Goal: Task Accomplishment & Management: Manage account settings

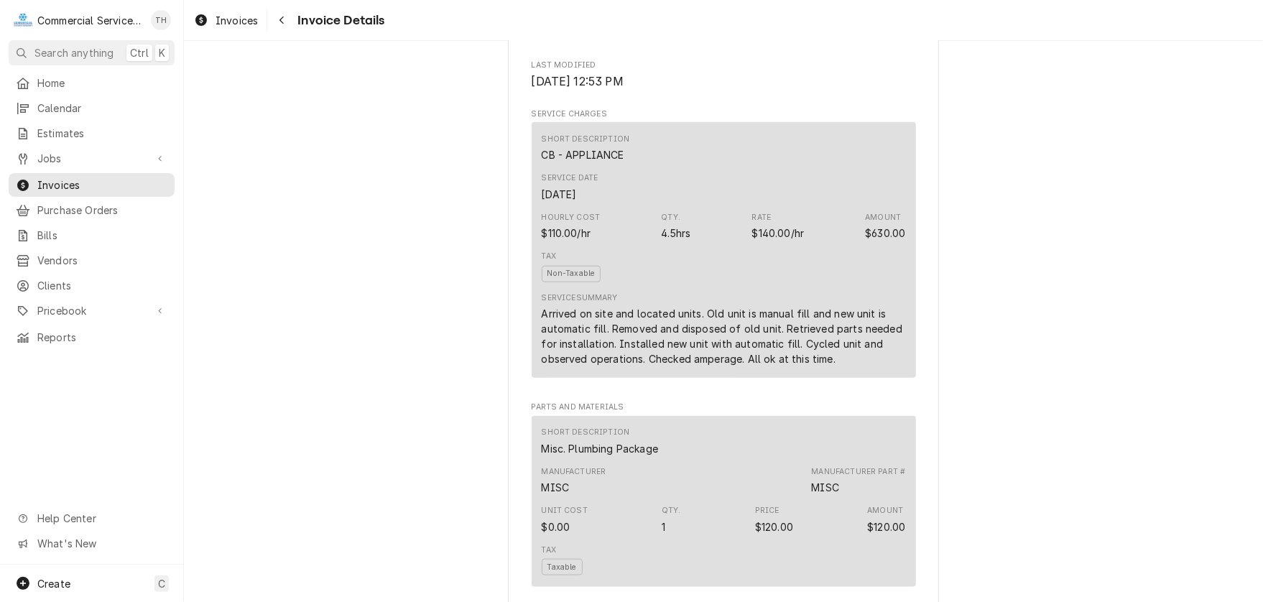
scroll to position [934, 0]
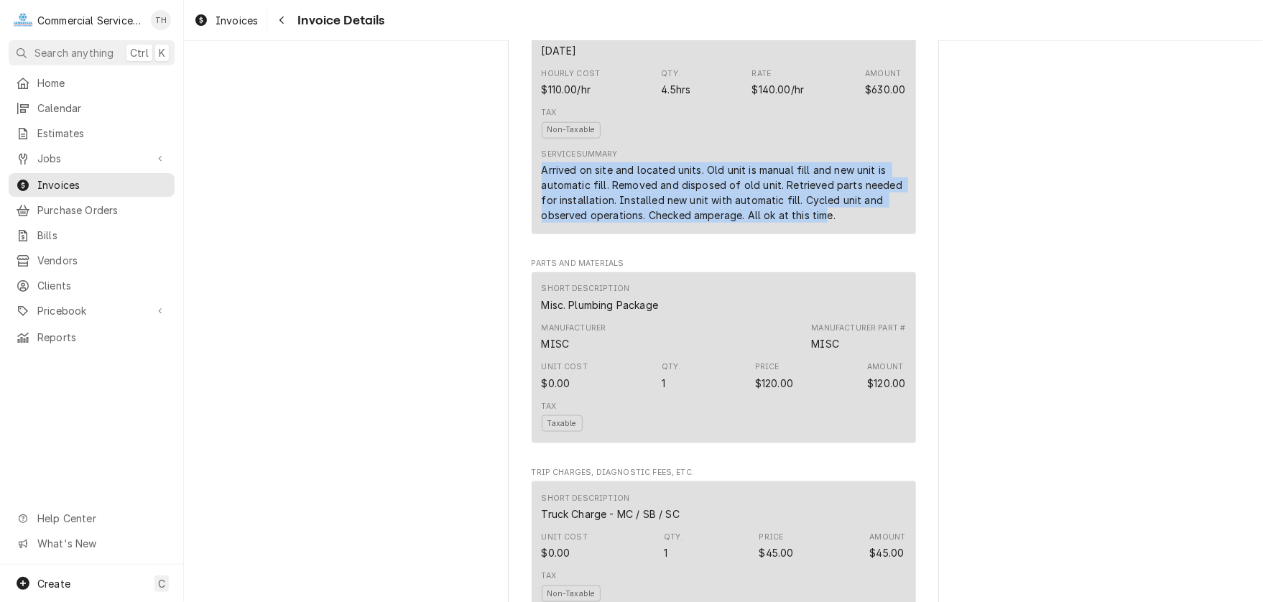
drag, startPoint x: 536, startPoint y: 214, endPoint x: 820, endPoint y: 259, distance: 287.3
click at [820, 223] on div "Arrived on site and located units. Old unit is manual fill and new unit is auto…" at bounding box center [724, 192] width 364 height 60
click at [822, 223] on div "Arrived on site and located units. Old unit is manual fill and new unit is auto…" at bounding box center [724, 192] width 364 height 60
drag, startPoint x: 536, startPoint y: 213, endPoint x: 1005, endPoint y: 274, distance: 472.8
click at [1005, 274] on div "Outstanding Sender Commercial Service Co. 541 Brunken Ave Salinas, CA 93901 (83…" at bounding box center [723, 202] width 1079 height 2190
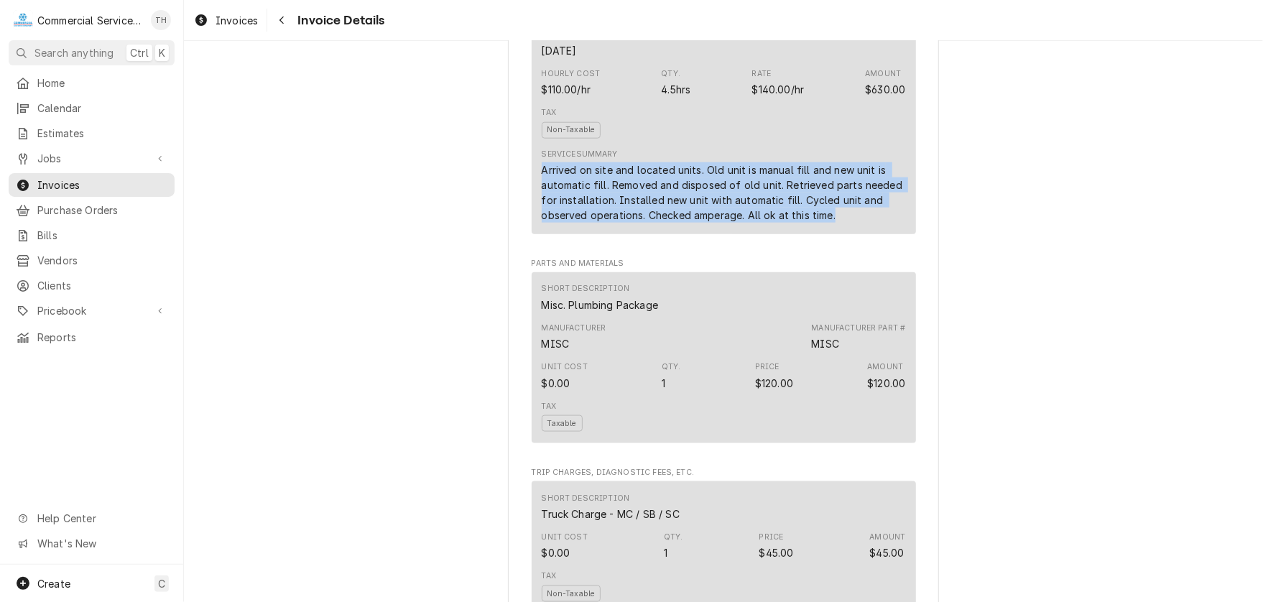
copy div "Arrived on site and located units. Old unit is manual fill and new unit is auto…"
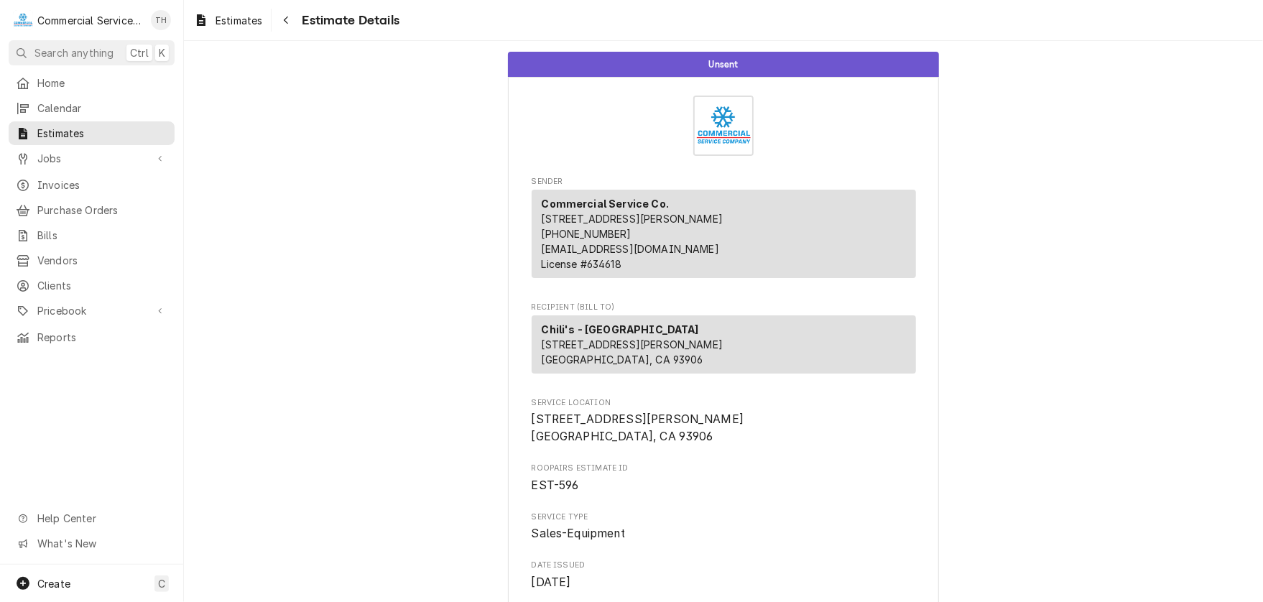
scroll to position [1005, 0]
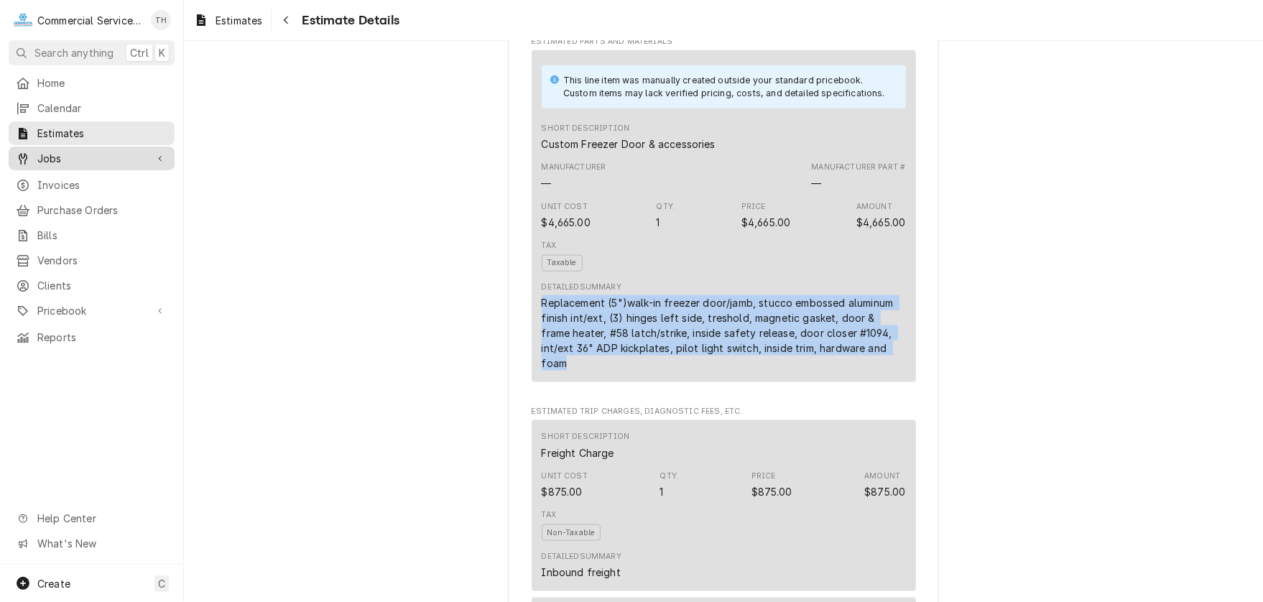
click at [85, 154] on span "Jobs" at bounding box center [91, 158] width 108 height 15
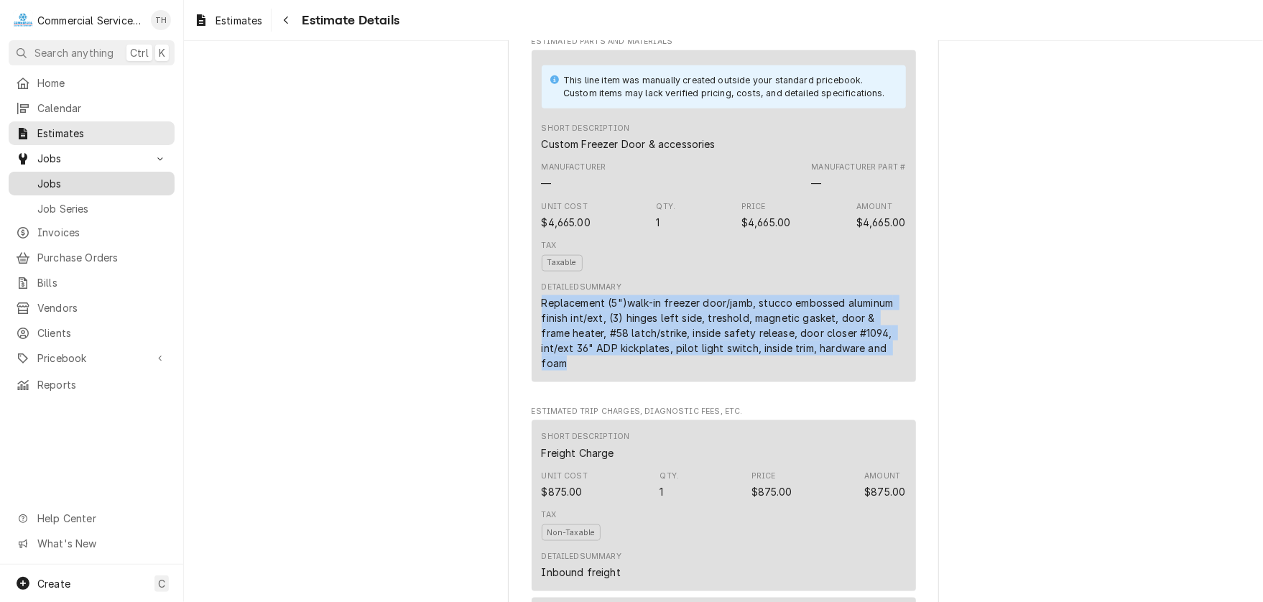
click at [81, 176] on span "Jobs" at bounding box center [102, 183] width 130 height 15
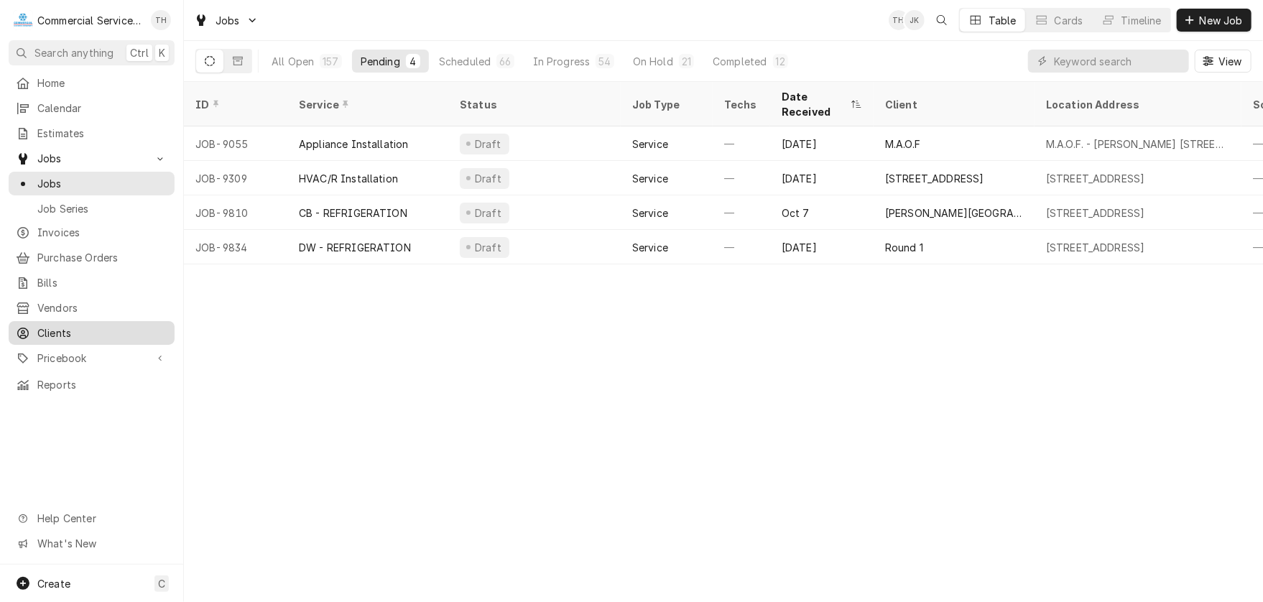
click at [55, 325] on span "Clients" at bounding box center [102, 332] width 130 height 15
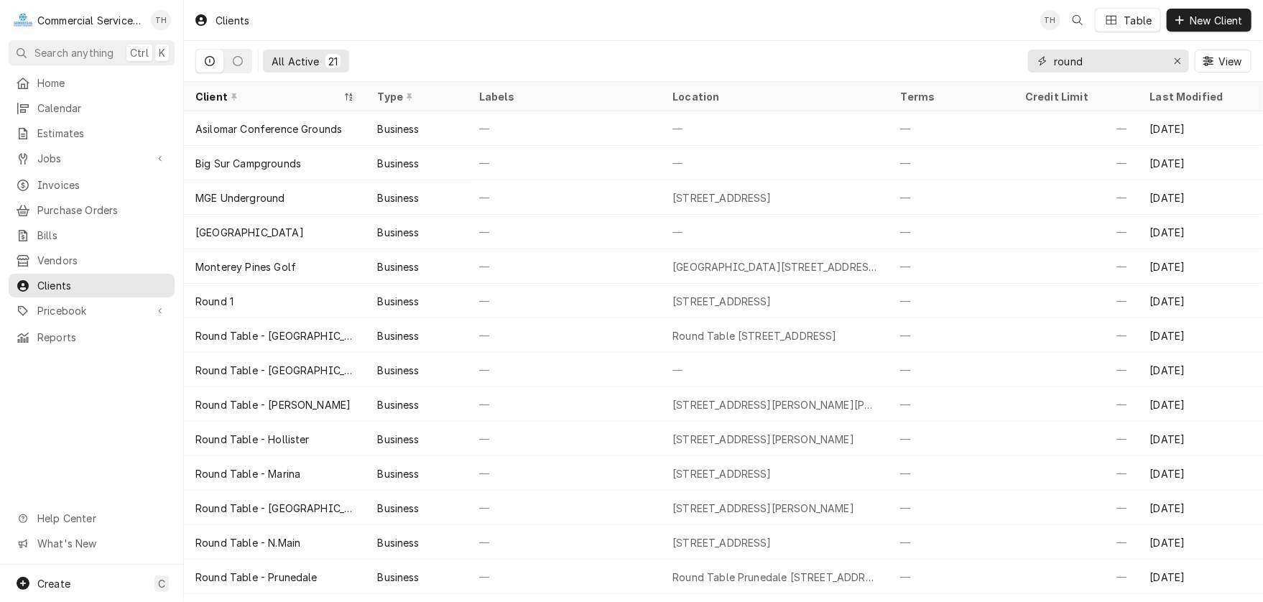
drag, startPoint x: 1054, startPoint y: 62, endPoint x: 1089, endPoint y: 63, distance: 34.5
click at [1089, 63] on input "round" at bounding box center [1108, 61] width 108 height 23
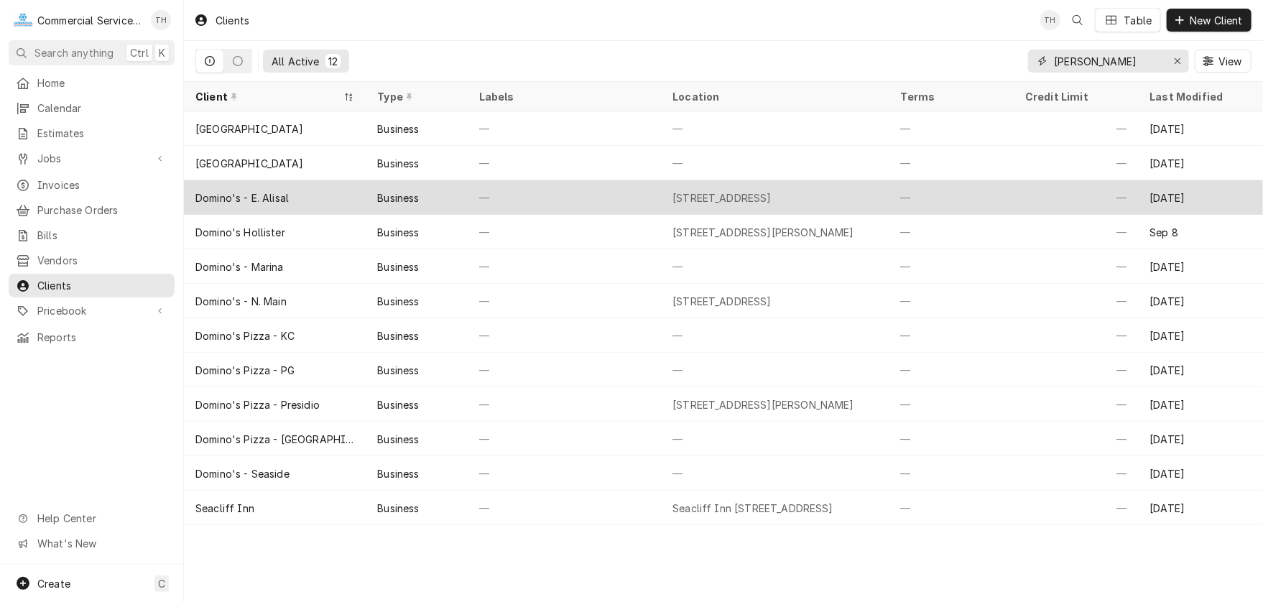
type input "domin"
click at [717, 186] on div "[STREET_ADDRESS]" at bounding box center [775, 197] width 228 height 34
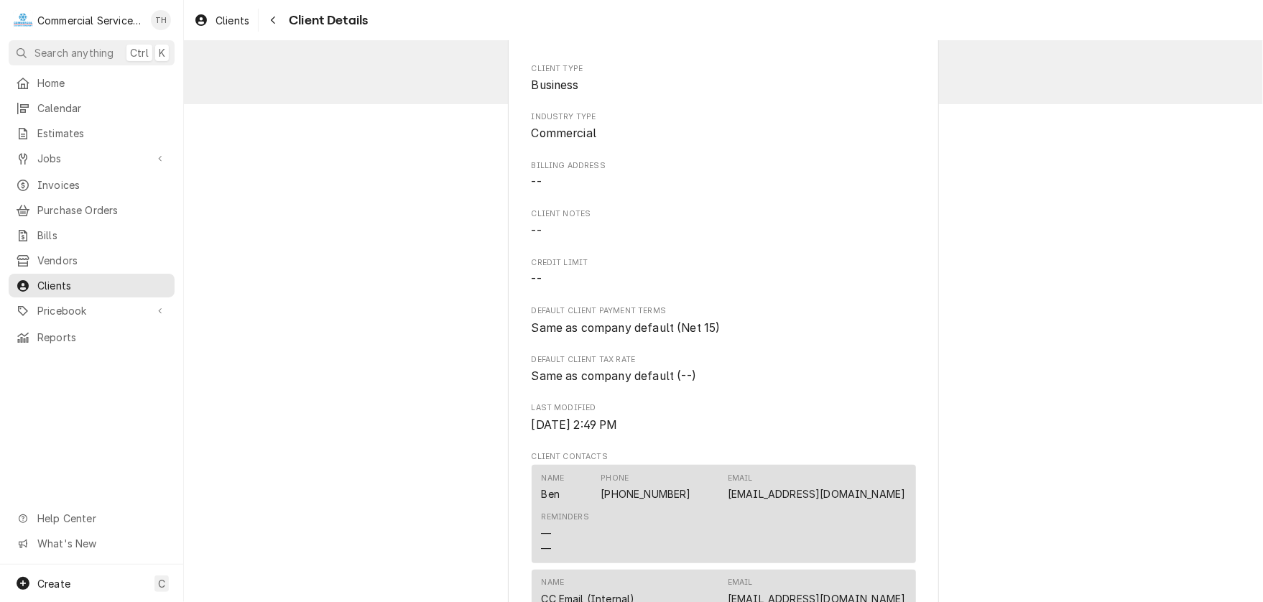
scroll to position [144, 0]
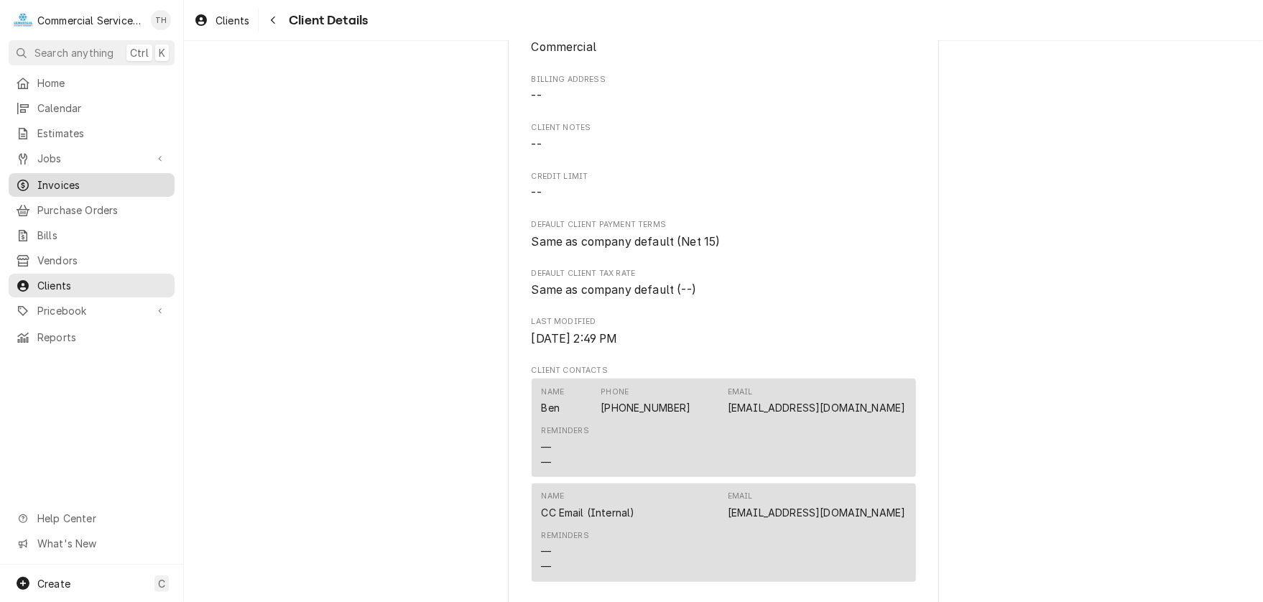
click at [90, 177] on span "Invoices" at bounding box center [102, 184] width 130 height 15
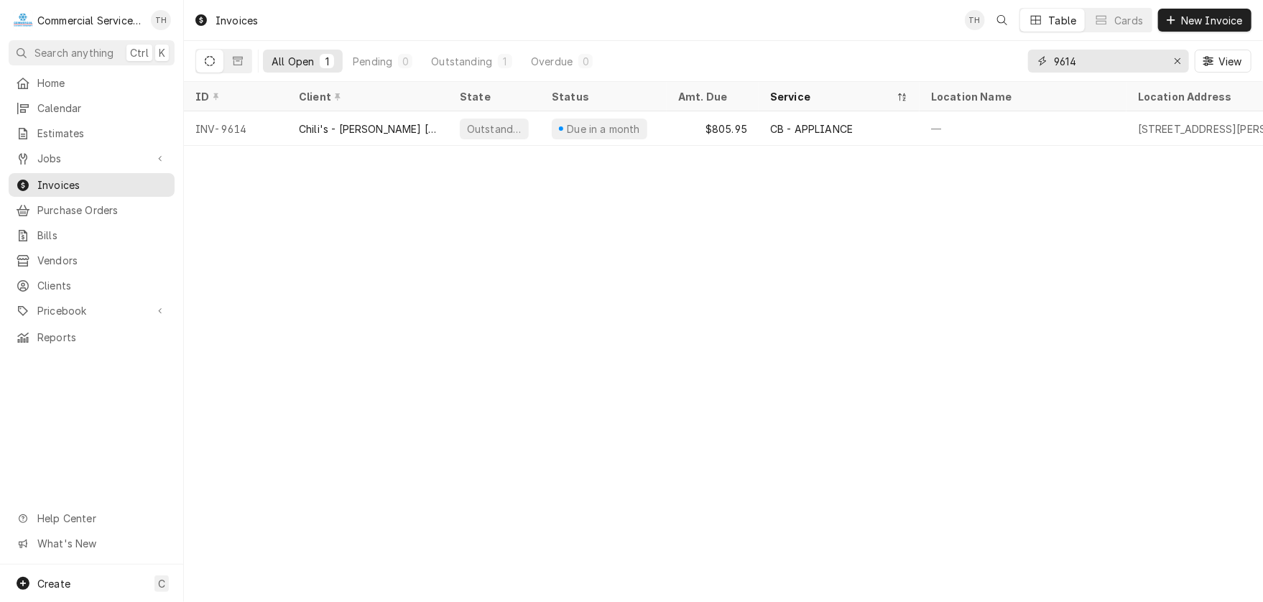
drag, startPoint x: 1110, startPoint y: 62, endPoint x: 1028, endPoint y: 67, distance: 82.0
click at [1028, 67] on div "9614" at bounding box center [1108, 61] width 161 height 23
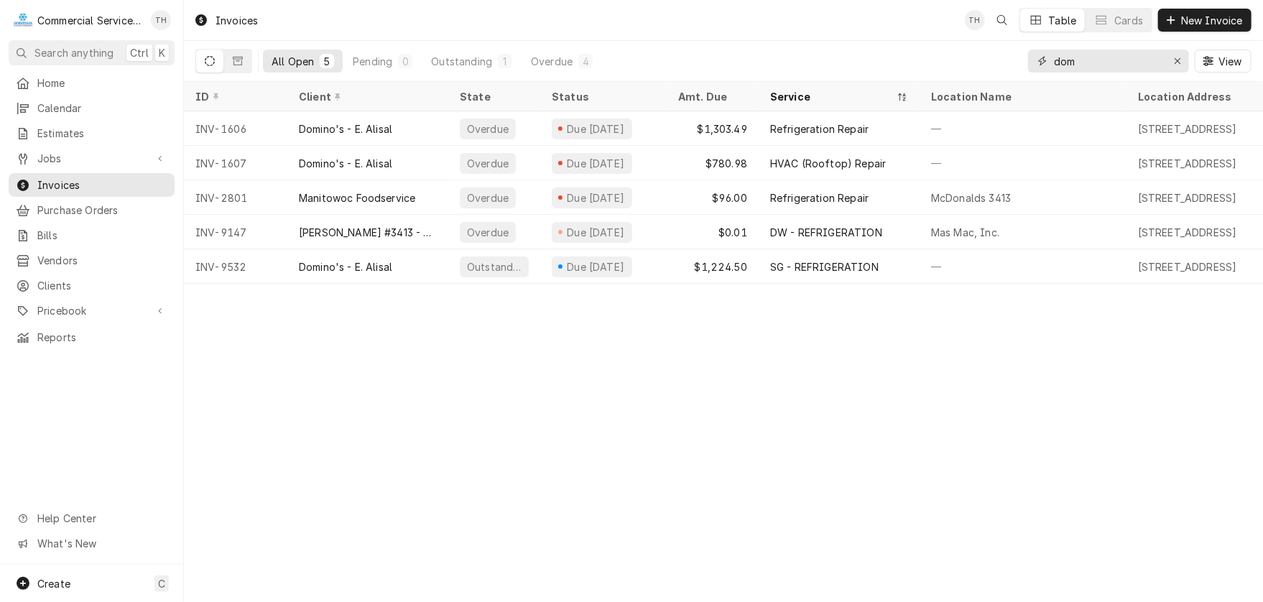
type input "dom"
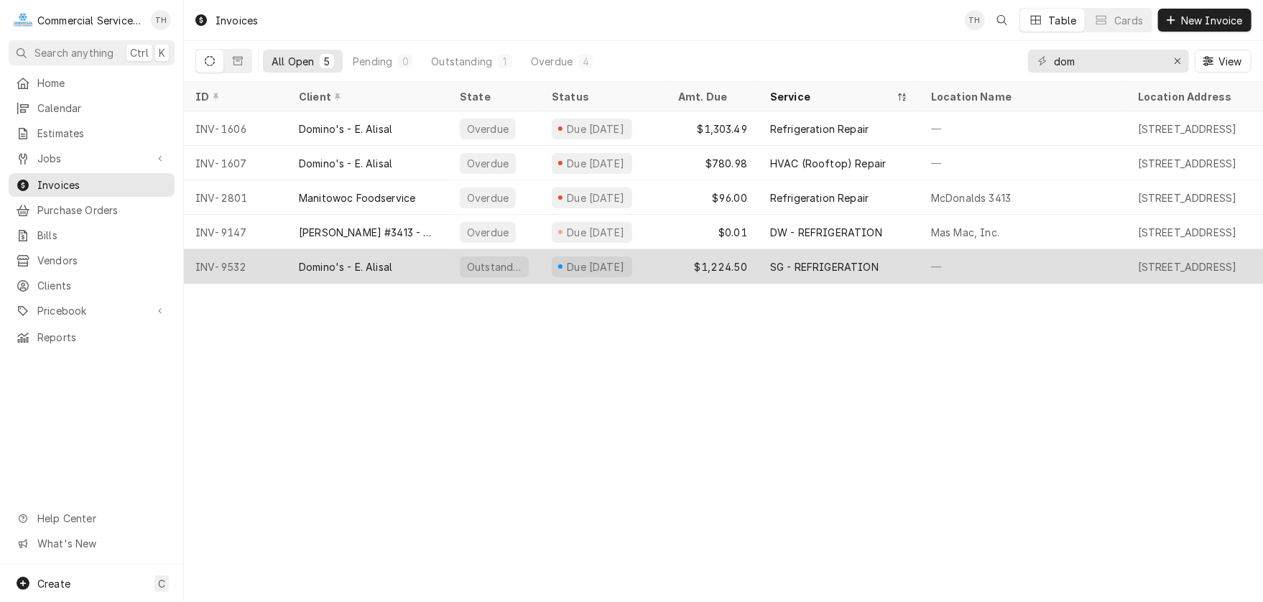
click at [864, 259] on div "SG - REFRIGERATION" at bounding box center [824, 266] width 108 height 15
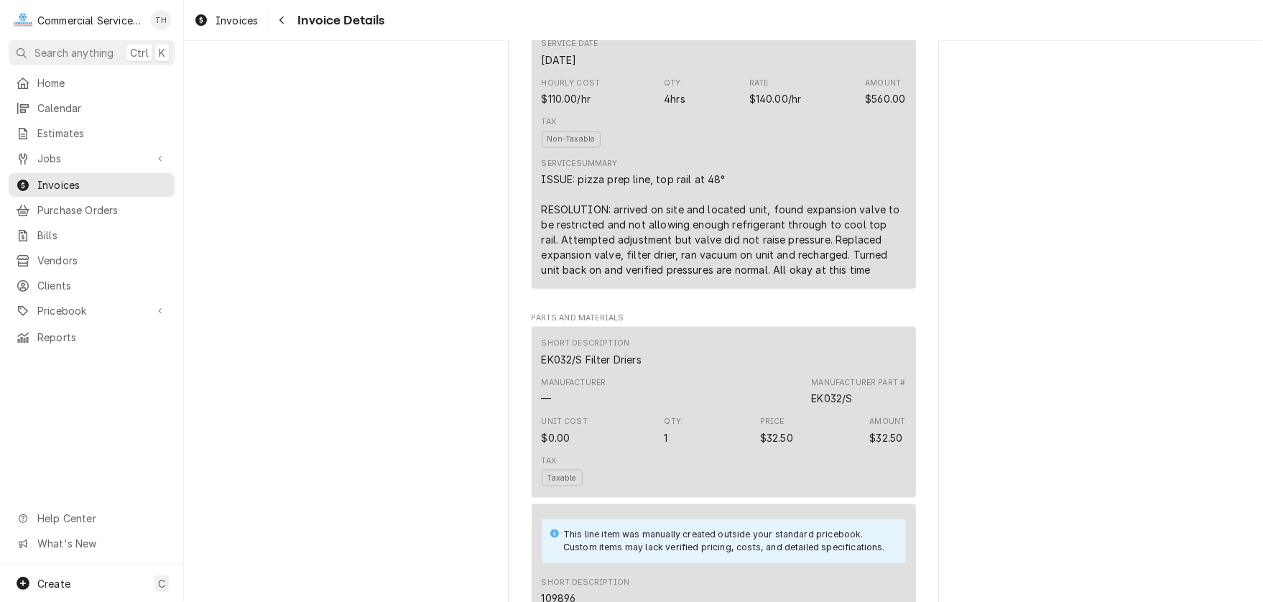
scroll to position [934, 0]
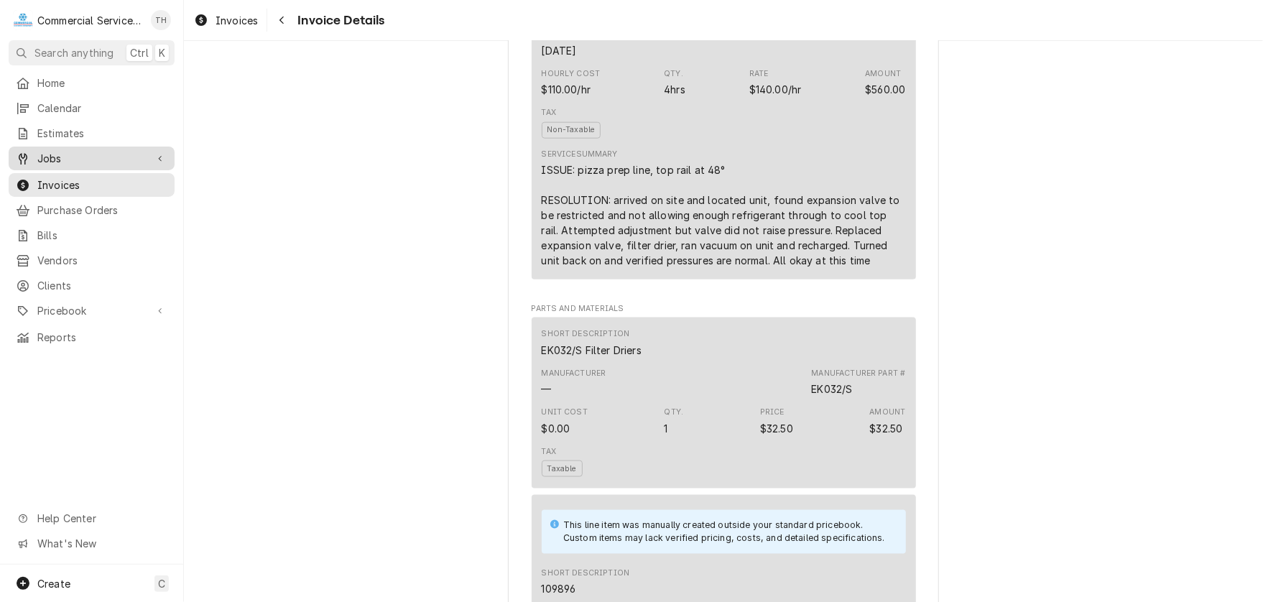
click at [87, 152] on span "Jobs" at bounding box center [91, 158] width 108 height 15
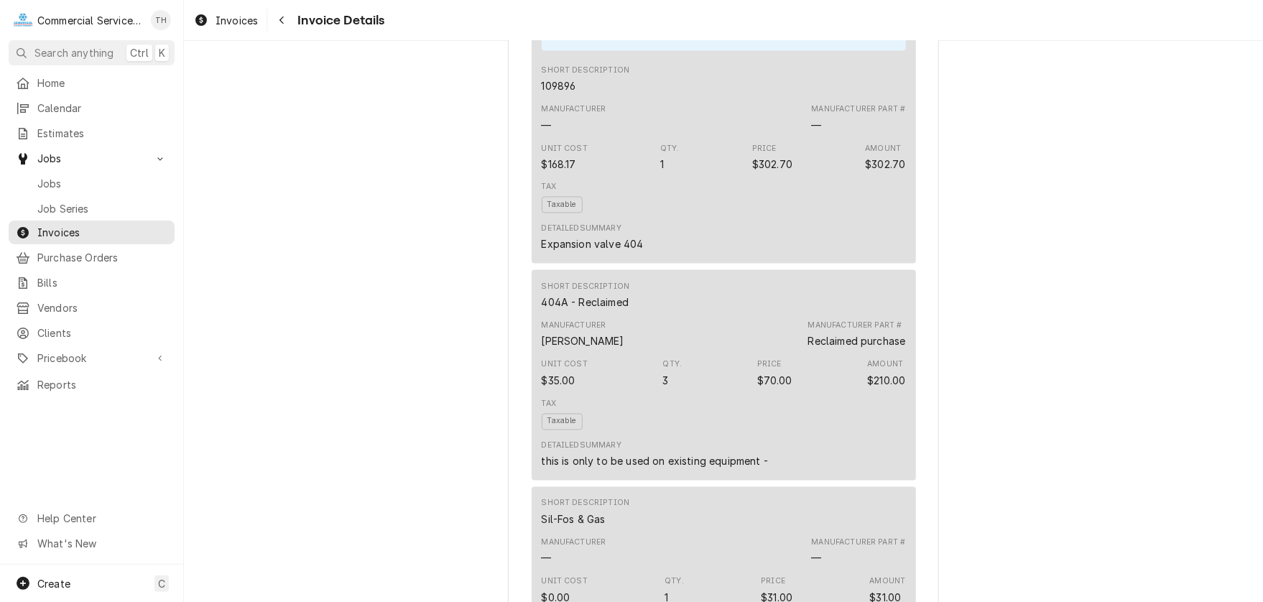
scroll to position [1221, 0]
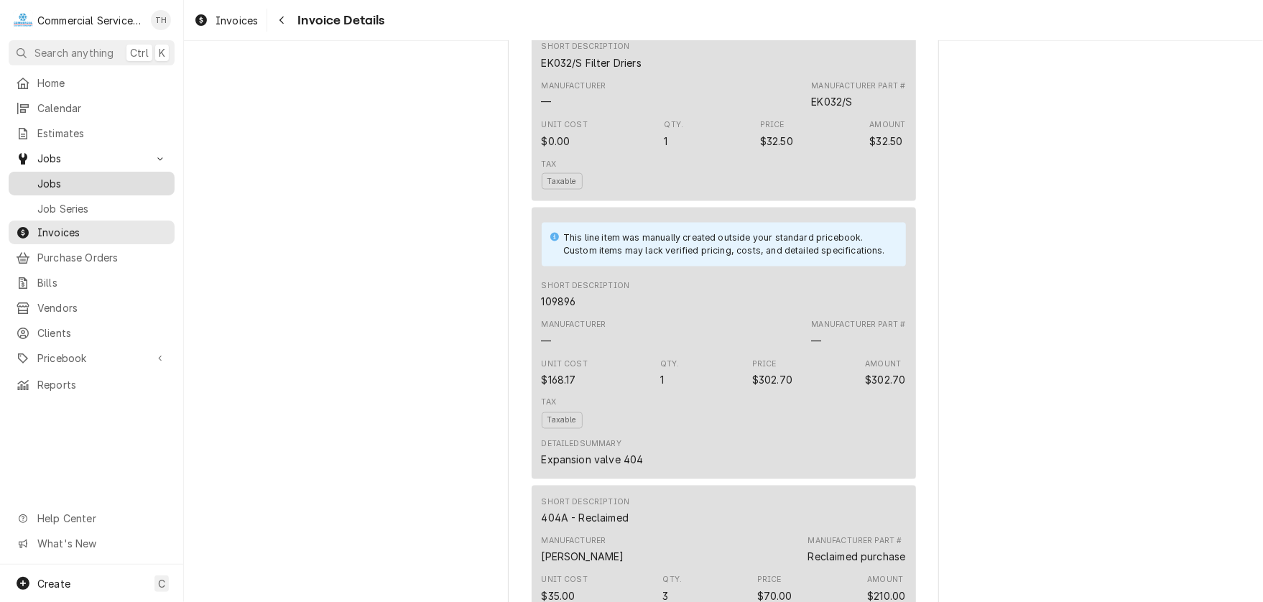
click at [96, 187] on link "Jobs" at bounding box center [92, 184] width 166 height 24
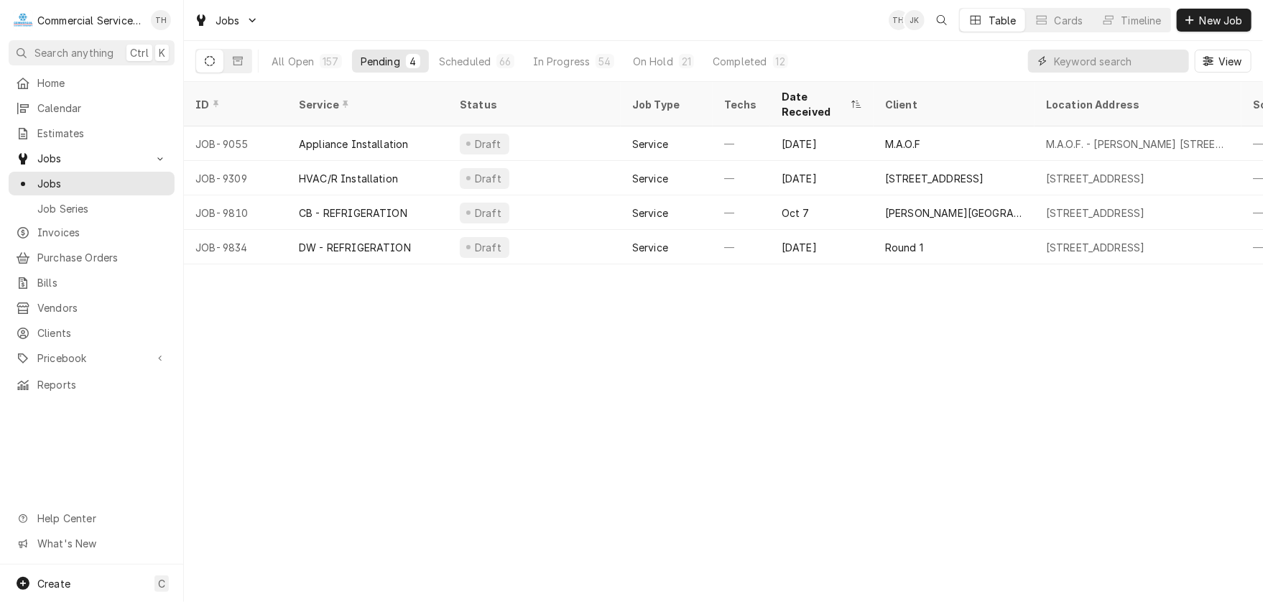
click at [1080, 55] on input "Dynamic Content Wrapper" at bounding box center [1118, 61] width 128 height 23
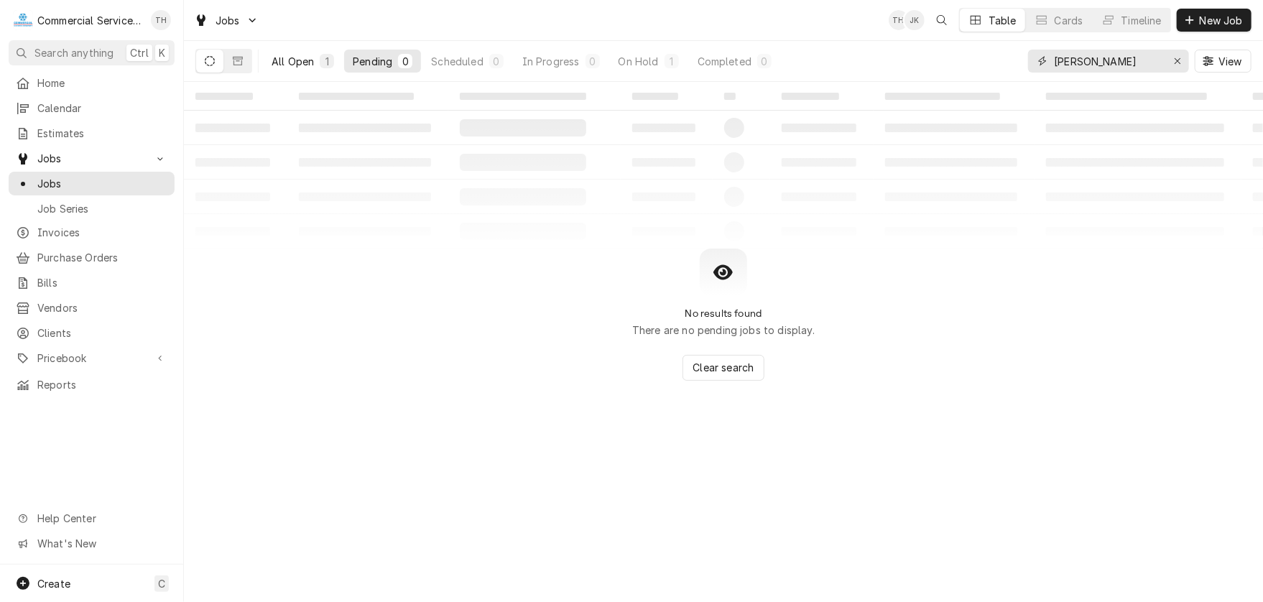
type input "domin"
click at [302, 62] on div "All Open" at bounding box center [292, 61] width 42 height 15
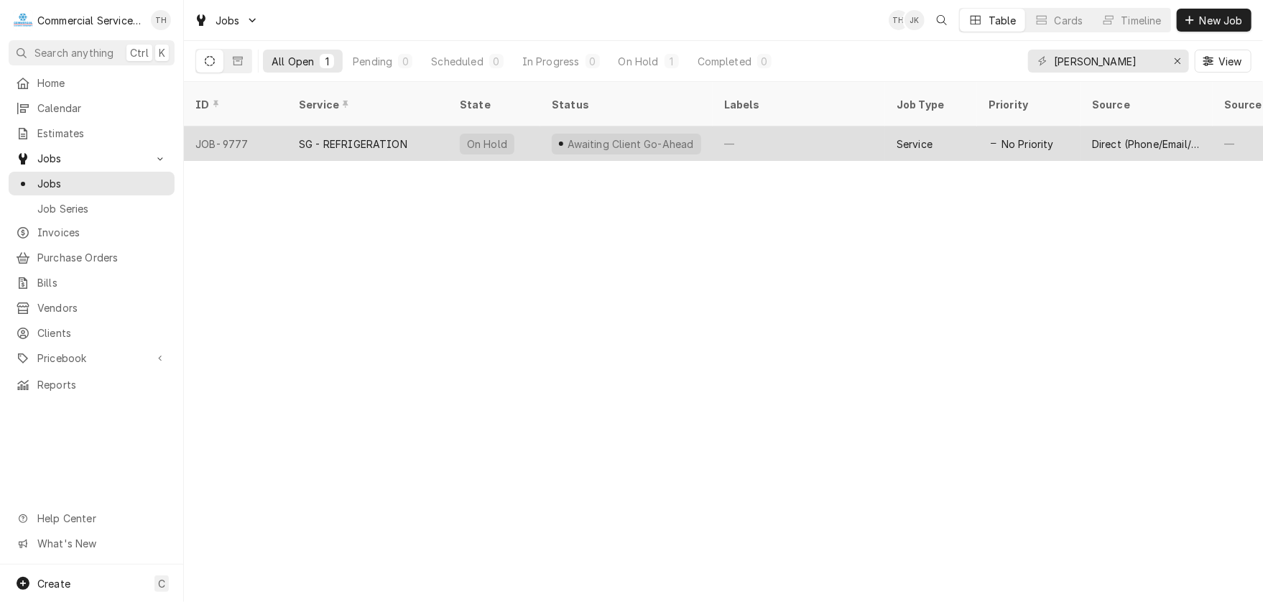
click at [728, 126] on div "—" at bounding box center [798, 143] width 172 height 34
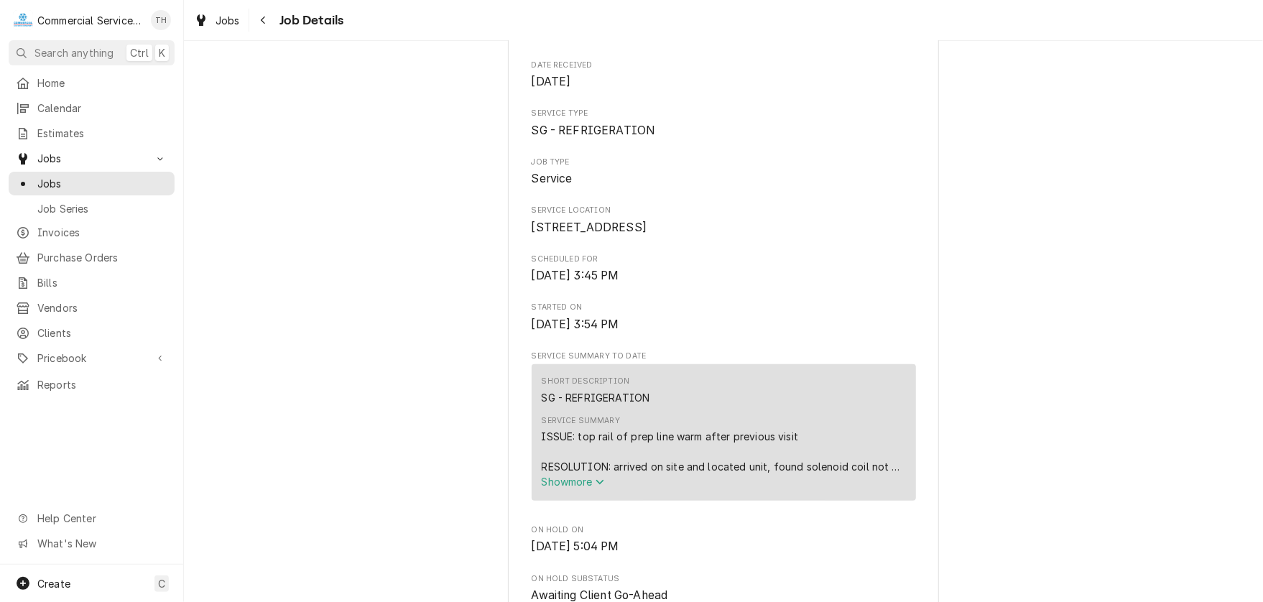
scroll to position [215, 0]
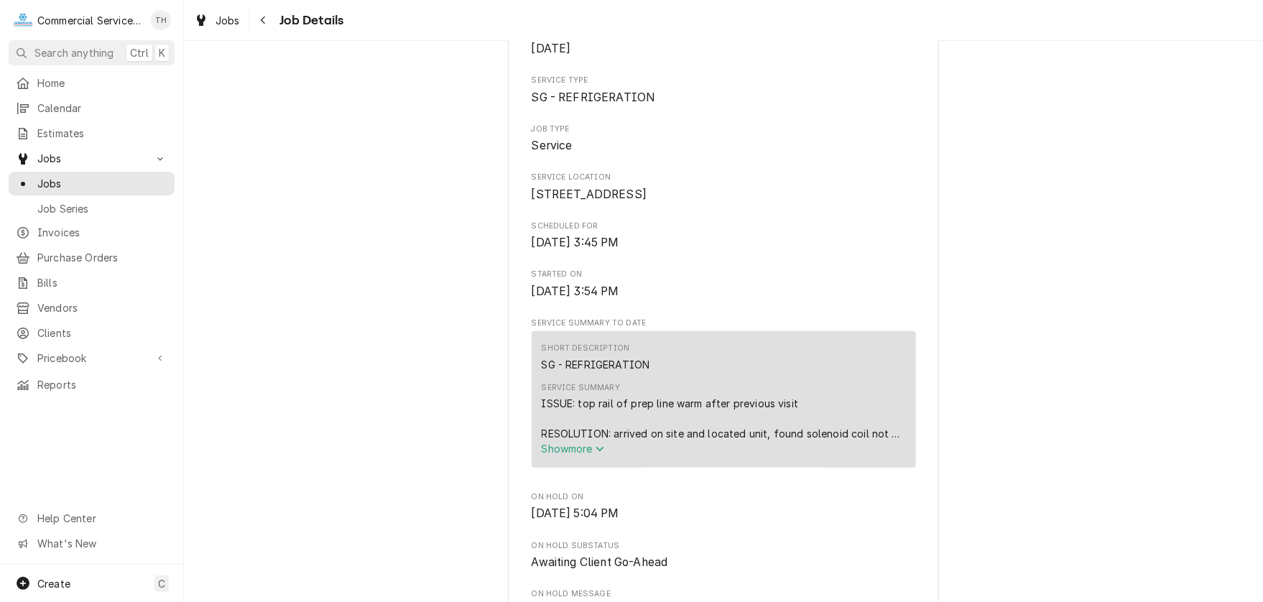
click at [550, 455] on span "Show more" at bounding box center [573, 448] width 63 height 12
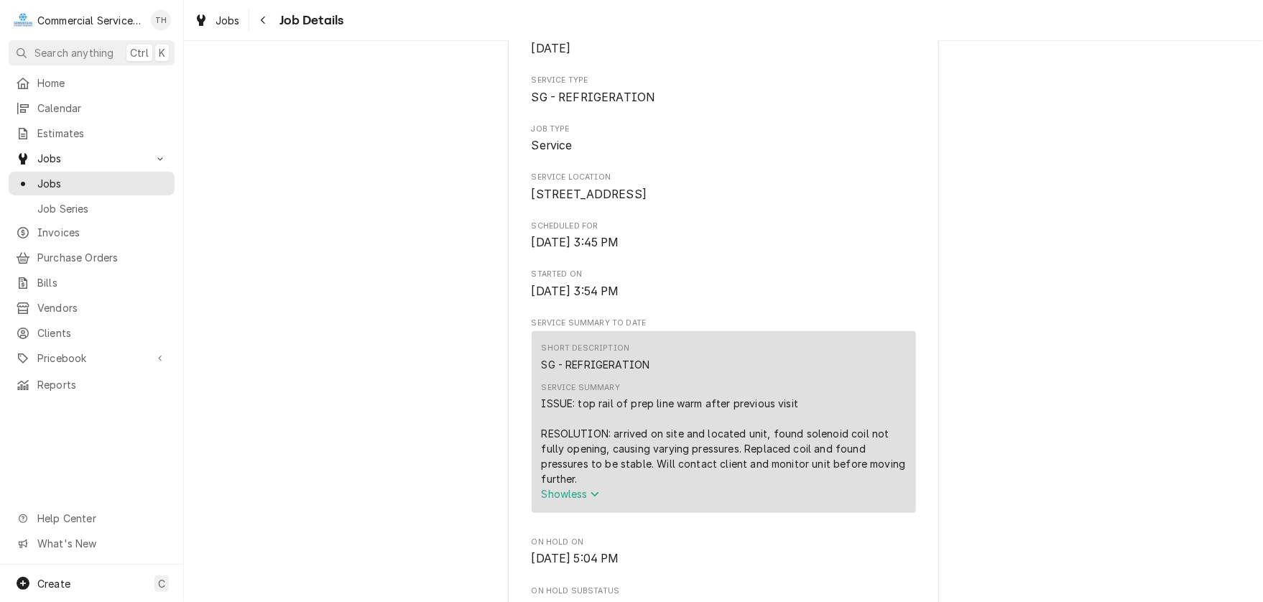
scroll to position [287, 0]
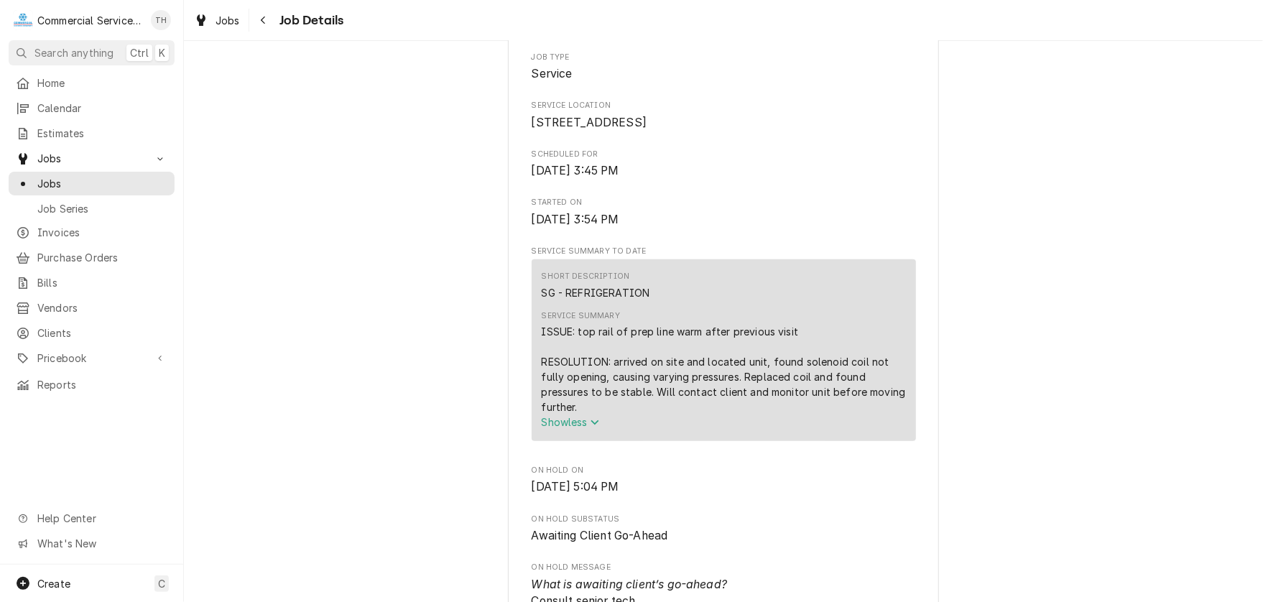
click at [578, 428] on span "Show less" at bounding box center [571, 422] width 58 height 12
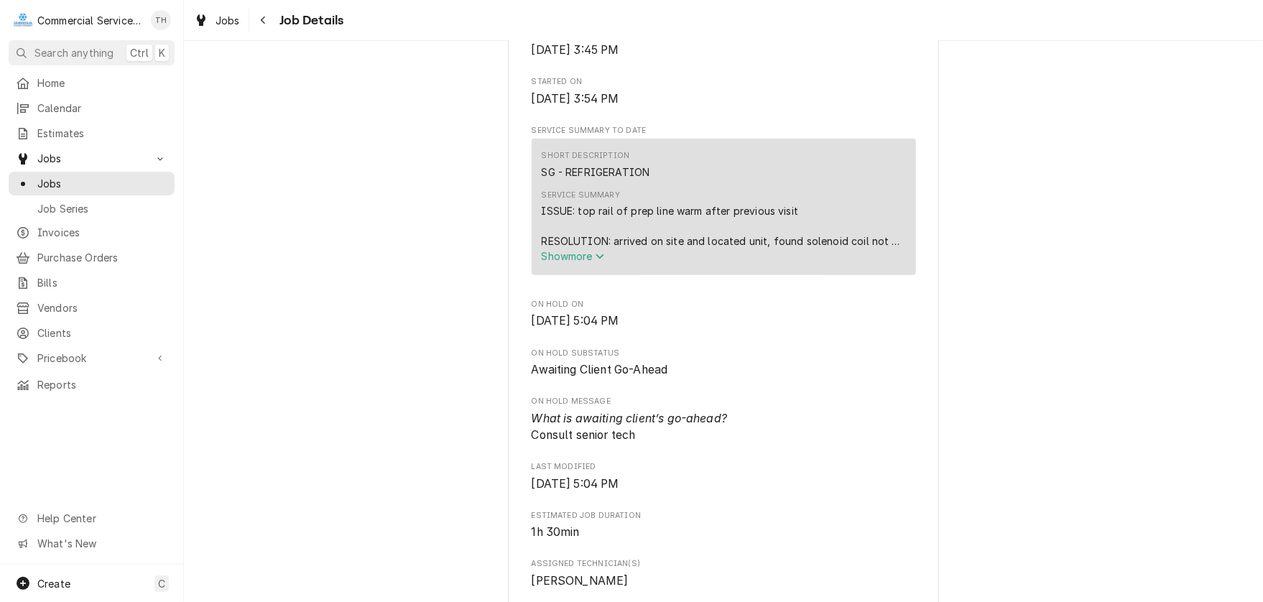
scroll to position [215, 0]
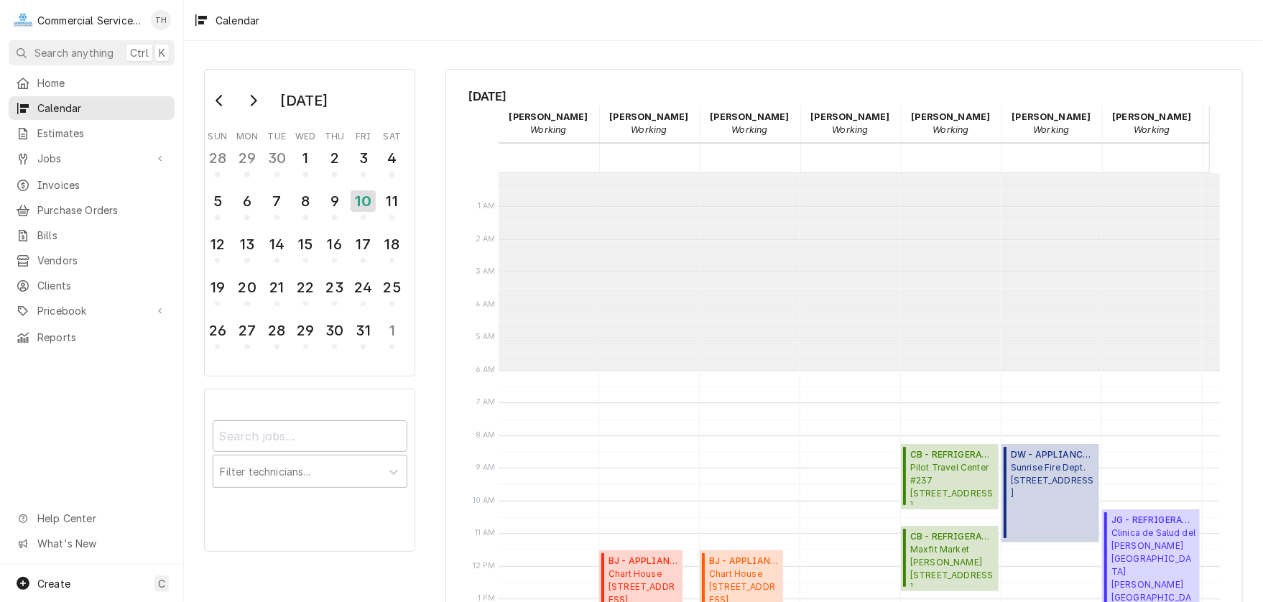
scroll to position [196, 0]
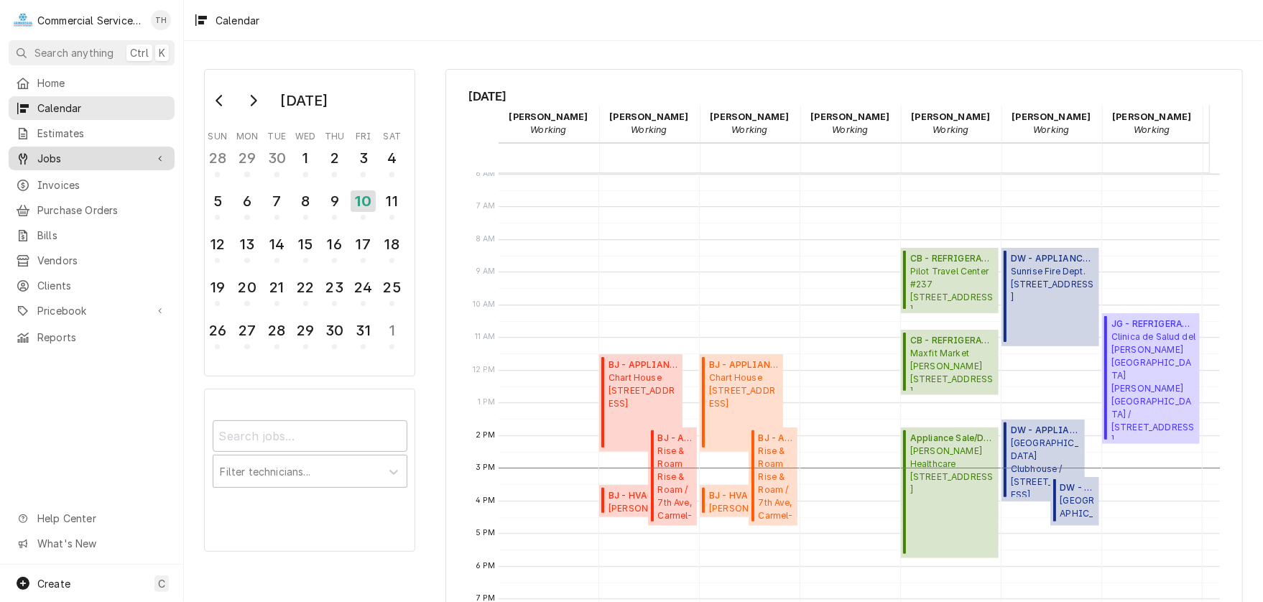
click at [109, 159] on span "Jobs" at bounding box center [91, 158] width 108 height 15
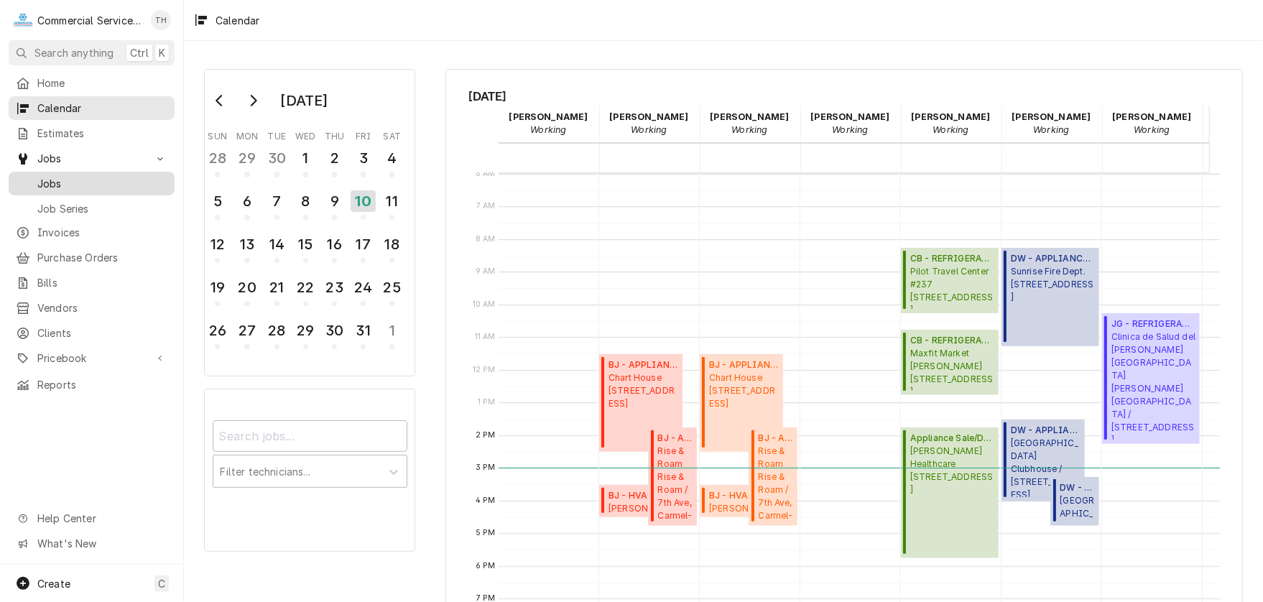
click at [80, 176] on span "Jobs" at bounding box center [102, 183] width 130 height 15
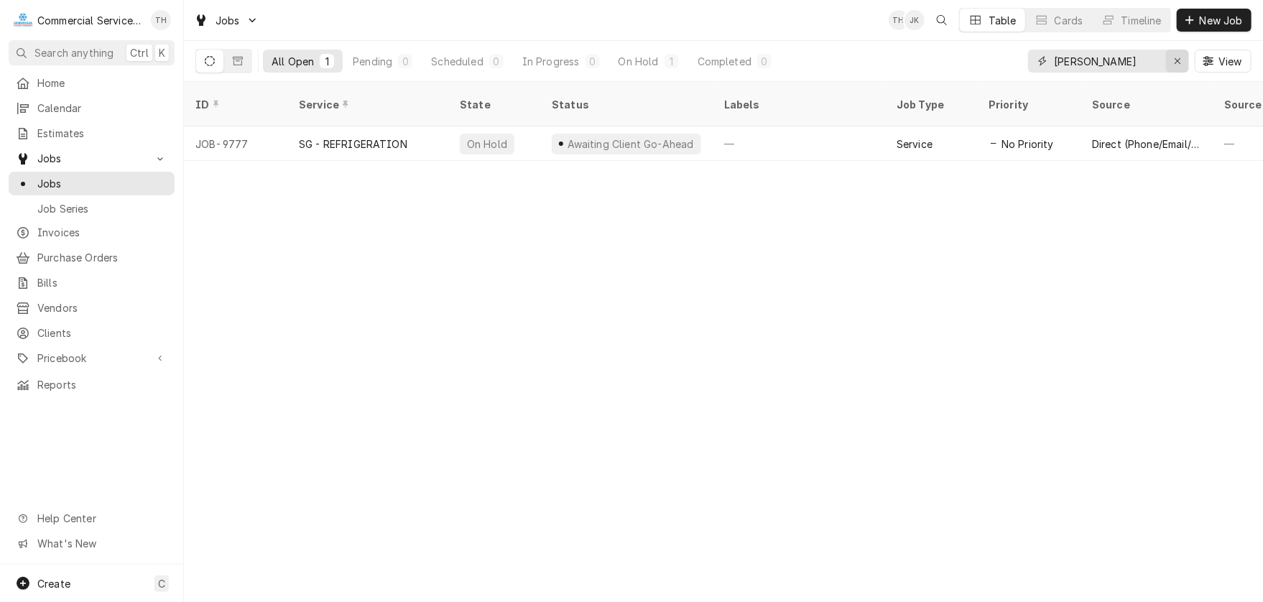
drag, startPoint x: 1176, startPoint y: 57, endPoint x: 953, endPoint y: 52, distance: 223.4
click at [1166, 57] on button "Erase input" at bounding box center [1177, 61] width 23 height 23
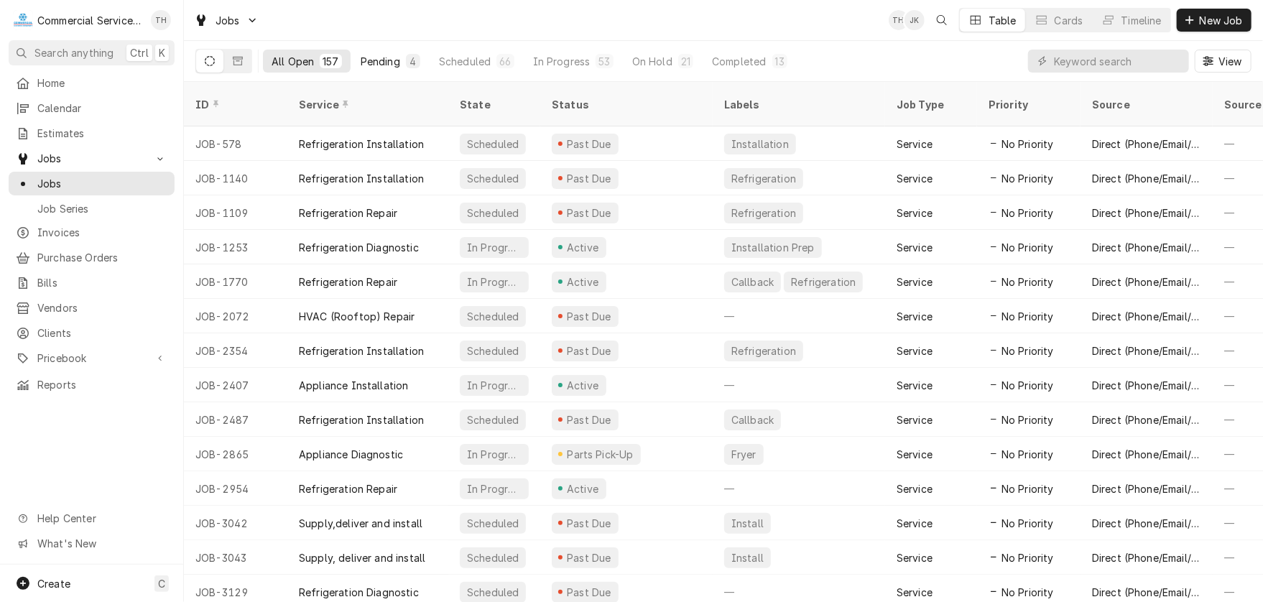
click at [382, 59] on div "Pending" at bounding box center [381, 61] width 40 height 15
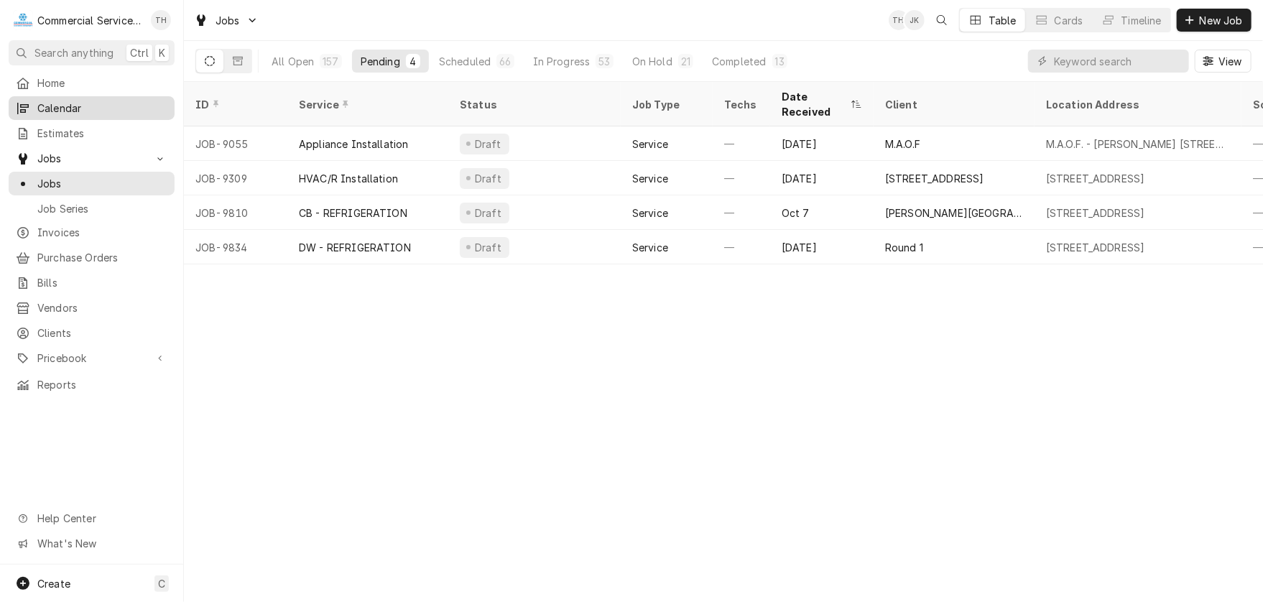
click at [88, 102] on span "Calendar" at bounding box center [102, 108] width 130 height 15
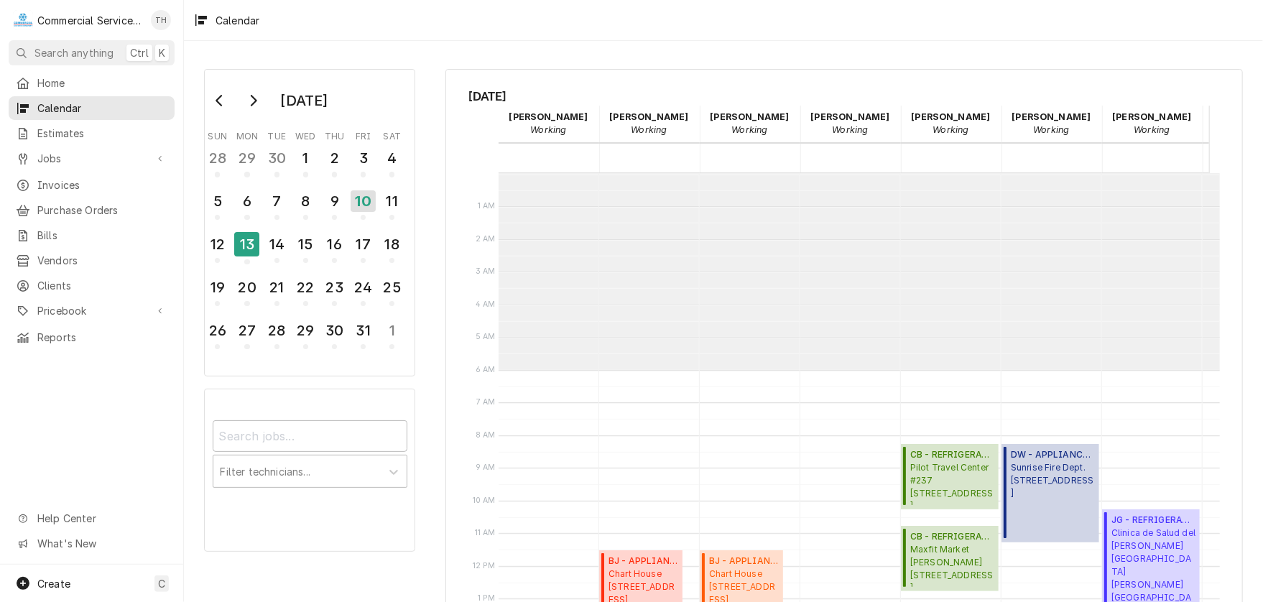
scroll to position [196, 0]
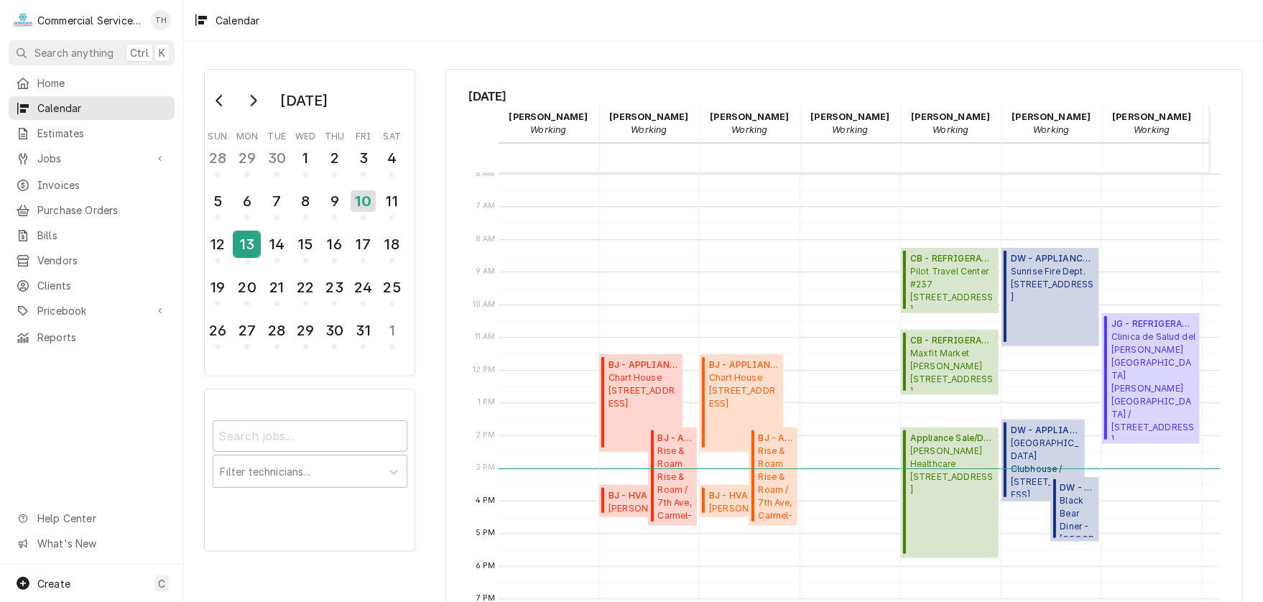
click at [251, 243] on div "13" at bounding box center [246, 244] width 25 height 24
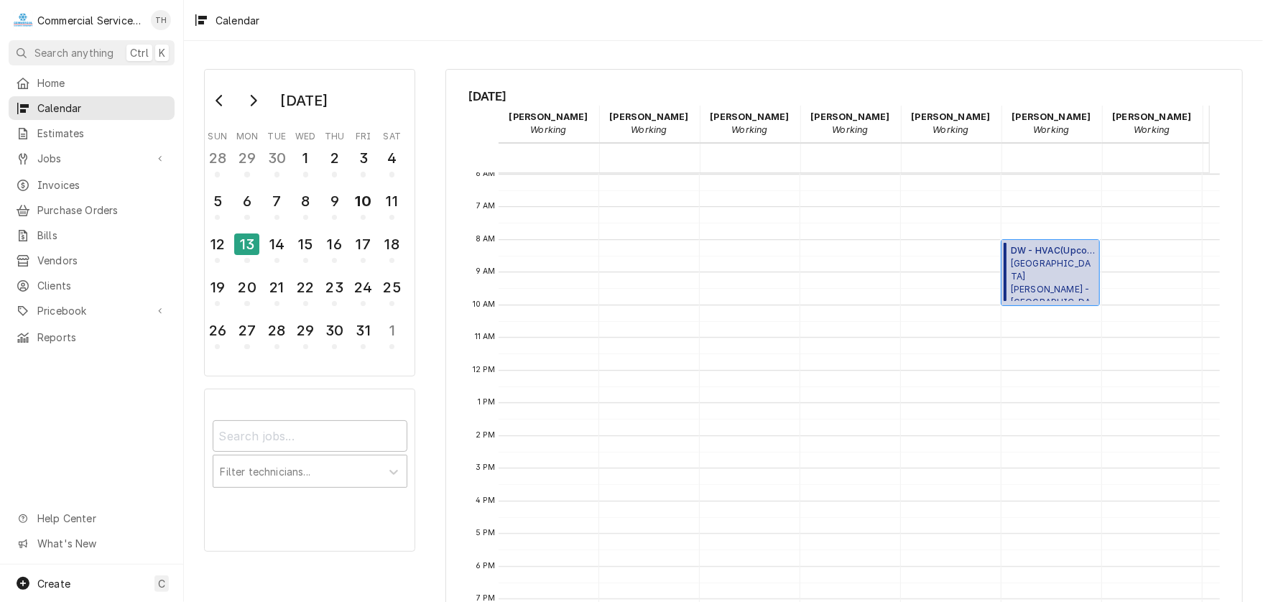
click at [1043, 273] on span "Santa Rita Union School District - MD McKinnon School / 2100 McKinnon St, Salin…" at bounding box center [1052, 279] width 84 height 44
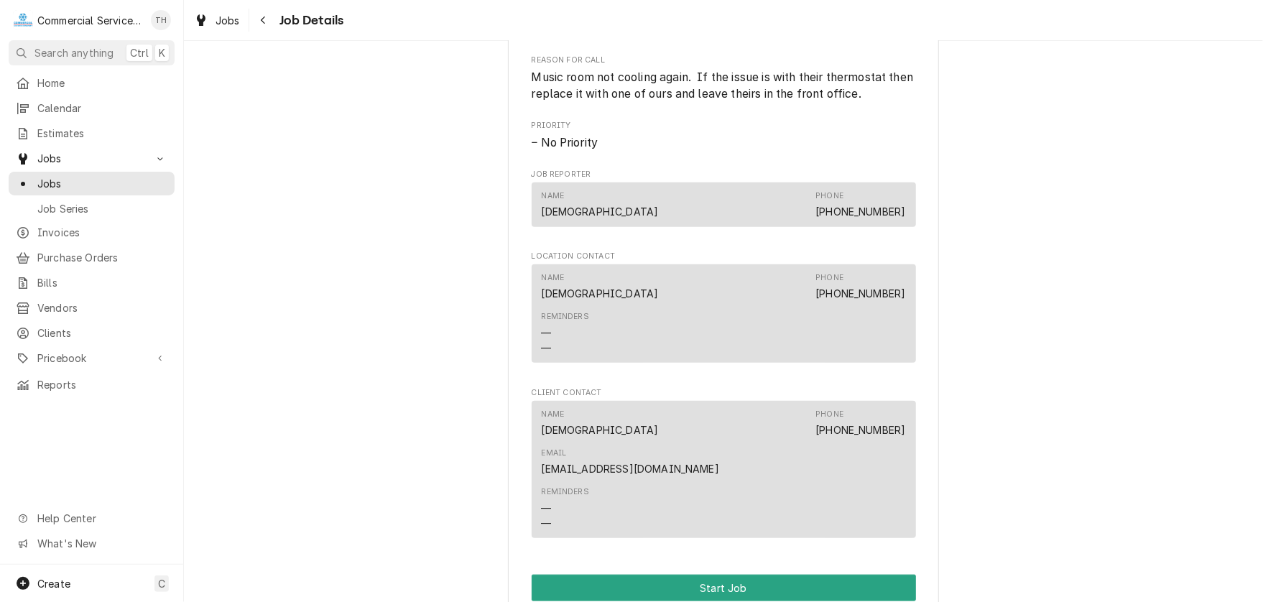
scroll to position [497, 0]
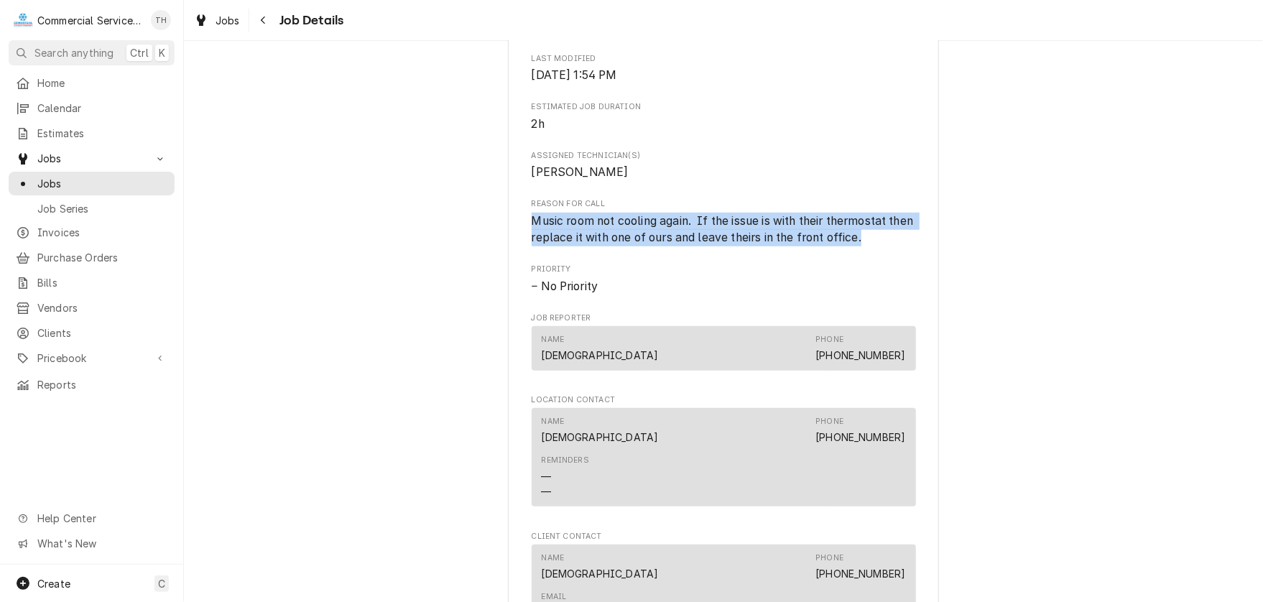
drag, startPoint x: 529, startPoint y: 238, endPoint x: 888, endPoint y: 263, distance: 360.0
click at [888, 263] on div "Roopairs Job ID JOB-9862 Date Received [DATE] Service Type DW - HVAC Job Type S…" at bounding box center [723, 192] width 384 height 992
copy span "Music room not cooling again. If the issue is with their thermostat then replac…"
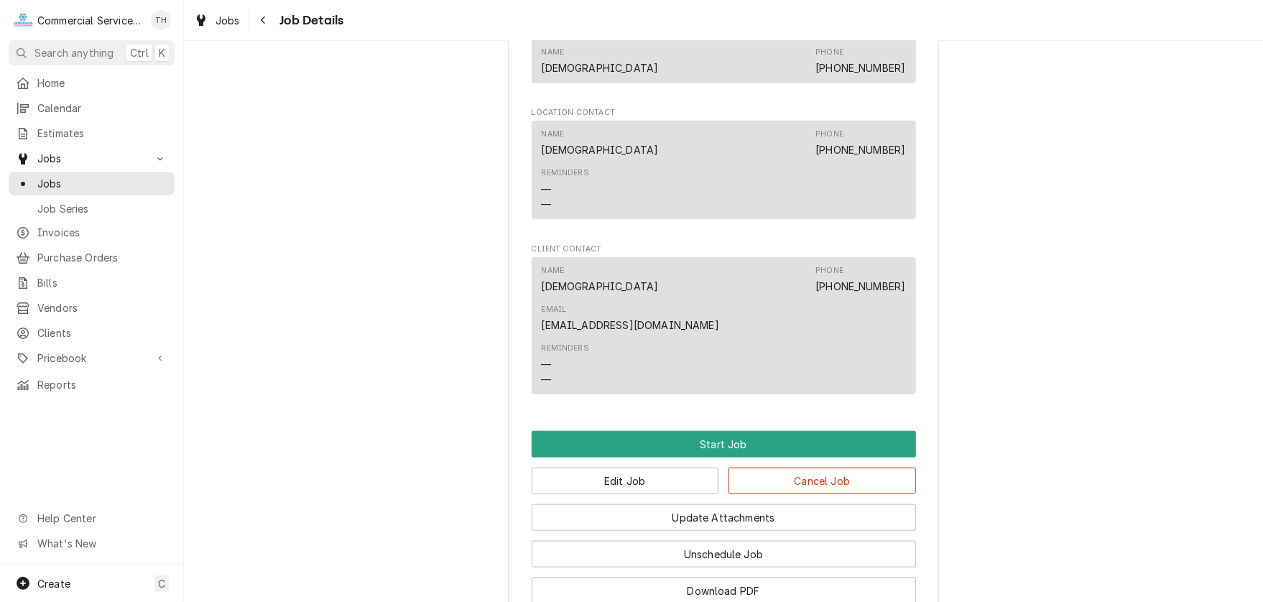
scroll to position [928, 0]
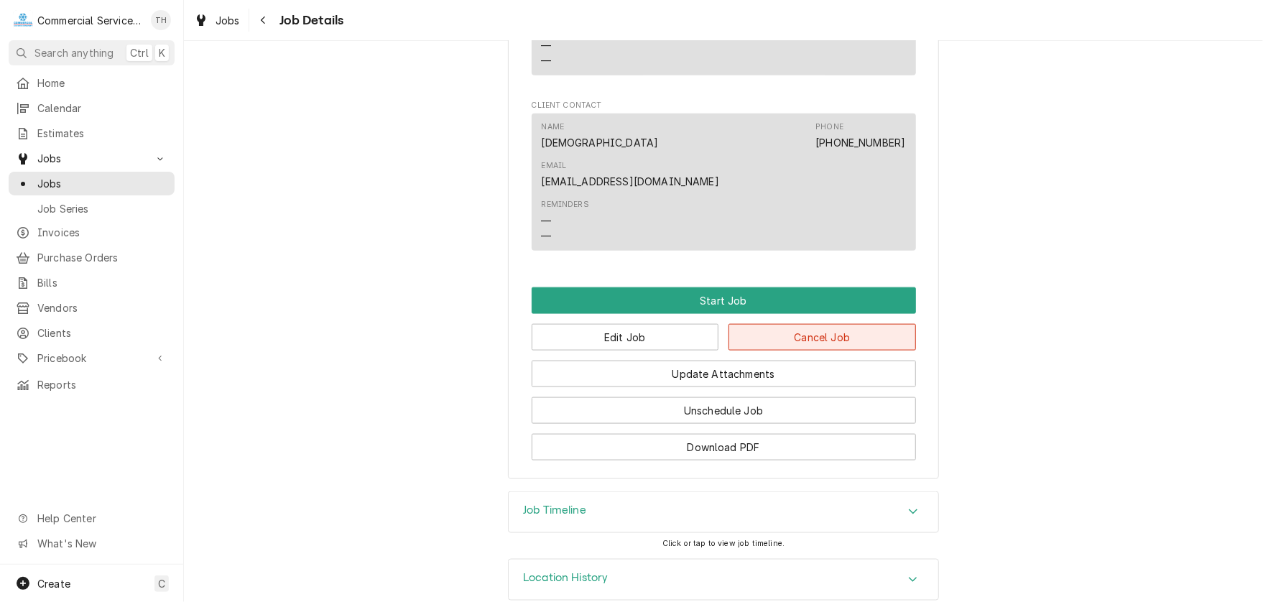
click at [837, 324] on button "Cancel Job" at bounding box center [821, 337] width 187 height 27
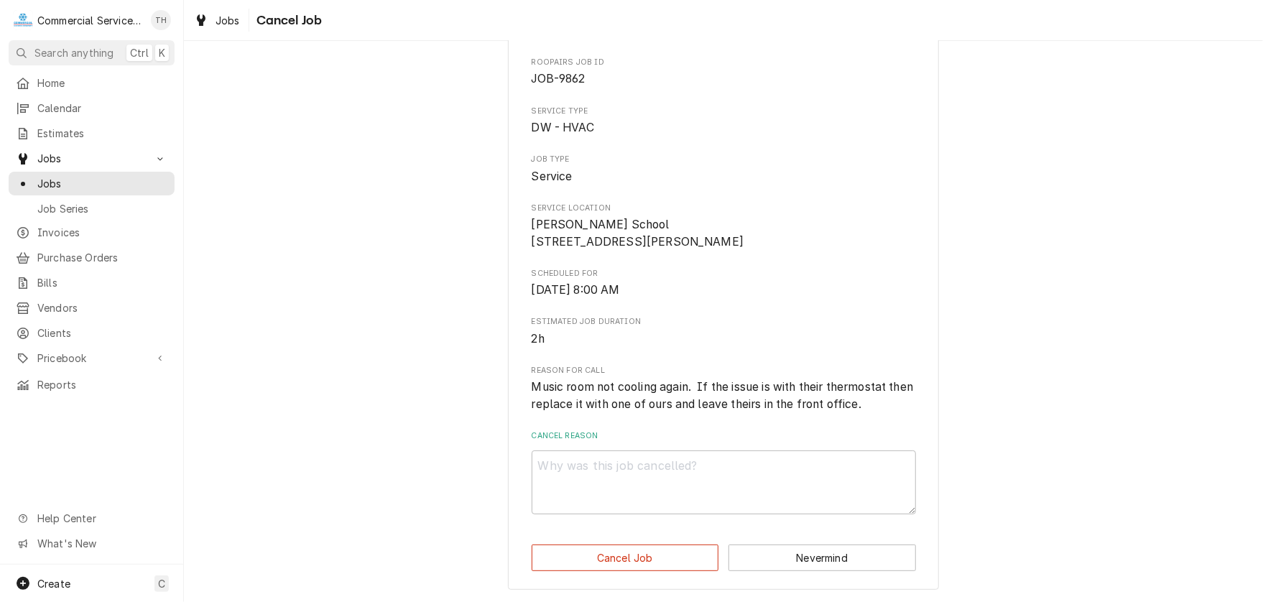
scroll to position [82, 0]
click at [636, 460] on textarea "Cancel Reason" at bounding box center [723, 482] width 384 height 65
type textarea "x"
type textarea "C"
type textarea "x"
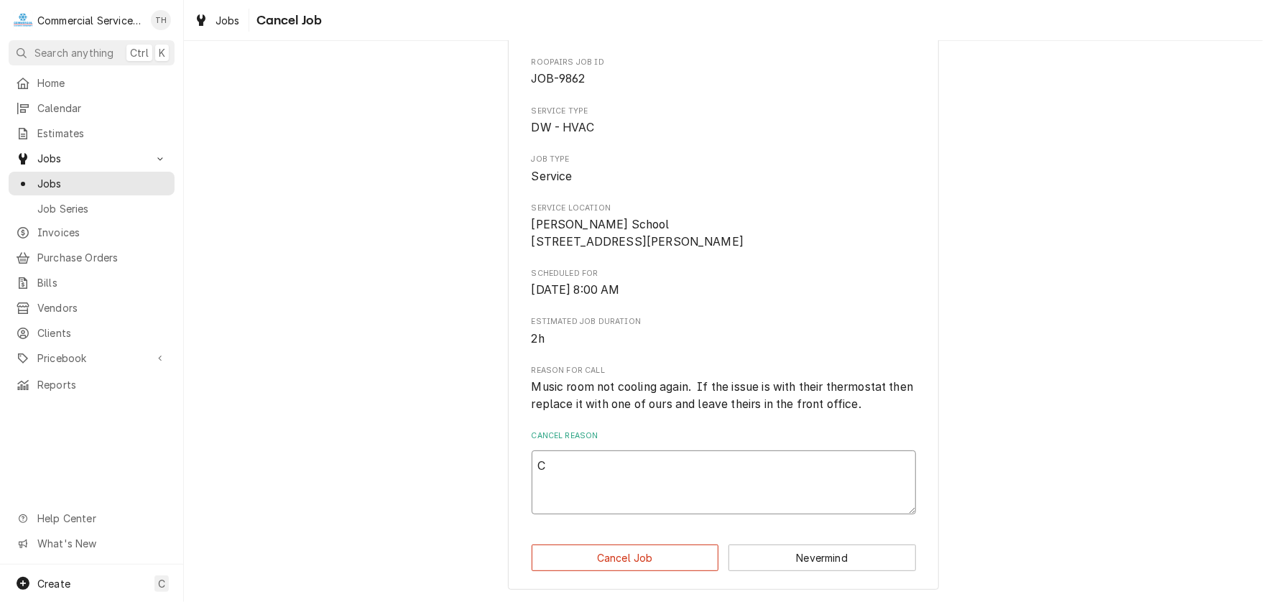
type textarea "Ca"
type textarea "x"
type textarea "Can"
type textarea "x"
type textarea "Canc"
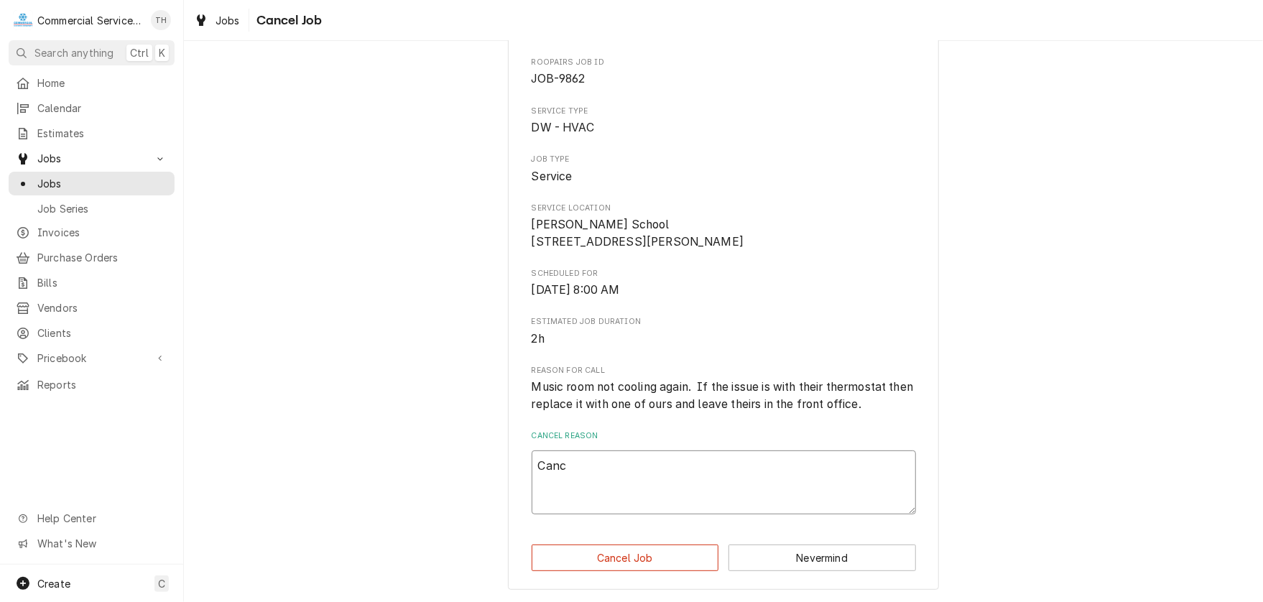
type textarea "x"
type textarea "Cance"
type textarea "x"
type textarea "Cancel"
type textarea "x"
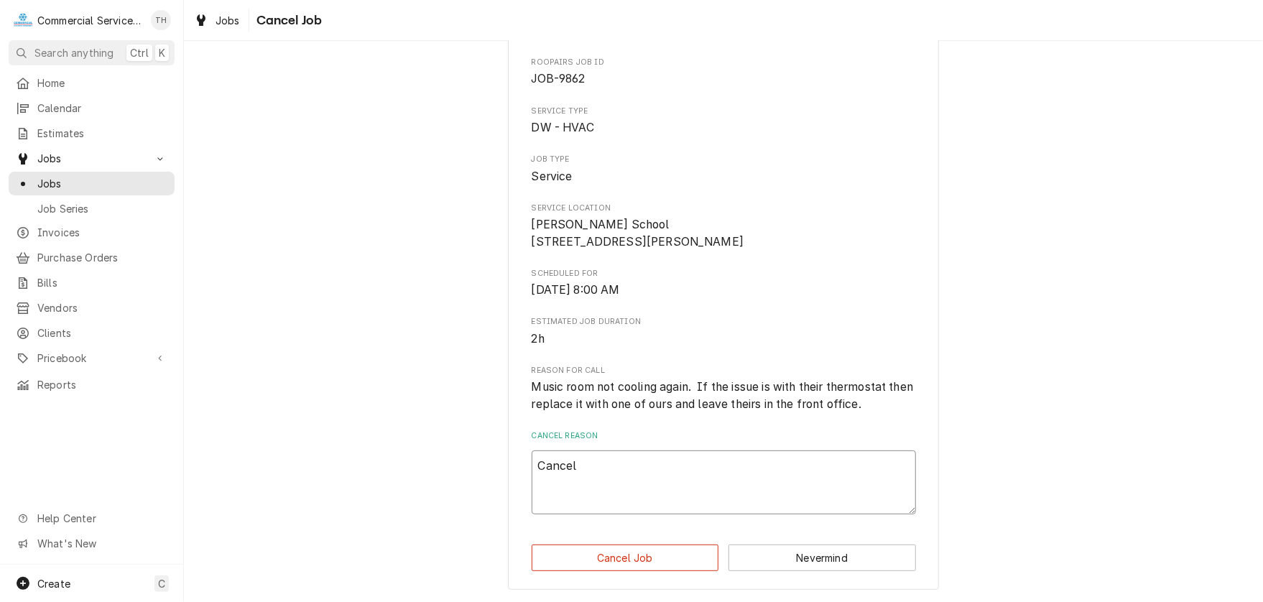
type textarea "Cancell"
type textarea "x"
type textarea "Cancelle"
type textarea "x"
type textarea "Cancelled"
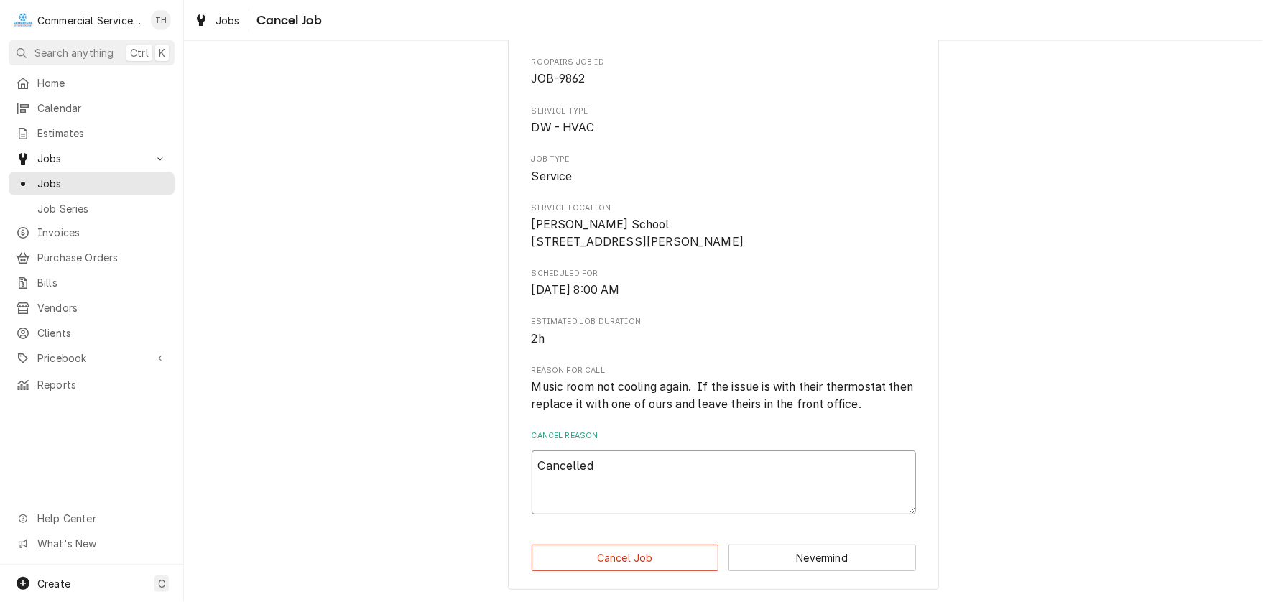
type textarea "x"
type textarea "Cancelled"
type textarea "x"
type textarea "Cancelled -"
type textarea "x"
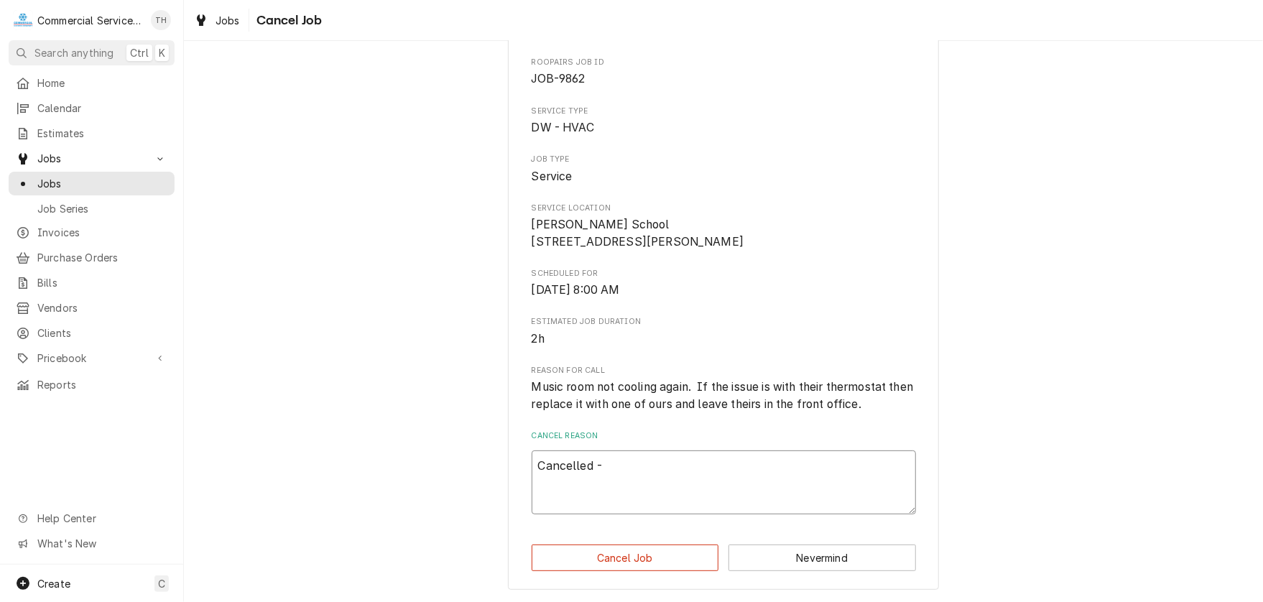
type textarea "Cancelled -"
type textarea "x"
type textarea "Cancelled - h"
type textarea "x"
type textarea "Cancelled - ha"
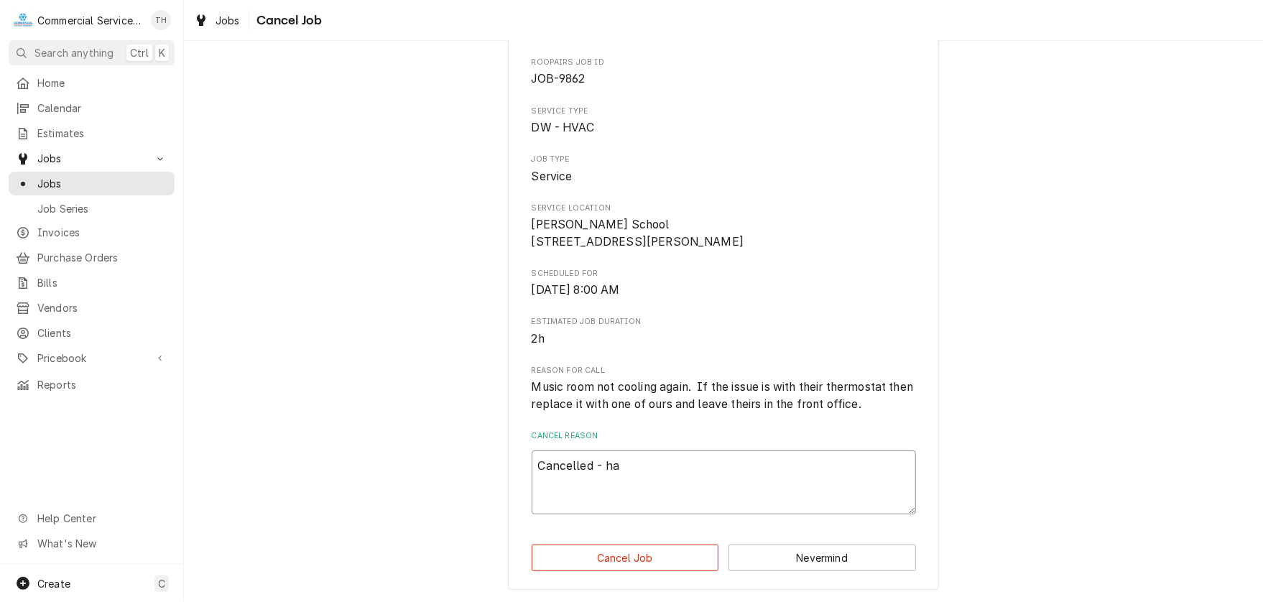
type textarea "x"
type textarea "Cancelled - has"
type textarea "x"
type textarea "Cancelled - has"
type textarea "x"
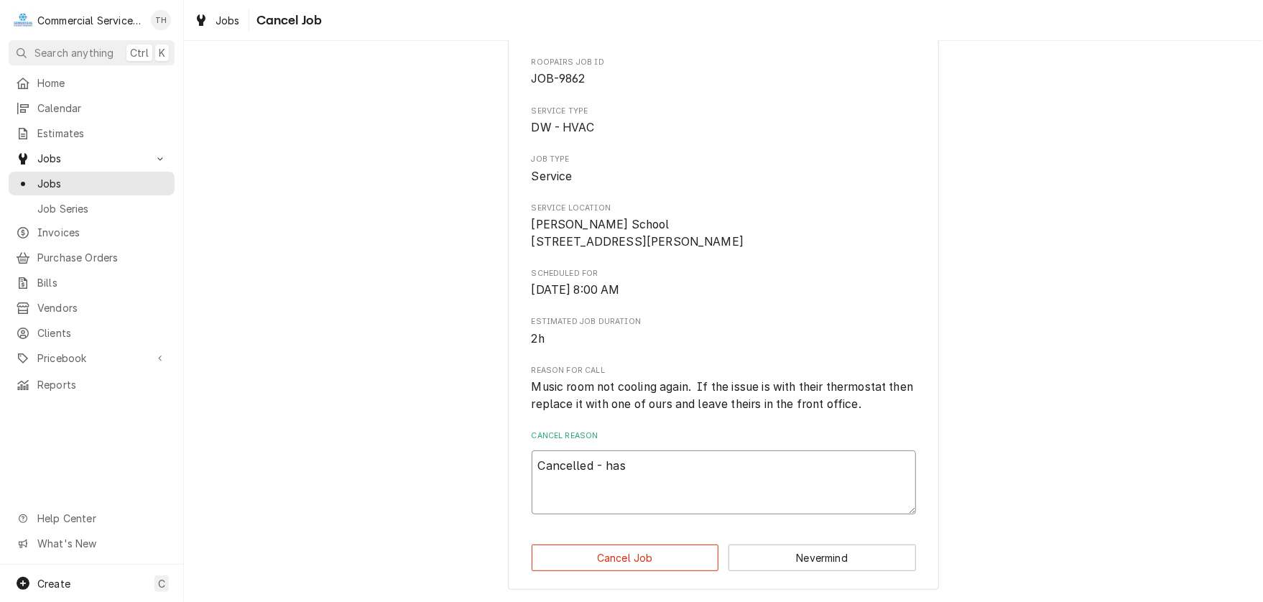
type textarea "Cancelled - has C"
type textarea "x"
type textarea "Cancelled - has Ca"
type textarea "x"
type textarea "Cancelled - has Car"
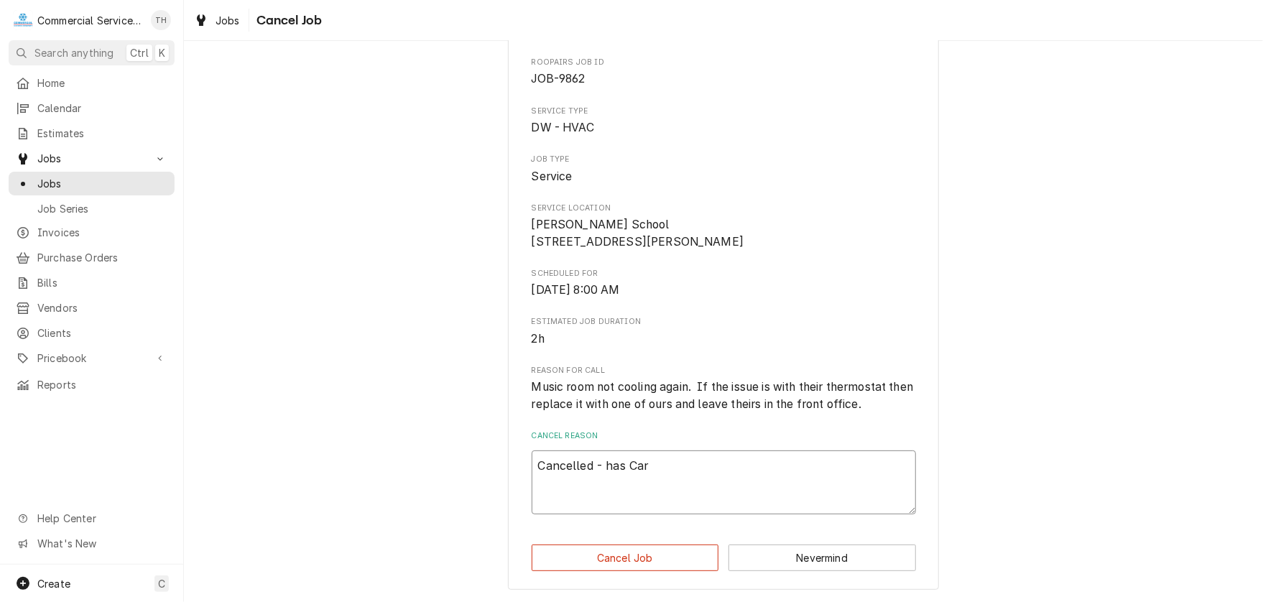
type textarea "x"
type textarea "Cancelled - has Cars"
type textarea "x"
type textarea "Cancelled - has Carso"
type textarea "x"
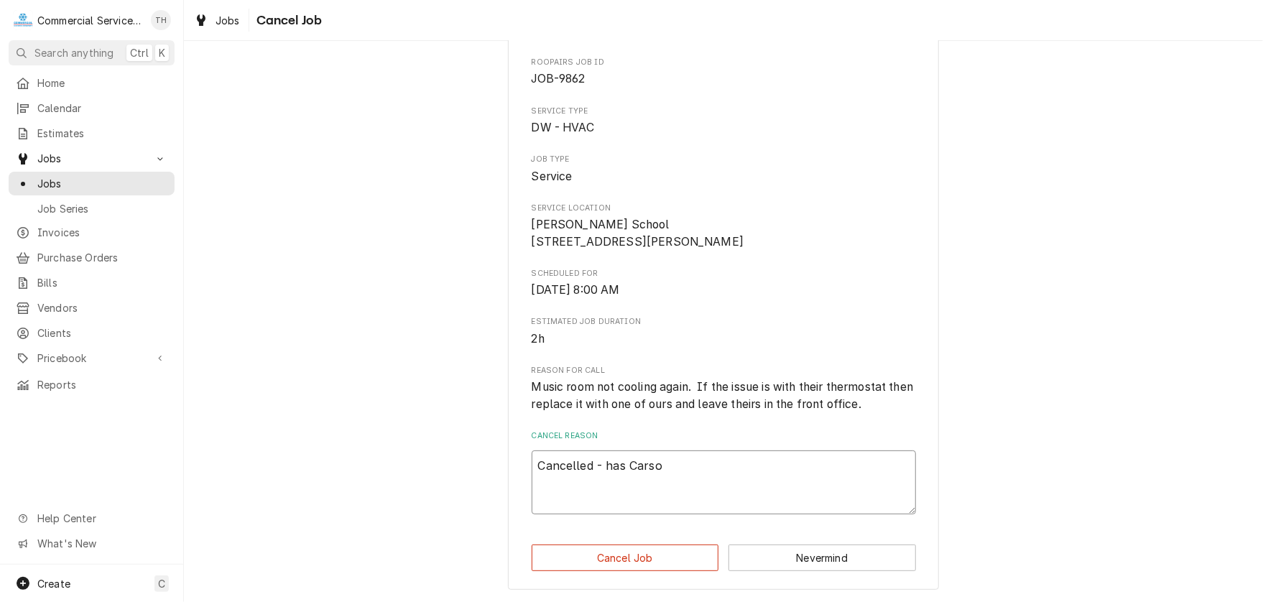
type textarea "Cancelled - has Carson"
type textarea "x"
type textarea "Cancelled - has Carson"
type textarea "x"
type textarea "Cancelled - has Carson t"
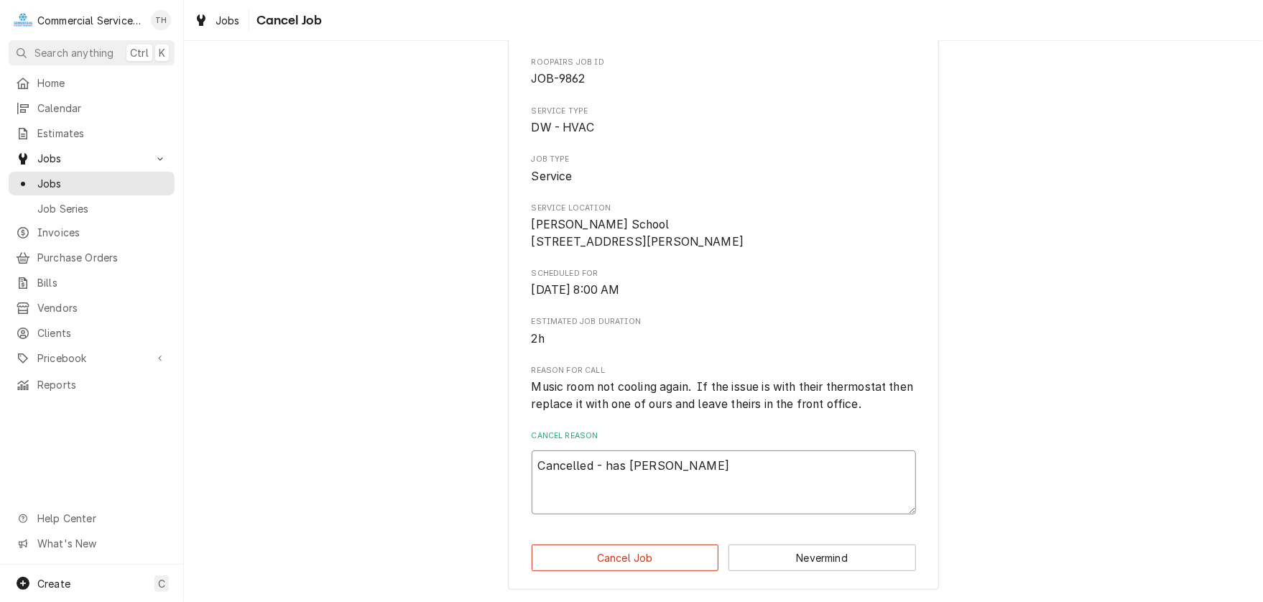
type textarea "x"
type textarea "Cancelled - has Carson ta"
type textarea "x"
type textarea "Cancelled - has Carson tak"
type textarea "x"
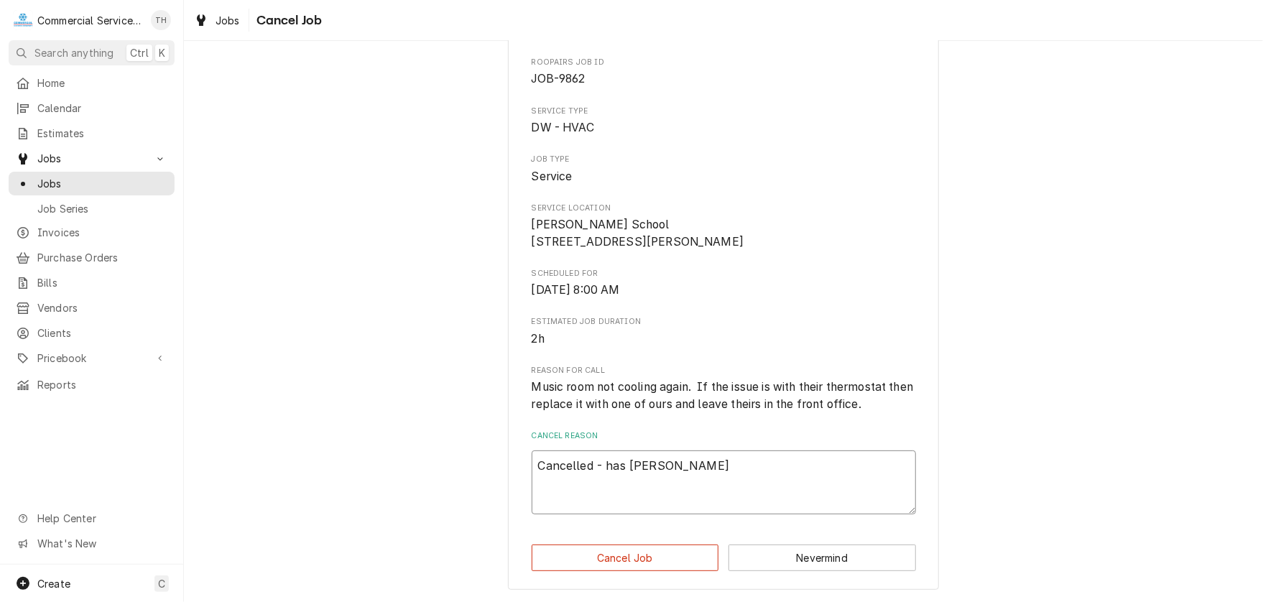
type textarea "Cancelled - has Carson take"
type textarea "x"
type textarea "Cancelled - has Carson take"
type textarea "x"
type textarea "Cancelled - has Carson take c"
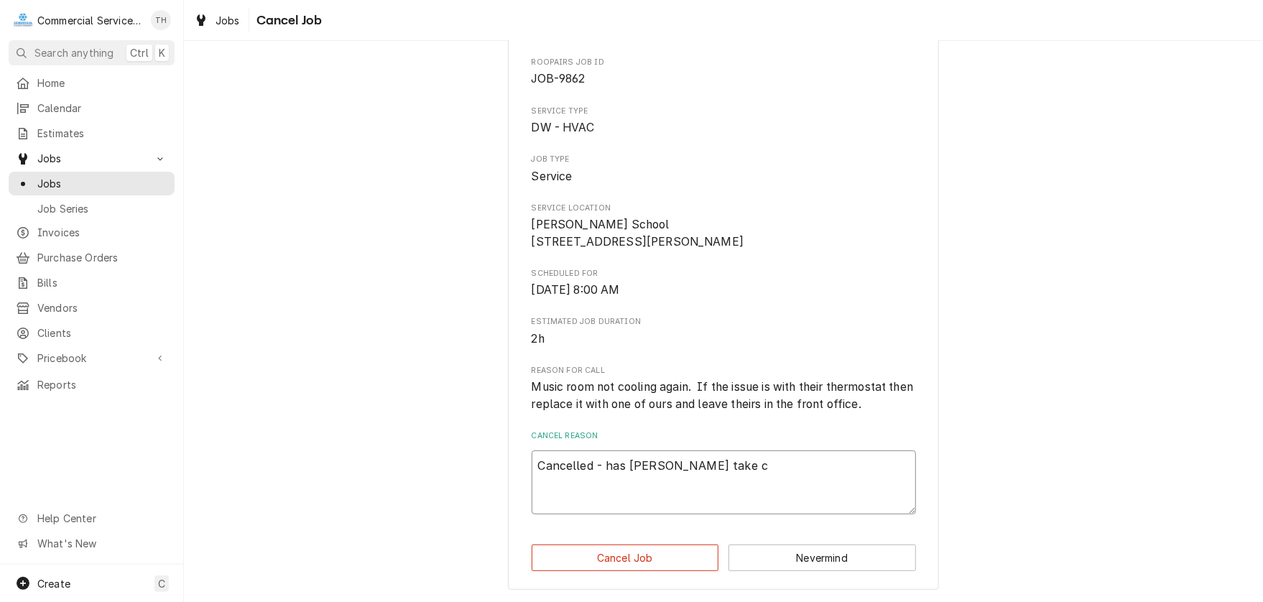
type textarea "x"
type textarea "Cancelled - has Carson take ca"
type textarea "x"
type textarea "Cancelled - has Carson take car"
type textarea "x"
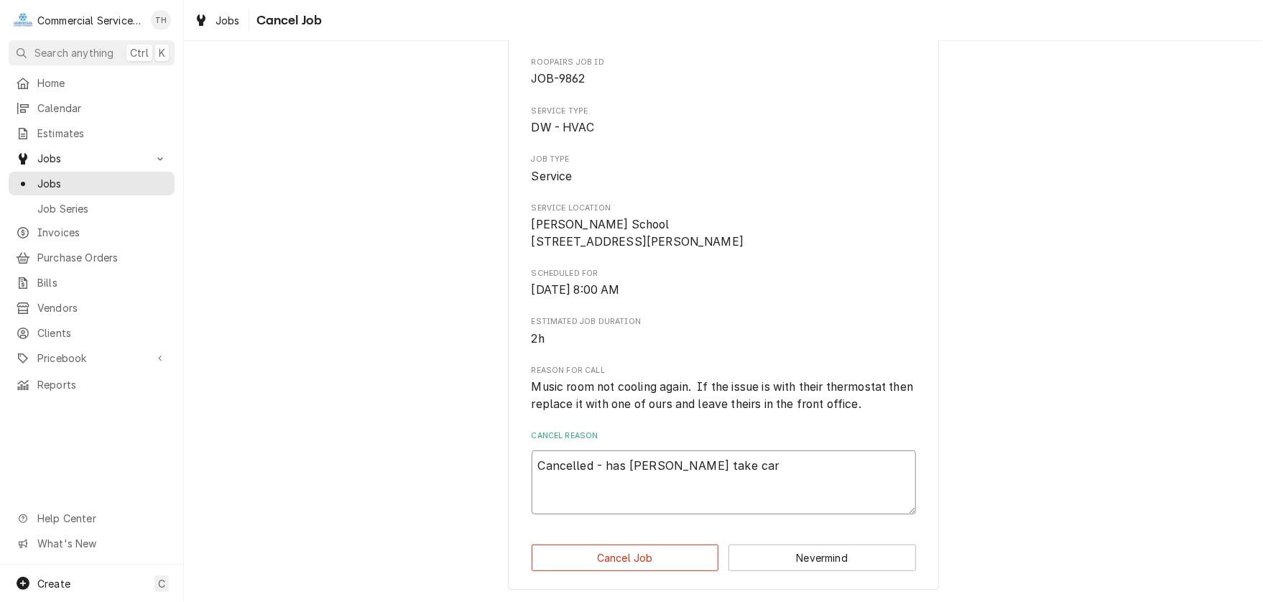
type textarea "Cancelled - has Carson take care"
type textarea "x"
type textarea "Cancelled - has Carson take care"
type textarea "x"
type textarea "Cancelled - has Carson take care o"
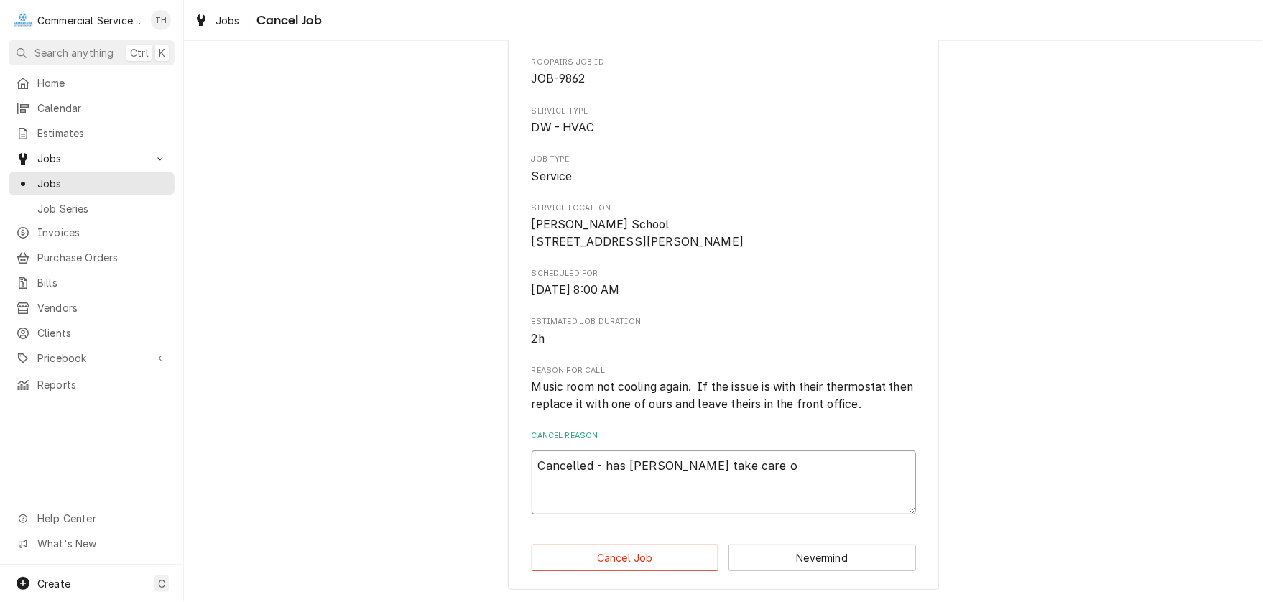
type textarea "x"
type textarea "Cancelled - has Carson take care of"
type textarea "x"
type textarea "Cancelled - has Carson take care of"
type textarea "x"
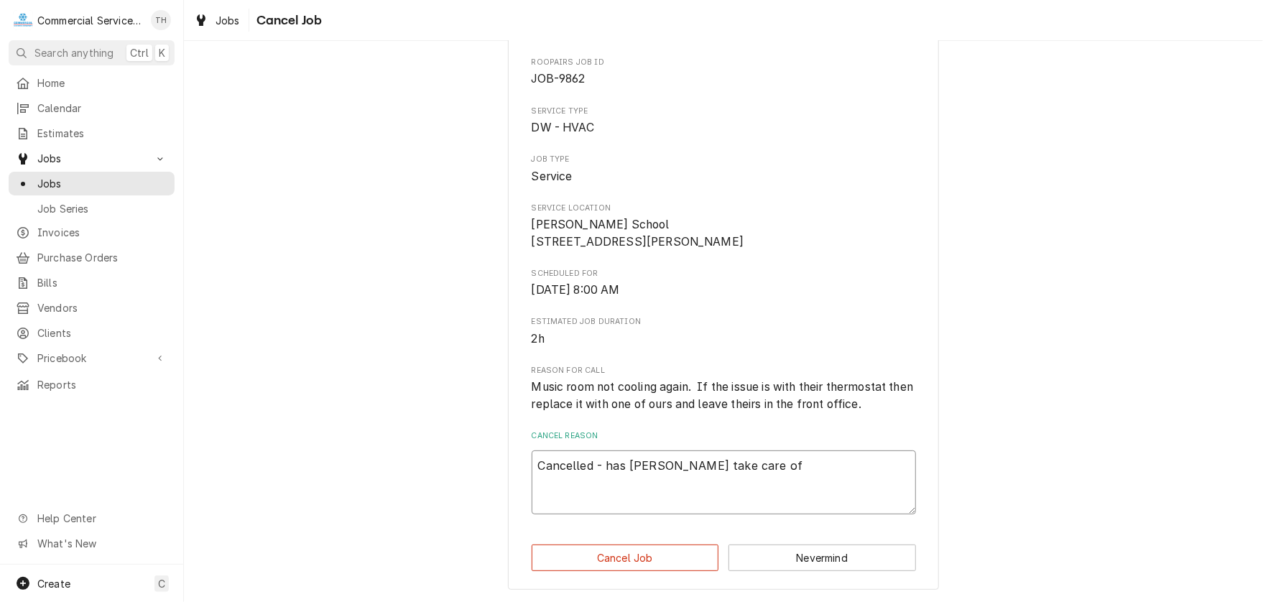
type textarea "Cancelled - has Carson take care of F"
type textarea "x"
type textarea "Cancelled - has Carson take care of FR"
type textarea "x"
type textarea "Cancelled - has Carson take care of FRI"
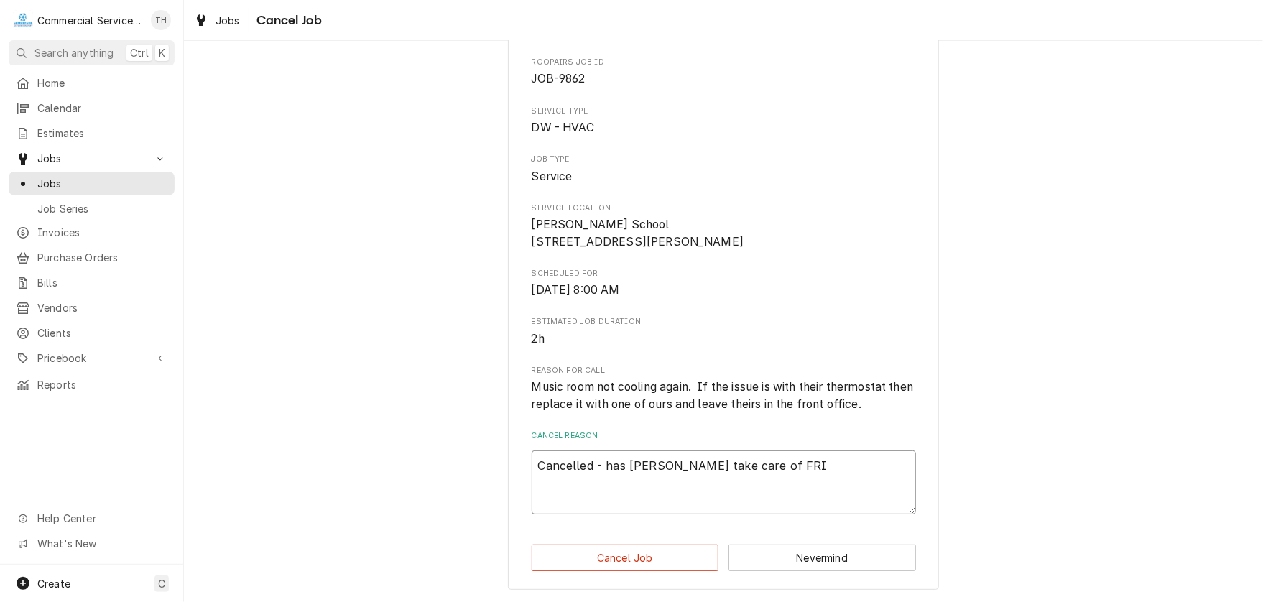
type textarea "x"
type textarea "Cancelled - has Carson take care of FRI"
type textarea "x"
type textarea "Cancelled - has Carson take care of FRI 1"
type textarea "x"
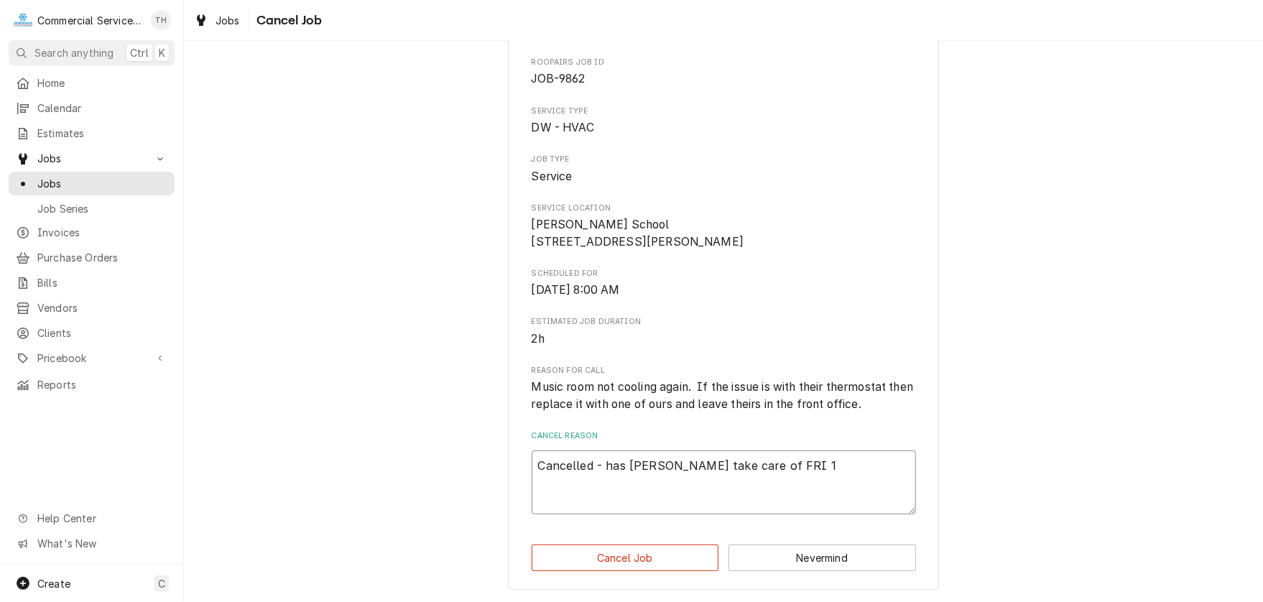
type textarea "Cancelled - has Carson take care of FRI 10"
type textarea "x"
type textarea "Cancelled - has Carson take care of FRI 10/"
type textarea "x"
type textarea "Cancelled - has Carson take care of FRI 10/1"
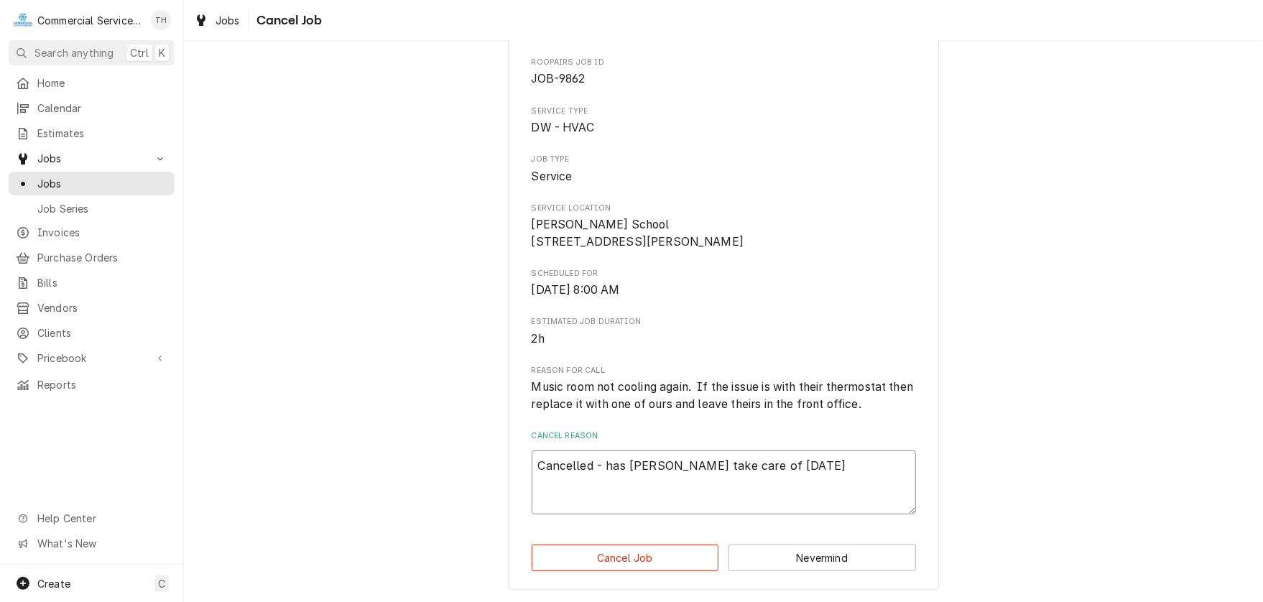
type textarea "x"
type textarea "Cancelled - has Carson take care of FRI 10/10"
type textarea "x"
type textarea "Cancelled - has Carson take care of FRI 10/10/"
type textarea "x"
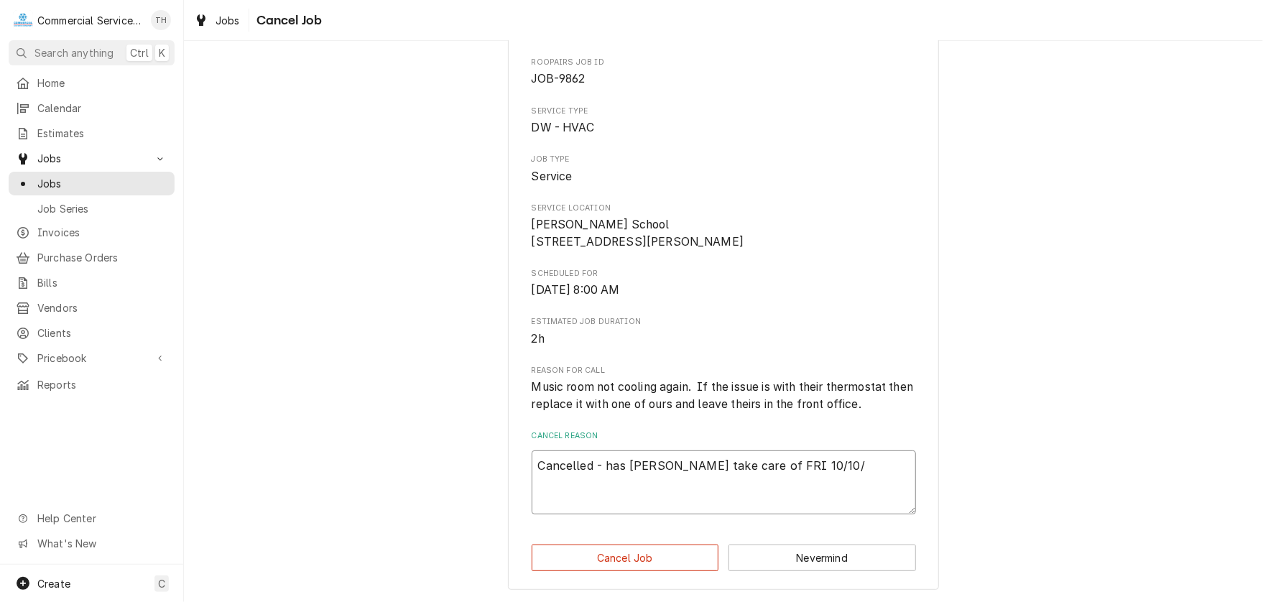
type textarea "Cancelled - has Carson take care of FRI 10/10/2"
type textarea "x"
type textarea "Cancelled - has Carson take care of FRI 10/10/25"
type textarea "x"
type textarea "Cancelled - has Carson take care of FRI 10/10/25"
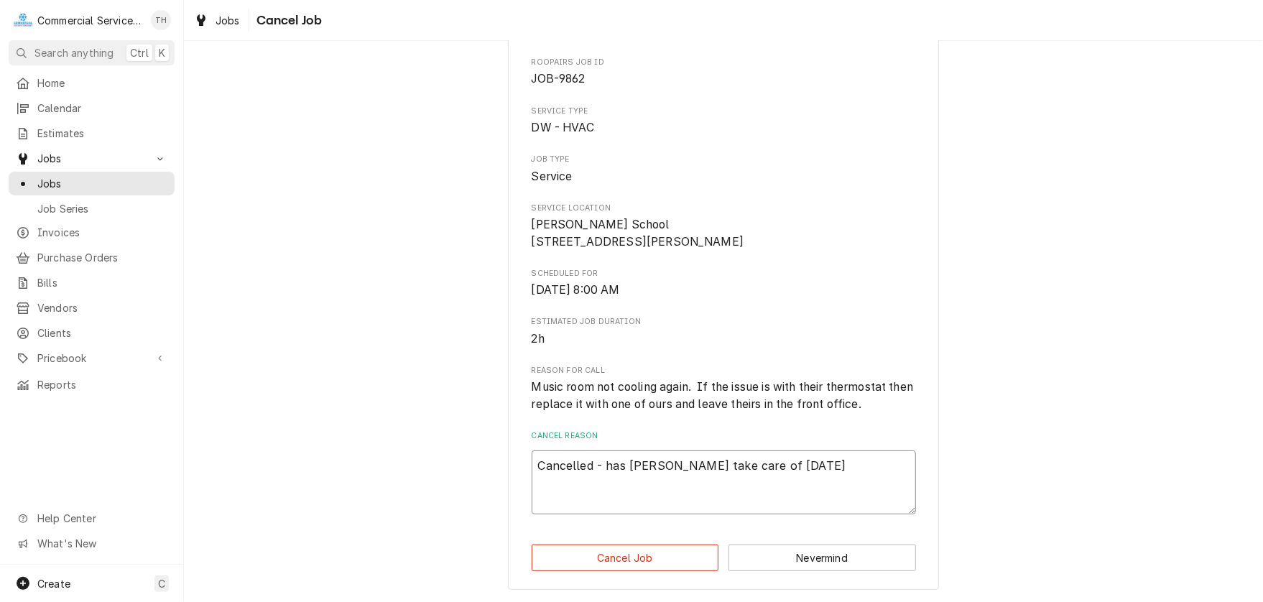
type textarea "x"
type textarea "Cancelled - has Carson take care of FRI 10/10/25 -"
type textarea "x"
type textarea "Cancelled - has Carson take care of FRI 10/10/25 -"
type textarea "x"
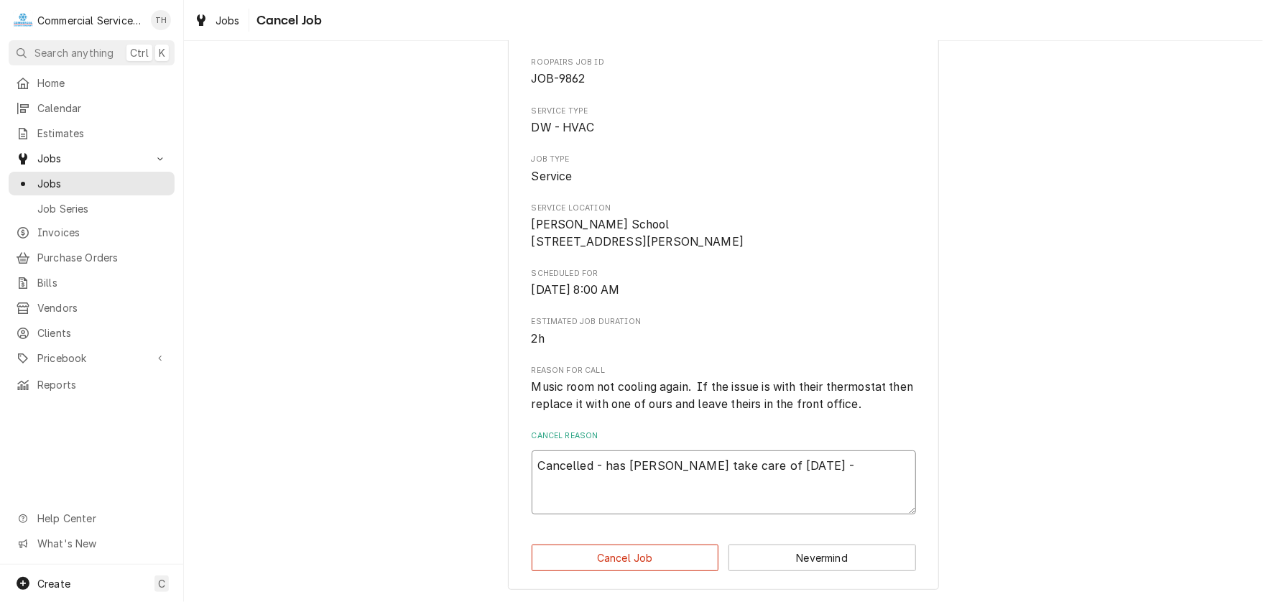
type textarea "Cancelled - has Carson take care of FRI 10/10/25 - m"
type textarea "x"
type textarea "Cancelled - has Carson take care of FRI 10/10/25 - ma"
type textarea "x"
type textarea "Cancelled - has Carson take care of FRI 10/10/25 - mad"
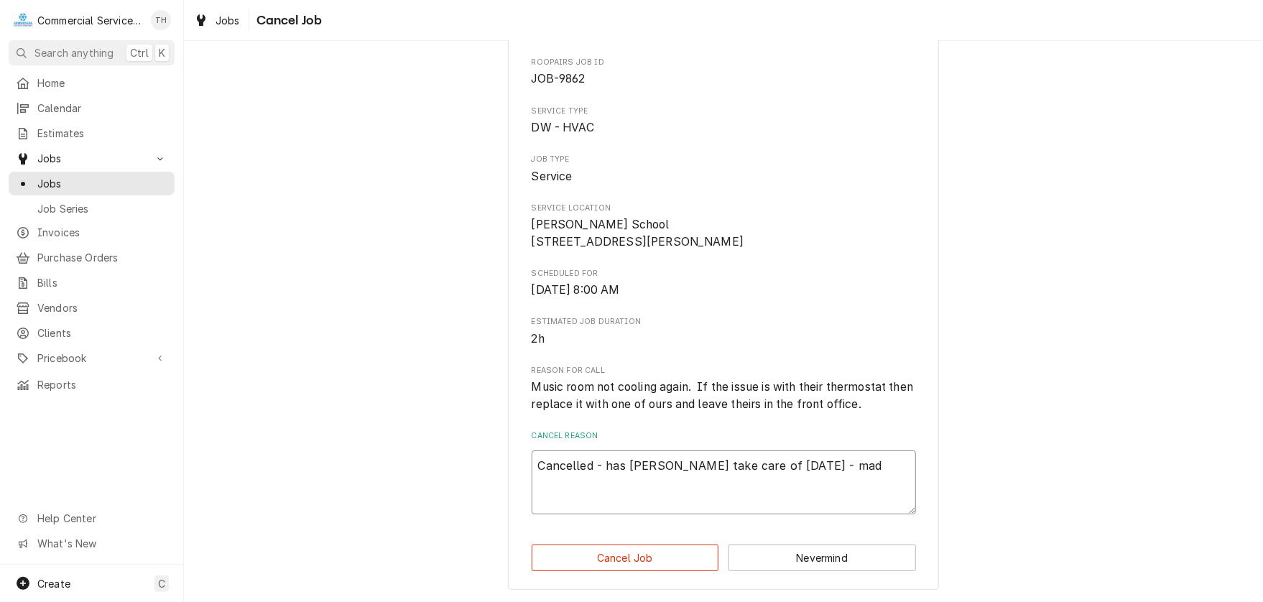
type textarea "x"
type textarea "Cancelled - has Carson take care of FRI 10/10/25 - made"
type textarea "x"
type textarea "Cancelled - has Carson take care of FRI 10/10/25 - made"
type textarea "x"
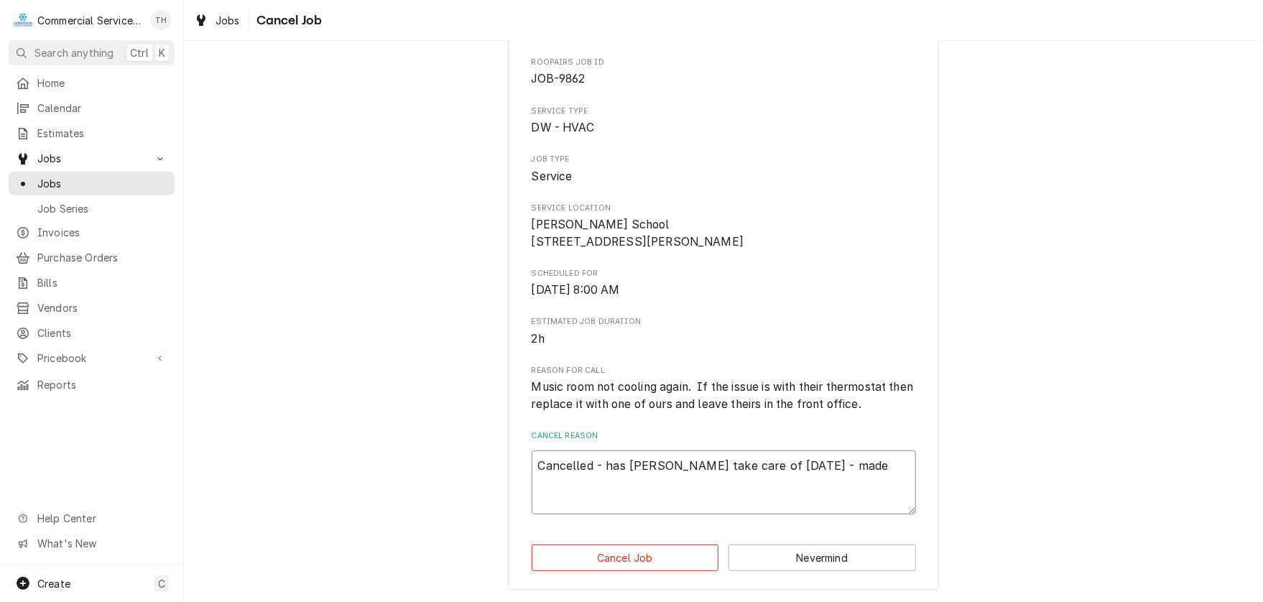
type textarea "Cancelled - has Carson take care of FRI 10/10/25 - made n"
type textarea "x"
type textarea "Cancelled - has Carson take care of FRI 10/10/25 - made ne"
type textarea "x"
type textarea "Cancelled - has Carson take care of FRI 10/10/25 - made new"
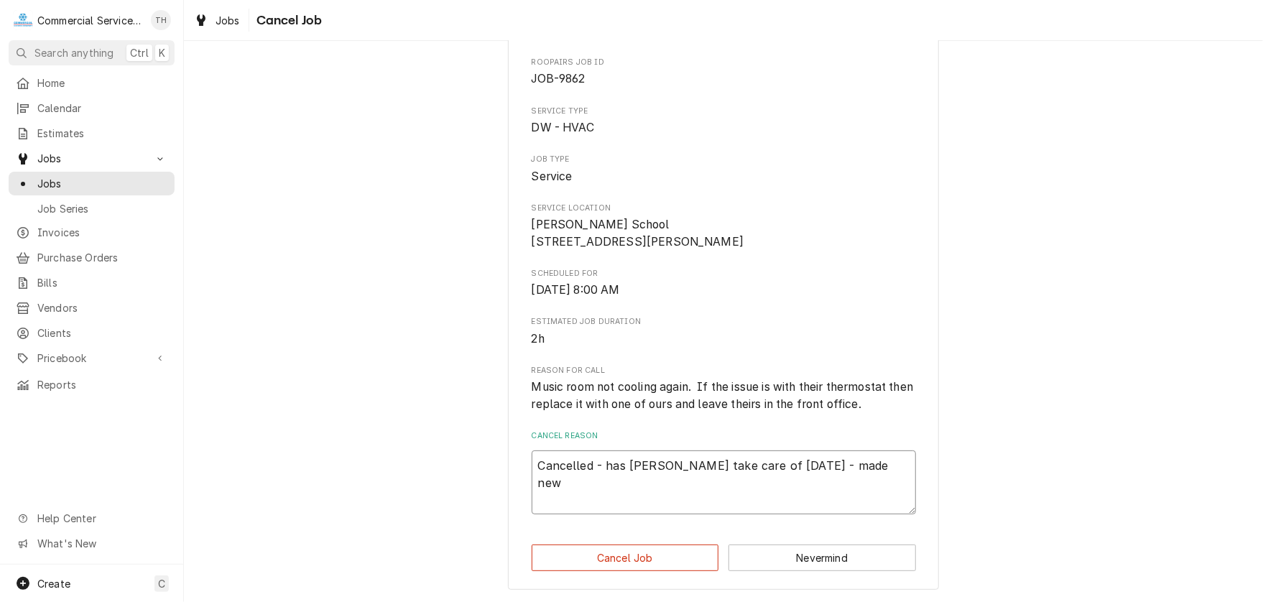
type textarea "x"
type textarea "Cancelled - has Carson take care of FRI 10/10/25 - made new"
type textarea "x"
type textarea "Cancelled - has Carson take care of FRI 10/10/25 - made new r"
type textarea "x"
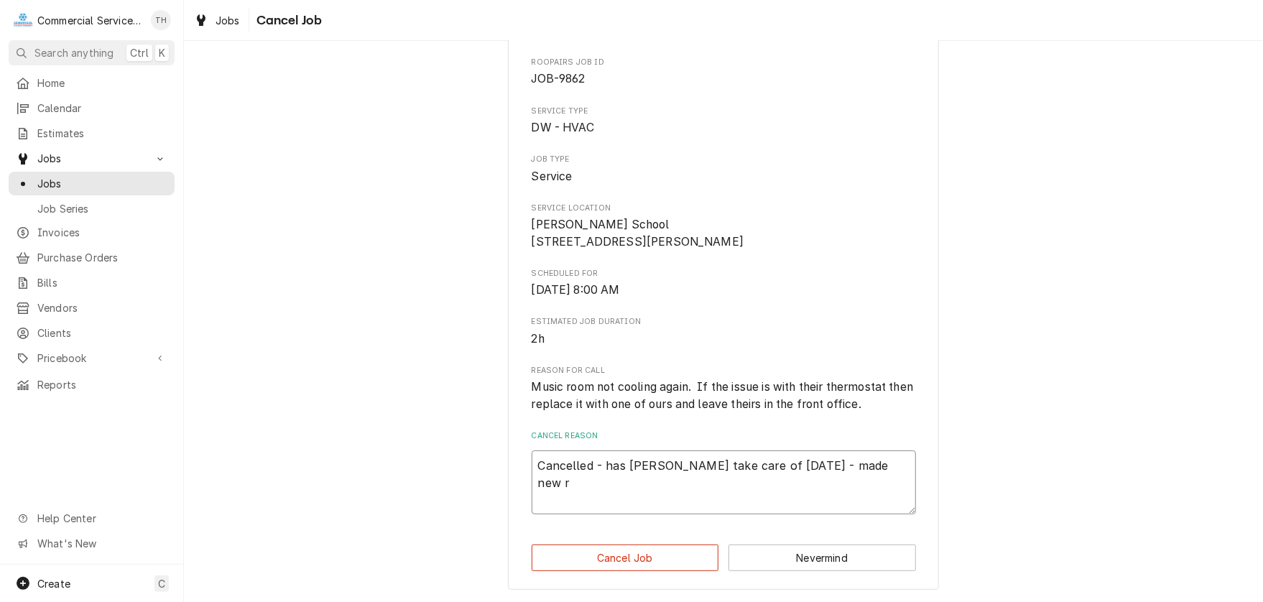
type textarea "Cancelled - has Carson take care of FRI 10/10/25 - made new ro"
type textarea "x"
type textarea "Cancelled - has Carson take care of FRI 10/10/25 - made new roo"
click at [635, 549] on button "Cancel Job" at bounding box center [624, 557] width 187 height 27
type textarea "x"
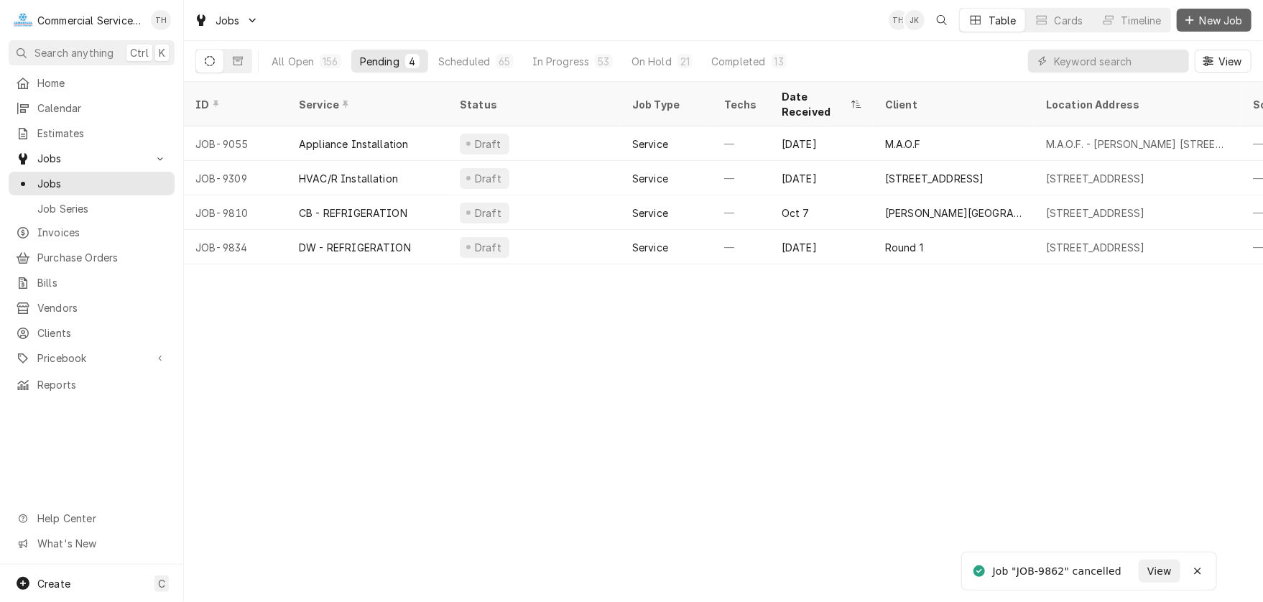
click at [1202, 18] on span "New Job" at bounding box center [1220, 20] width 49 height 15
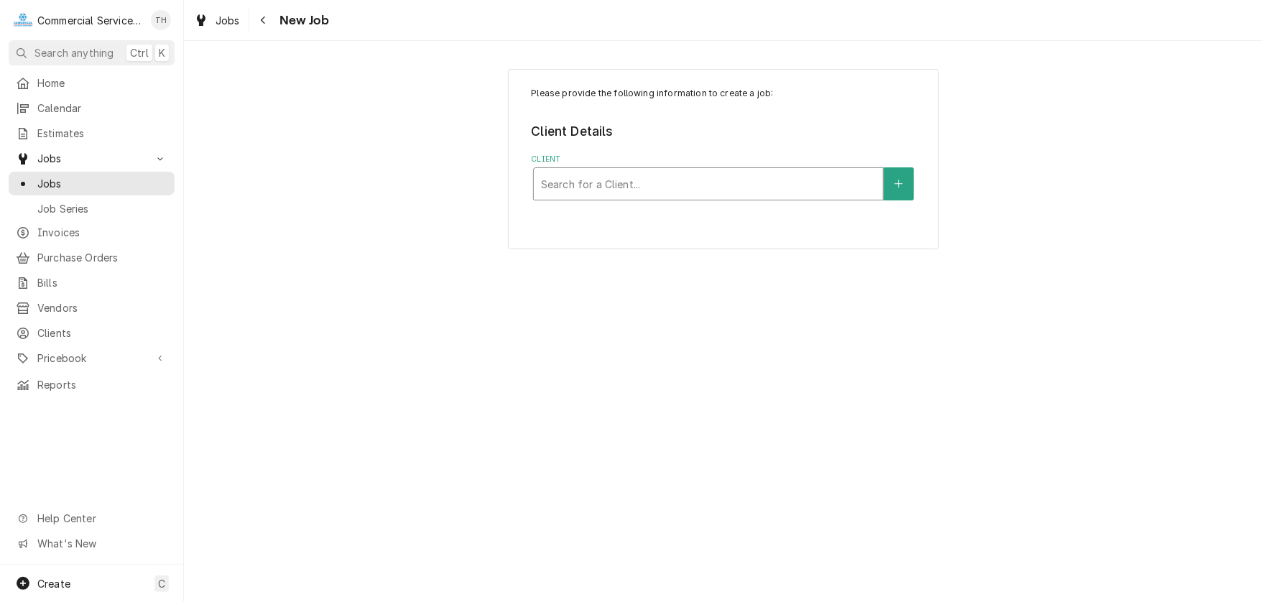
click at [695, 186] on div "Client" at bounding box center [708, 184] width 335 height 26
type input "mckinnon"
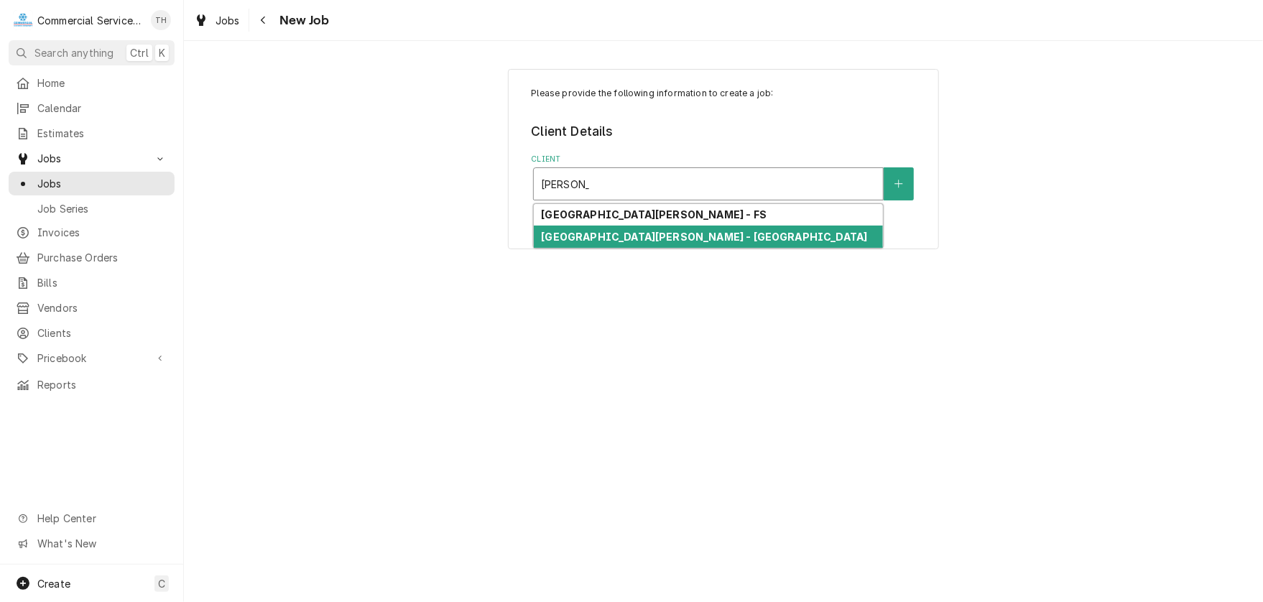
click at [692, 245] on div "Santa Rita Union School District - MD" at bounding box center [708, 237] width 349 height 22
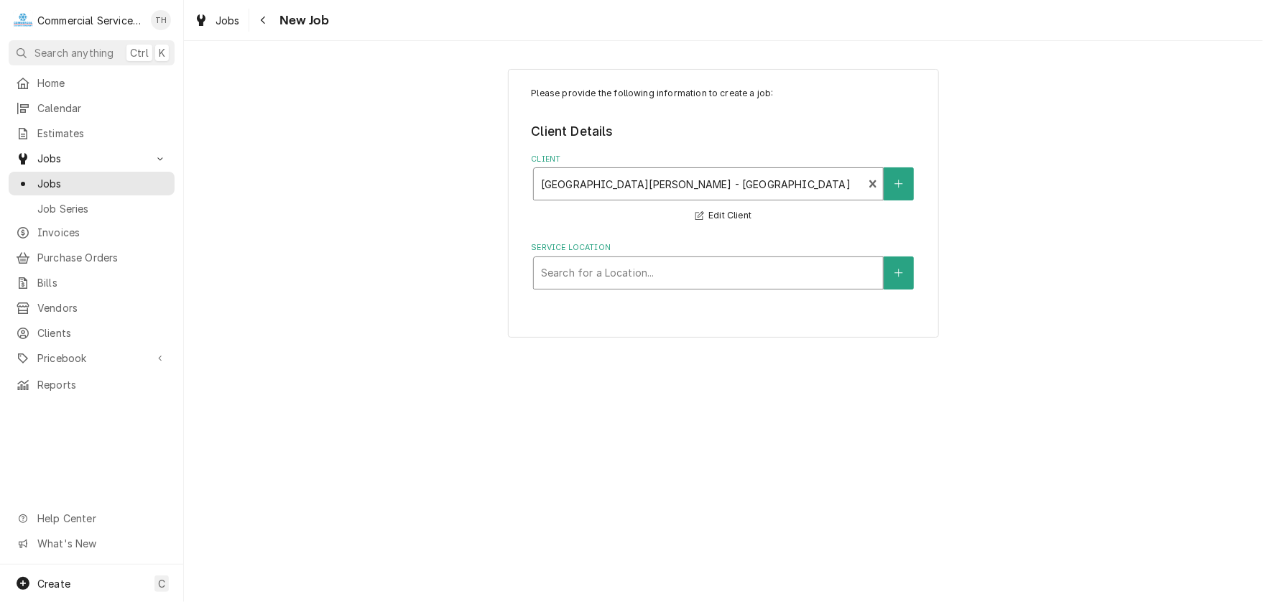
click at [689, 269] on div "Service Location" at bounding box center [708, 273] width 335 height 26
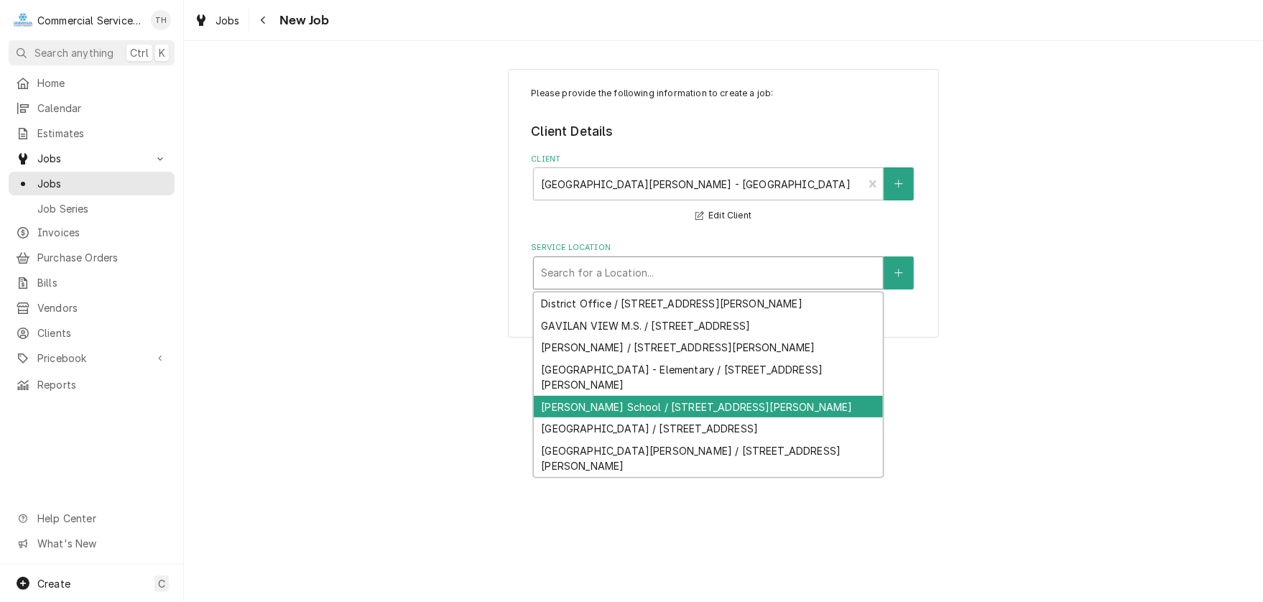
click at [670, 396] on div "McKinnon School / 2100 McKinnon St, Salinas, CA 93906" at bounding box center [708, 407] width 349 height 22
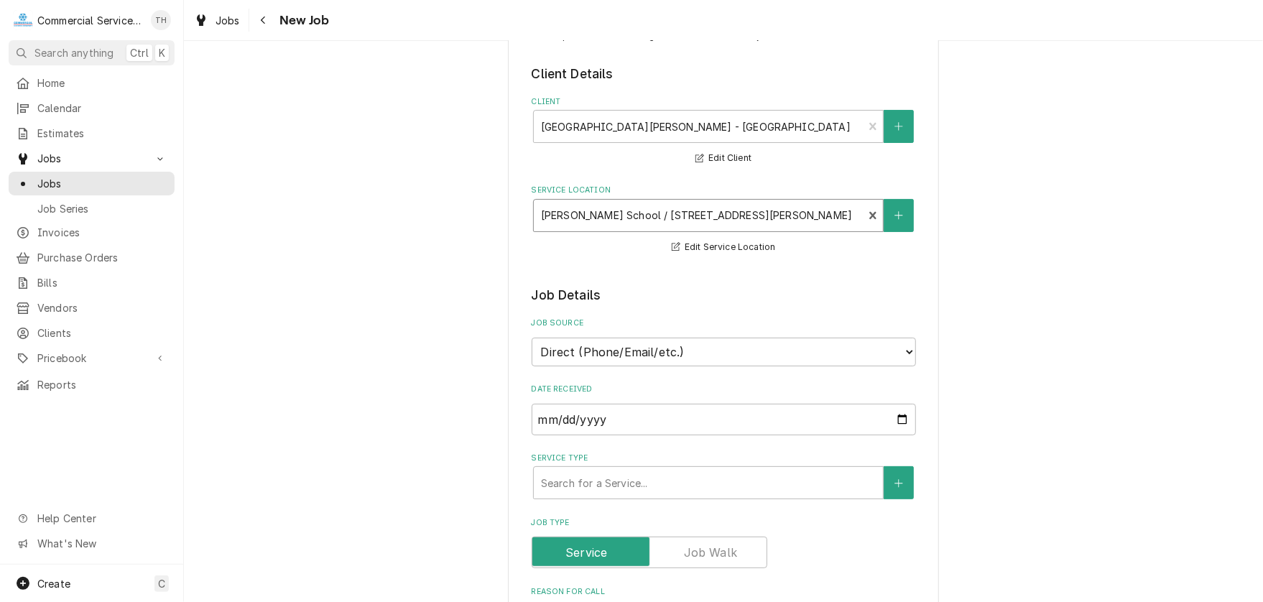
scroll to position [144, 0]
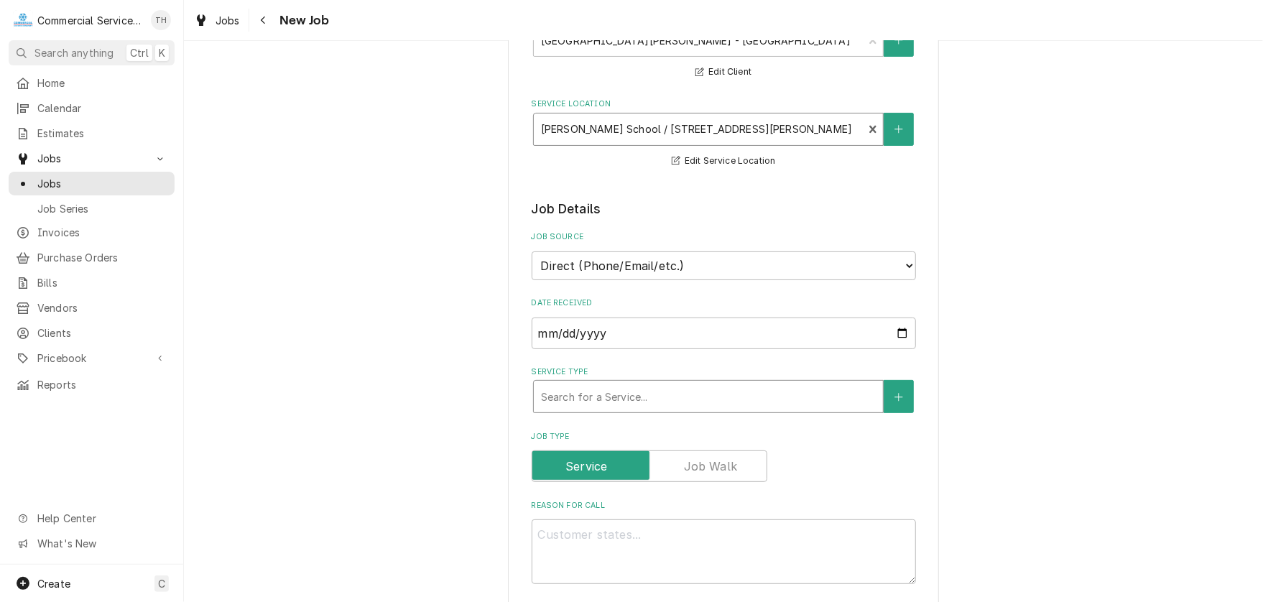
click at [678, 390] on div "Service Type" at bounding box center [708, 397] width 335 height 26
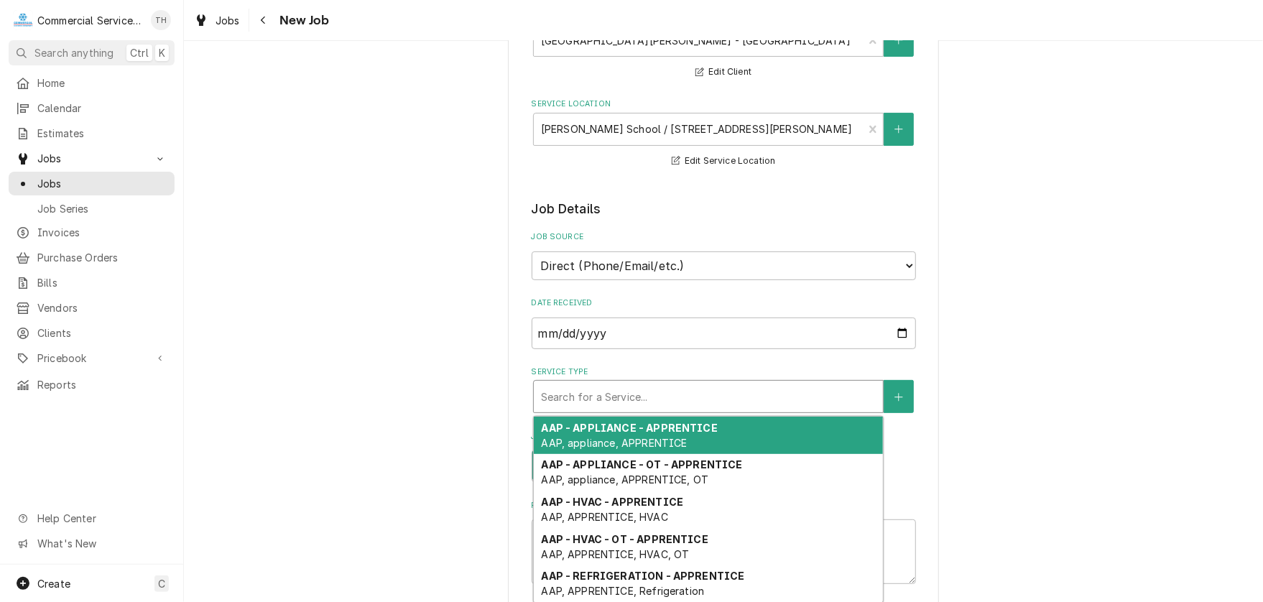
type textarea "x"
type input "c"
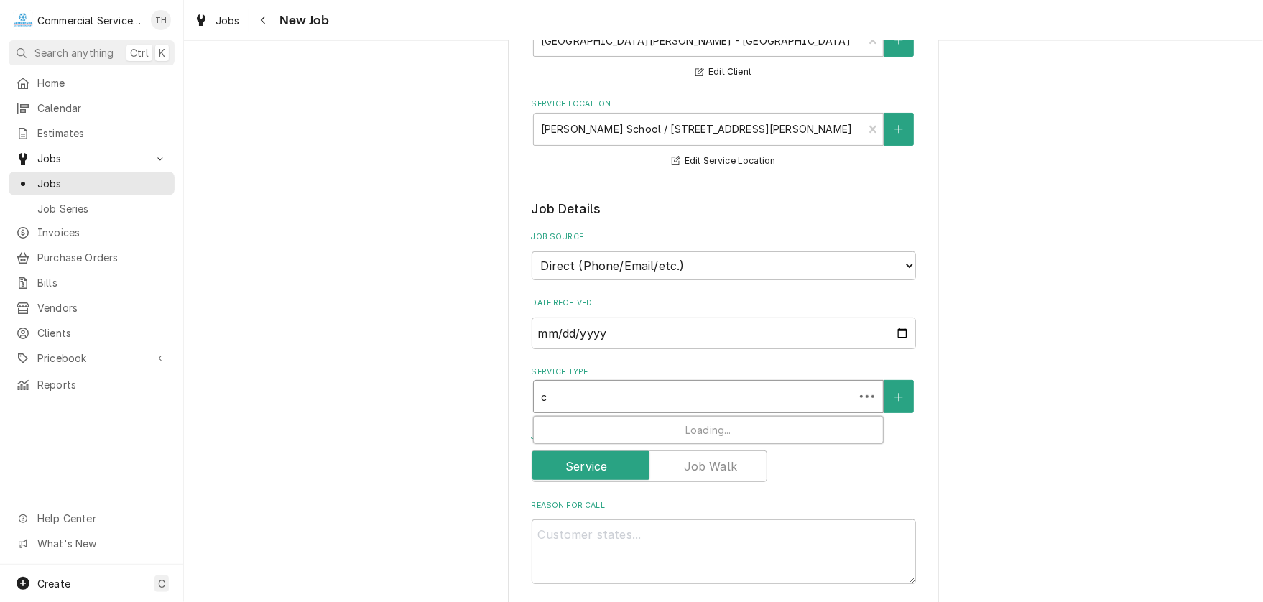
type textarea "x"
type input "cb"
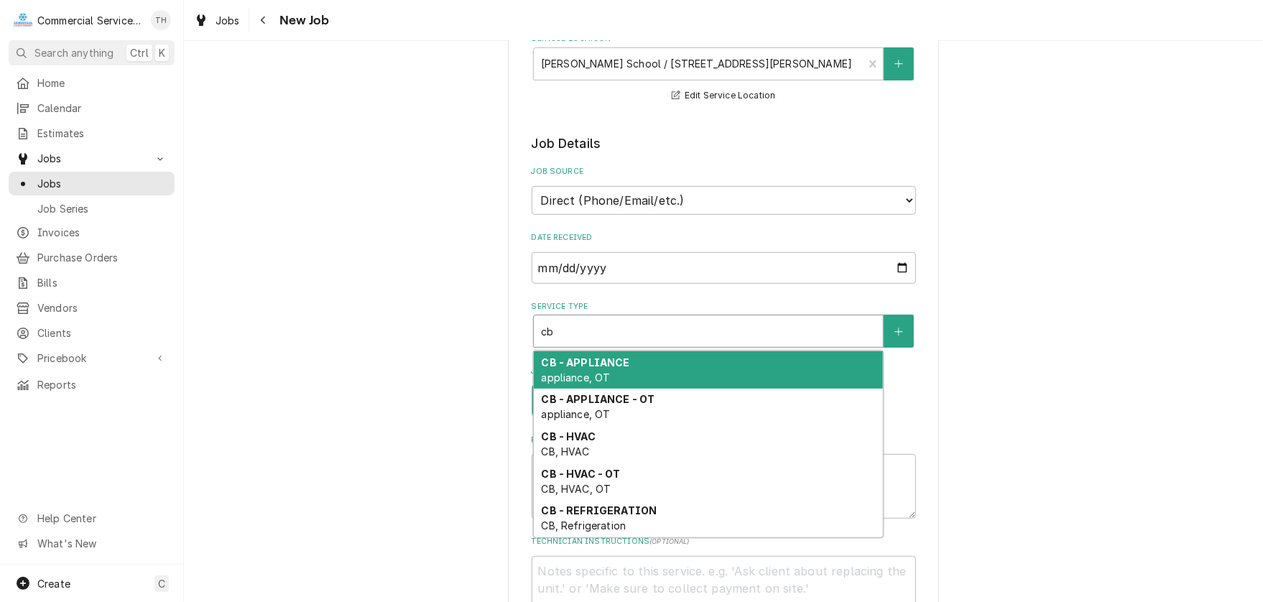
scroll to position [287, 0]
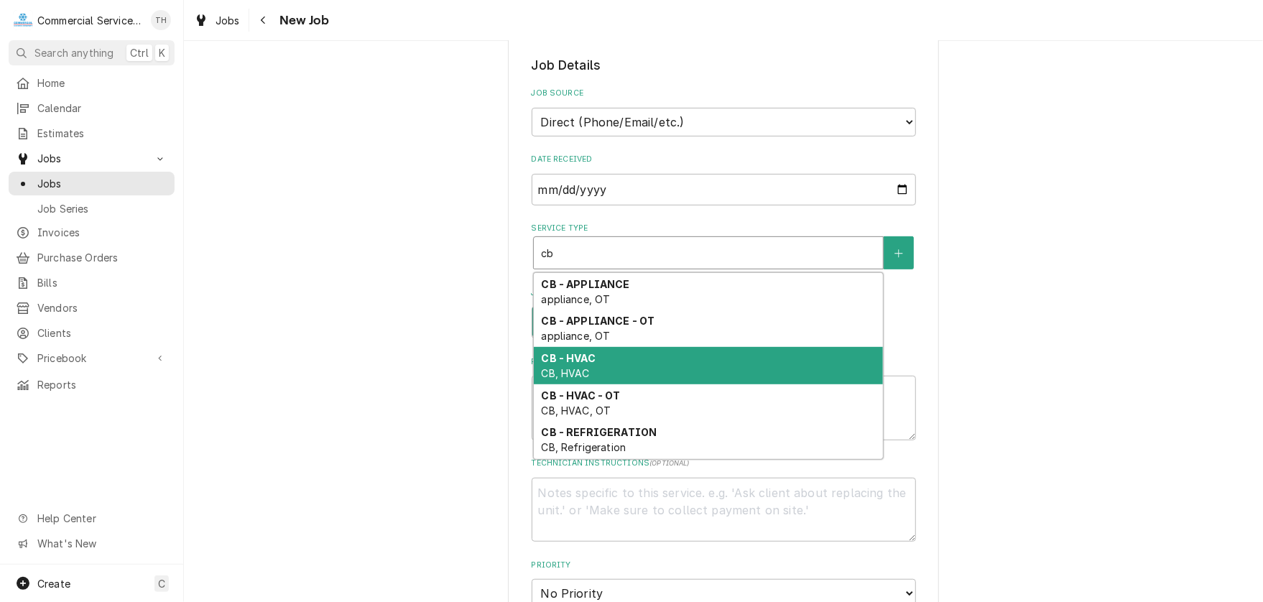
click at [677, 363] on div "CB - HVAC CB, HVAC" at bounding box center [708, 365] width 349 height 37
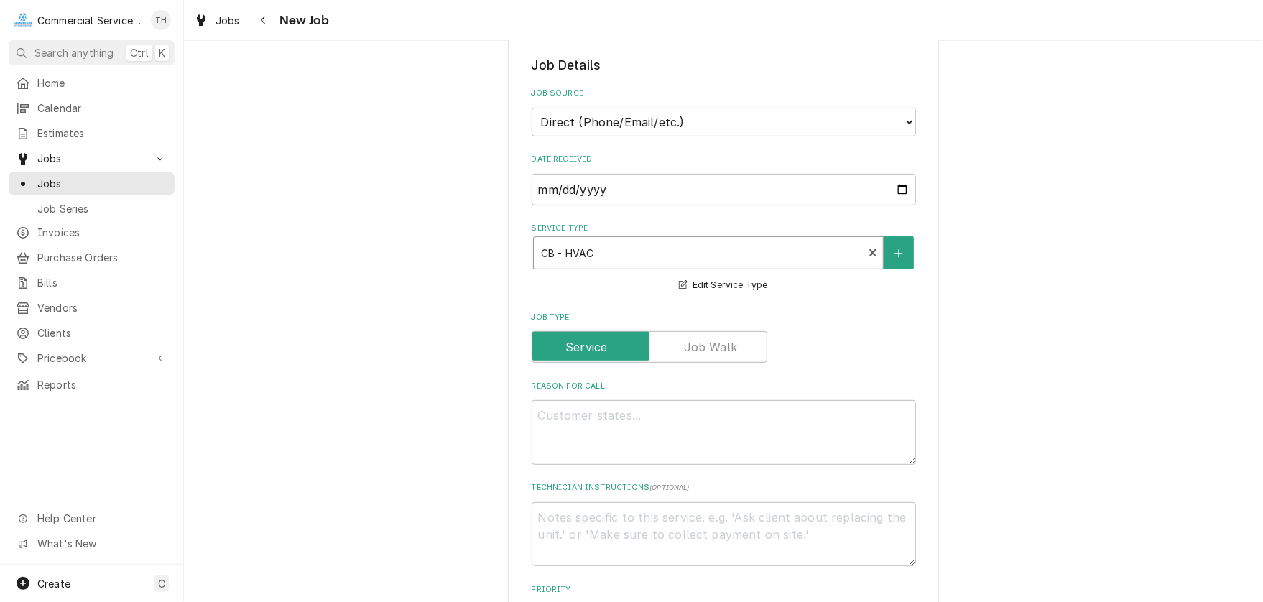
scroll to position [359, 0]
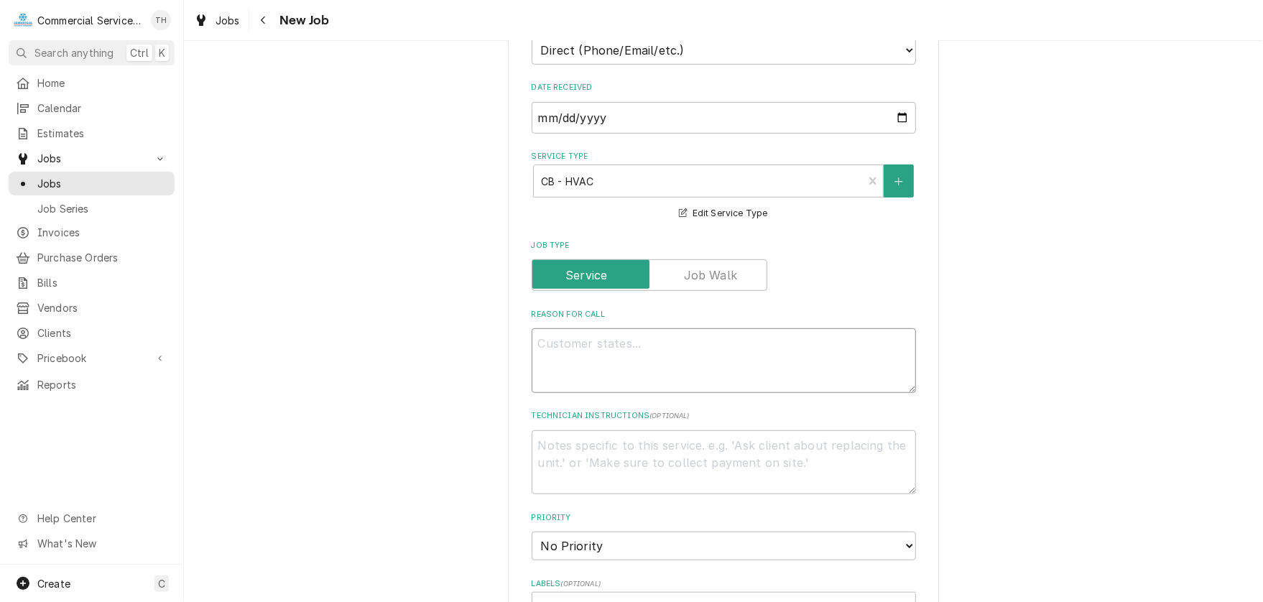
paste textarea "Music room not cooling again. If the issue is with their thermostat then replac…"
type textarea "x"
type textarea "Music room not cooling again. If the issue is with their thermostat then replac…"
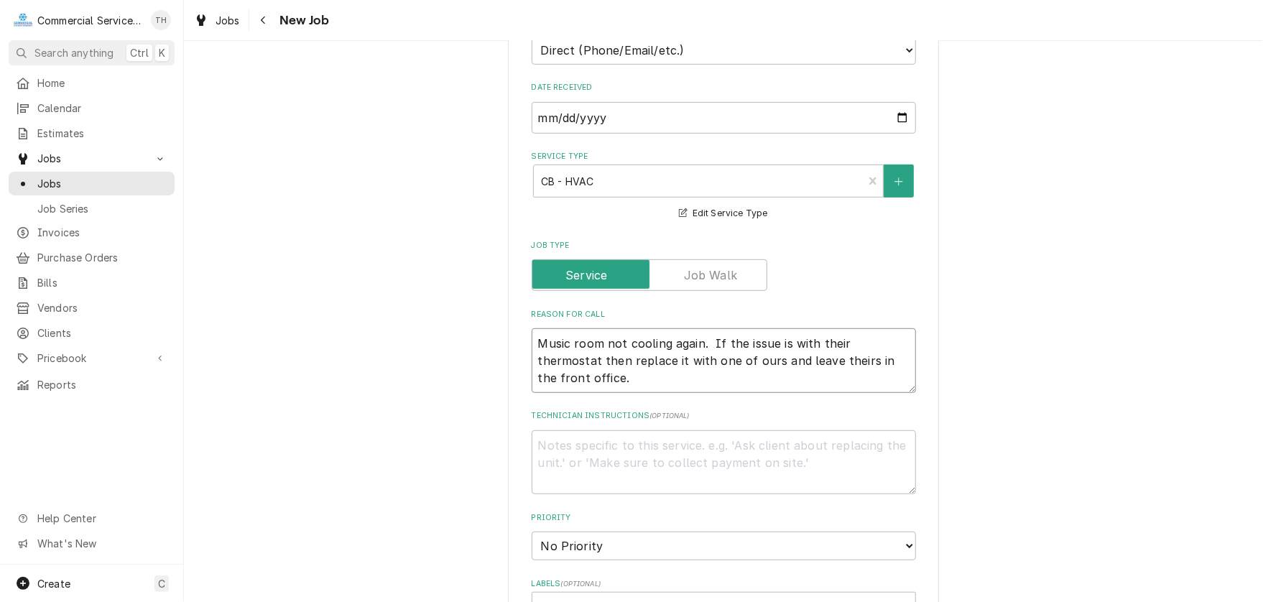
type textarea "x"
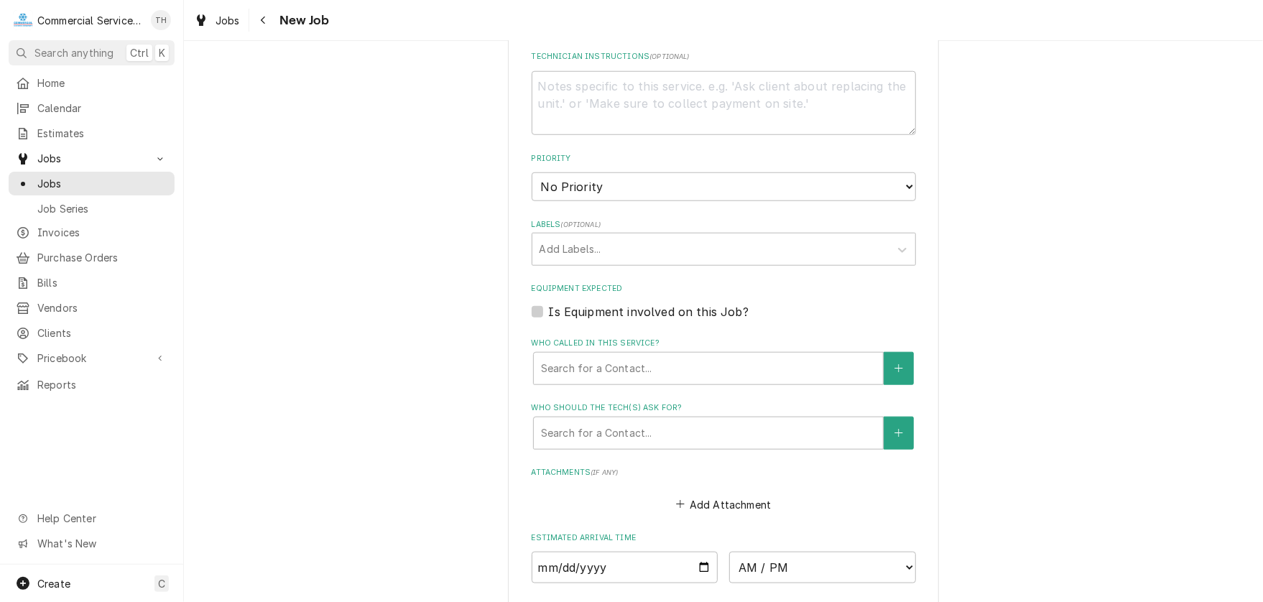
scroll to position [790, 0]
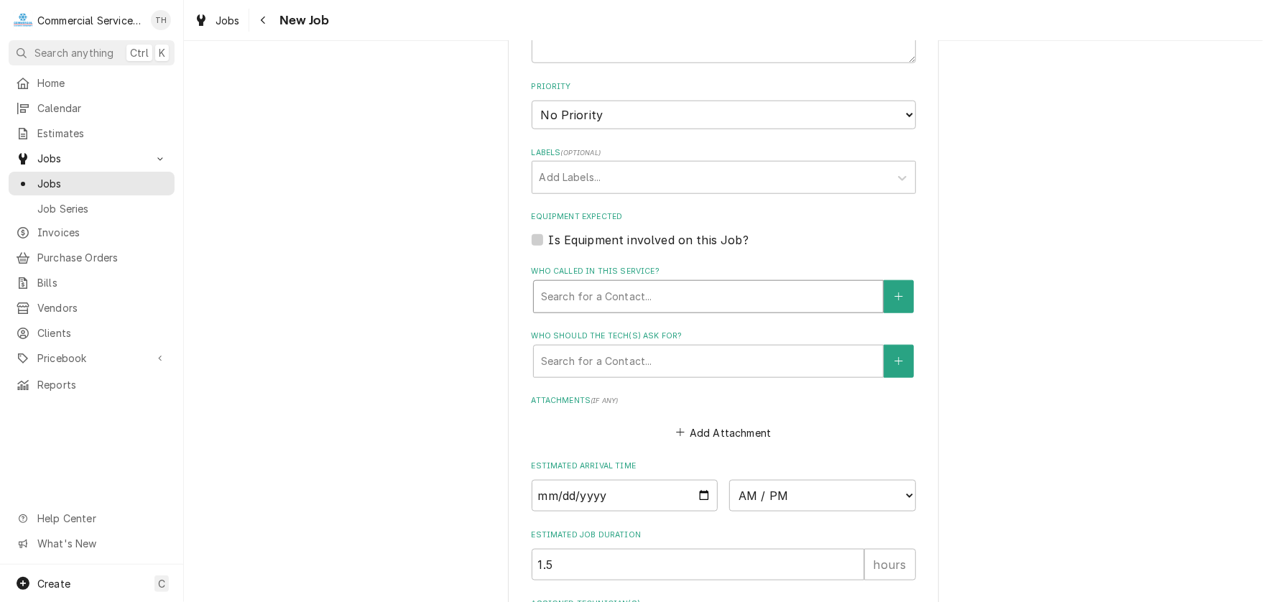
type textarea "Music room not cooling again. If the issue is with their thermostat then replac…"
click at [636, 292] on div "Who called in this service?" at bounding box center [708, 297] width 335 height 26
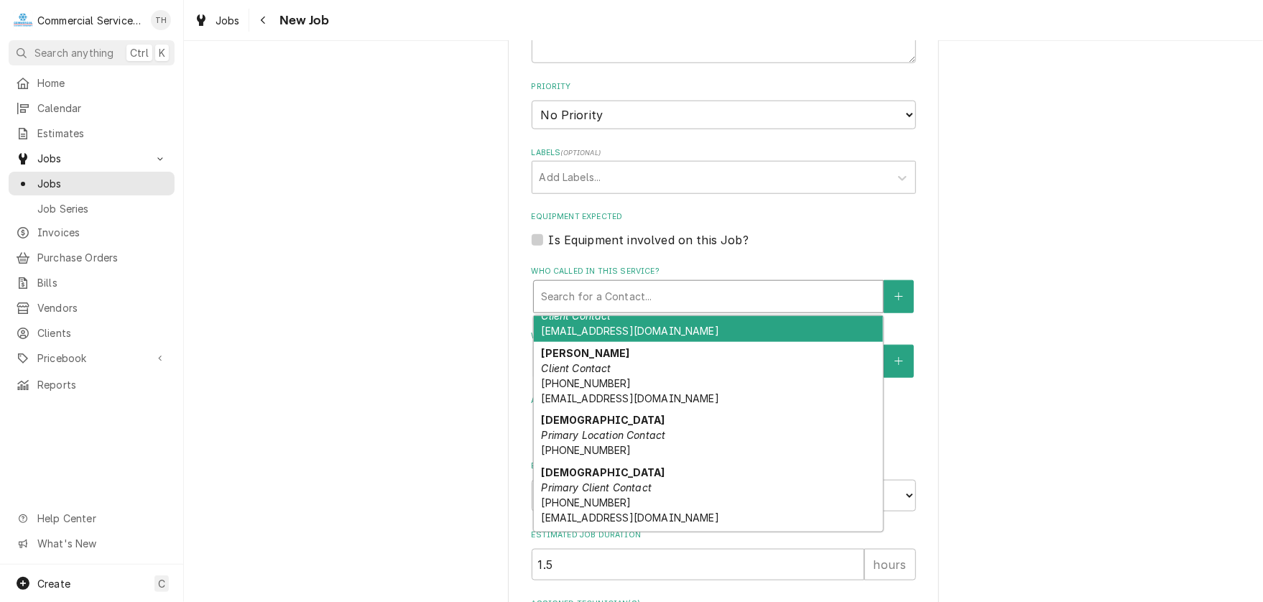
scroll to position [284, 0]
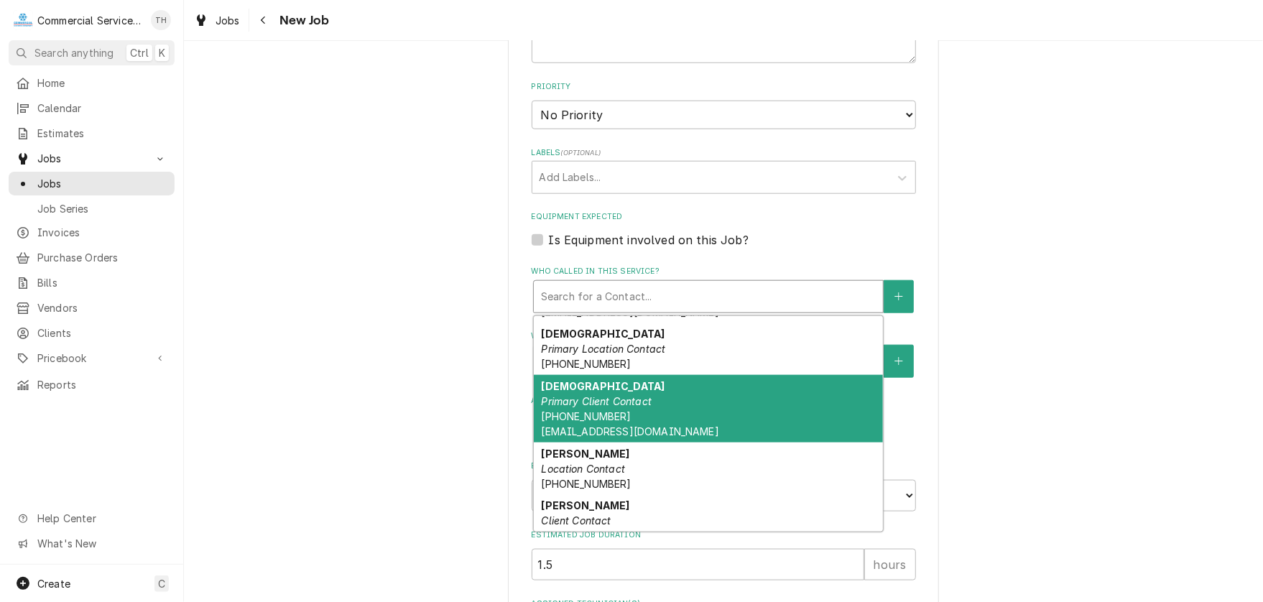
click at [644, 382] on div "Jesus Primary Client Contact (831) 783-9335 jmedina@santaritaschools.org" at bounding box center [708, 409] width 349 height 68
type textarea "x"
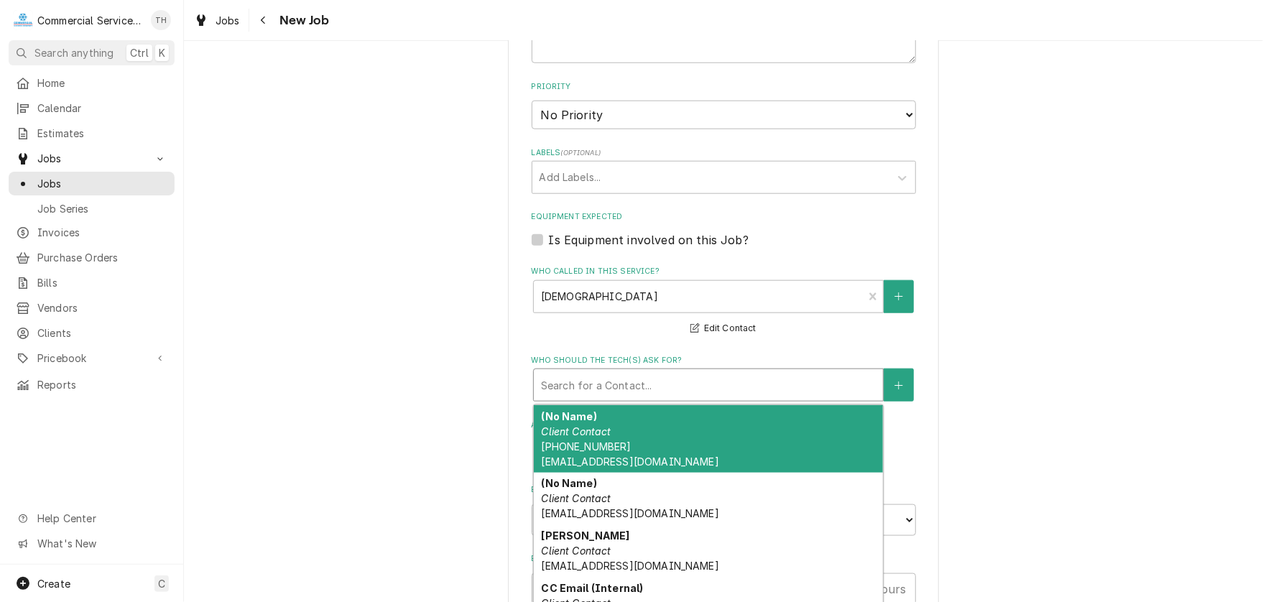
click at [644, 382] on div "Who should the tech(s) ask for?" at bounding box center [708, 385] width 335 height 26
click at [457, 415] on div "Please provide the following information to create a job: Client Details Client…" at bounding box center [723, 30] width 1079 height 1528
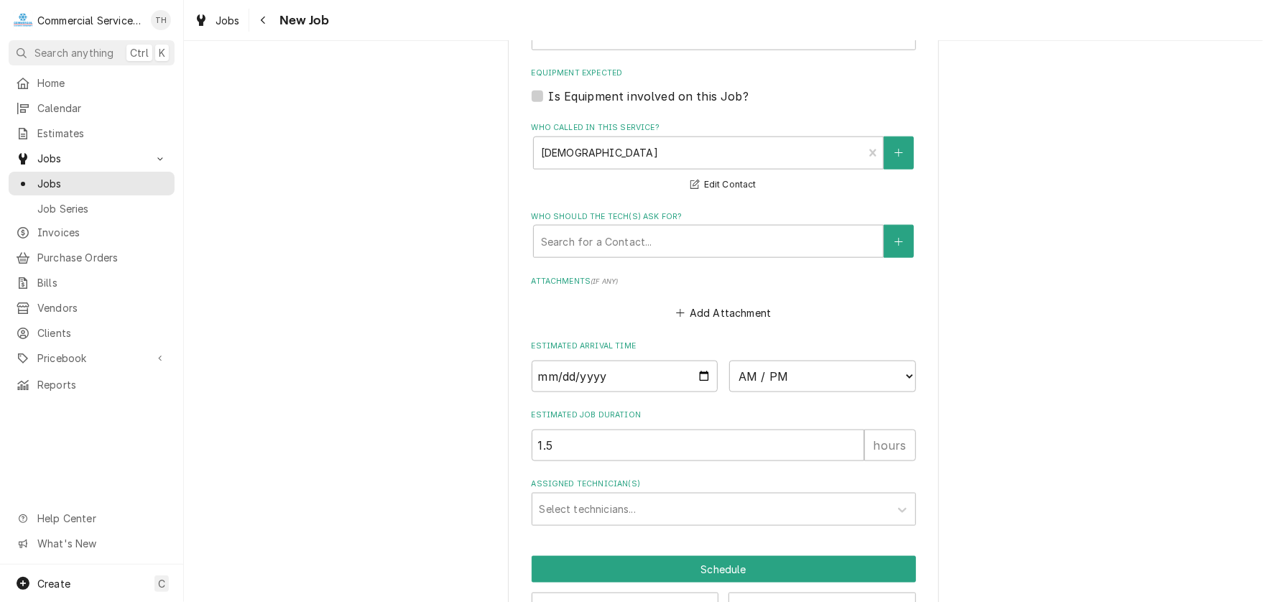
scroll to position [977, 0]
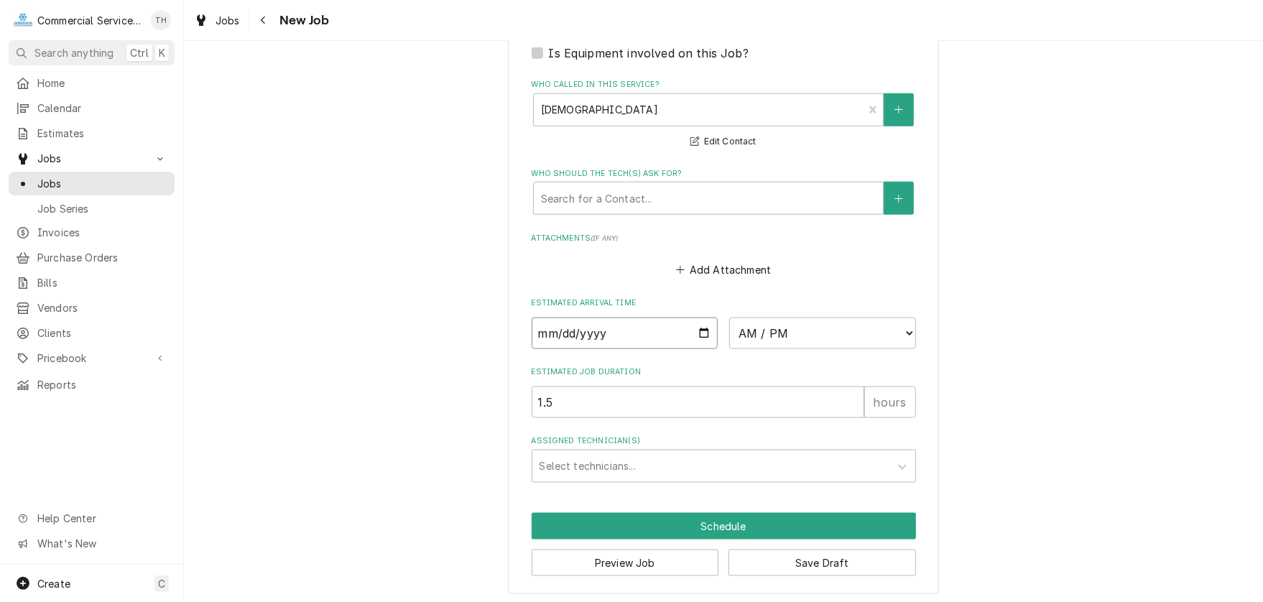
click at [700, 330] on input "Date" at bounding box center [624, 333] width 187 height 32
type input "2025-10-10"
type textarea "x"
click at [903, 327] on select "AM / PM 6:00 AM 6:15 AM 6:30 AM 6:45 AM 7:00 AM 7:15 AM 7:30 AM 7:45 AM 8:00 AM…" at bounding box center [822, 333] width 187 height 32
select select "15:30:00"
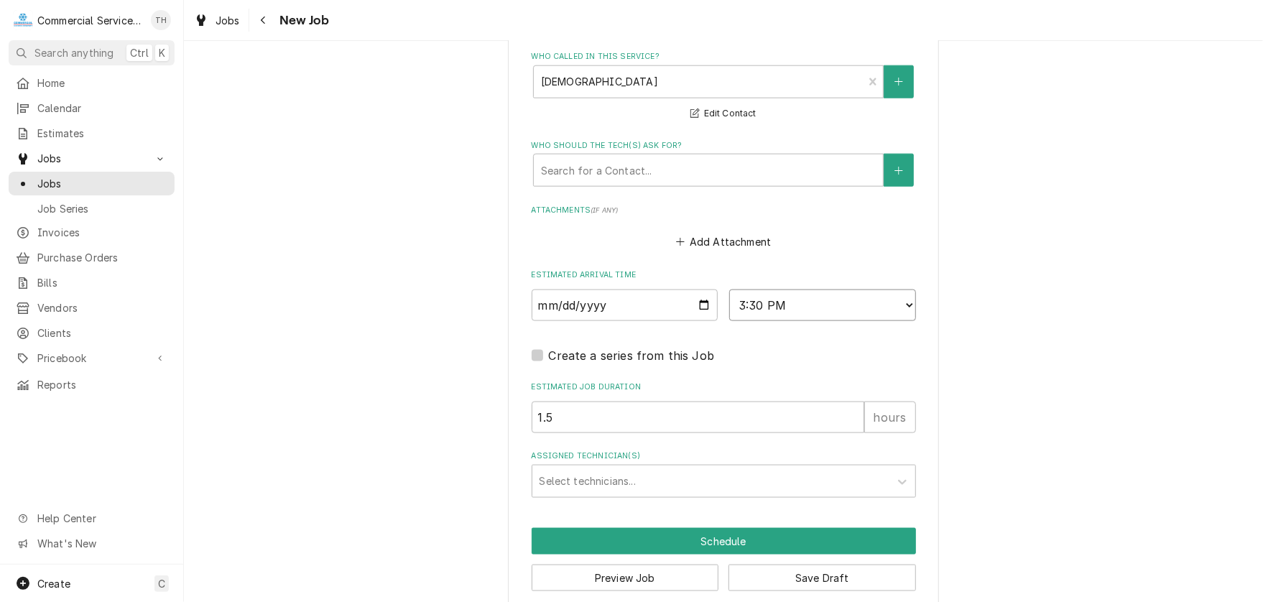
scroll to position [1020, 0]
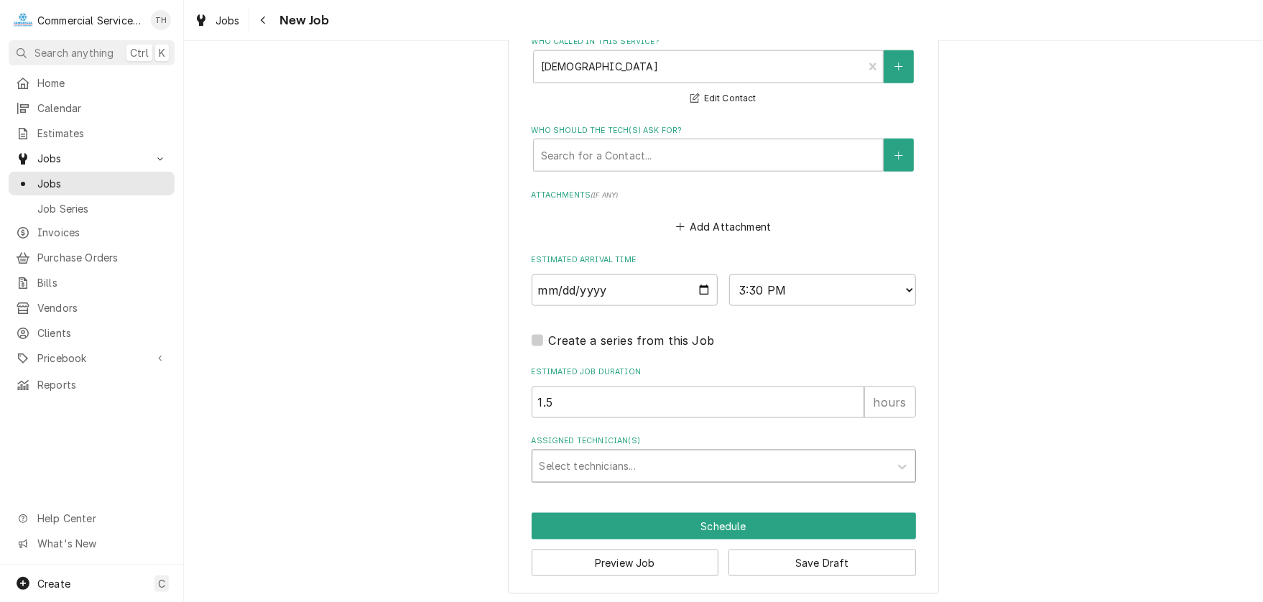
click at [718, 457] on div "Assigned Technician(s)" at bounding box center [710, 466] width 343 height 26
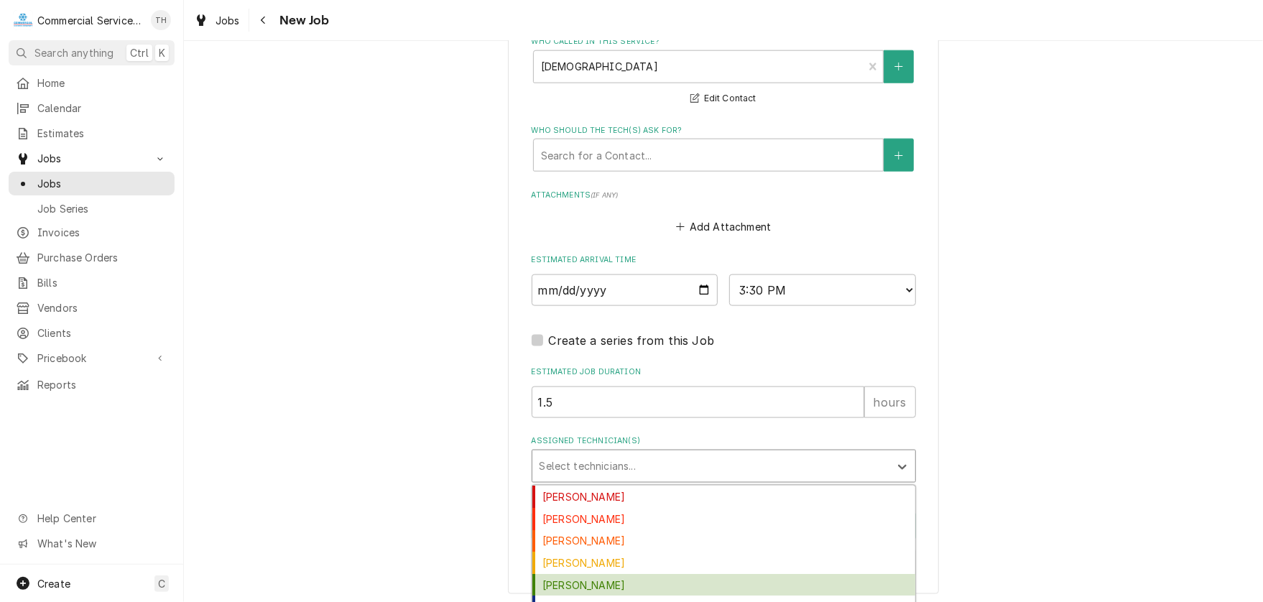
click at [692, 579] on div "Carson Bourdet" at bounding box center [723, 585] width 383 height 22
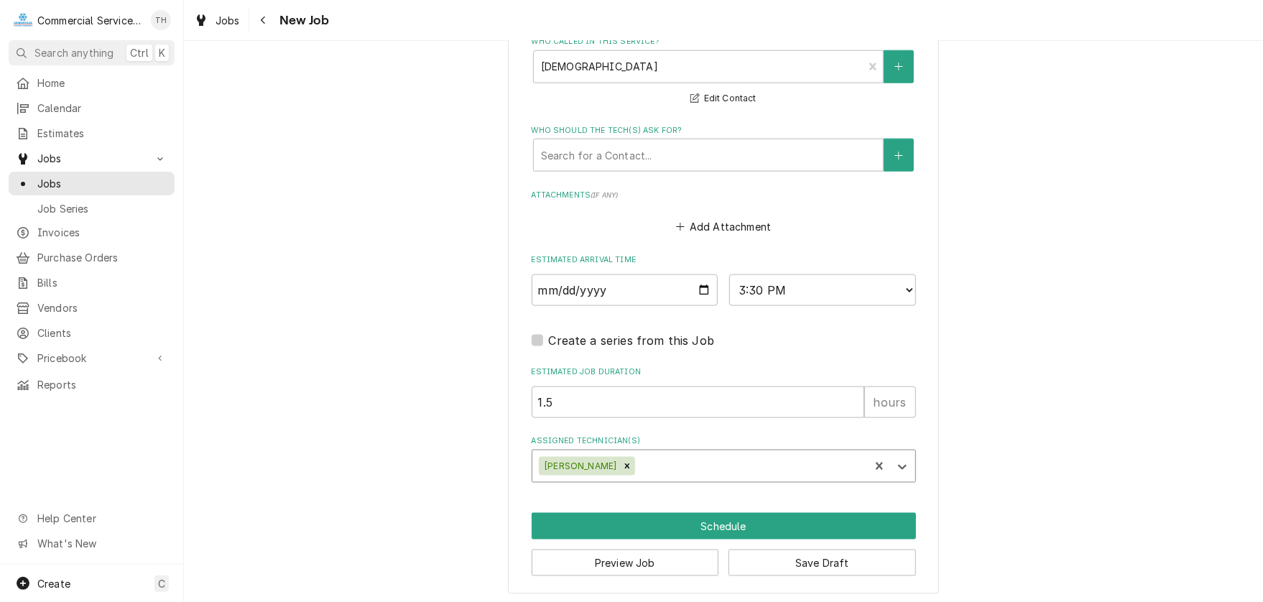
type textarea "x"
click at [902, 287] on select "AM / PM 6:00 AM 6:15 AM 6:30 AM 6:45 AM 7:00 AM 7:15 AM 7:30 AM 7:45 AM 8:00 AM…" at bounding box center [822, 290] width 187 height 32
select select "15:15:00"
click at [729, 274] on select "AM / PM 6:00 AM 6:15 AM 6:30 AM 6:45 AM 7:00 AM 7:15 AM 7:30 AM 7:45 AM 8:00 AM…" at bounding box center [822, 290] width 187 height 32
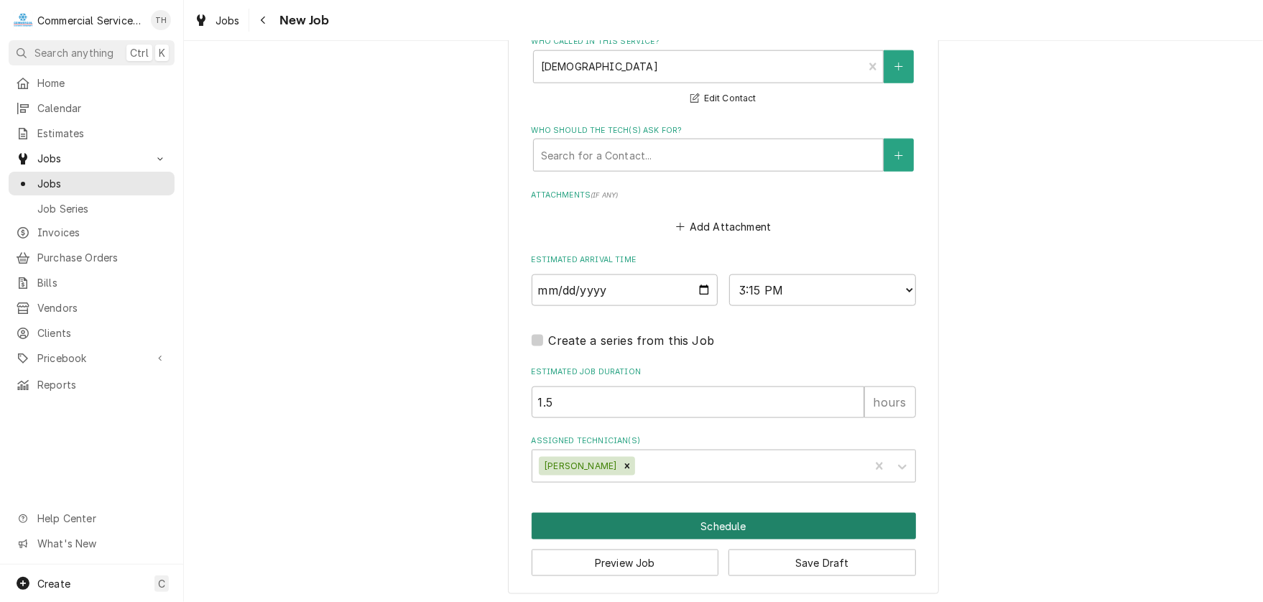
click at [696, 513] on button "Schedule" at bounding box center [723, 526] width 384 height 27
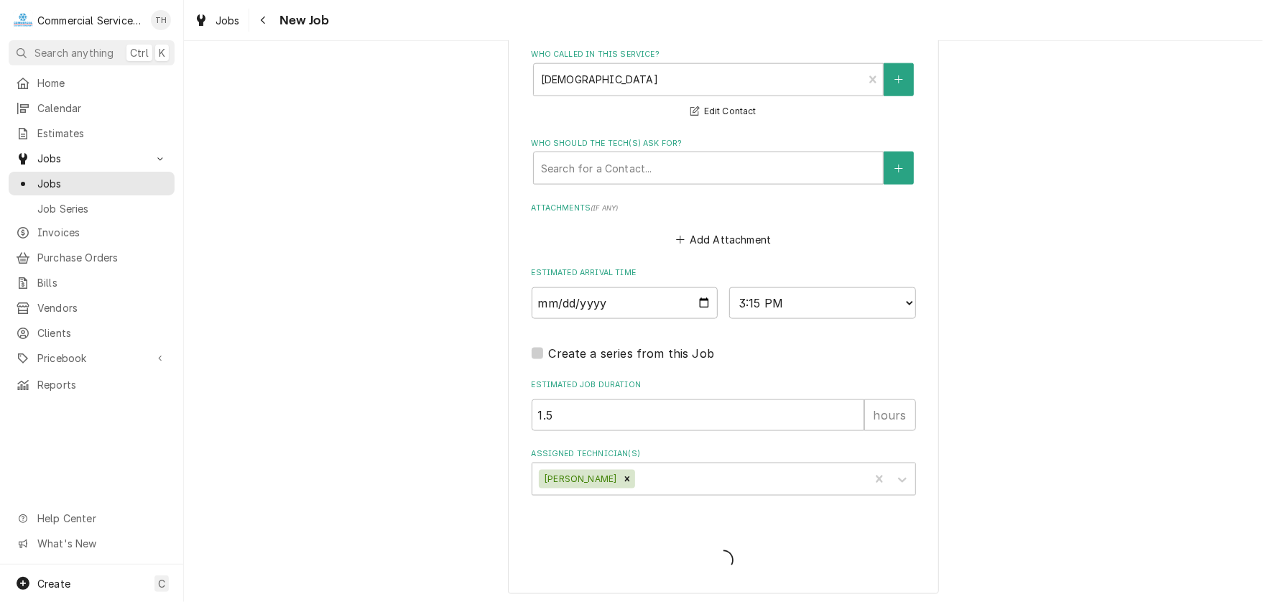
type textarea "x"
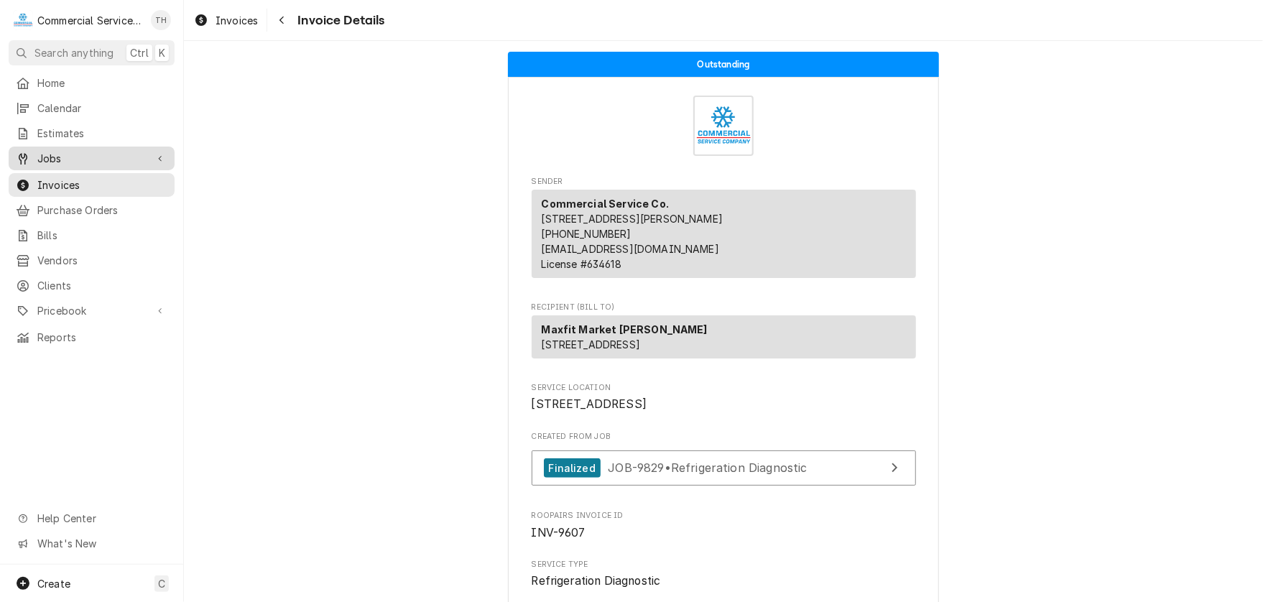
click at [57, 154] on span "Jobs" at bounding box center [91, 158] width 108 height 15
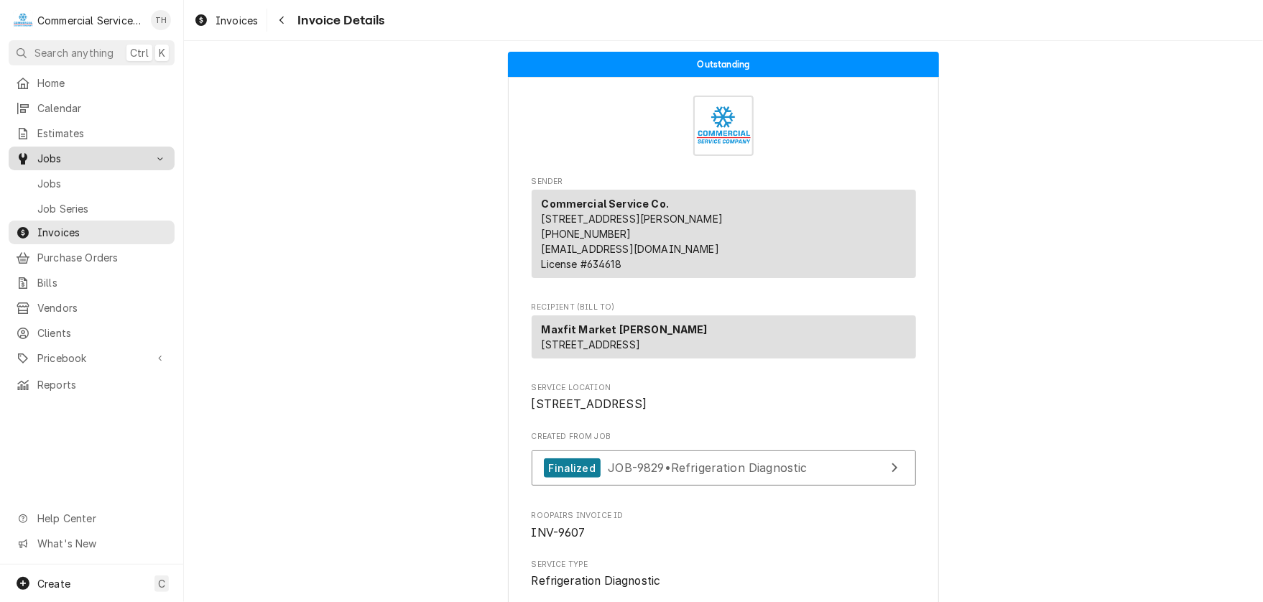
click at [57, 176] on span "Jobs" at bounding box center [102, 183] width 130 height 15
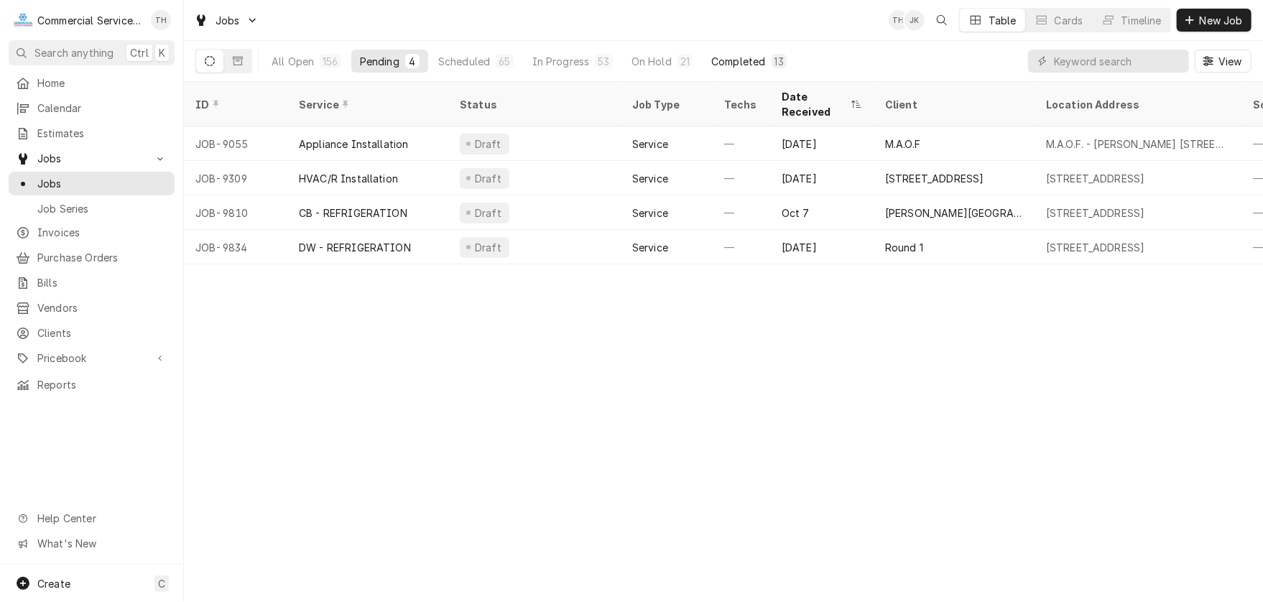
click at [748, 63] on div "Completed" at bounding box center [738, 61] width 54 height 15
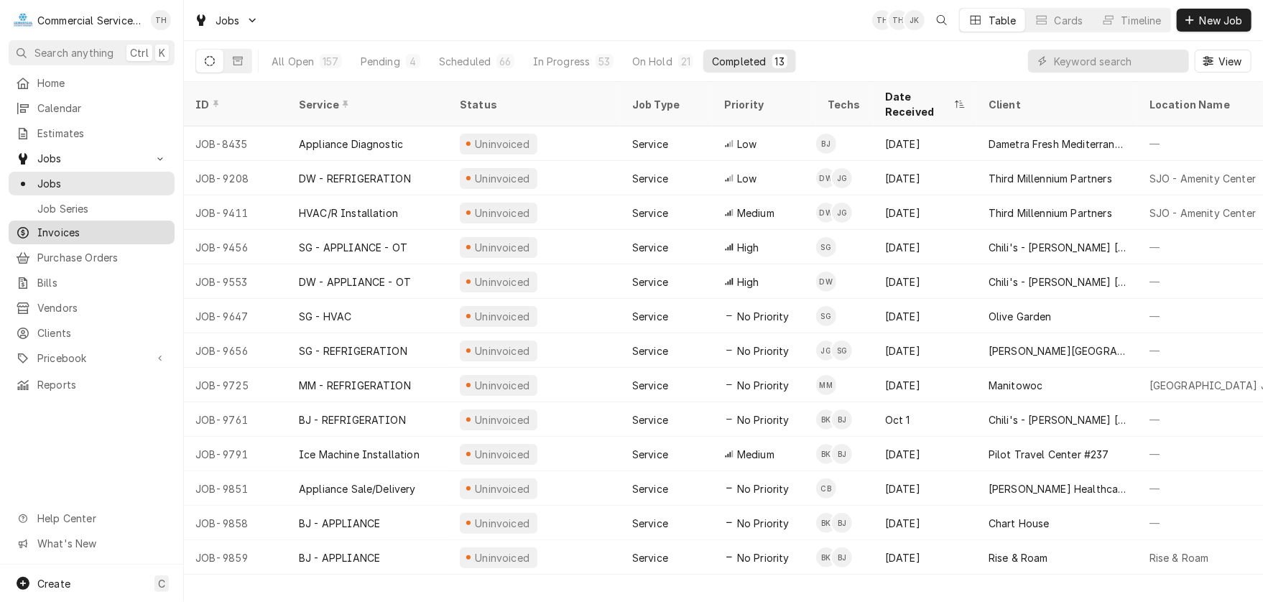
click at [74, 225] on span "Invoices" at bounding box center [102, 232] width 130 height 15
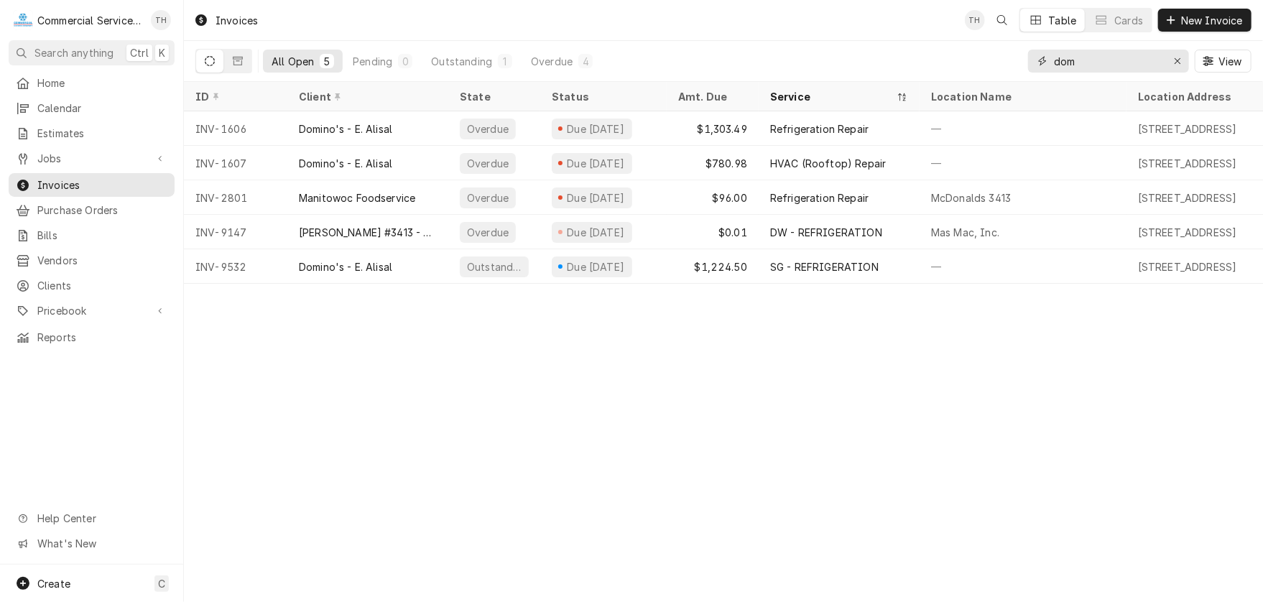
drag, startPoint x: 1094, startPoint y: 68, endPoint x: 1057, endPoint y: 74, distance: 37.2
click at [1057, 74] on div "dom View" at bounding box center [1139, 61] width 223 height 40
type input "m"
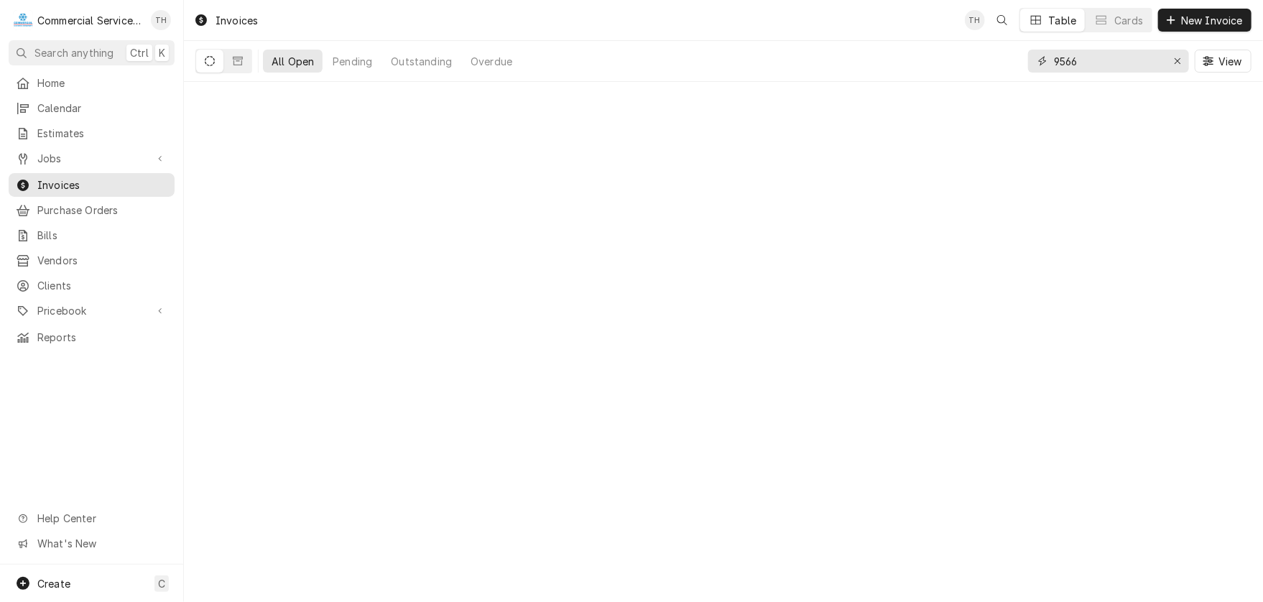
type input "9566"
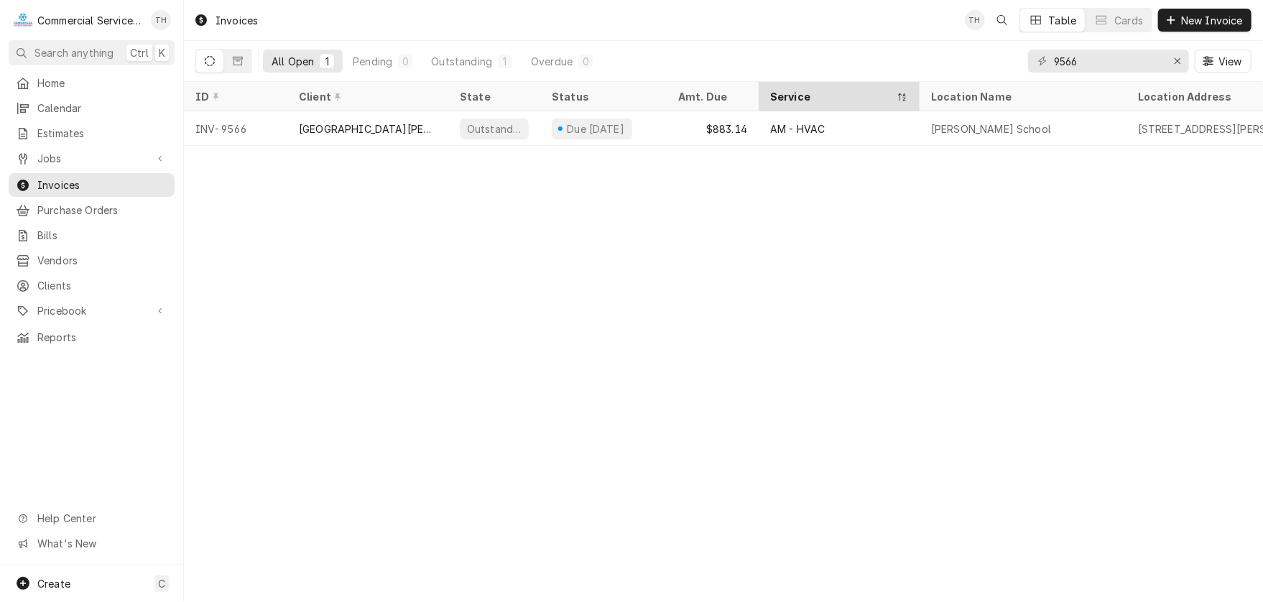
click at [879, 104] on div "Service" at bounding box center [838, 97] width 155 height 24
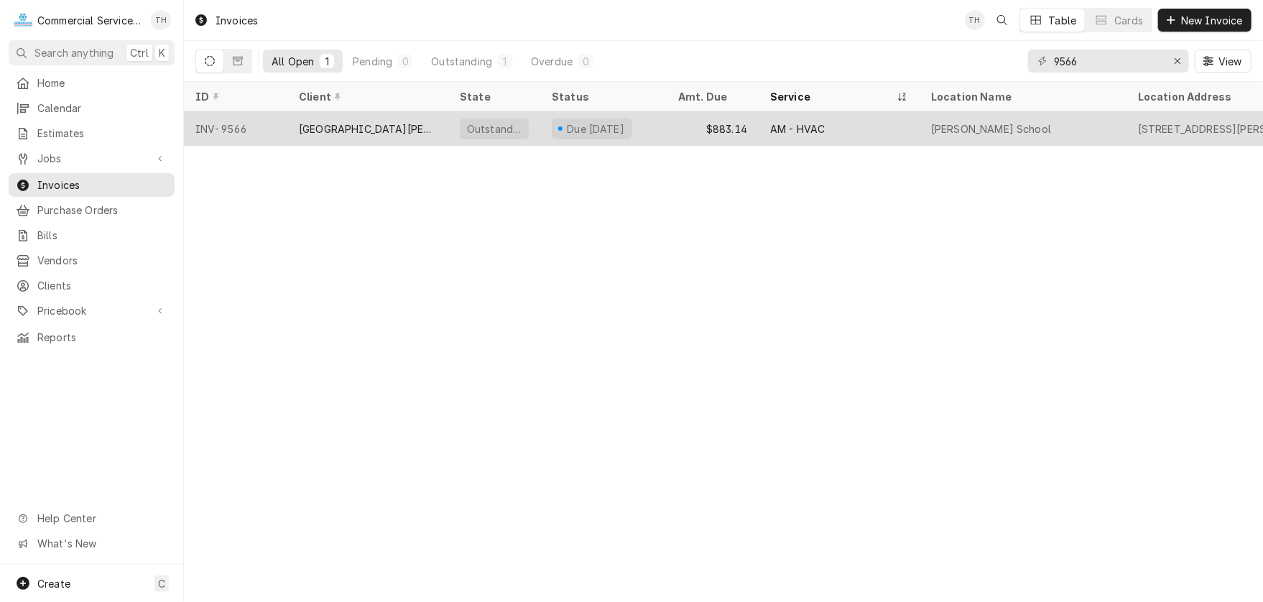
click at [929, 119] on div "[PERSON_NAME] School" at bounding box center [1022, 128] width 207 height 34
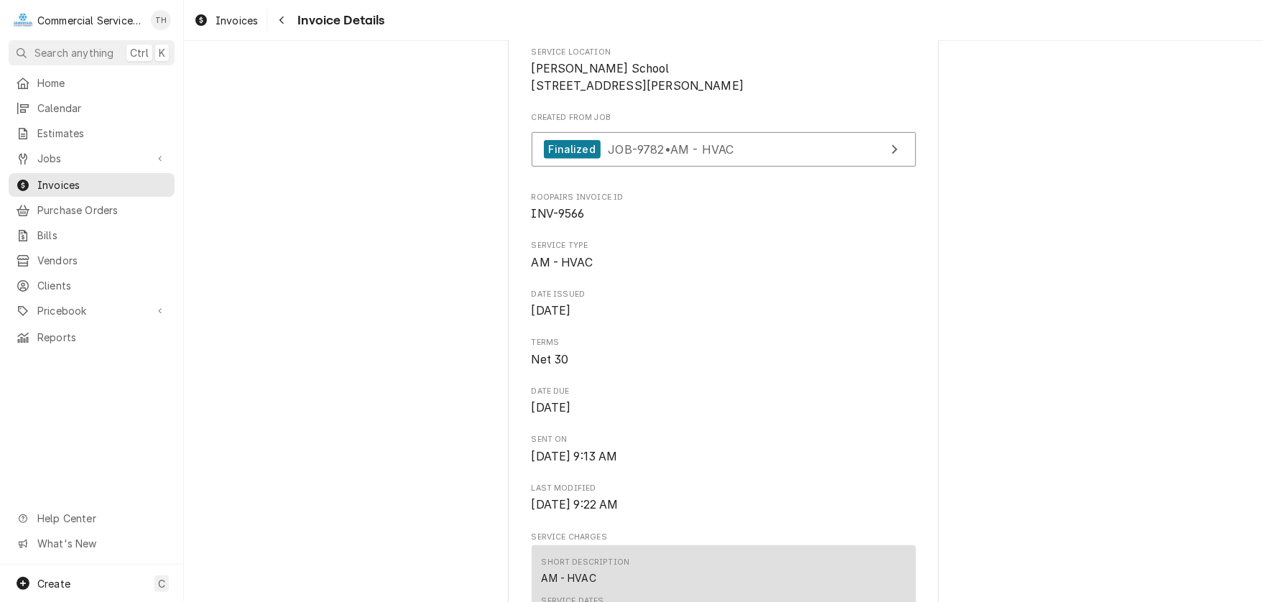
scroll to position [359, 0]
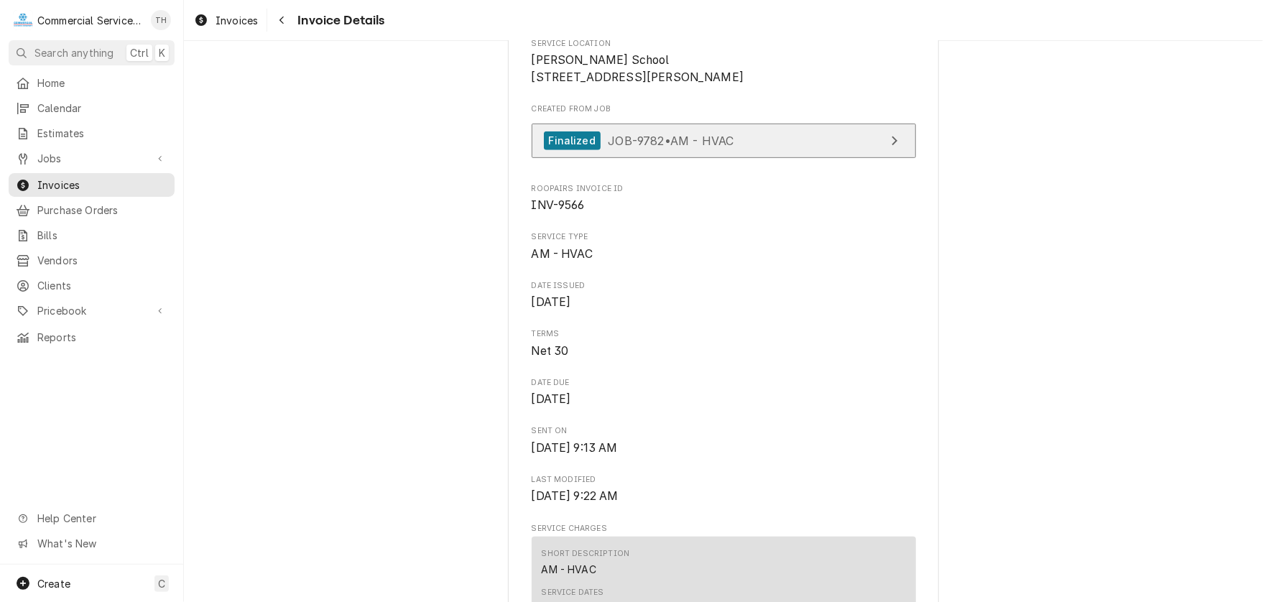
click at [759, 159] on link "Finalized JOB-9782 • AM - HVAC" at bounding box center [723, 141] width 384 height 35
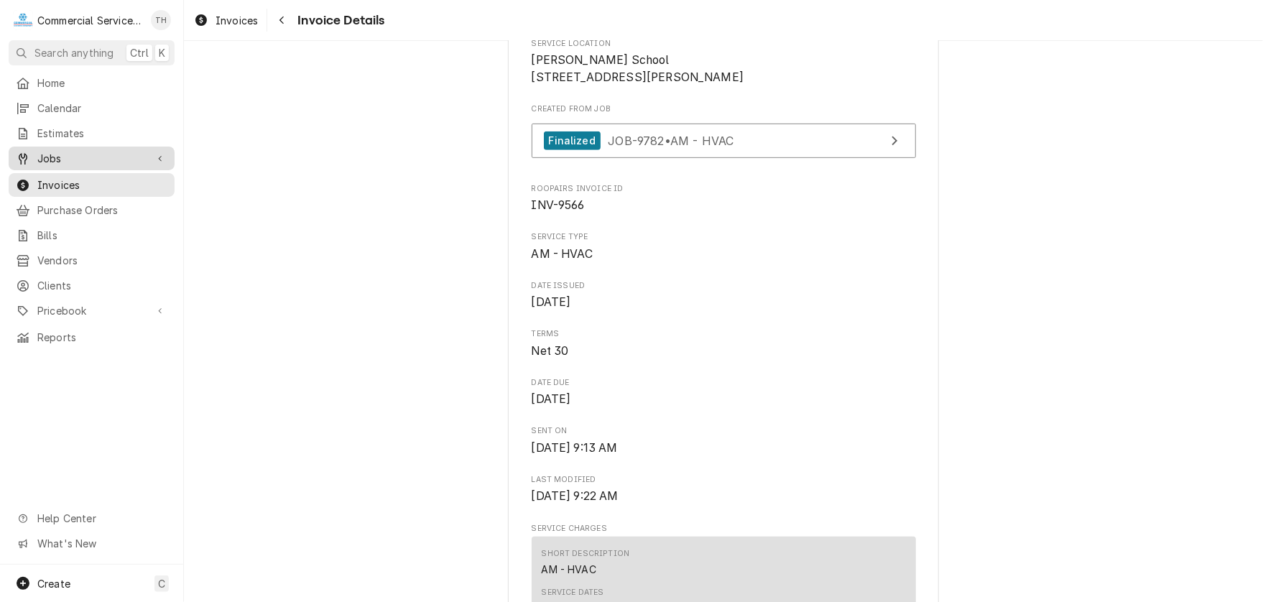
click at [68, 153] on span "Jobs" at bounding box center [91, 158] width 108 height 15
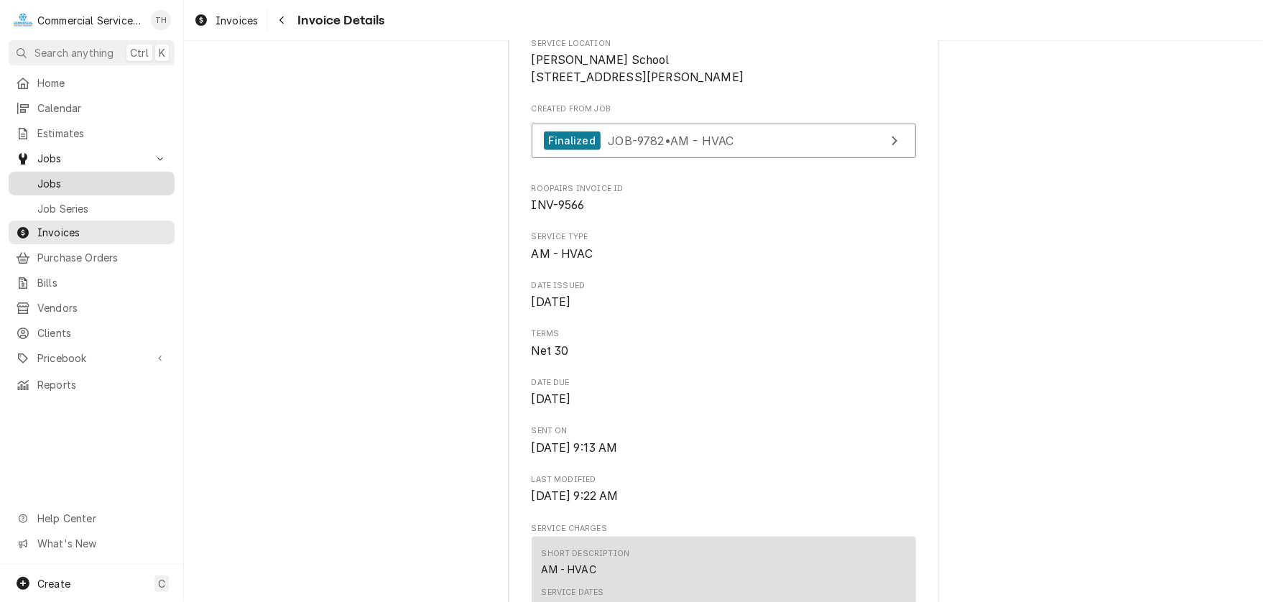
click at [67, 172] on link "Jobs" at bounding box center [92, 184] width 166 height 24
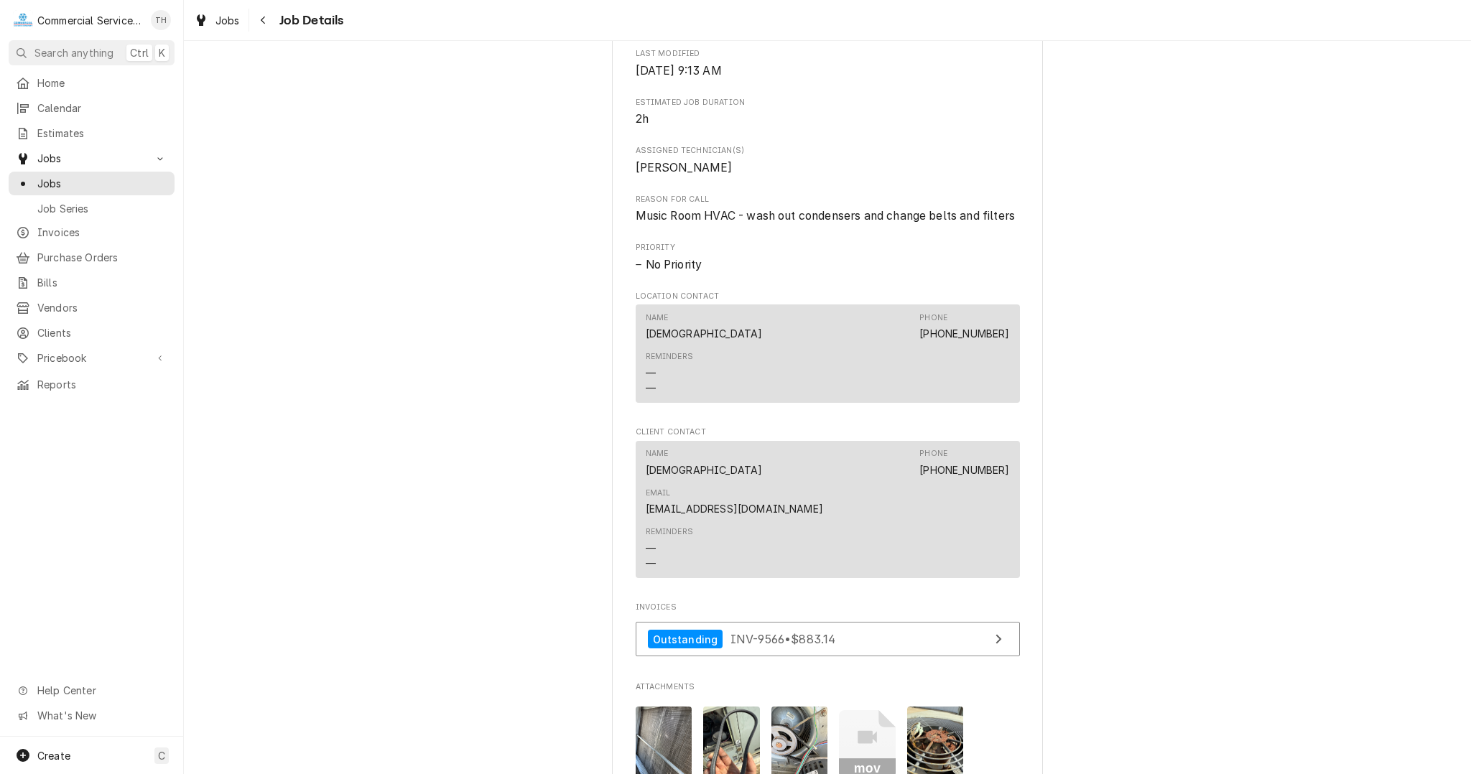
scroll to position [718, 0]
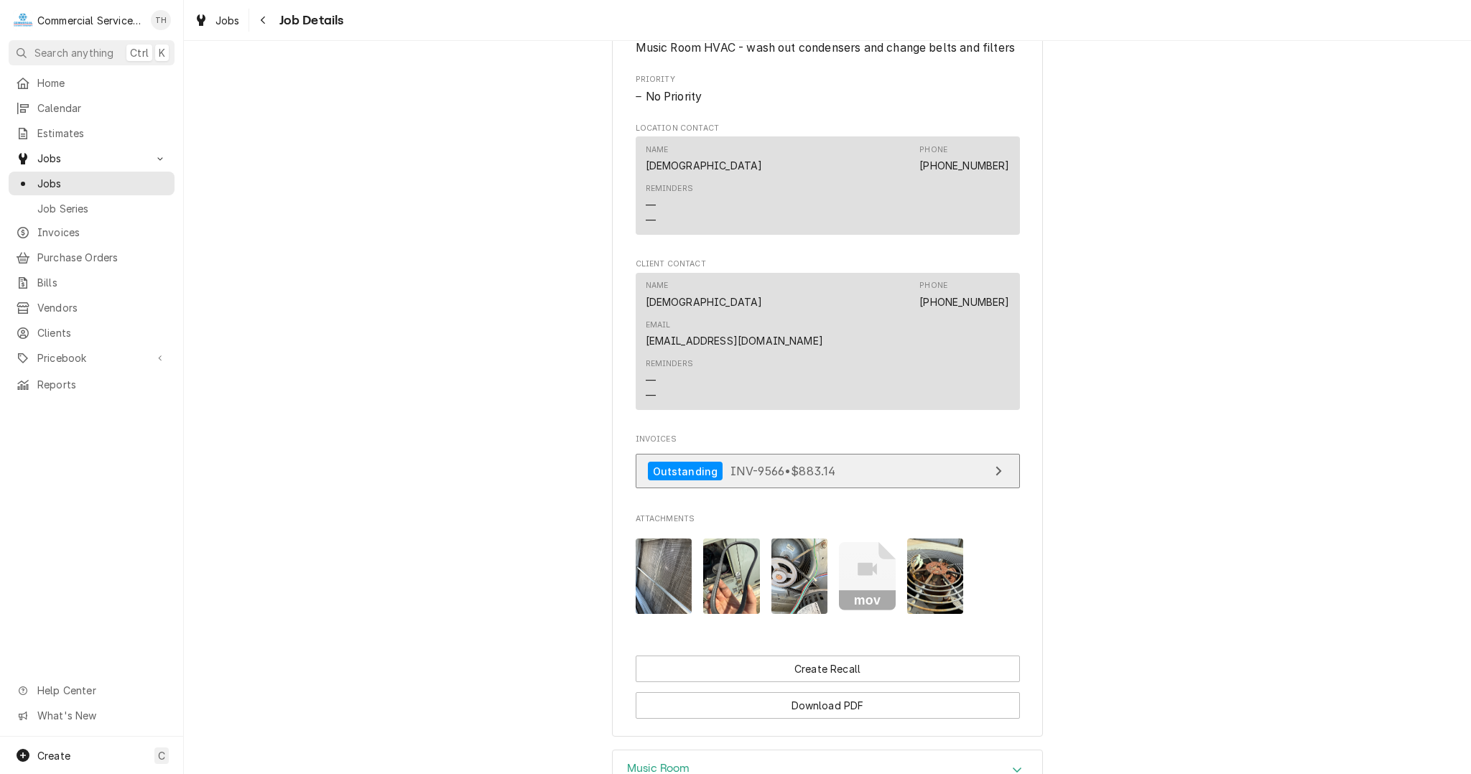
click at [808, 468] on span "INV-9566 • $883.14" at bounding box center [783, 471] width 106 height 14
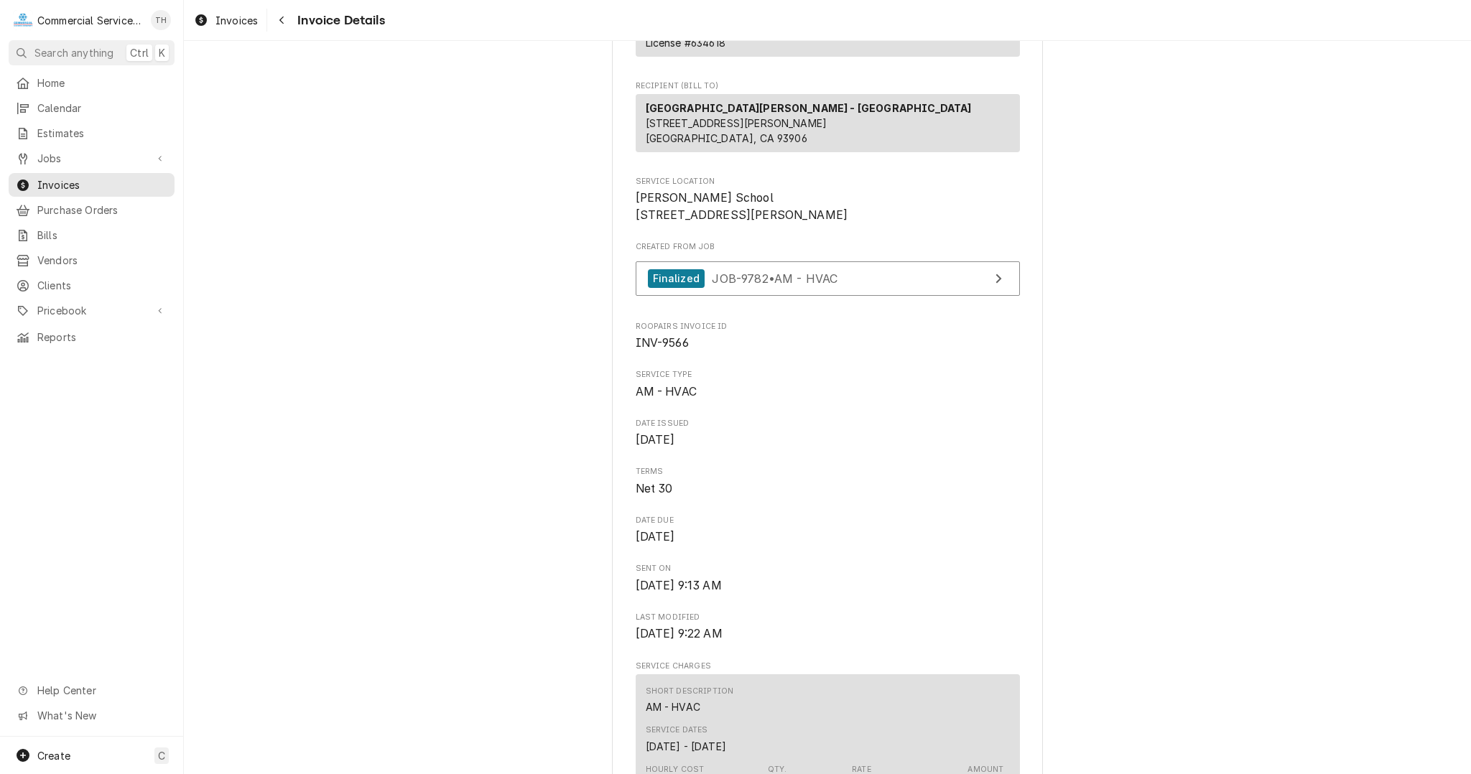
scroll to position [215, 0]
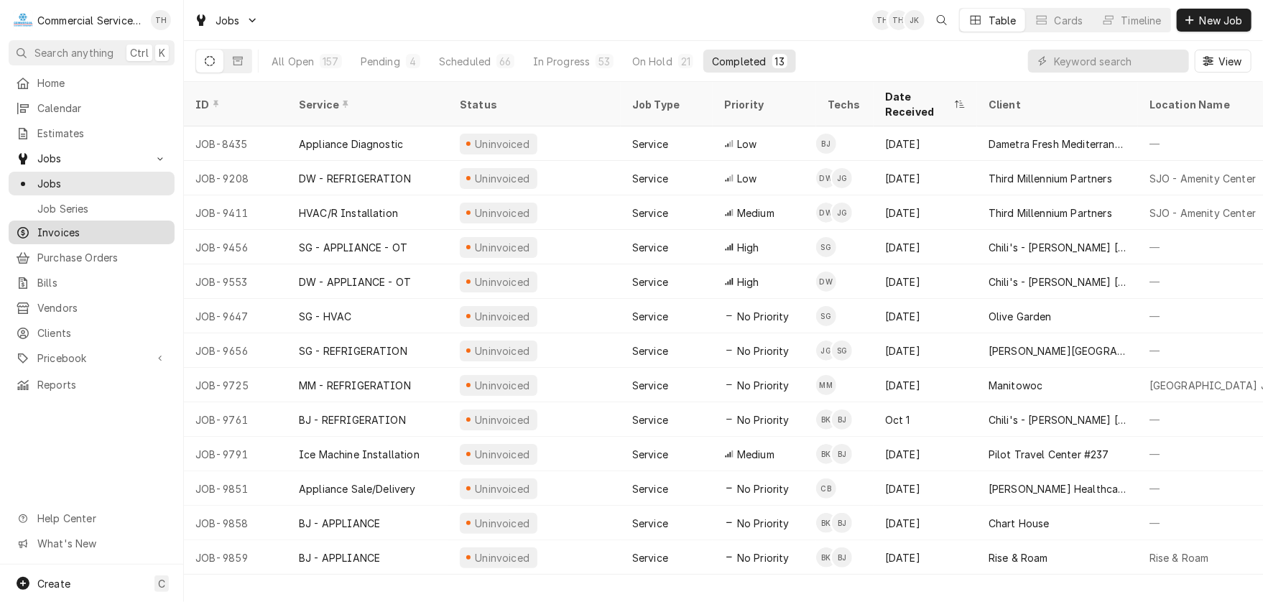
click at [59, 229] on span "Invoices" at bounding box center [102, 232] width 130 height 15
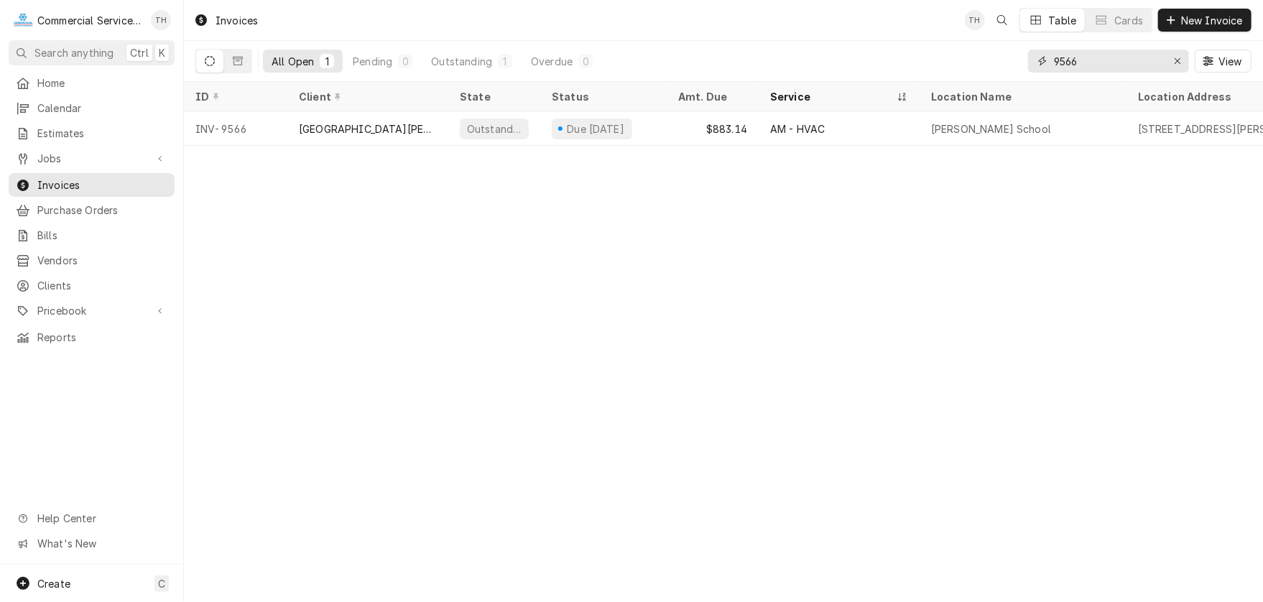
drag, startPoint x: 1143, startPoint y: 62, endPoint x: 958, endPoint y: 77, distance: 185.8
click at [958, 77] on div "All Open 1 Pending 0 Outstanding 1 Overdue 0 9566 View" at bounding box center [723, 61] width 1056 height 40
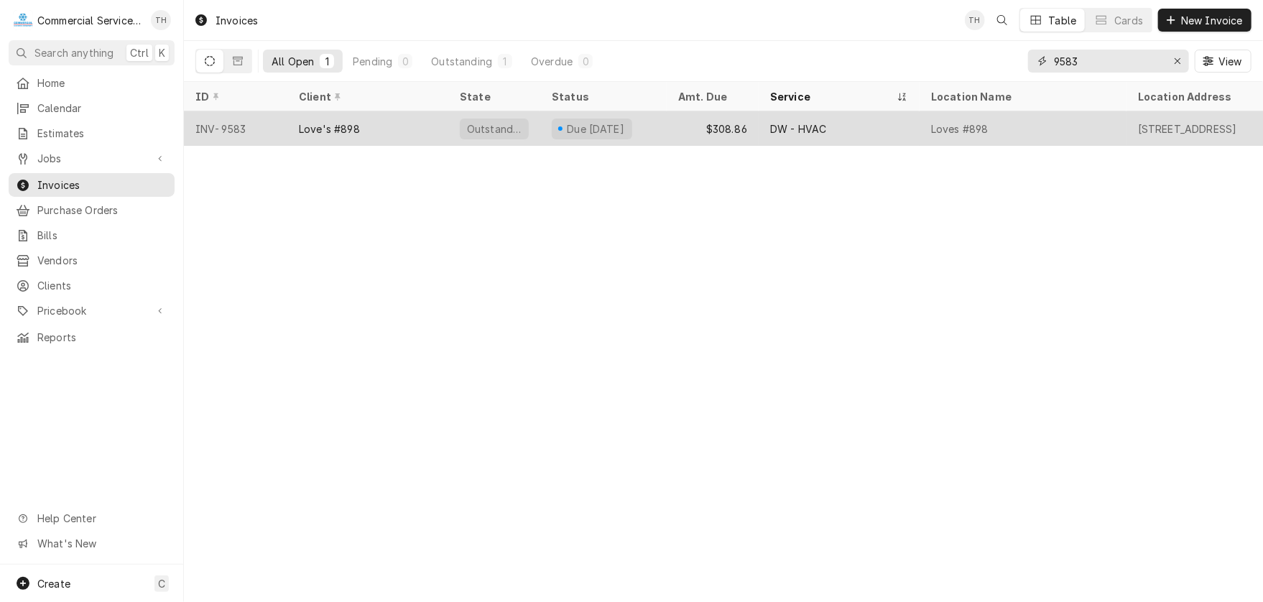
type input "9583"
click at [890, 126] on div "DW - HVAC" at bounding box center [838, 128] width 161 height 34
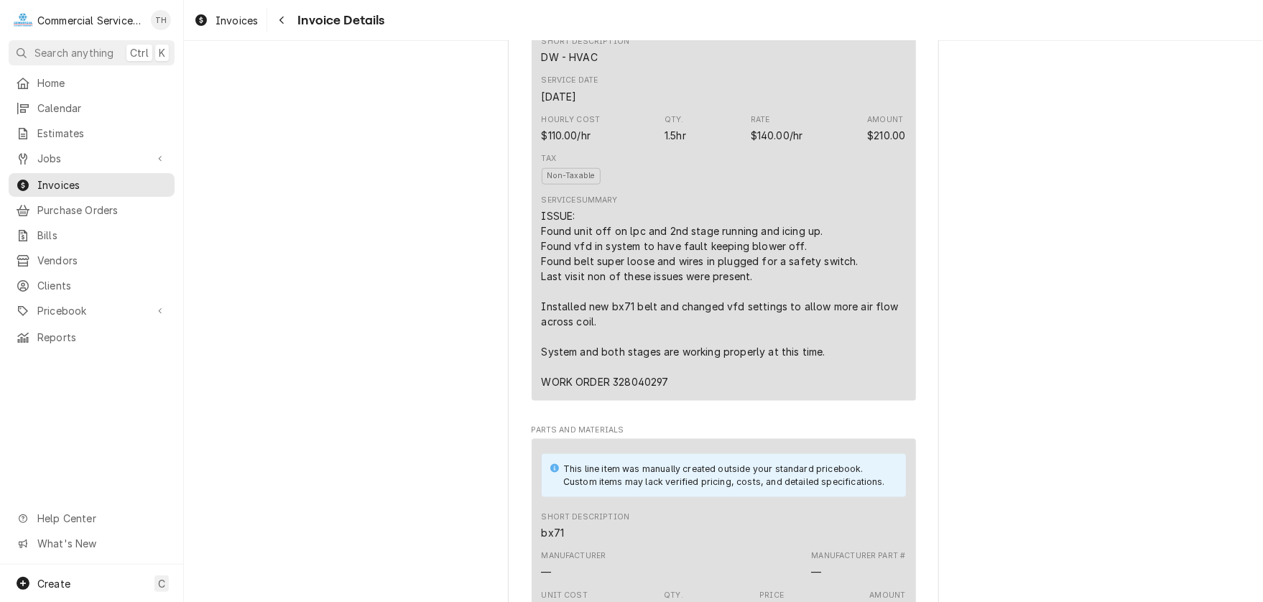
scroll to position [862, 0]
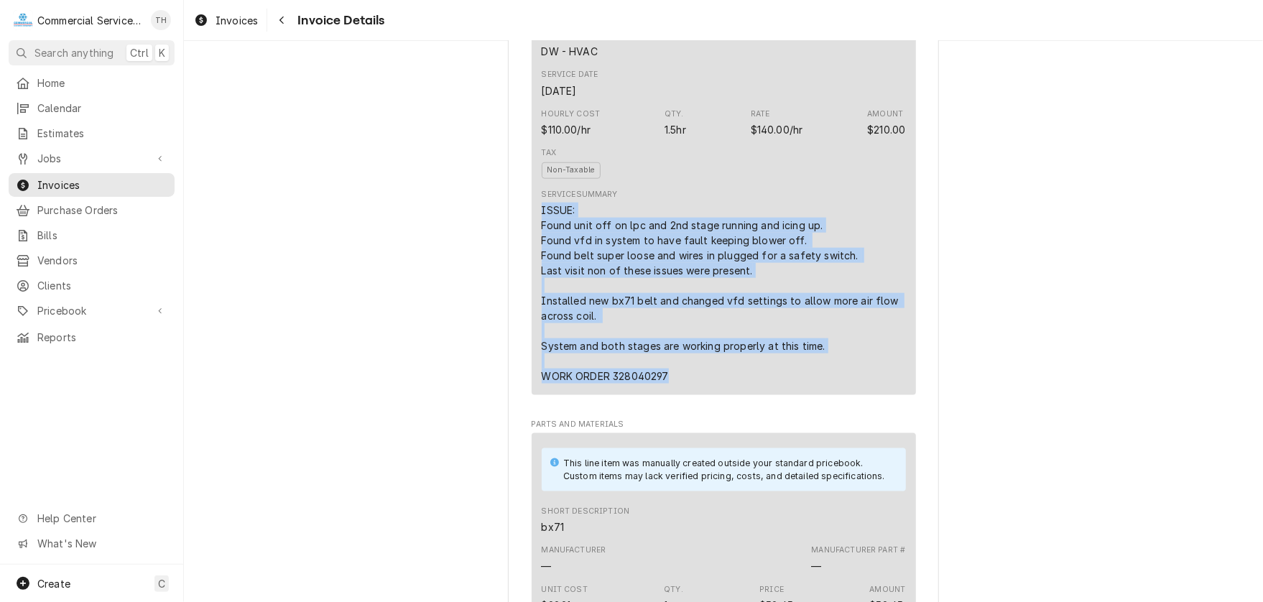
drag, startPoint x: 536, startPoint y: 241, endPoint x: 710, endPoint y: 422, distance: 249.9
click at [710, 395] on div "Short Description DW - HVAC Service Date Oct 6, 2025 Hourly Cost $110.00/hr Qty…" at bounding box center [723, 207] width 384 height 376
copy div "ISSUE: Found unit off on lpc and 2nd stage running and icing up. Found vfd in s…"
click at [60, 154] on span "Jobs" at bounding box center [91, 158] width 108 height 15
click at [60, 181] on span "Jobs" at bounding box center [102, 183] width 130 height 15
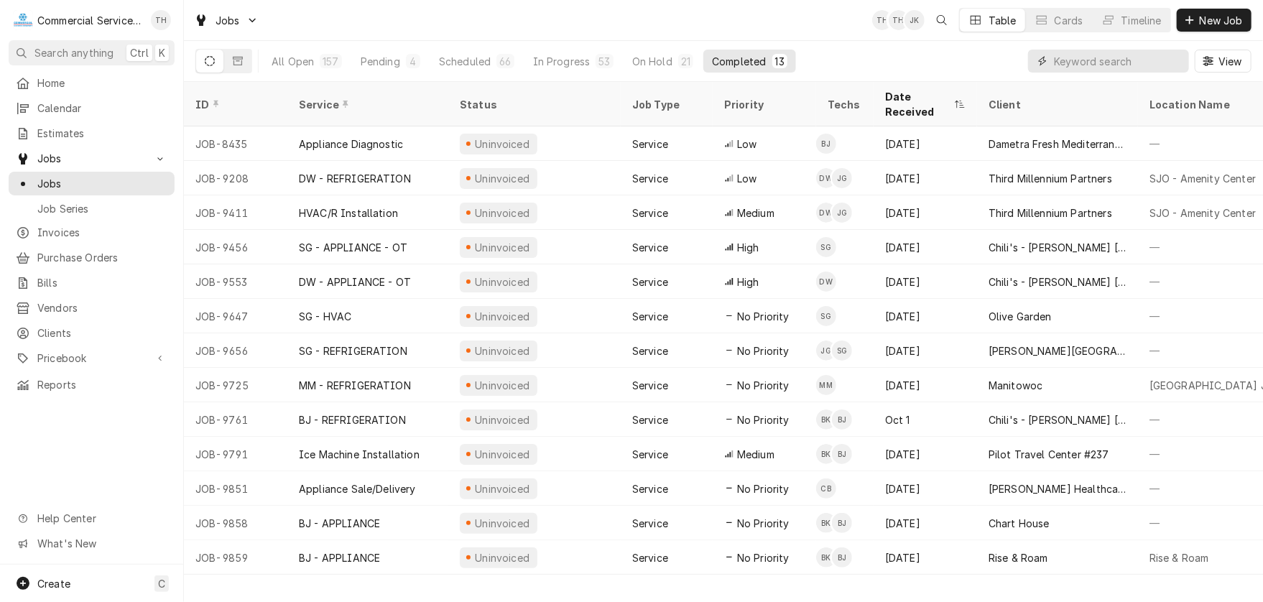
click at [1067, 65] on input "Dynamic Content Wrapper" at bounding box center [1118, 61] width 128 height 23
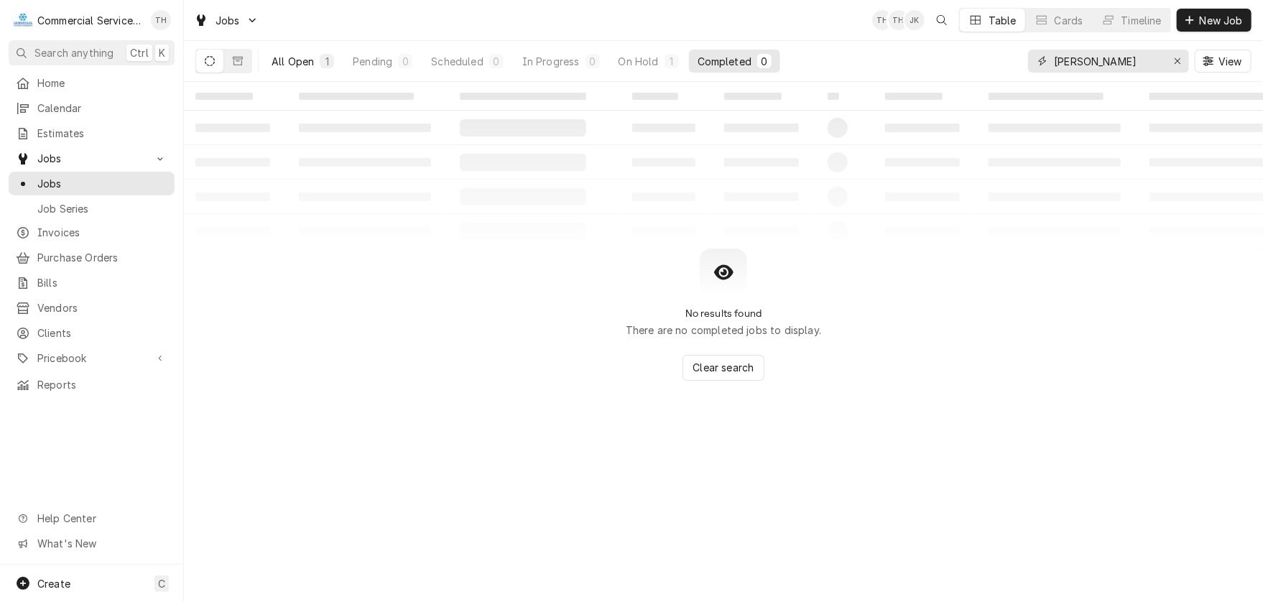
type input "[PERSON_NAME]"
click at [315, 66] on button "All Open 1" at bounding box center [303, 61] width 80 height 23
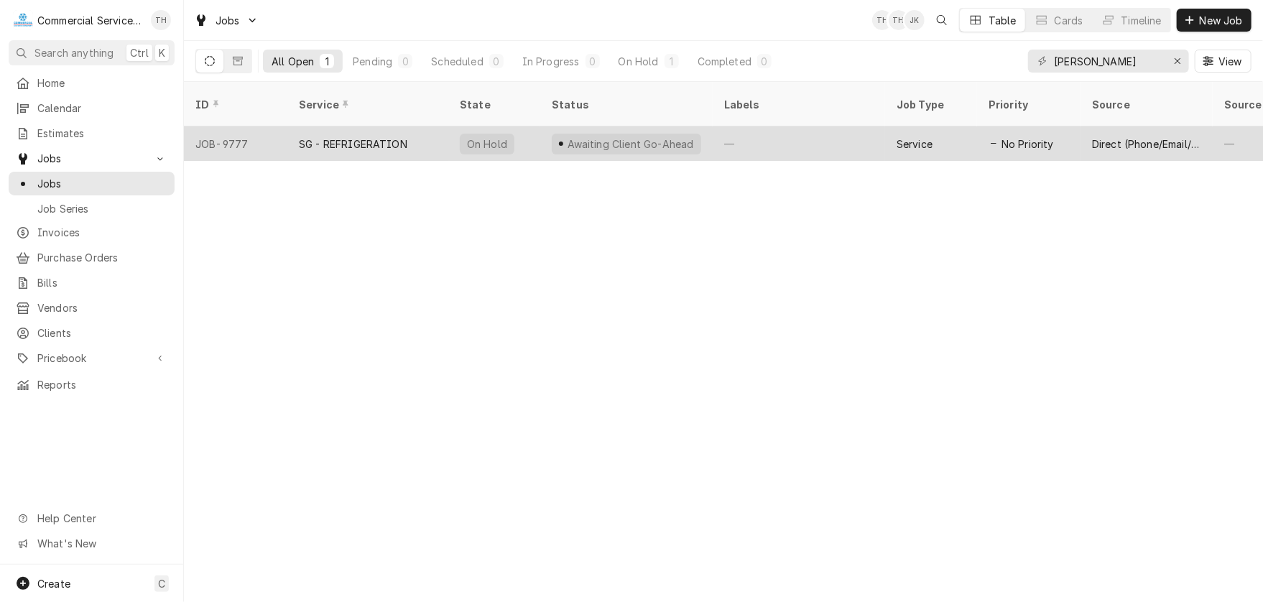
click at [612, 134] on div "Awaiting Client Go-Ahead" at bounding box center [626, 144] width 149 height 21
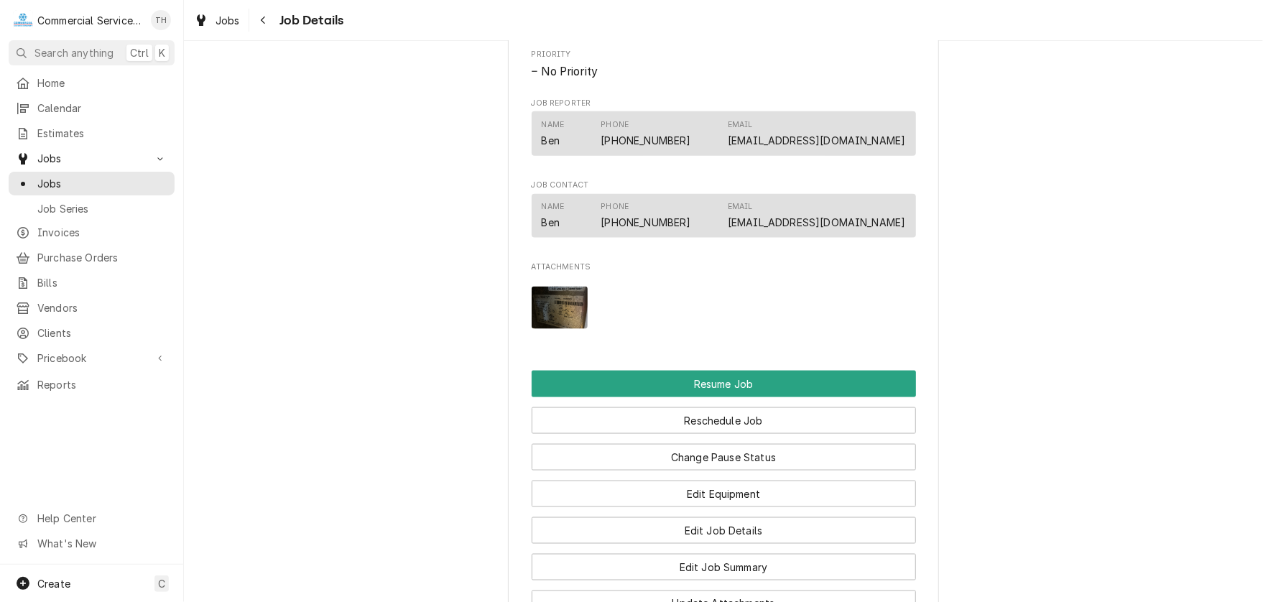
scroll to position [1149, 0]
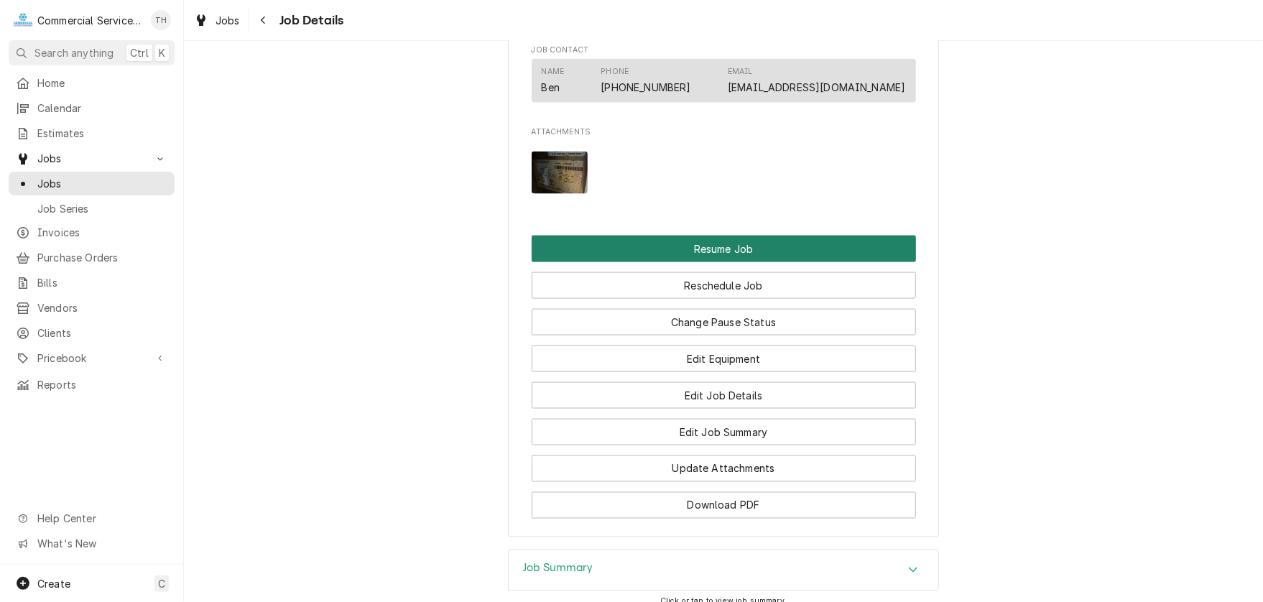
click at [671, 261] on button "Resume Job" at bounding box center [723, 249] width 384 height 27
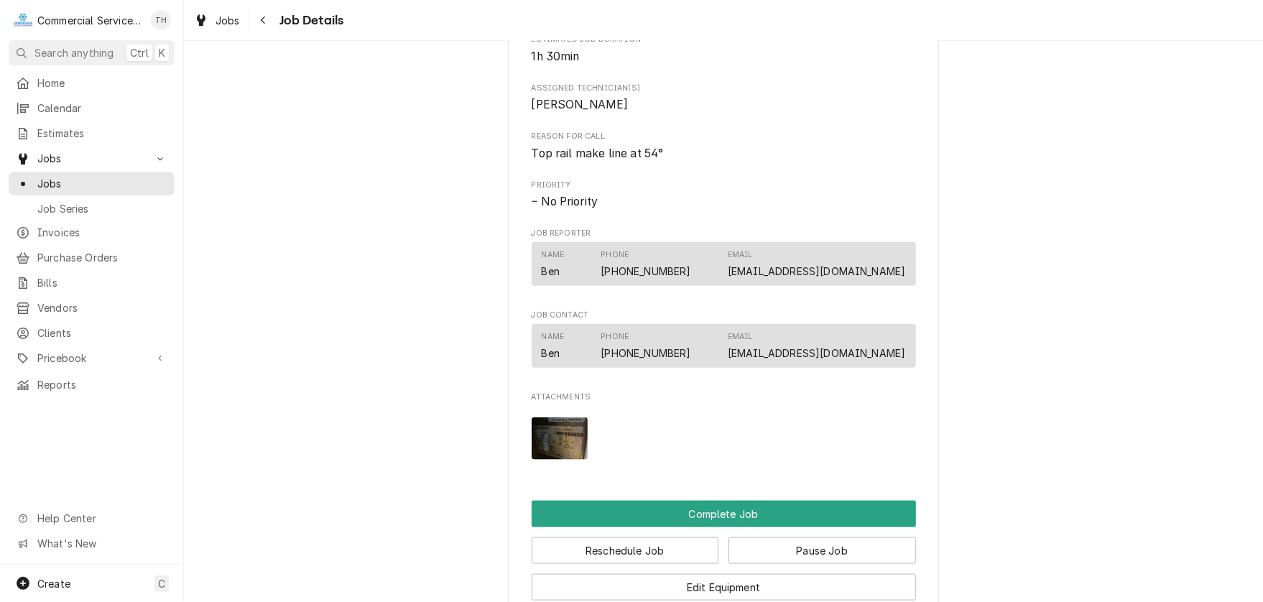
scroll to position [934, 0]
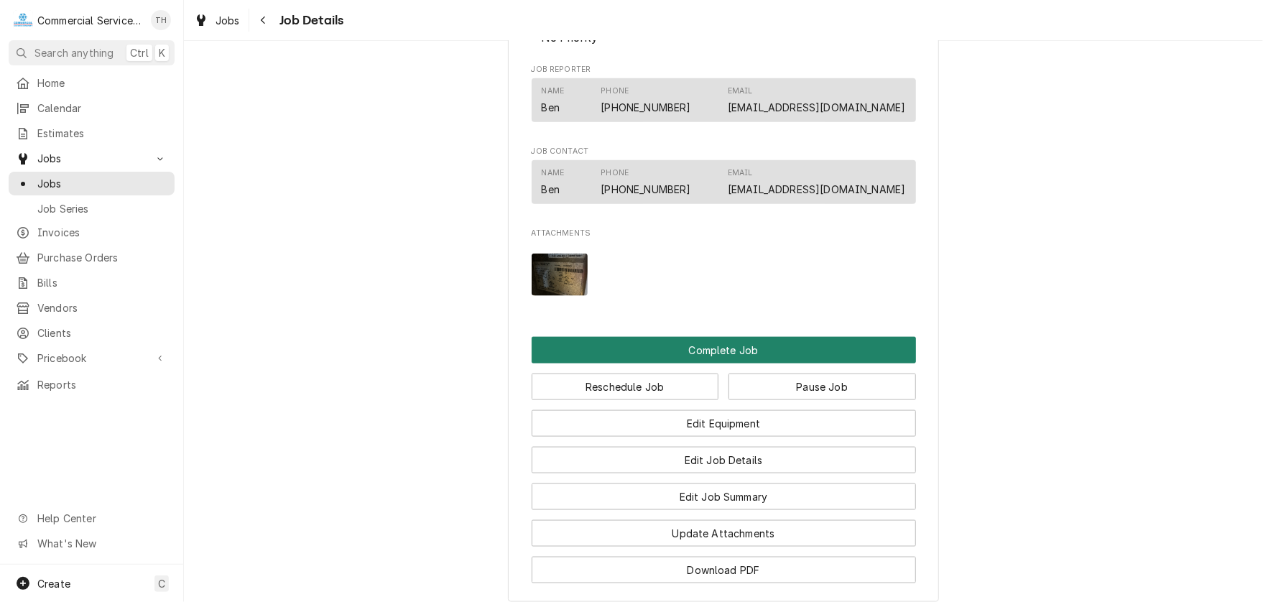
click at [707, 362] on button "Complete Job" at bounding box center [723, 350] width 384 height 27
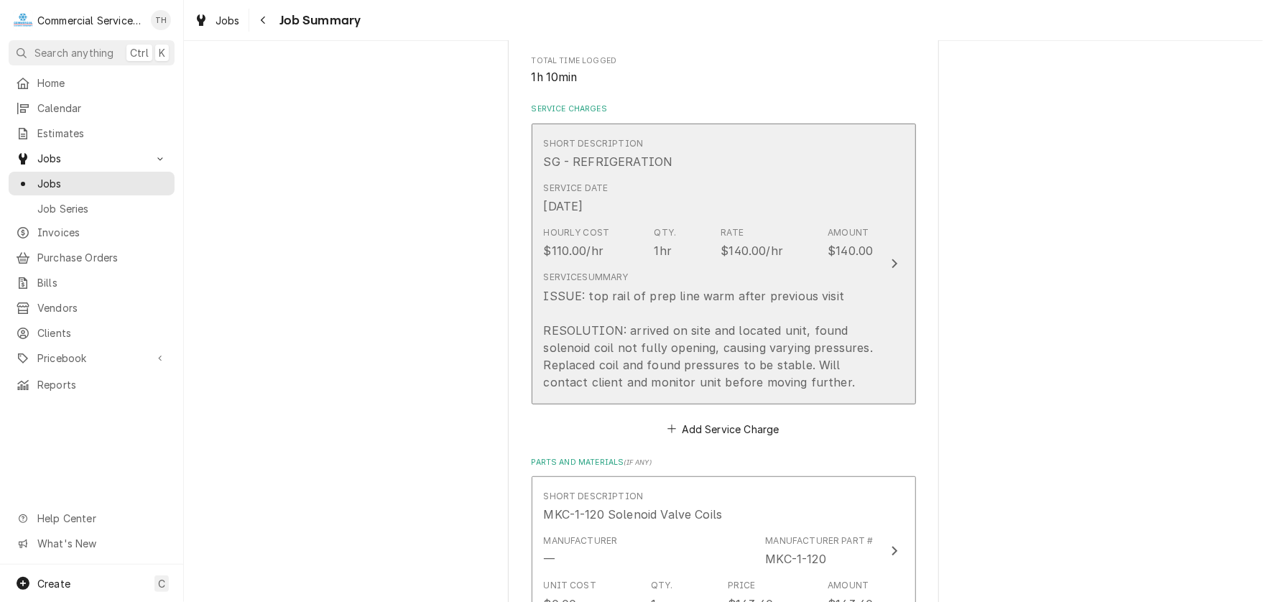
click at [824, 280] on div "Service Summary ISSUE: top rail of prep line warm after previous visit RESOLUTI…" at bounding box center [709, 330] width 330 height 119
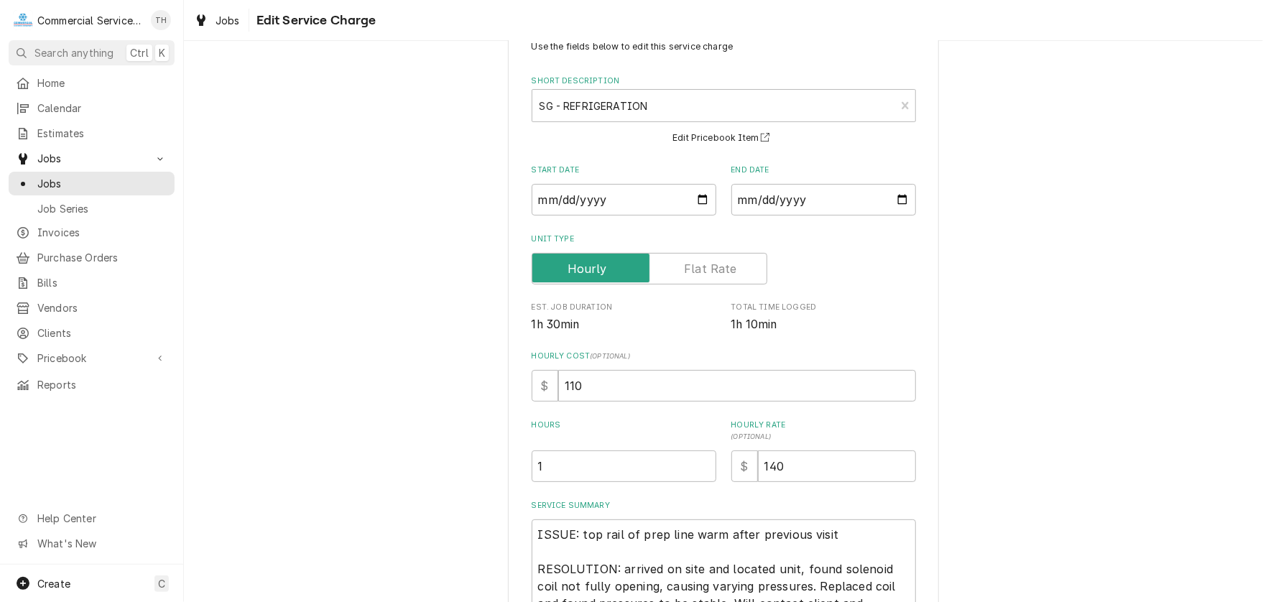
scroll to position [72, 0]
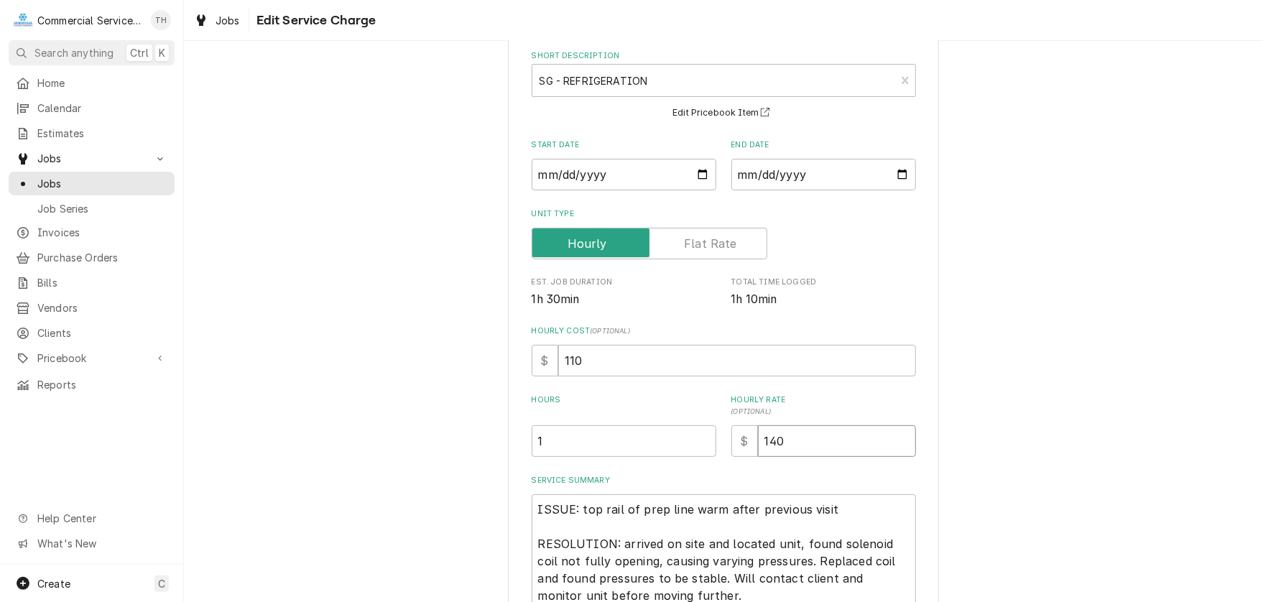
drag, startPoint x: 807, startPoint y: 436, endPoint x: 707, endPoint y: 437, distance: 99.1
click at [707, 437] on div "Hours 1 Hourly Rate ( optional ) $ 140" at bounding box center [723, 425] width 384 height 62
type textarea "x"
type input "0"
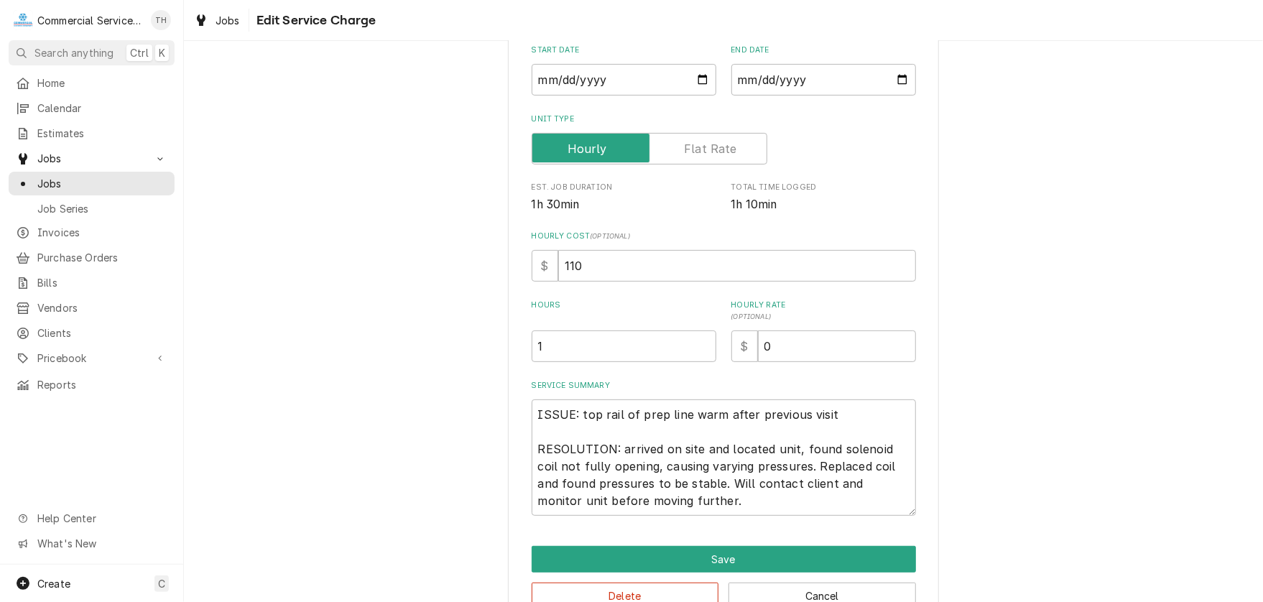
scroll to position [203, 0]
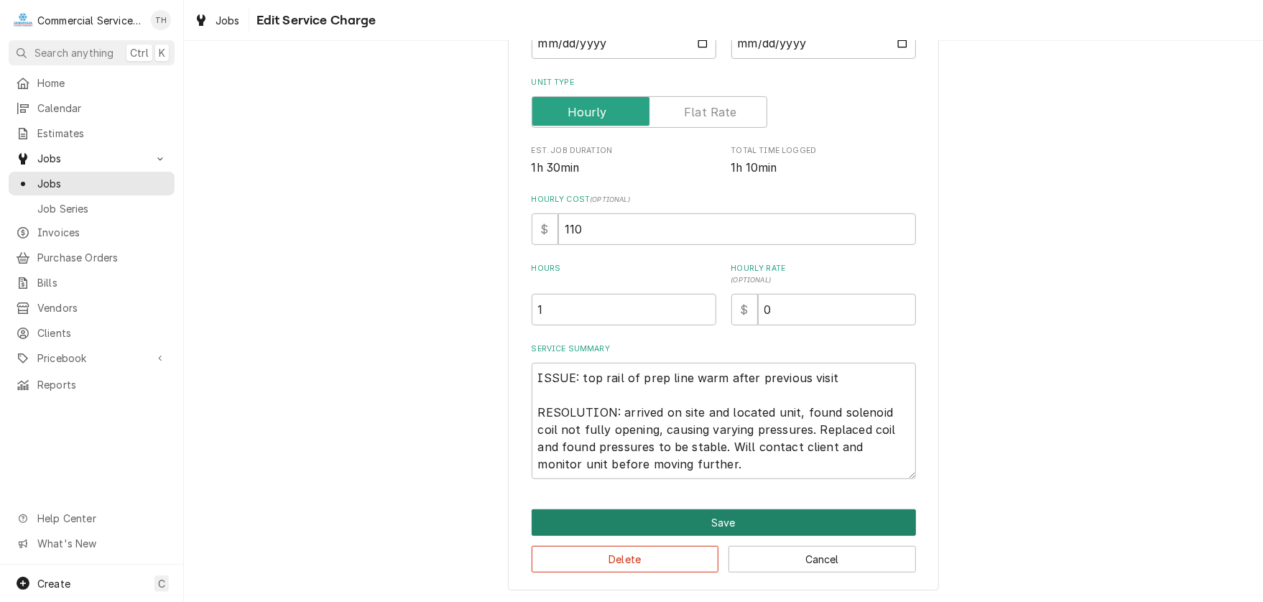
click at [744, 517] on button "Save" at bounding box center [723, 522] width 384 height 27
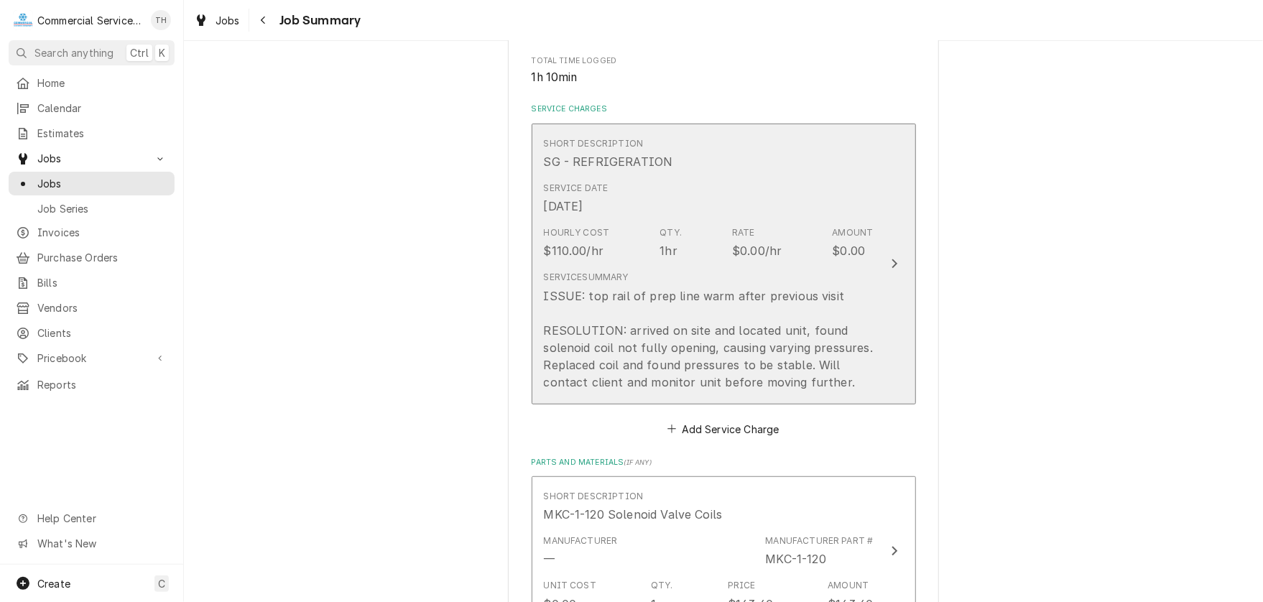
click at [873, 345] on button "Short Description SG - REFRIGERATION Service Date Oct 2, 2025 Hourly Cost $110.…" at bounding box center [723, 264] width 384 height 281
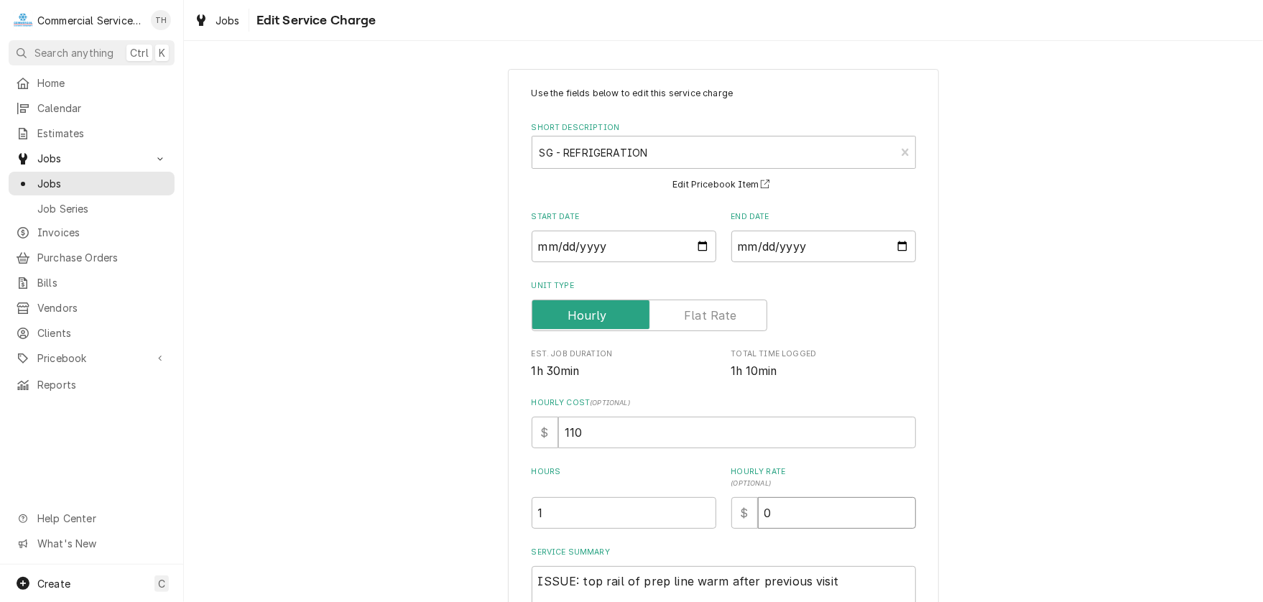
drag, startPoint x: 782, startPoint y: 512, endPoint x: 757, endPoint y: 515, distance: 25.3
click at [758, 515] on input "0" at bounding box center [837, 513] width 158 height 32
type textarea "x"
type input "1"
type textarea "x"
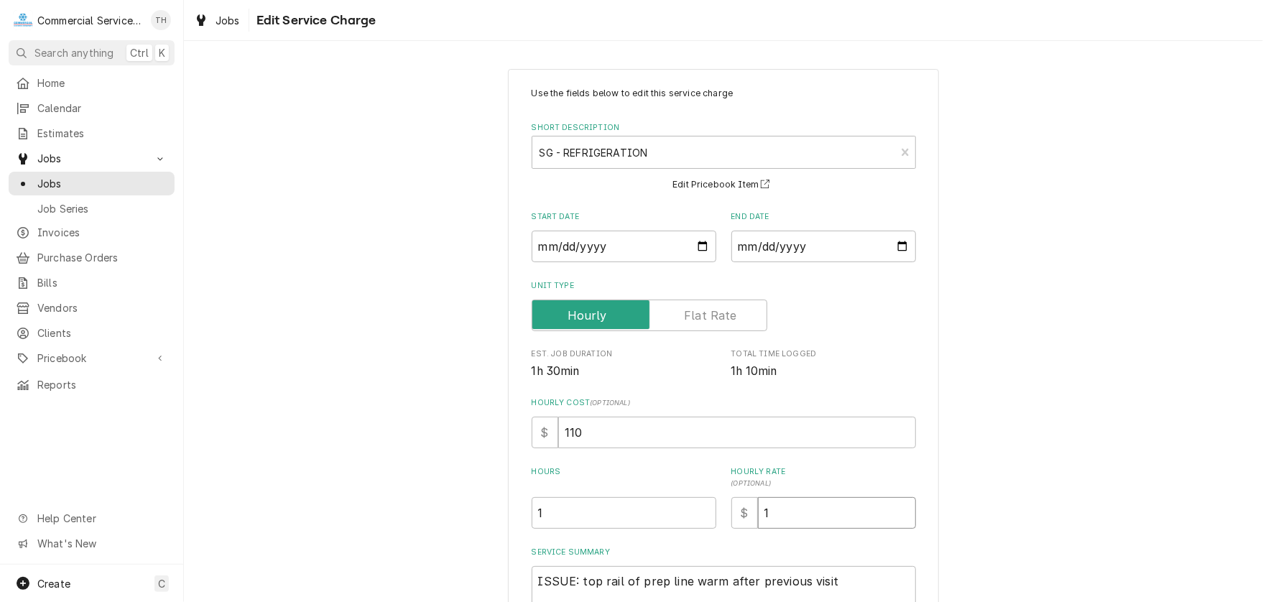
type input "14"
type textarea "x"
type input "140"
type textarea "x"
type input "140.0"
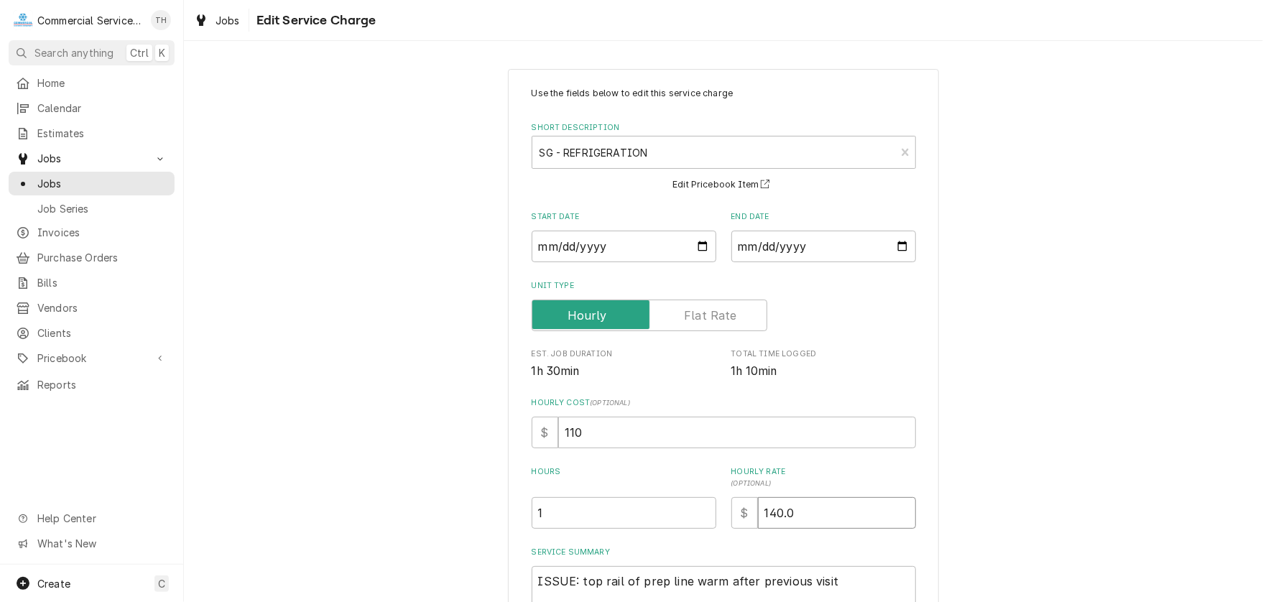
type textarea "x"
type input "140.00"
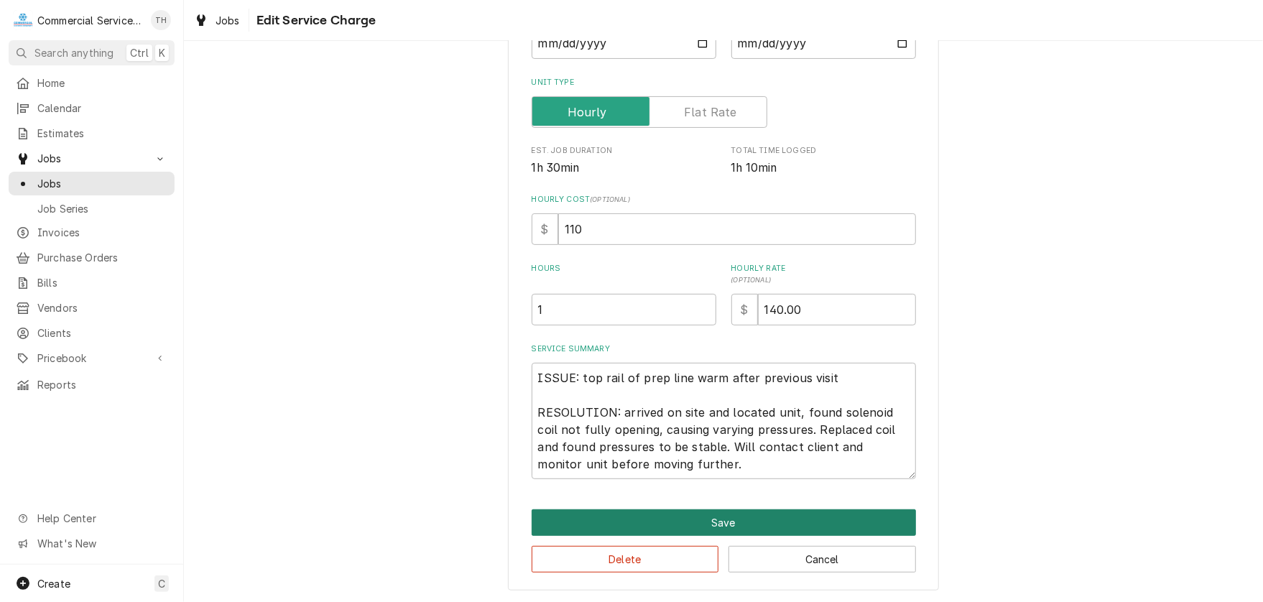
click at [735, 520] on button "Save" at bounding box center [723, 522] width 384 height 27
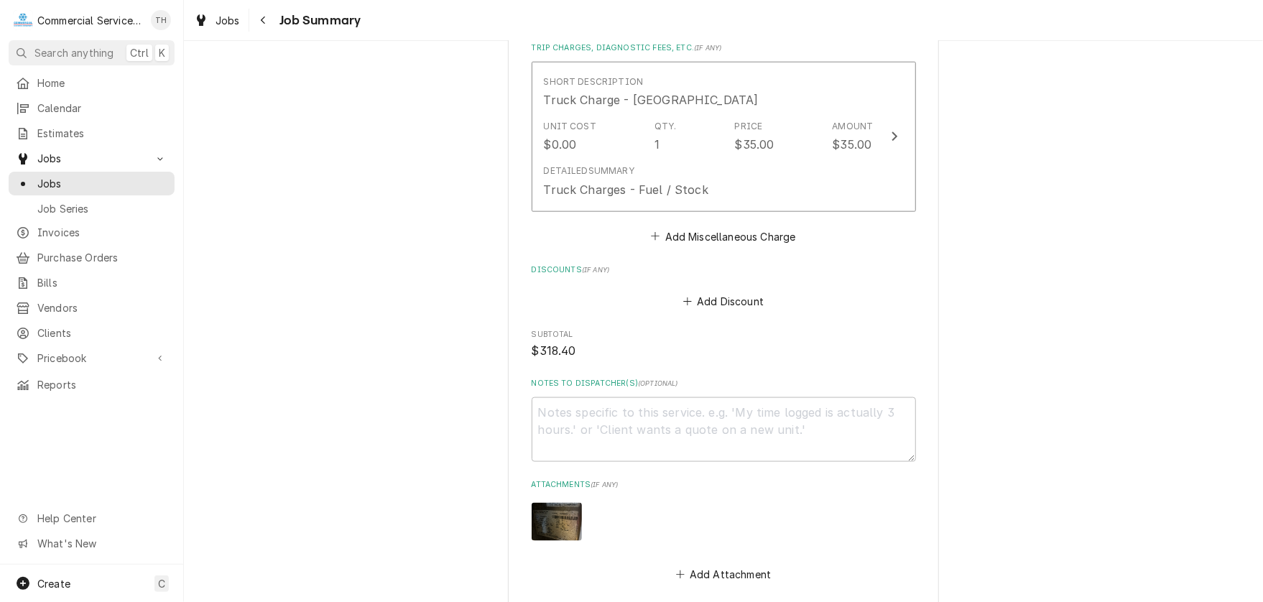
scroll to position [1005, 0]
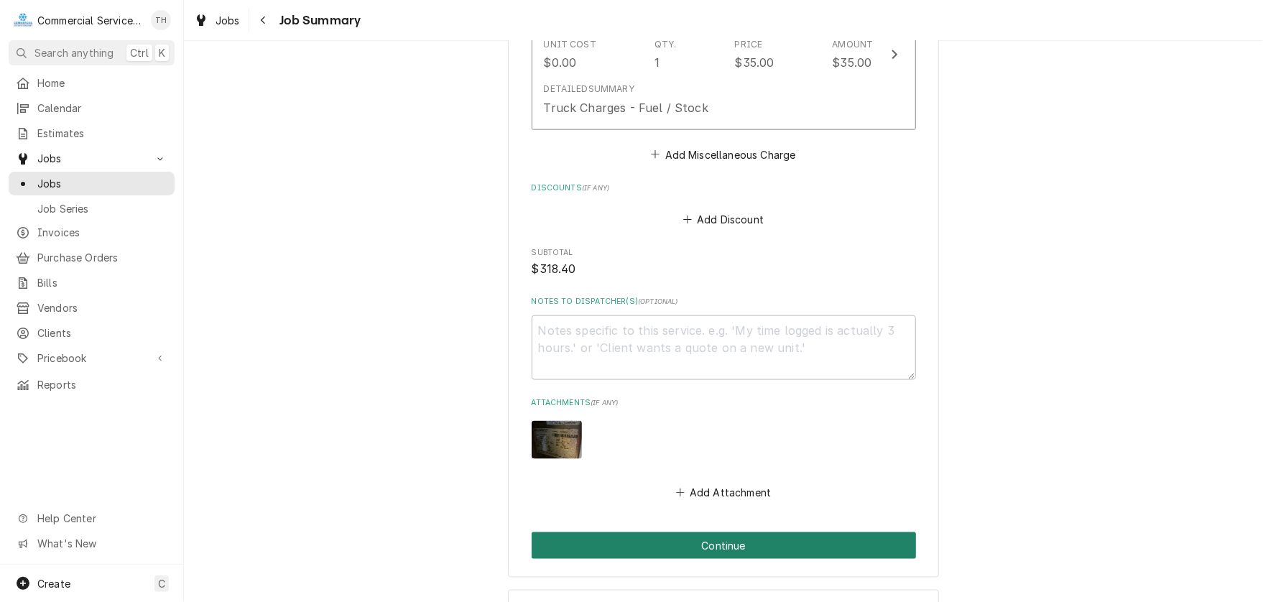
click at [741, 546] on button "Continue" at bounding box center [723, 545] width 384 height 27
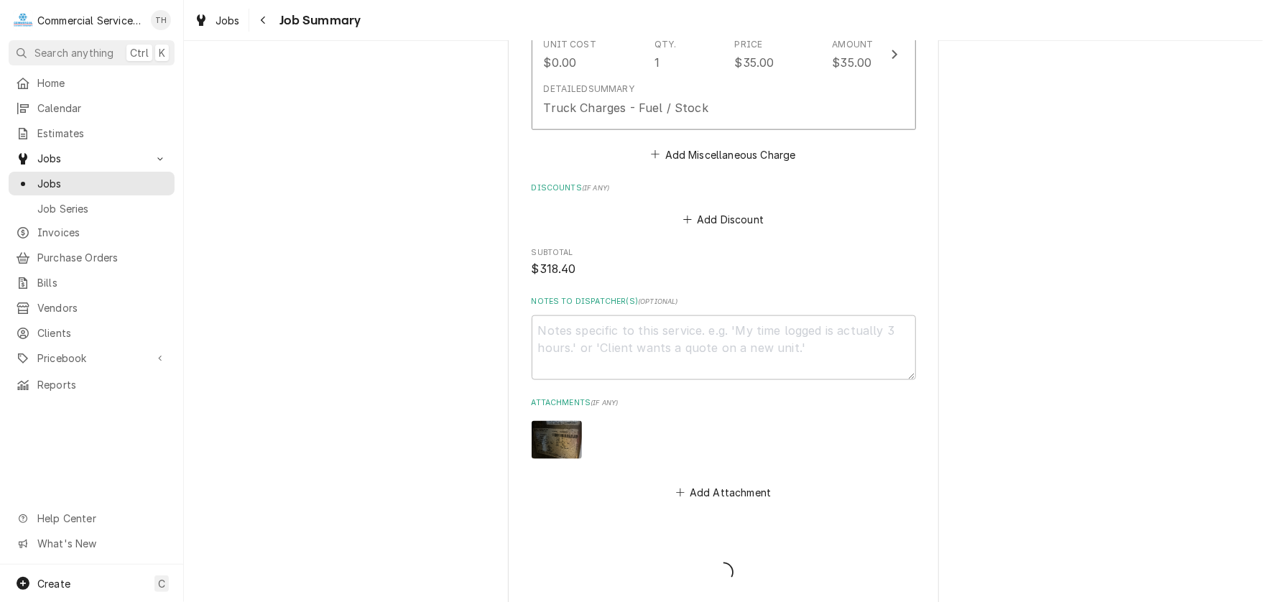
type textarea "x"
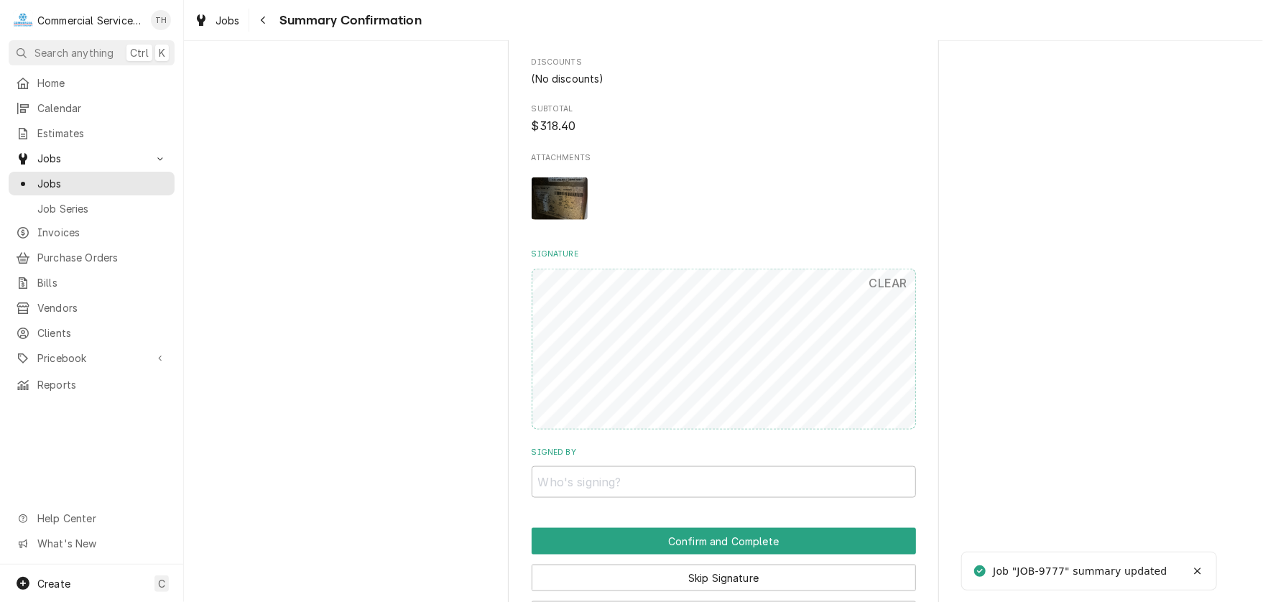
scroll to position [1074, 0]
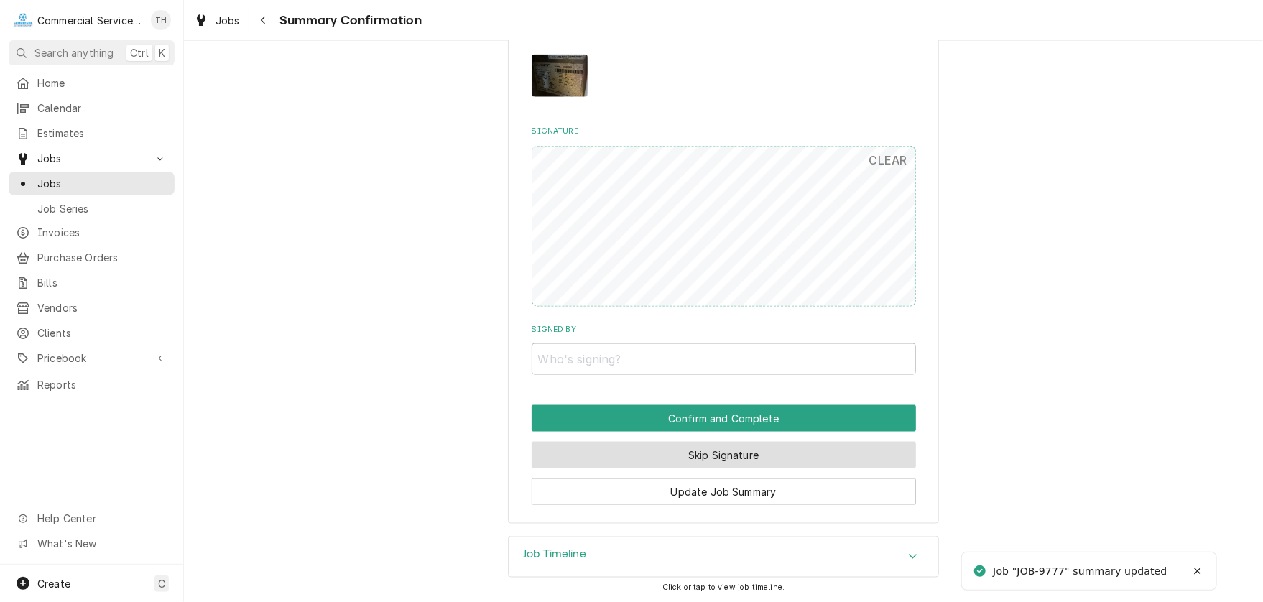
click at [748, 458] on button "Skip Signature" at bounding box center [723, 455] width 384 height 27
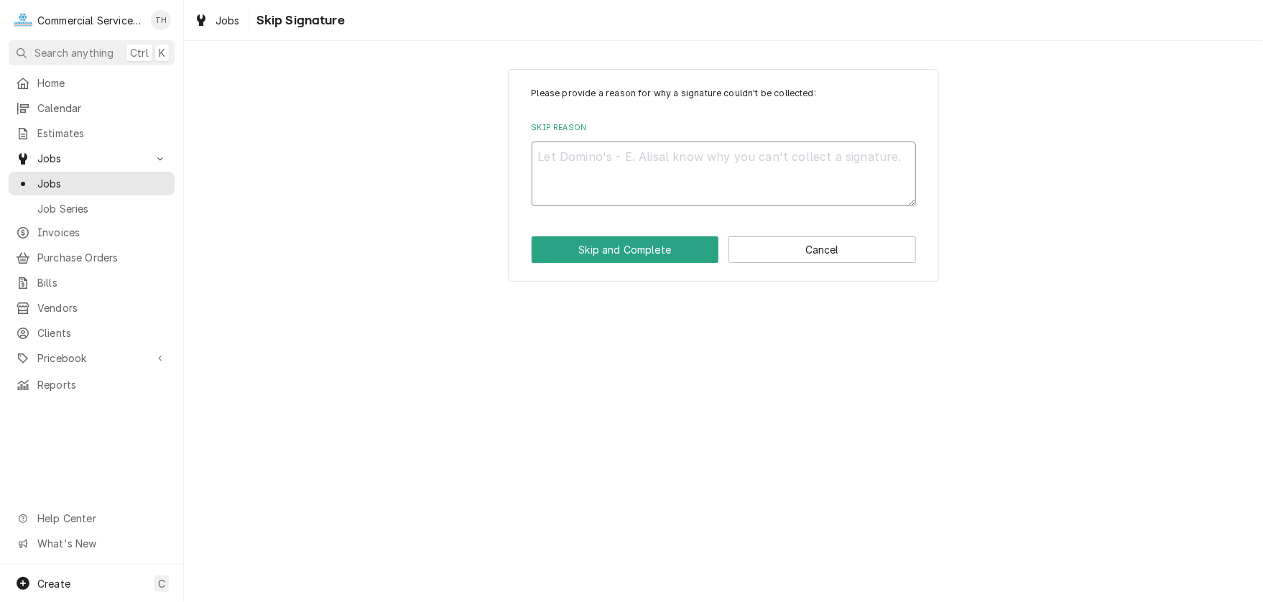
click at [613, 180] on textarea "Skip Reason" at bounding box center [723, 173] width 384 height 65
type textarea "x"
type textarea "c"
type textarea "x"
type textarea "co"
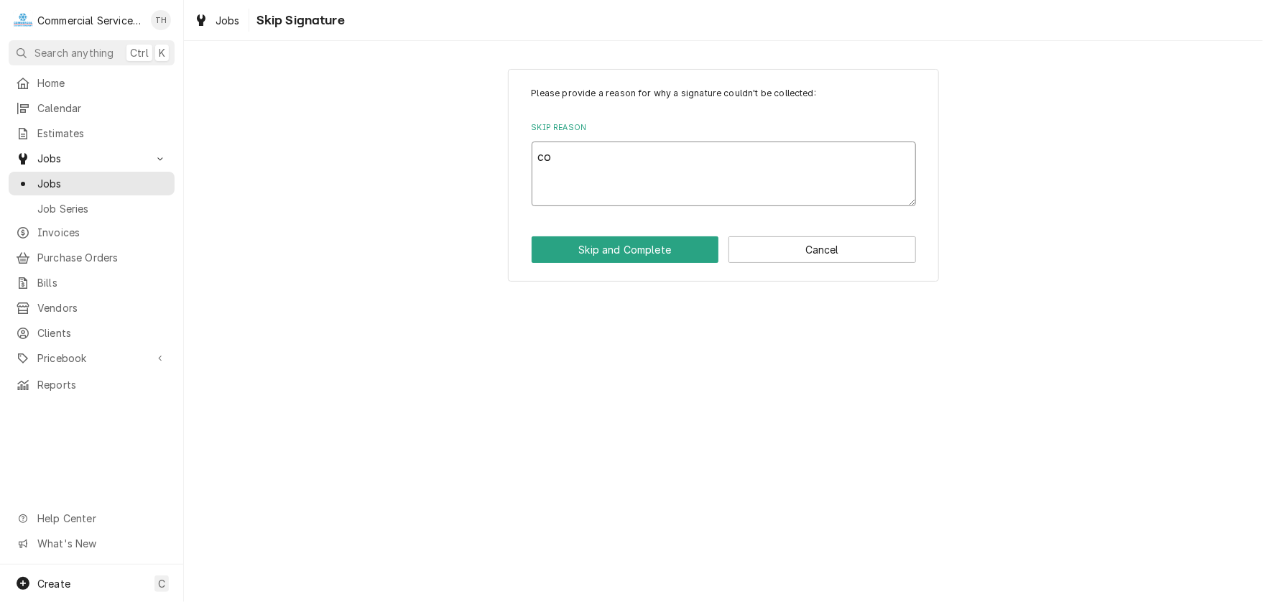
type textarea "x"
type textarea "com"
type textarea "x"
type textarea "comp"
type textarea "x"
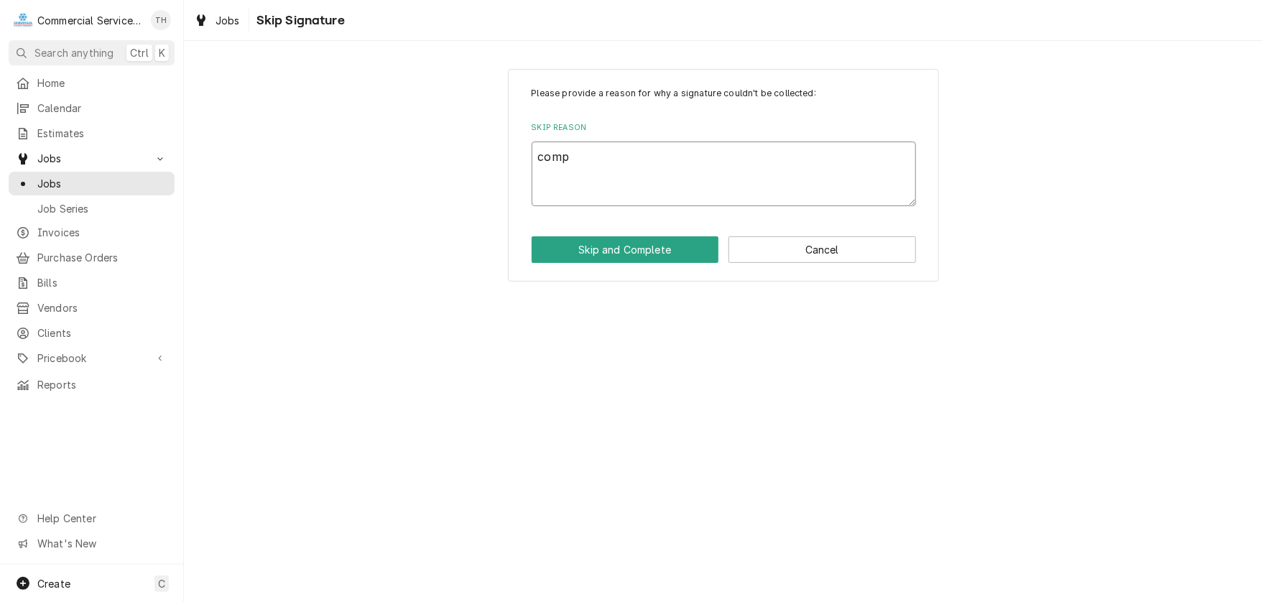
type textarea "compl"
type textarea "x"
type textarea "comple"
type textarea "x"
type textarea "complet"
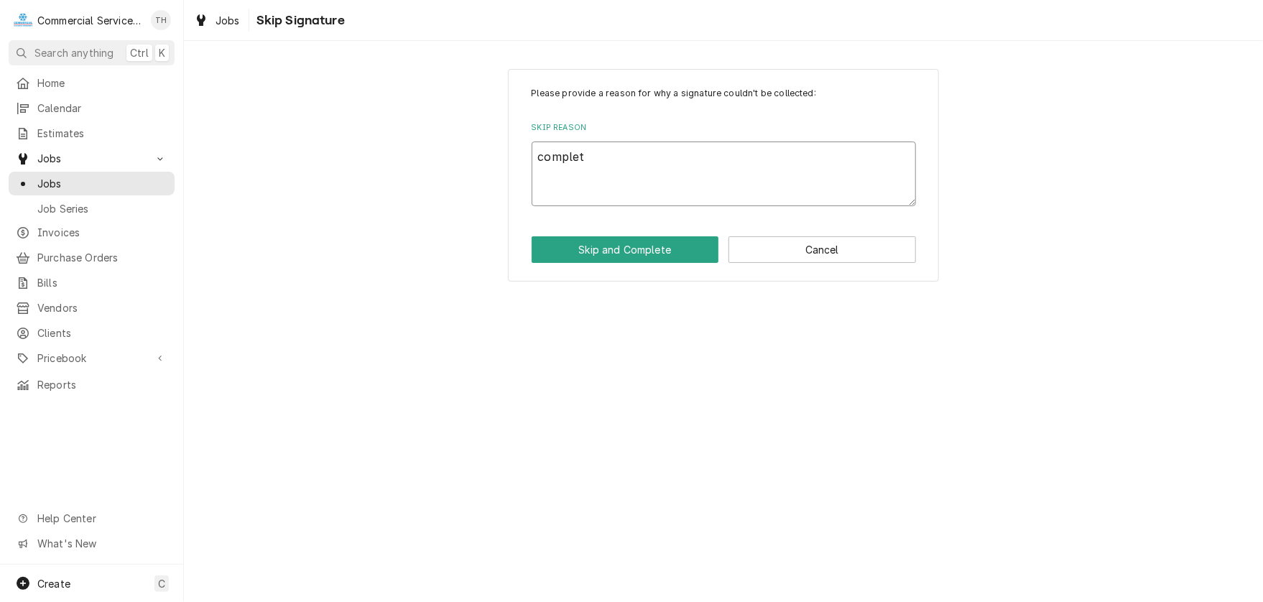
type textarea "x"
type textarea "complete"
type textarea "x"
type textarea "completed"
type textarea "x"
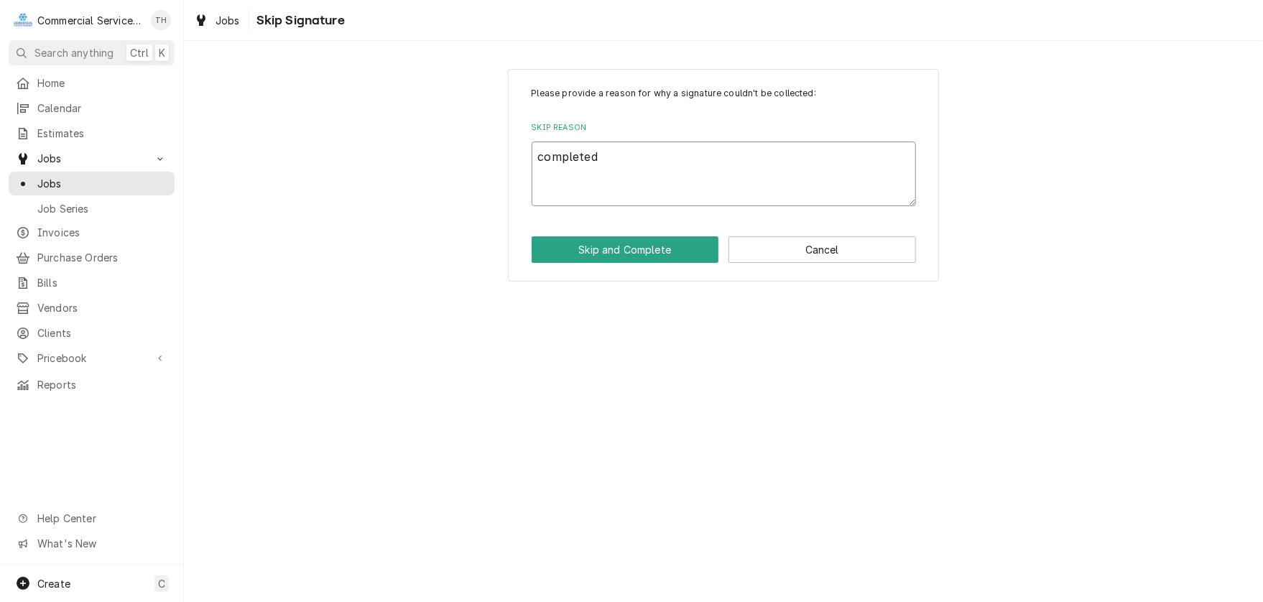
type textarea "completed"
type textarea "x"
type textarea "completed i"
type textarea "x"
type textarea "completed in"
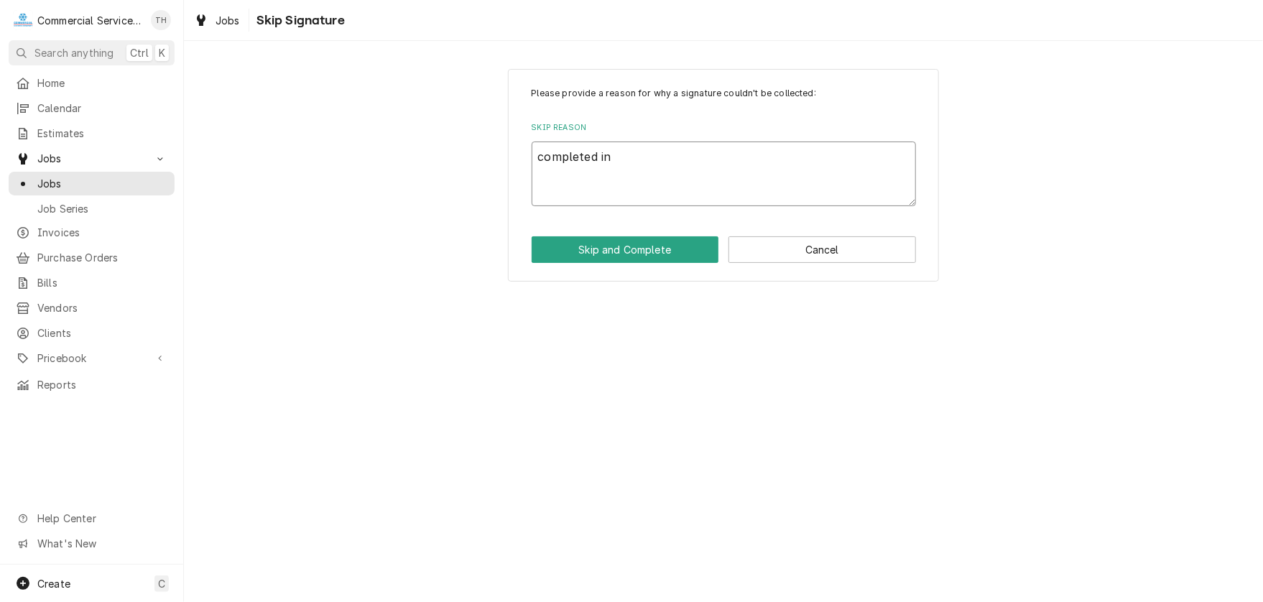
type textarea "x"
type textarea "completed in"
type textarea "x"
type textarea "completed in o"
type textarea "x"
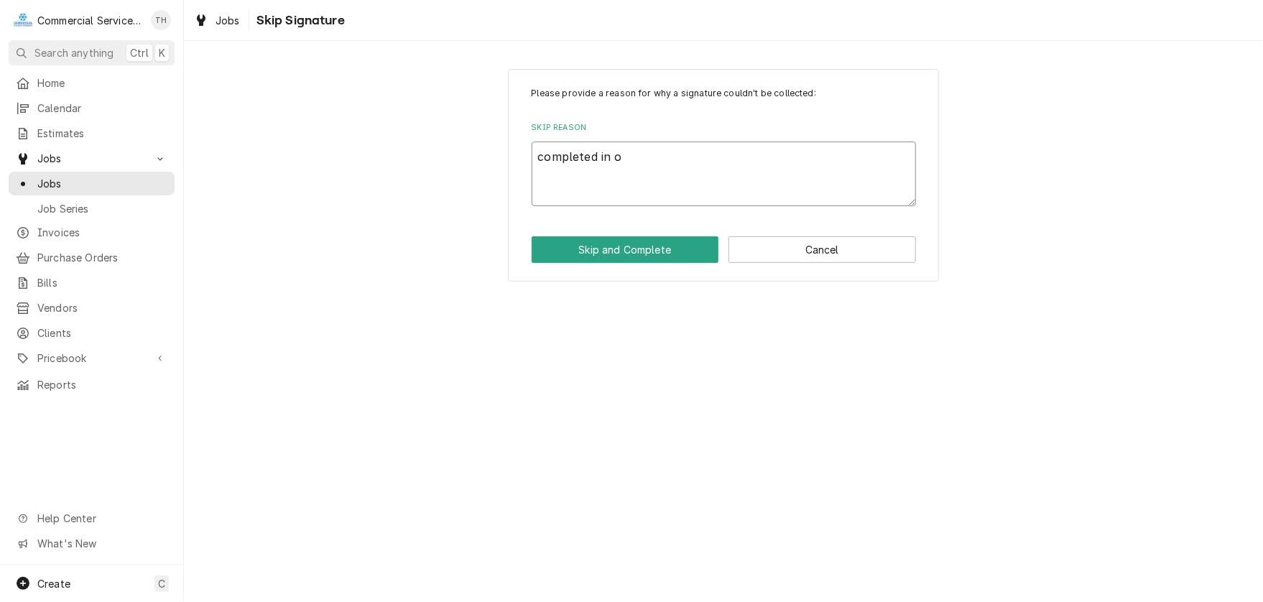
type textarea "completed in of"
type textarea "x"
type textarea "completed in off"
type textarea "x"
type textarea "completed in offi"
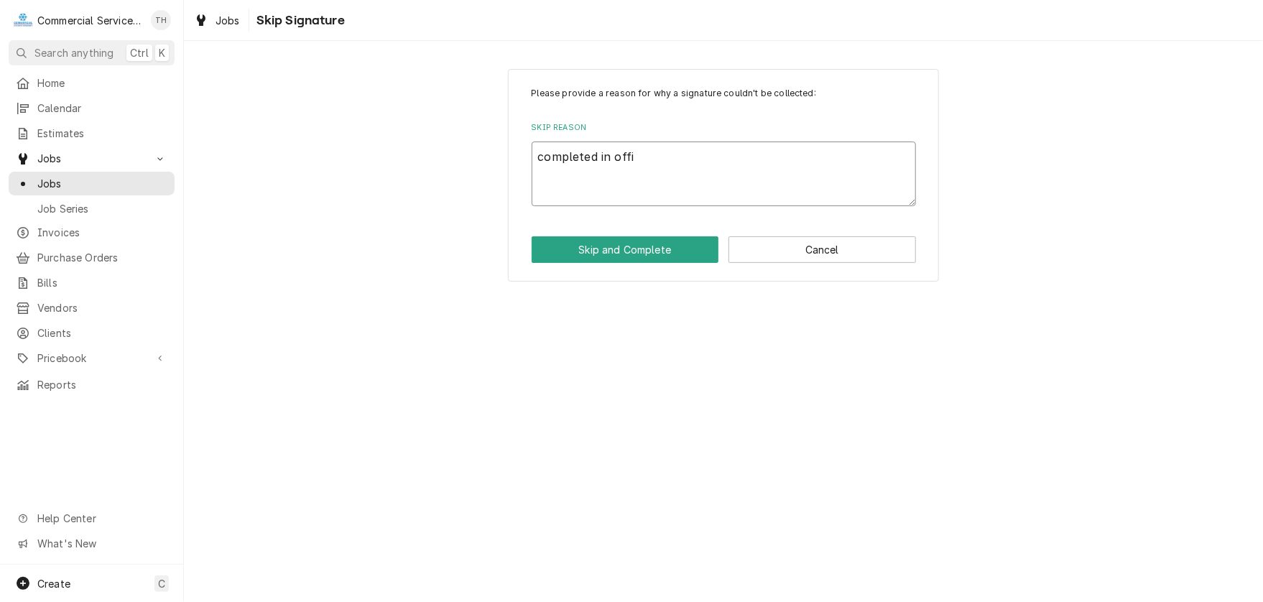
type textarea "x"
type textarea "completed in offic"
type textarea "x"
type textarea "completed in office"
click at [643, 246] on button "Skip and Complete" at bounding box center [624, 249] width 187 height 27
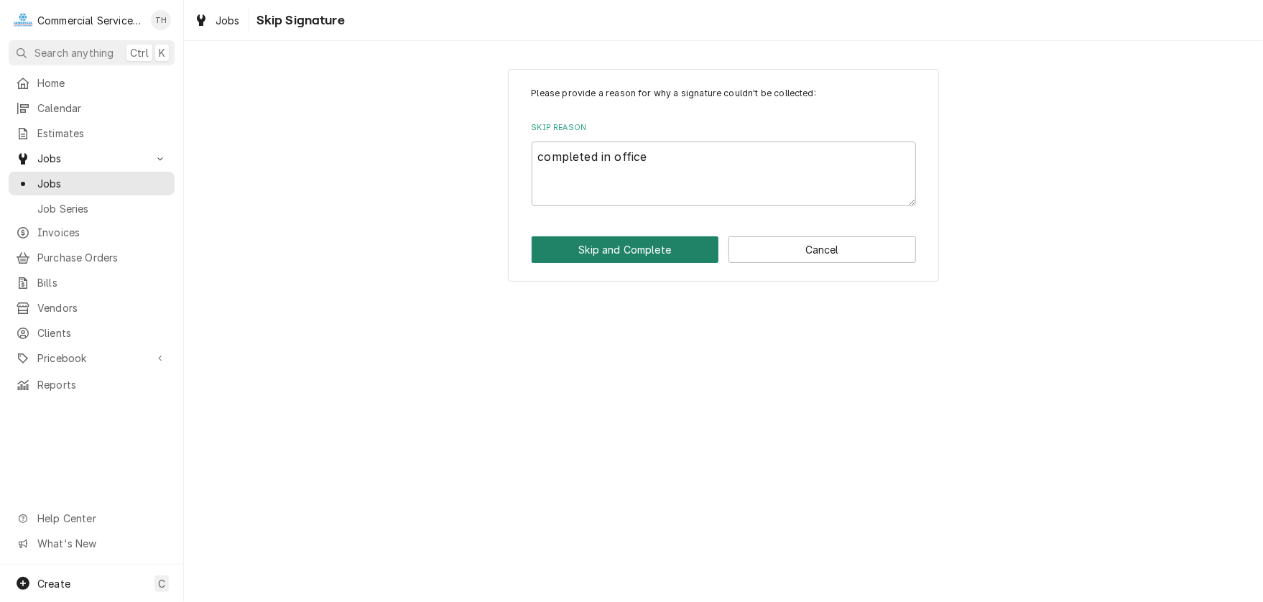
type textarea "x"
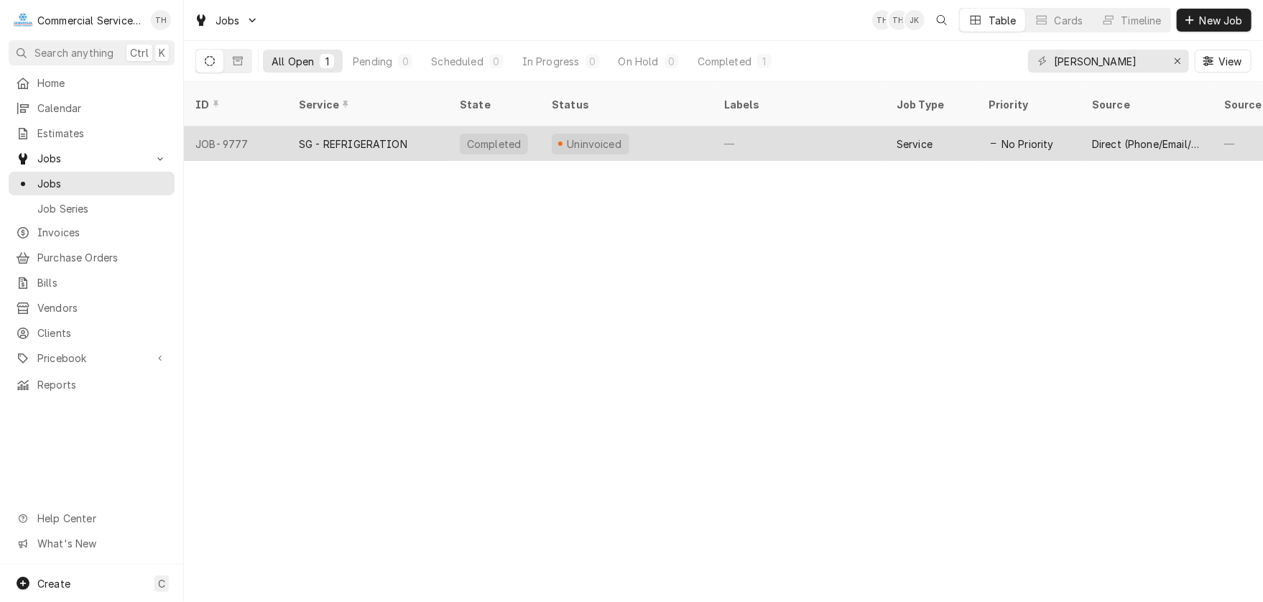
click at [761, 126] on div "—" at bounding box center [798, 143] width 172 height 34
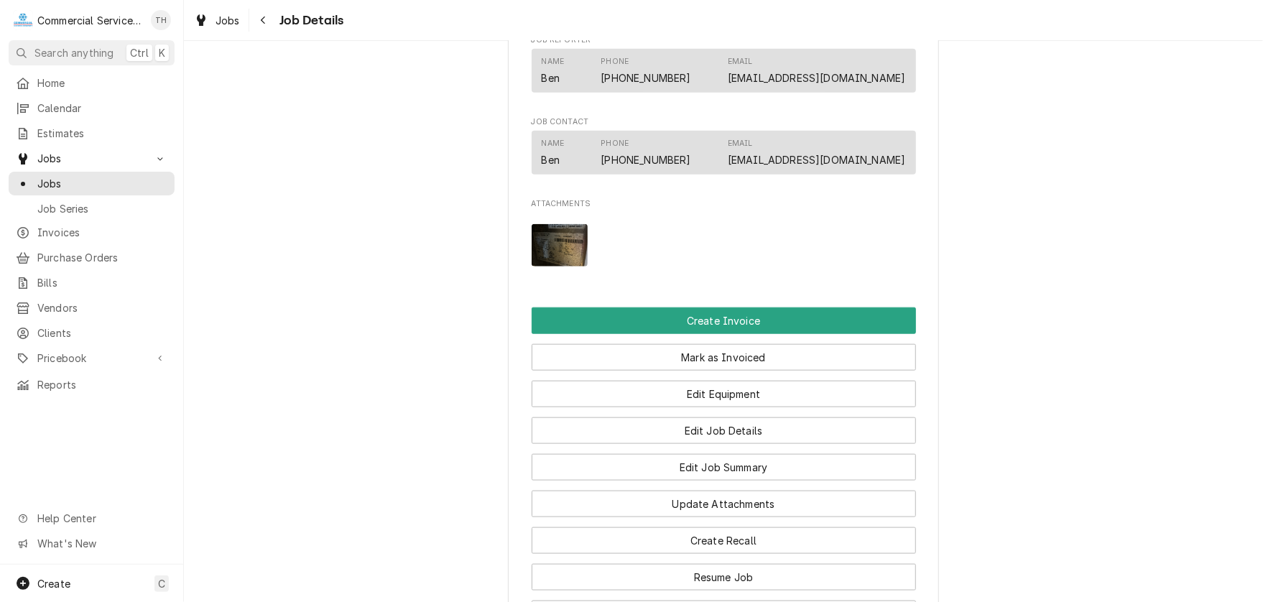
scroll to position [790, 0]
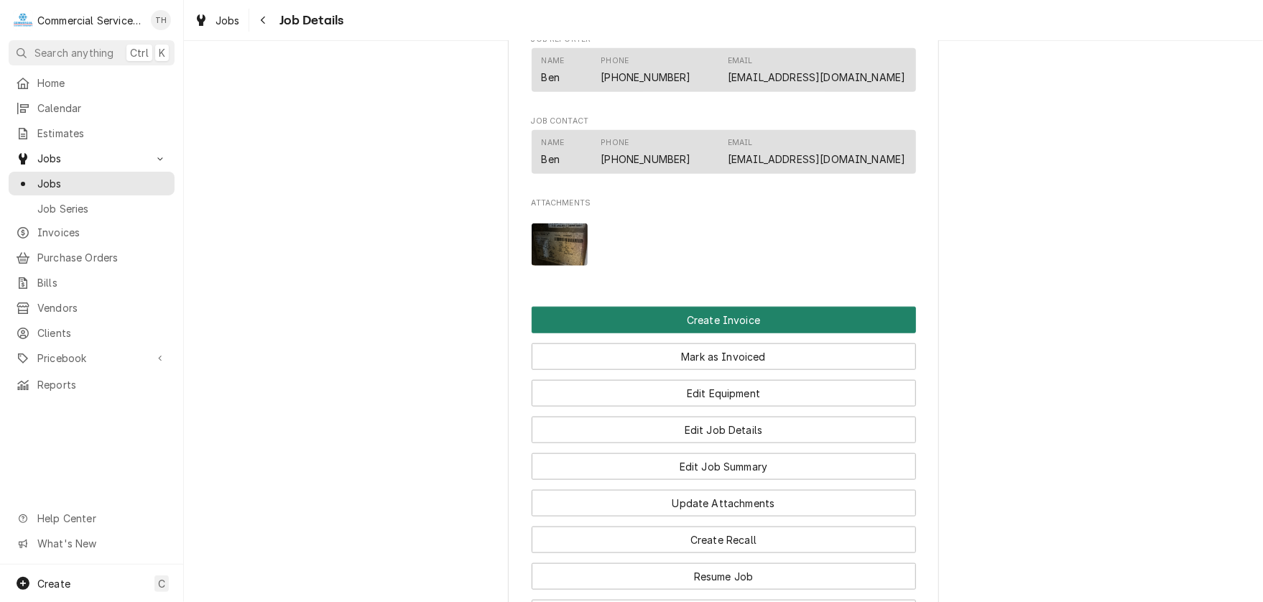
click at [728, 332] on button "Create Invoice" at bounding box center [723, 320] width 384 height 27
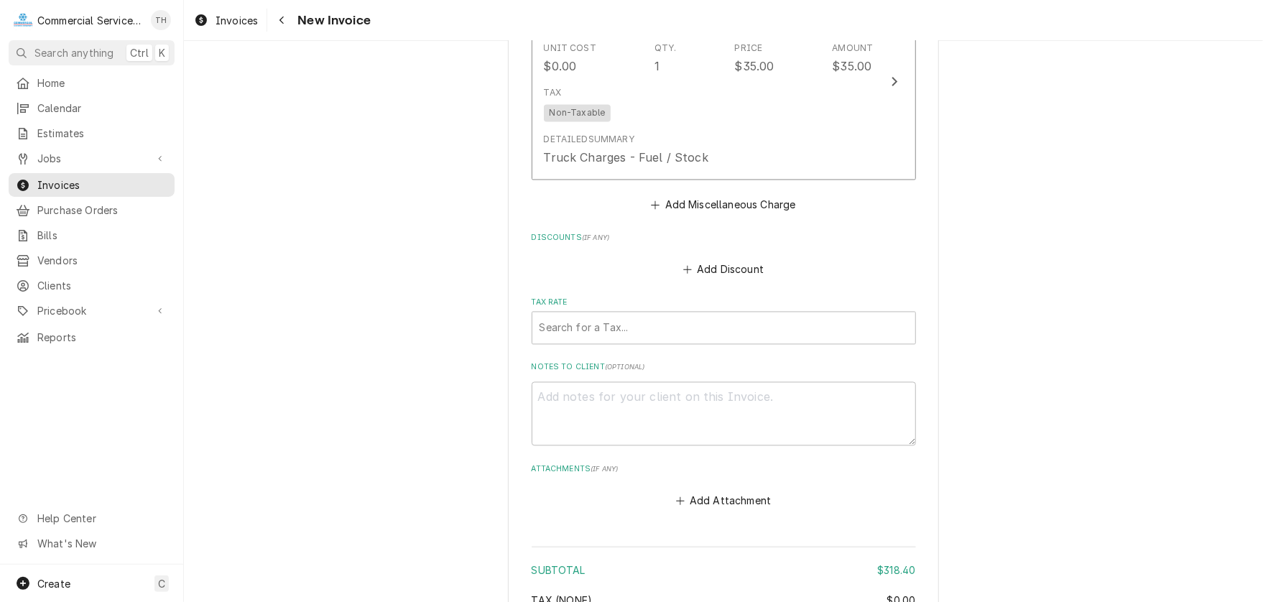
scroll to position [1580, 0]
click at [708, 320] on div "Tax Rate" at bounding box center [723, 325] width 368 height 26
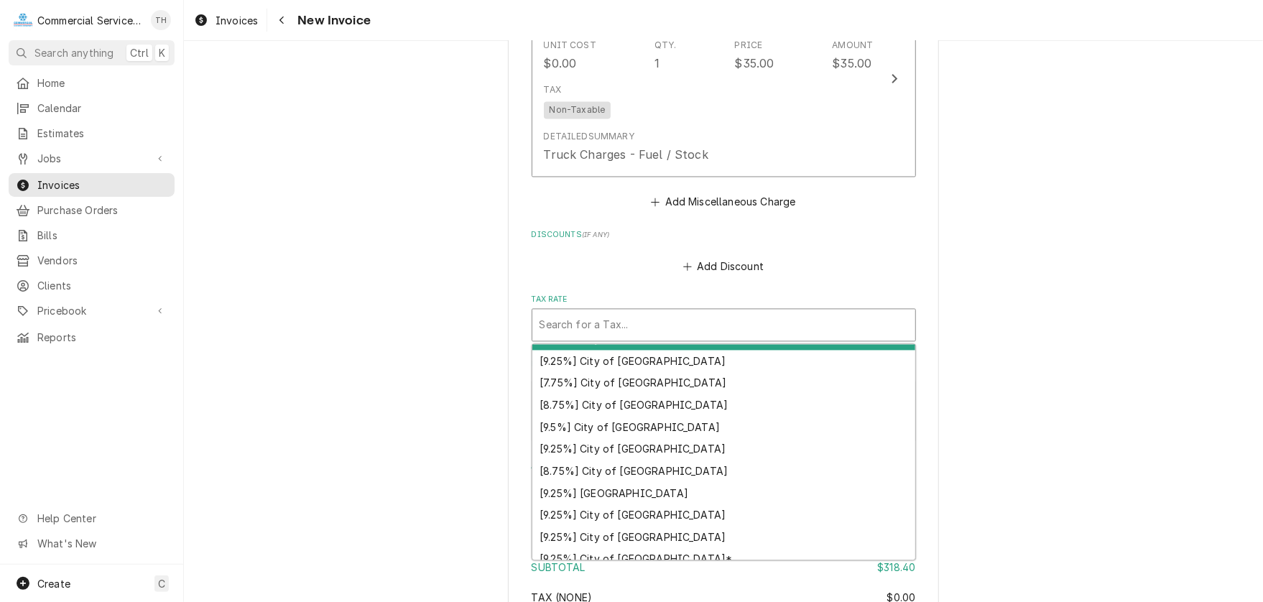
scroll to position [144, 0]
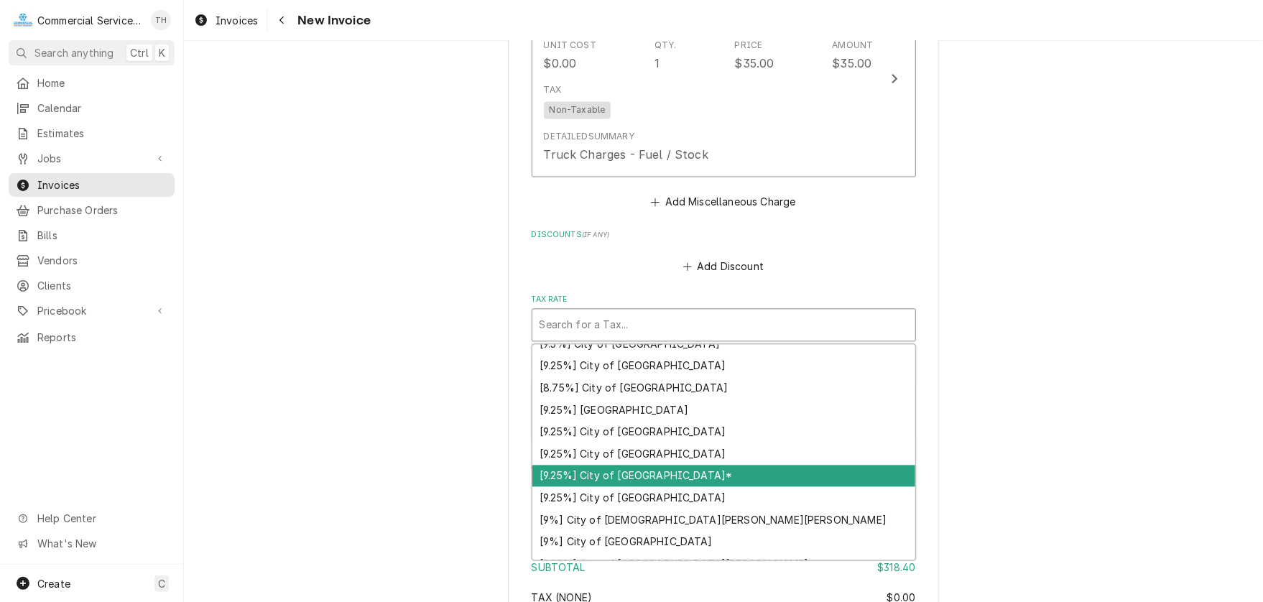
click at [697, 472] on div "[9.25%] City of Salinas*" at bounding box center [723, 476] width 383 height 22
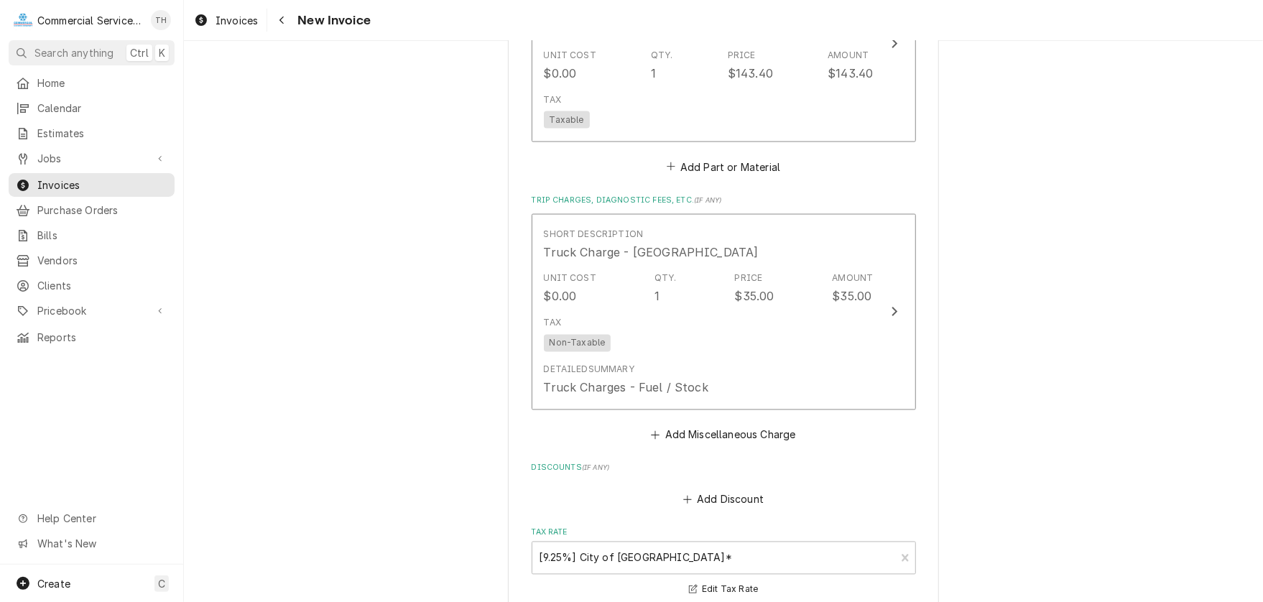
scroll to position [1508, 0]
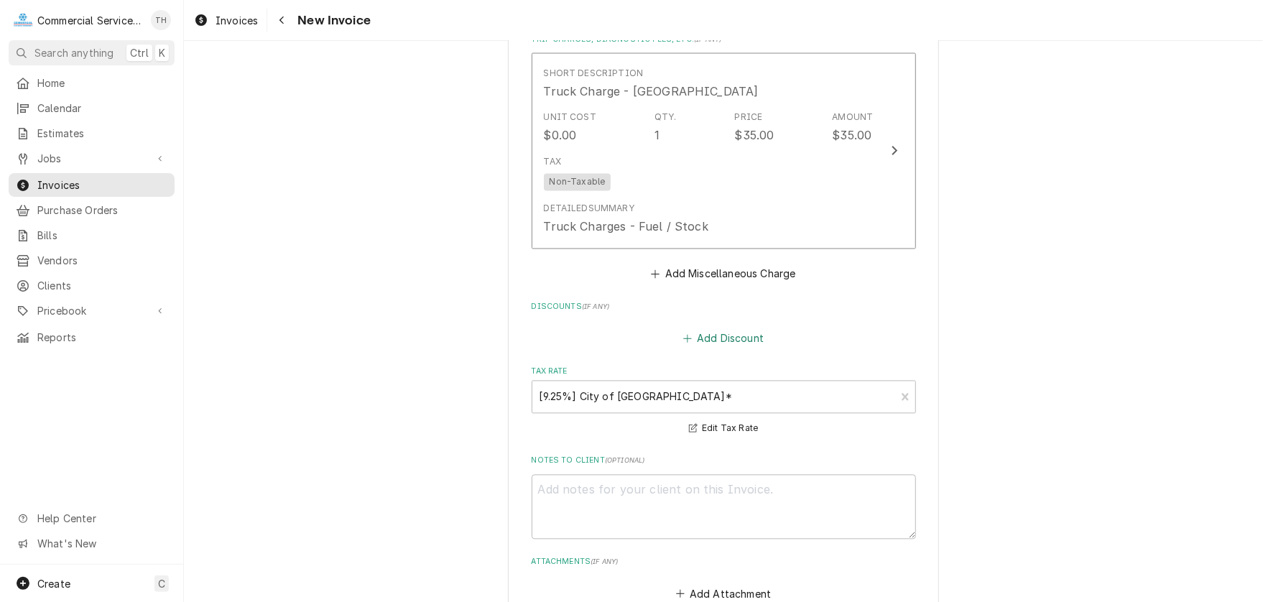
click at [722, 334] on button "Add Discount" at bounding box center [722, 339] width 85 height 20
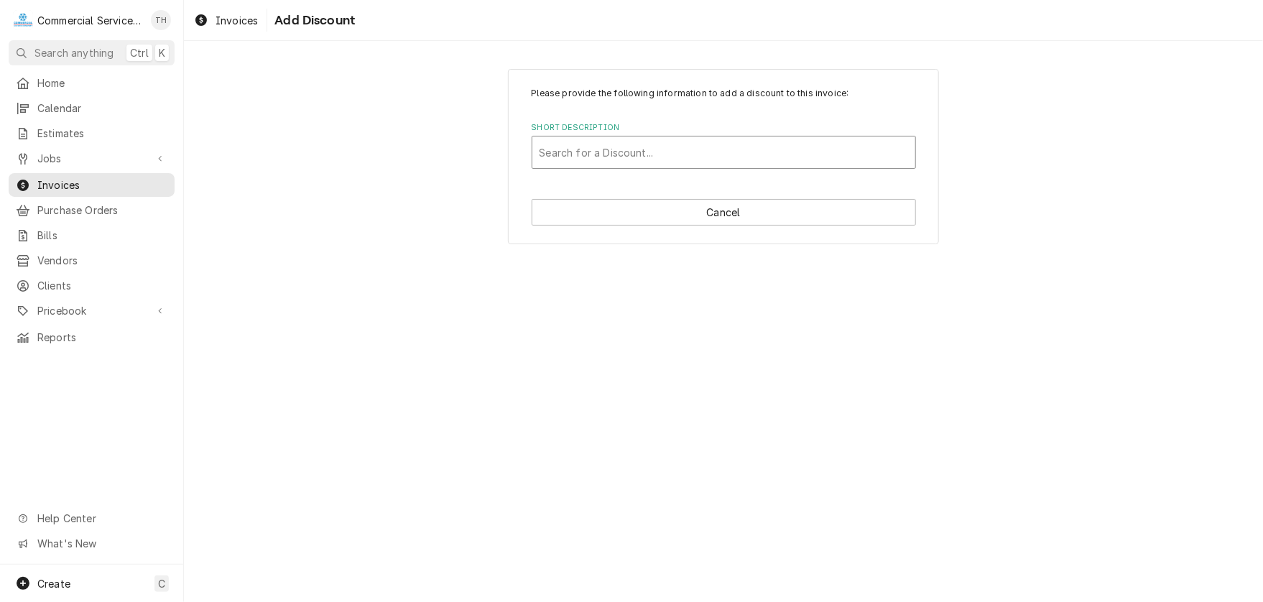
click at [630, 147] on div "Short Description" at bounding box center [723, 152] width 368 height 26
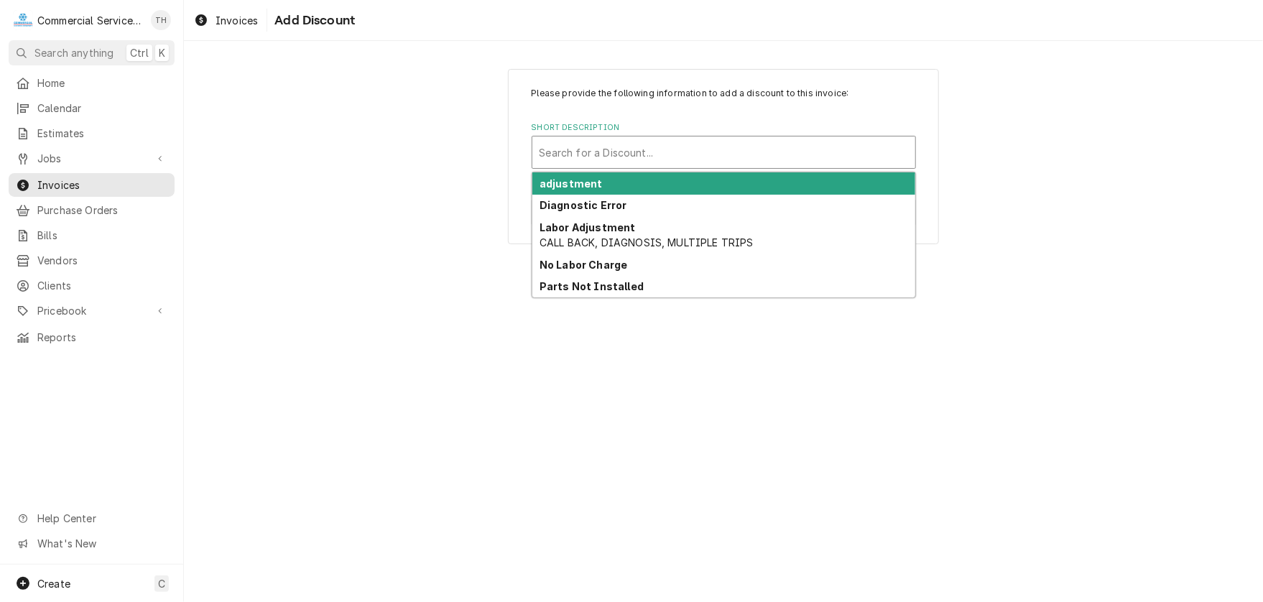
click at [611, 179] on div "adjustment" at bounding box center [723, 183] width 383 height 22
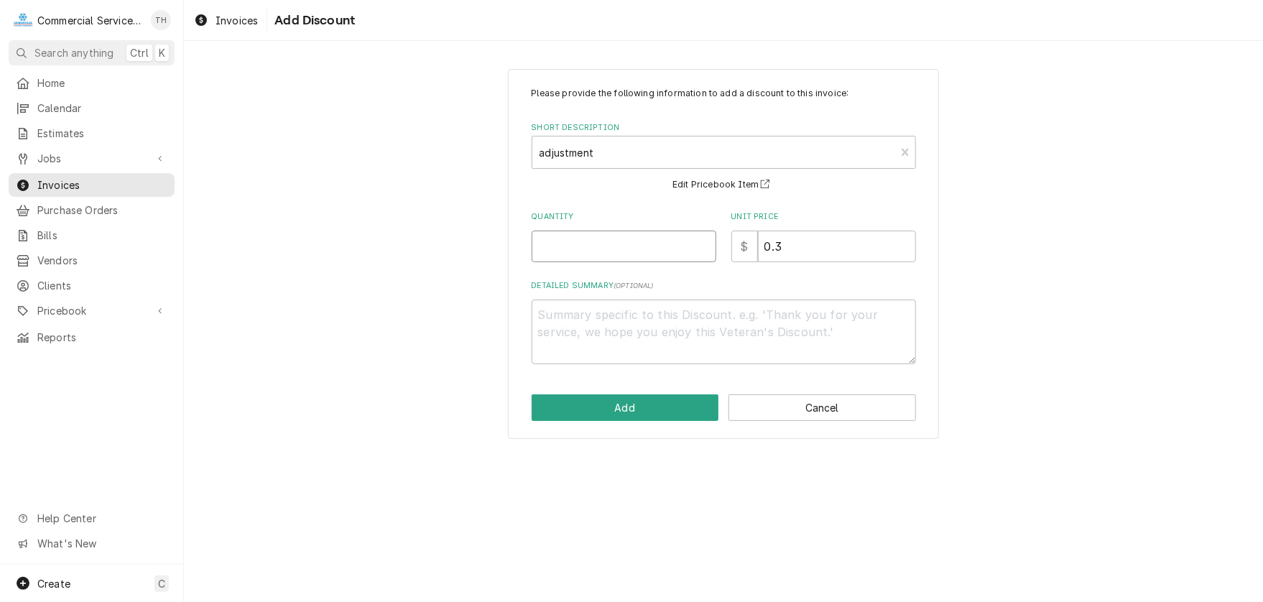
click at [603, 240] on input "Quantity" at bounding box center [623, 247] width 185 height 32
click at [823, 406] on button "Cancel" at bounding box center [821, 407] width 187 height 27
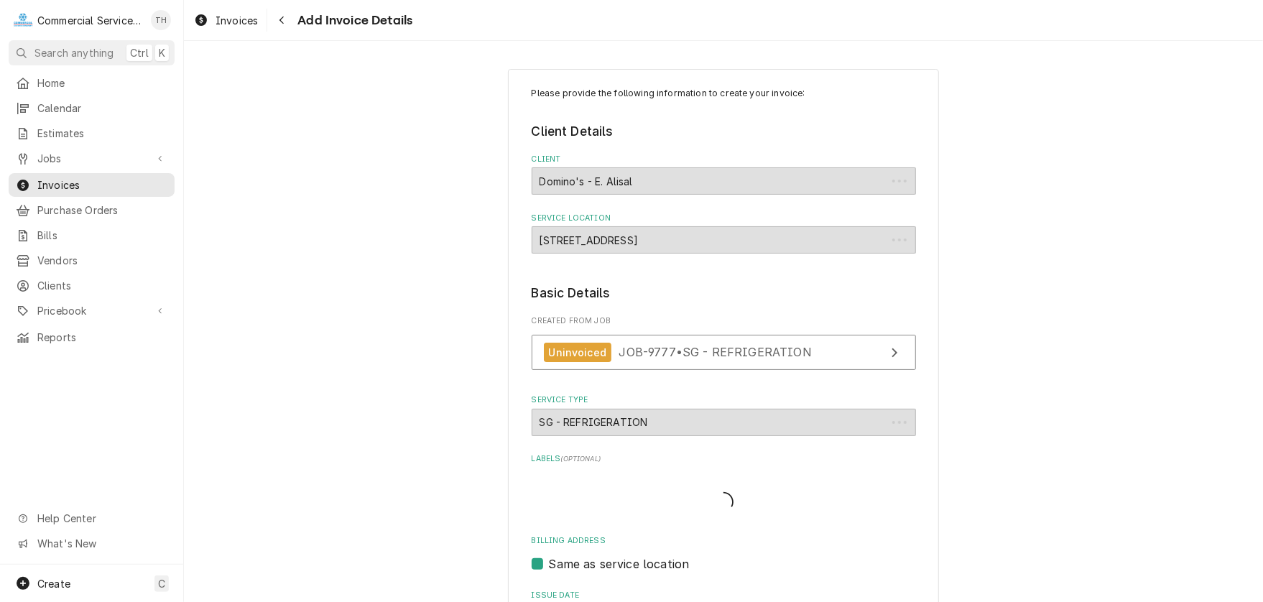
scroll to position [1491, 0]
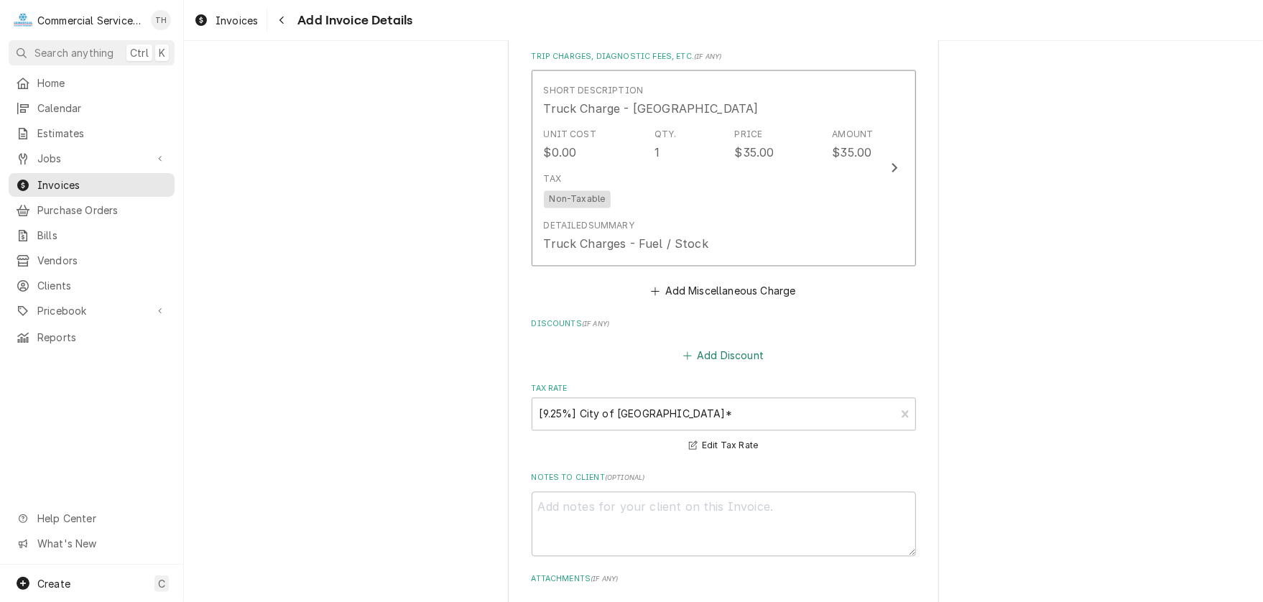
click at [741, 356] on button "Add Discount" at bounding box center [722, 356] width 85 height 20
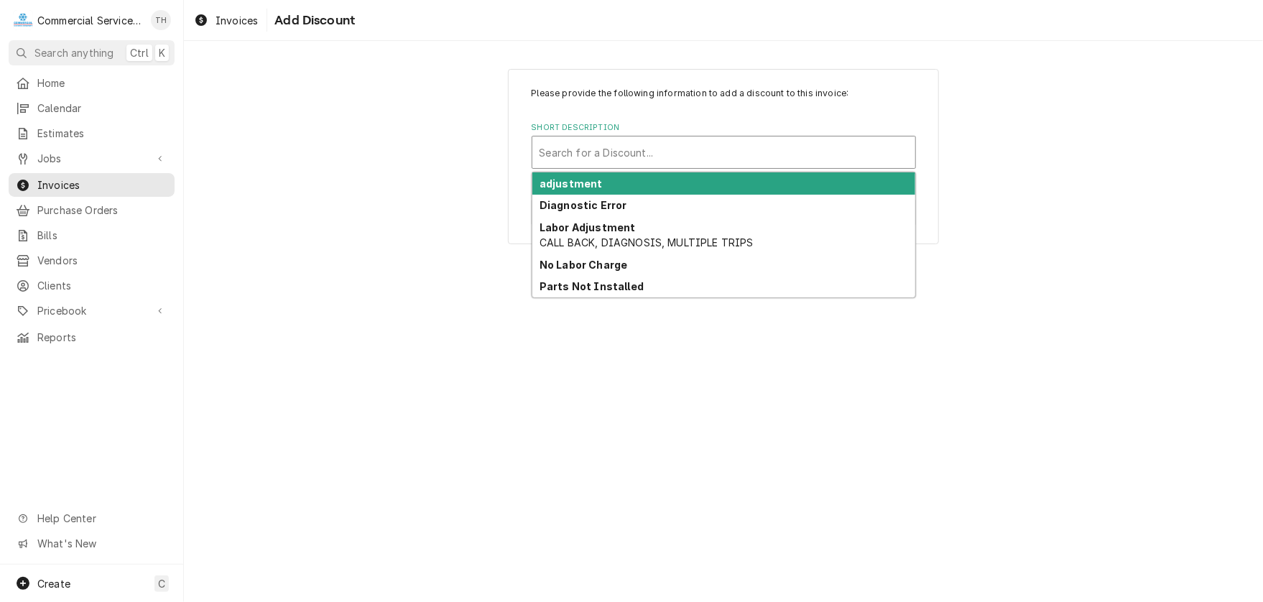
click at [589, 160] on div "Short Description" at bounding box center [723, 152] width 368 height 26
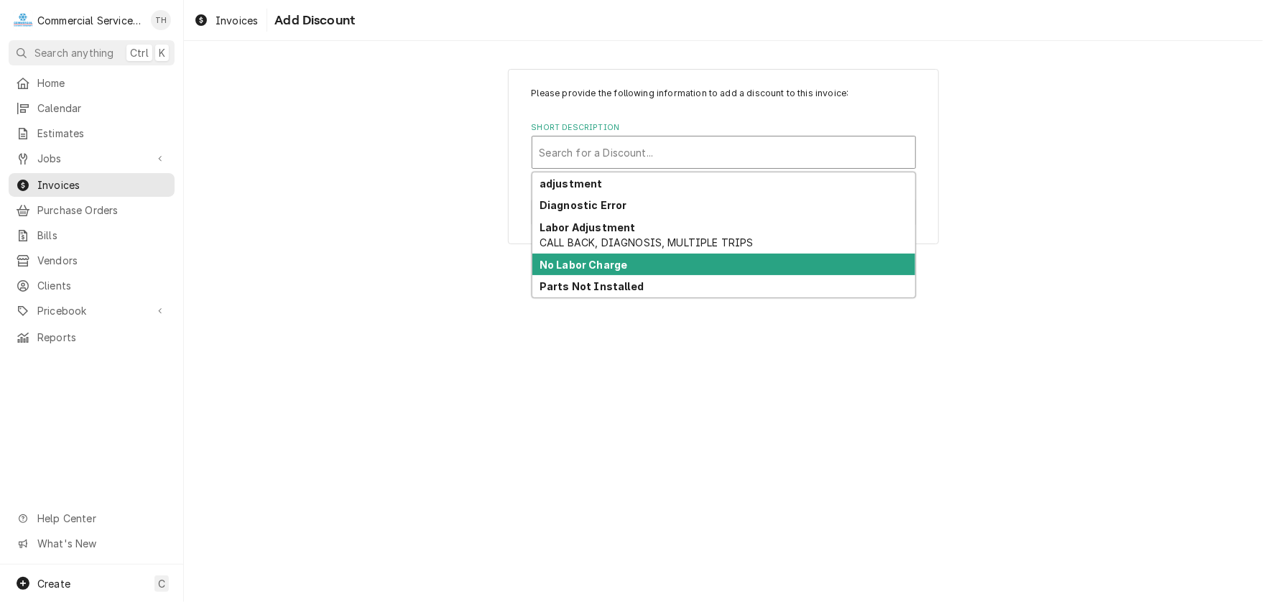
click at [603, 260] on strong "No Labor Charge" at bounding box center [583, 265] width 88 height 12
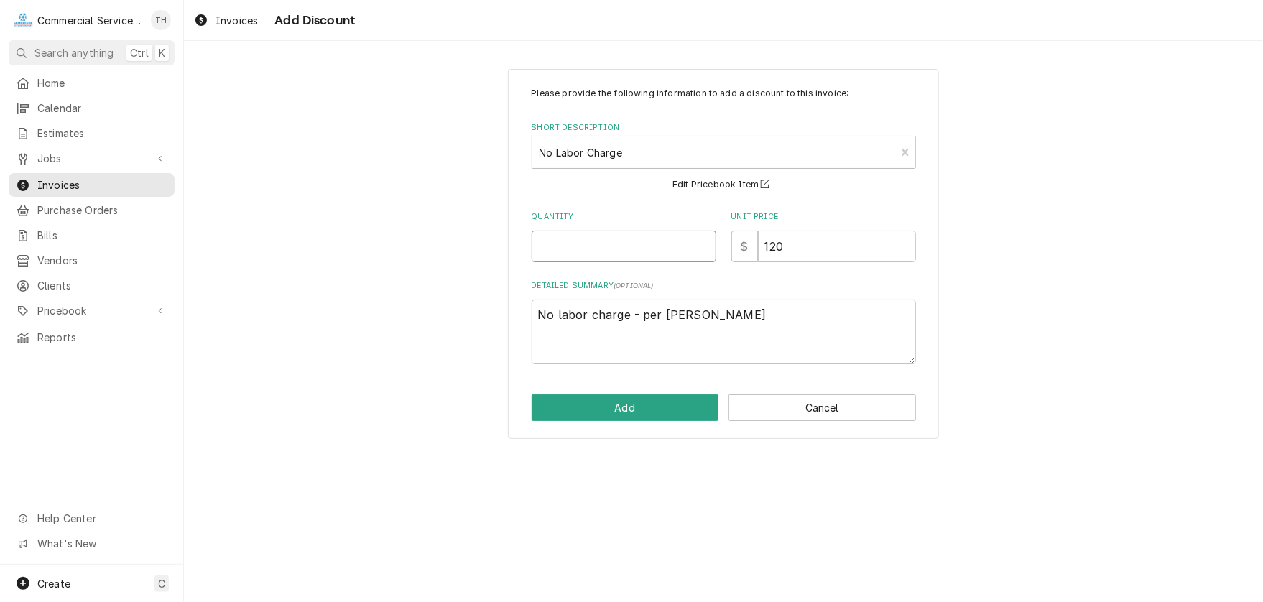
click at [602, 248] on input "Quantity" at bounding box center [623, 247] width 185 height 32
type textarea "x"
type input "1"
type textarea "x"
type input "1"
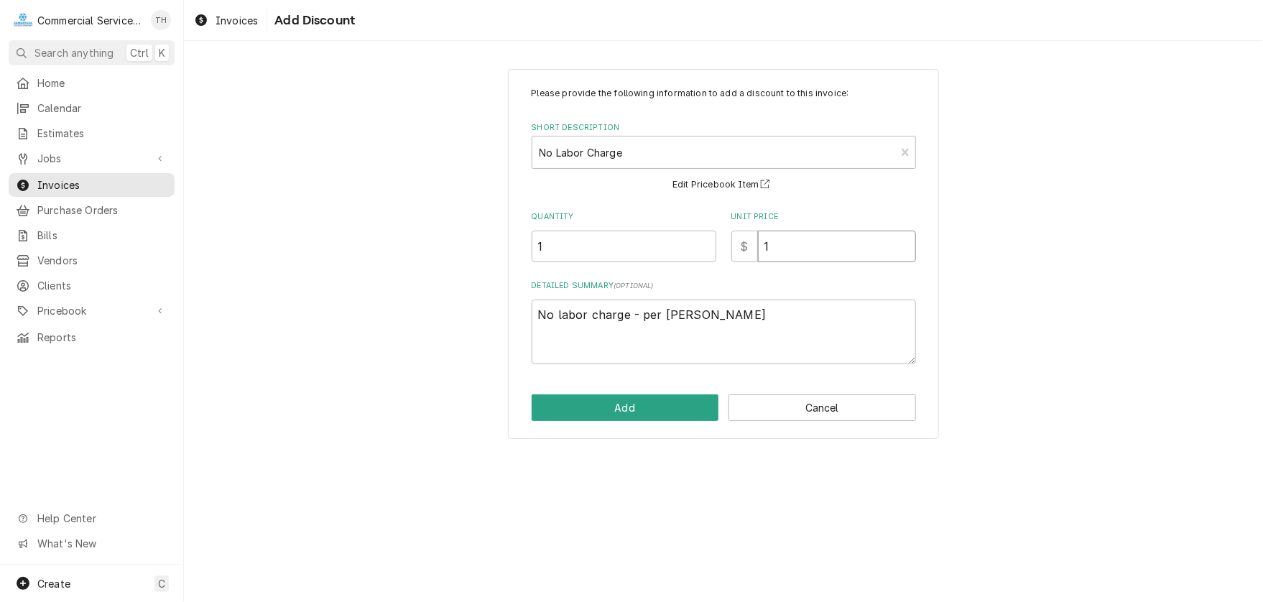
type textarea "x"
type input "14"
type textarea "x"
type input "140"
type textarea "x"
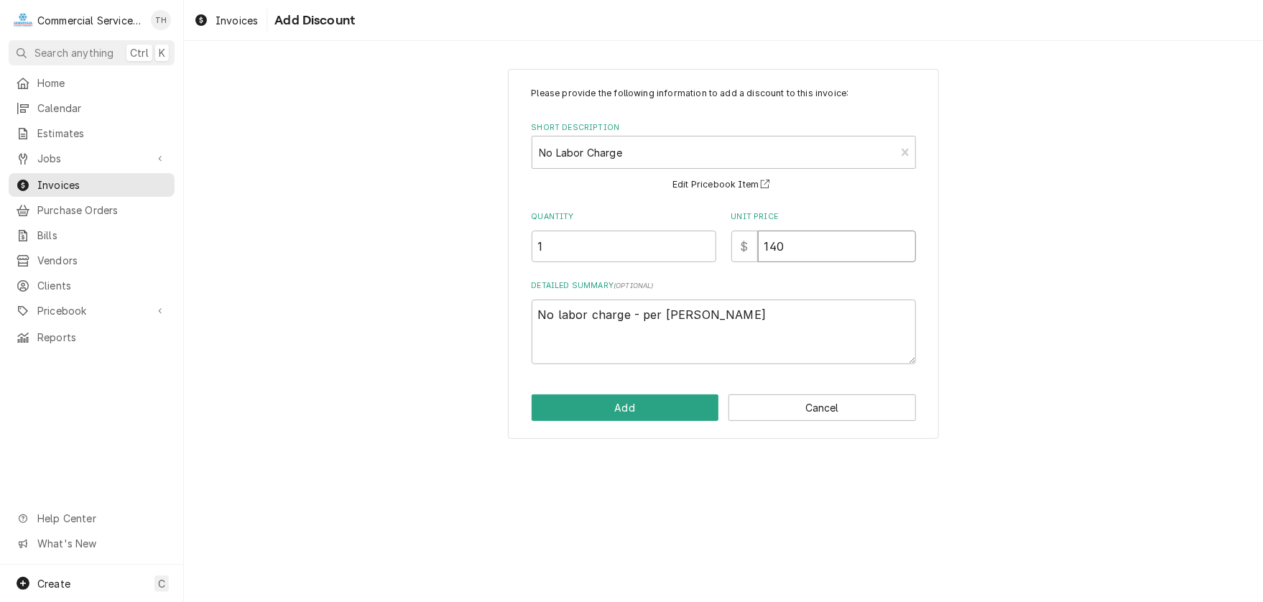
type input "140.0"
type textarea "x"
type input "140.00"
drag, startPoint x: 730, startPoint y: 321, endPoint x: 520, endPoint y: 310, distance: 210.7
click at [520, 310] on div "Please provide the following information to add a discount to this invoice: Sho…" at bounding box center [723, 254] width 431 height 371
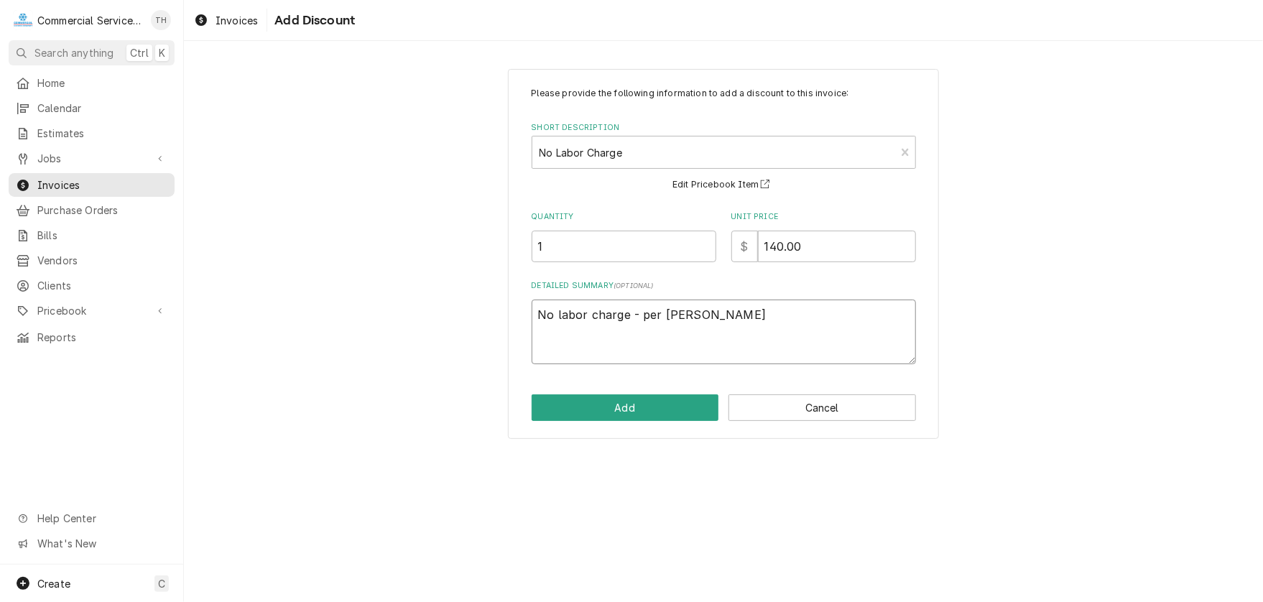
type textarea "x"
type textarea "P"
type textarea "x"
type textarea "Pe"
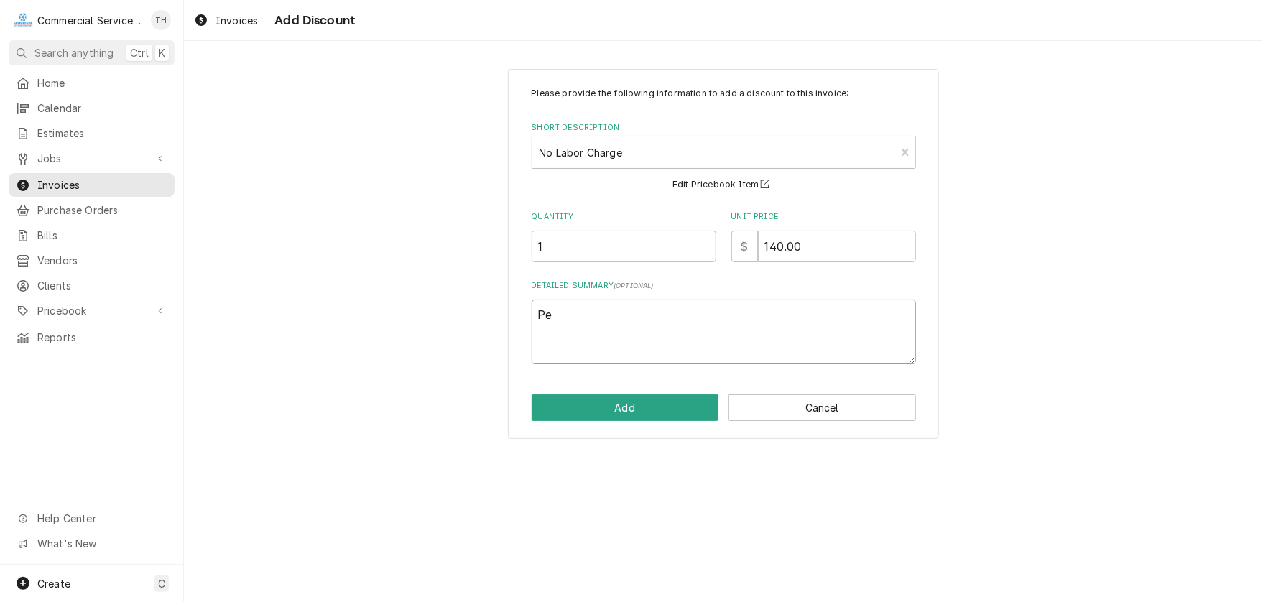
type textarea "x"
type textarea "Per"
type textarea "x"
type textarea "Per"
type textarea "x"
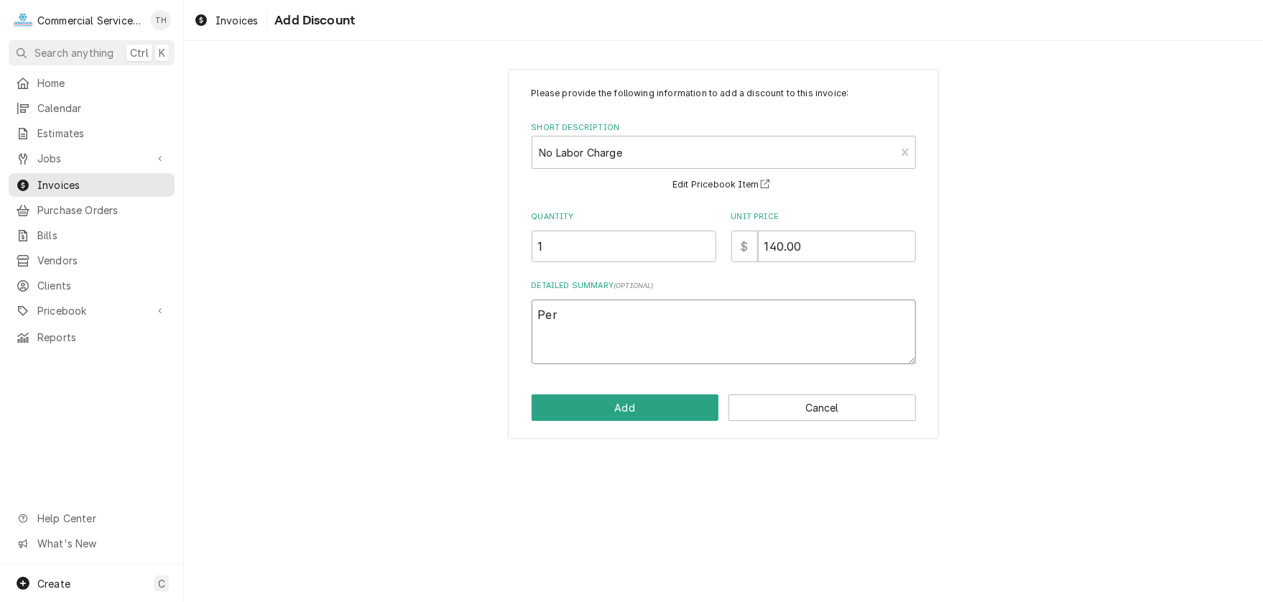
type textarea "Per J"
type textarea "x"
type textarea "Per Jo"
type textarea "x"
type textarea "Per Jon"
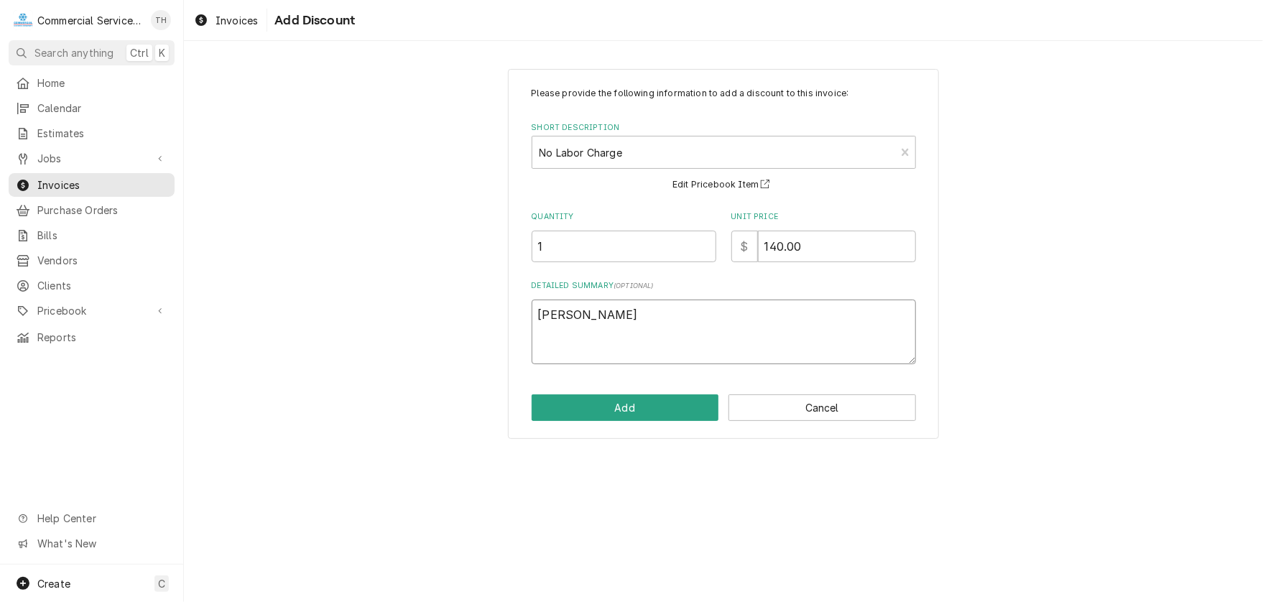
type textarea "x"
type textarea "Per Jo"
type textarea "x"
type textarea "Per Joh"
type textarea "x"
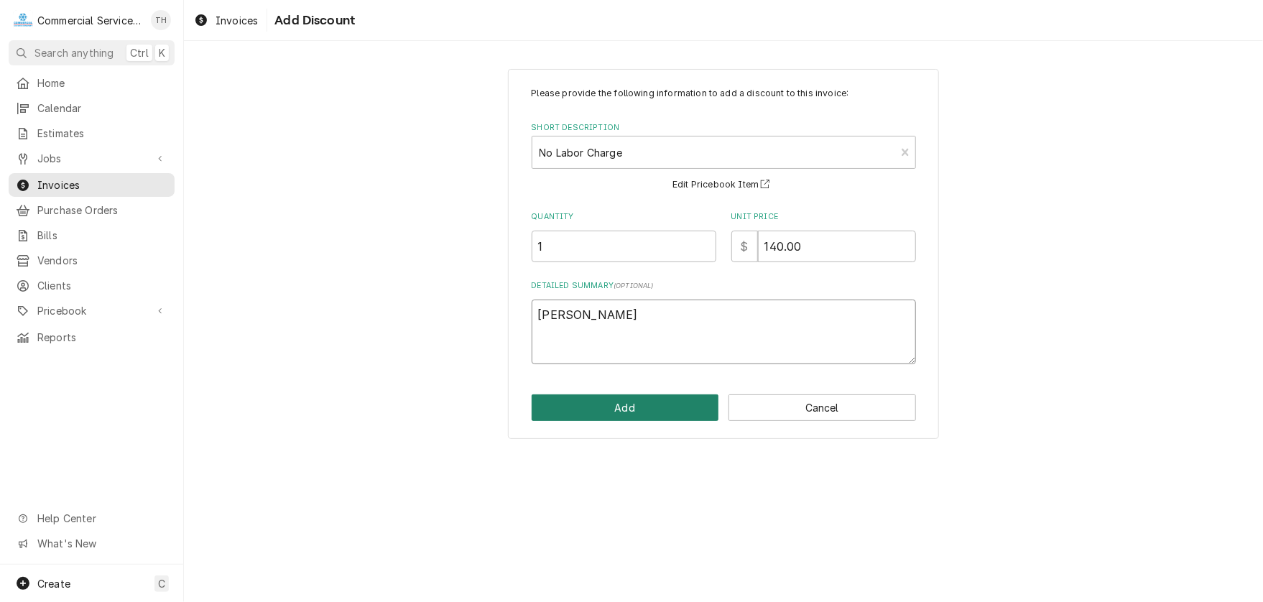
type textarea "Per John"
click at [577, 399] on button "Add" at bounding box center [624, 407] width 187 height 27
type textarea "x"
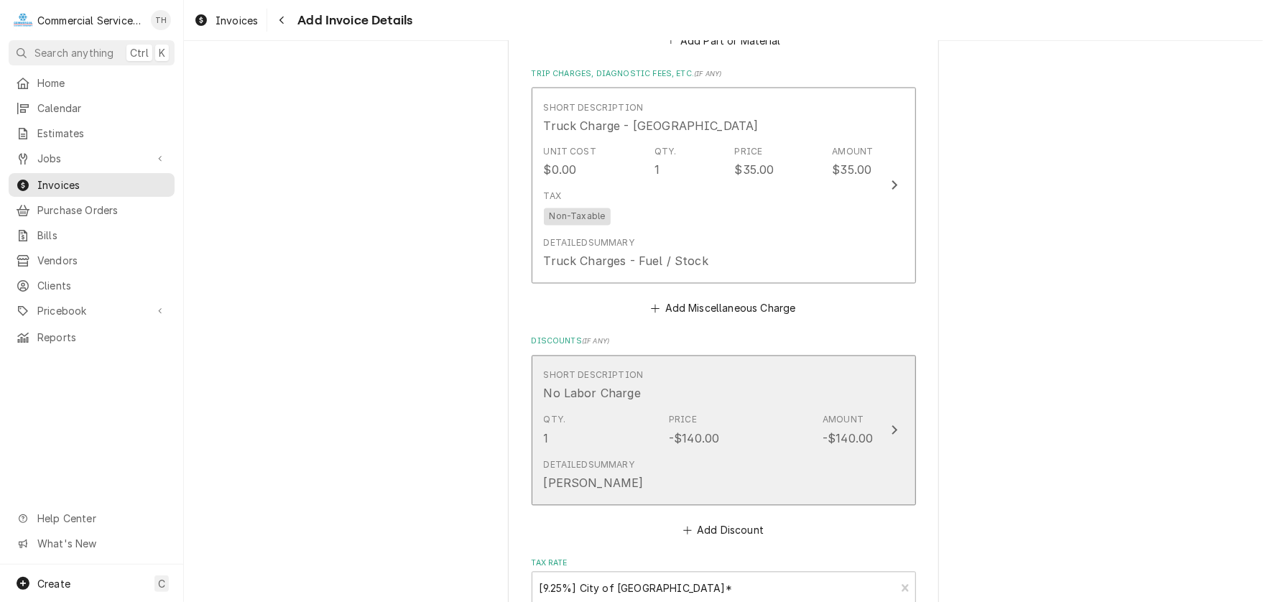
scroll to position [1689, 0]
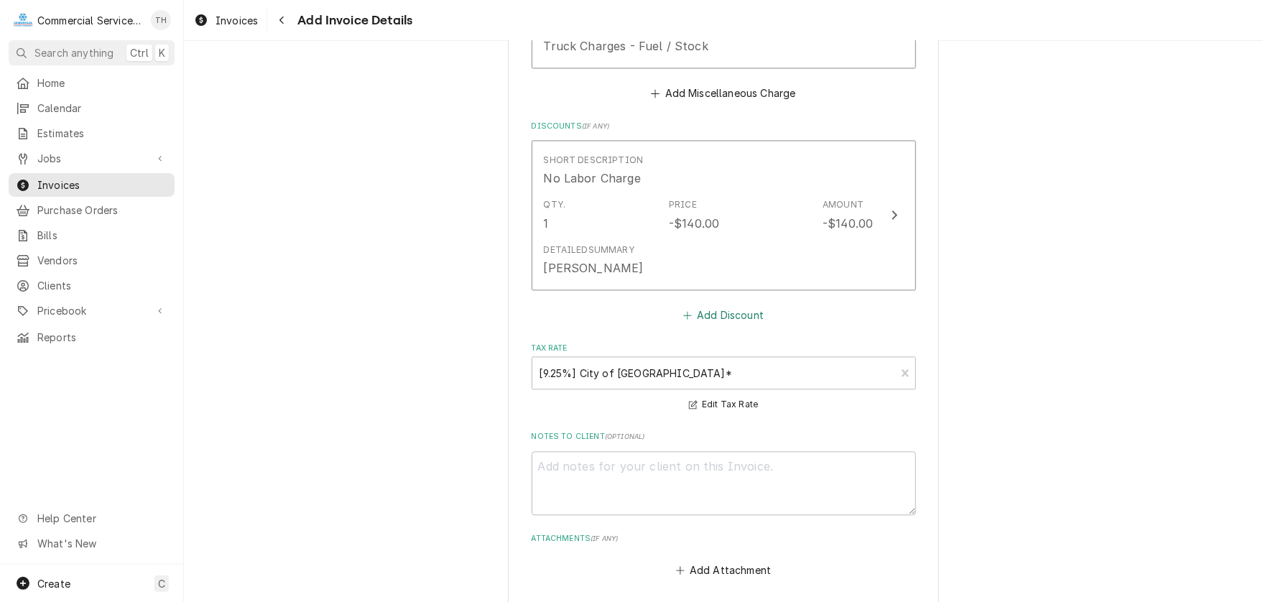
click at [708, 306] on button "Add Discount" at bounding box center [722, 315] width 85 height 20
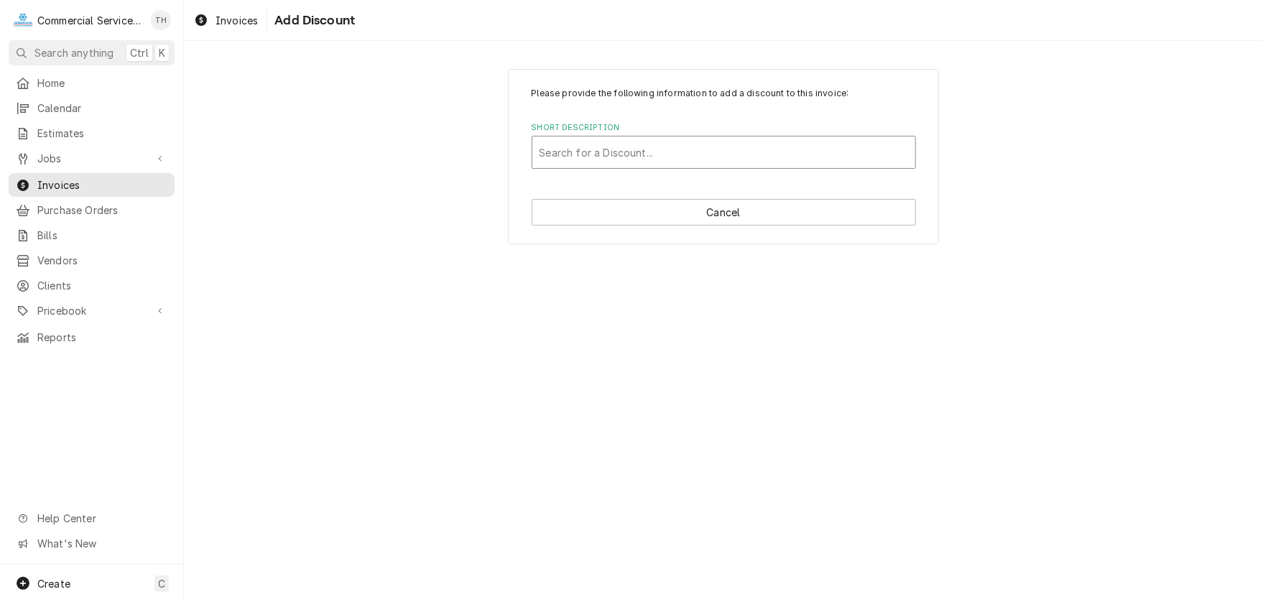
click at [666, 154] on div "Short Description" at bounding box center [723, 152] width 368 height 26
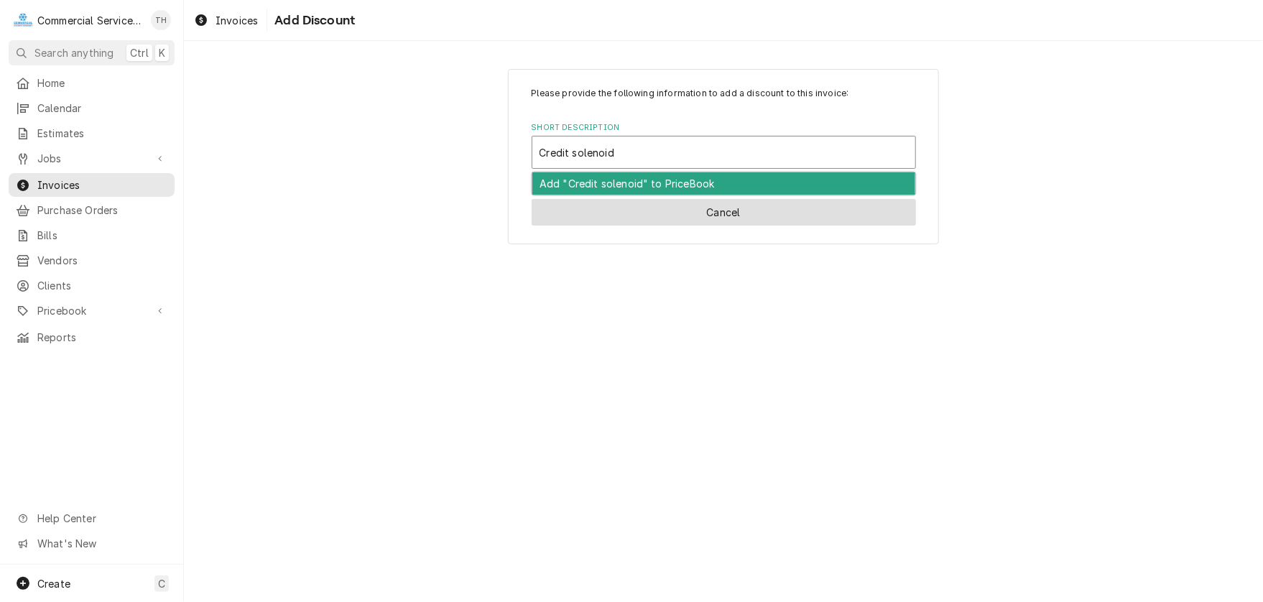
type input "Credit solenoid"
click at [726, 213] on button "Cancel" at bounding box center [723, 212] width 384 height 27
type textarea "x"
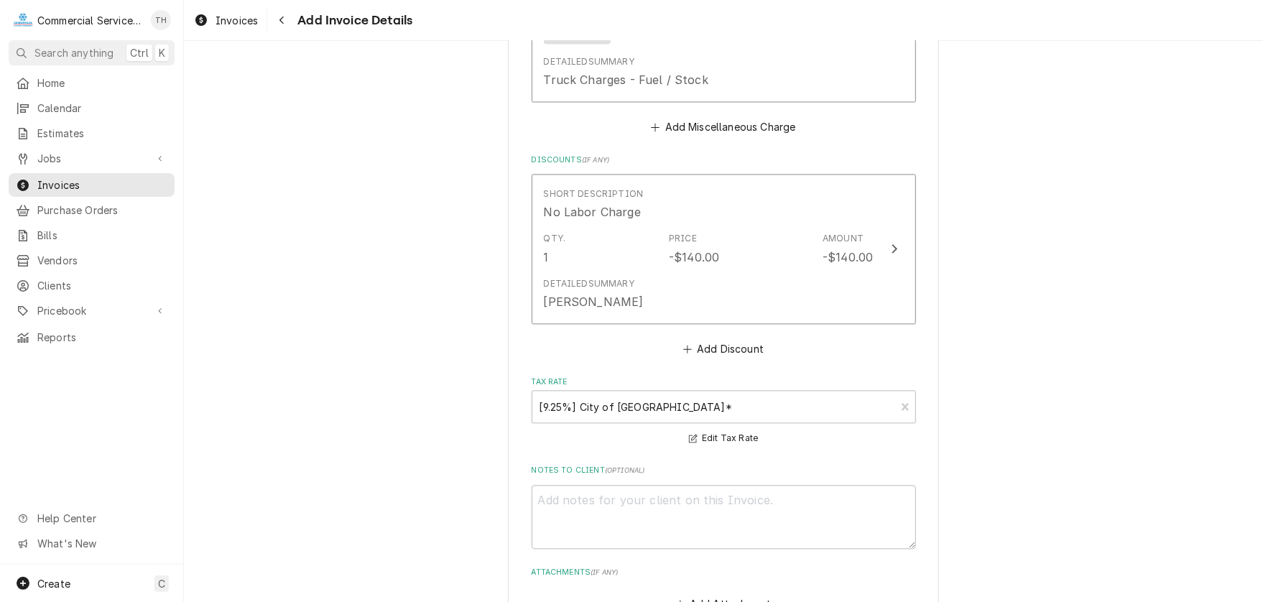
scroll to position [1743, 0]
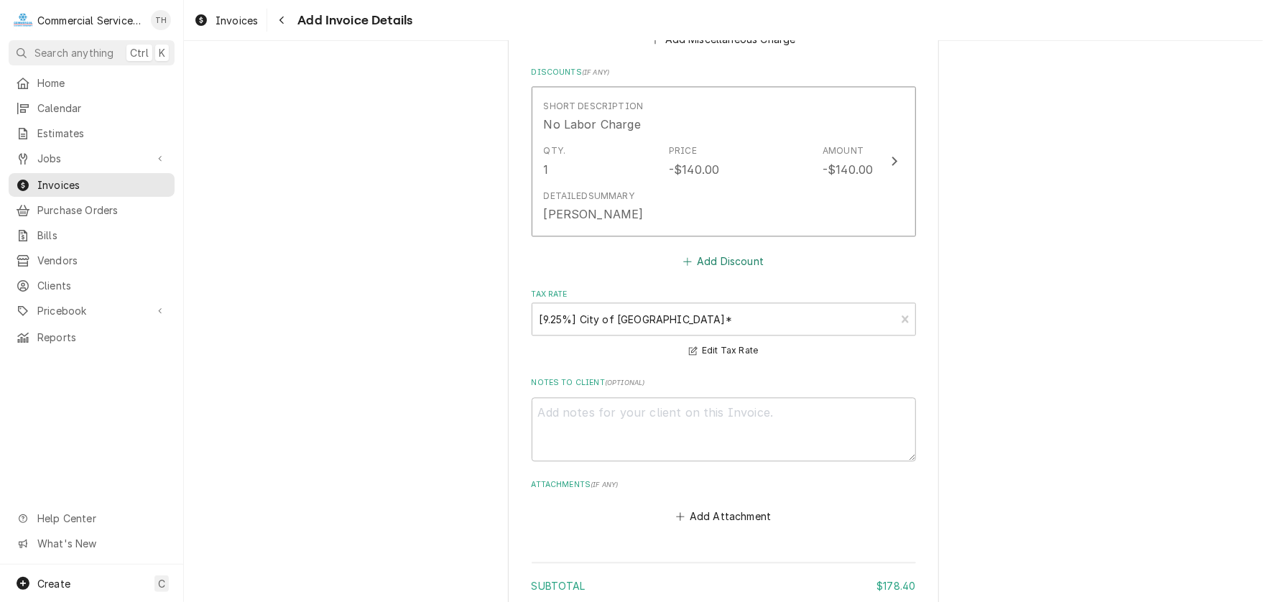
click at [731, 251] on button "Add Discount" at bounding box center [722, 261] width 85 height 20
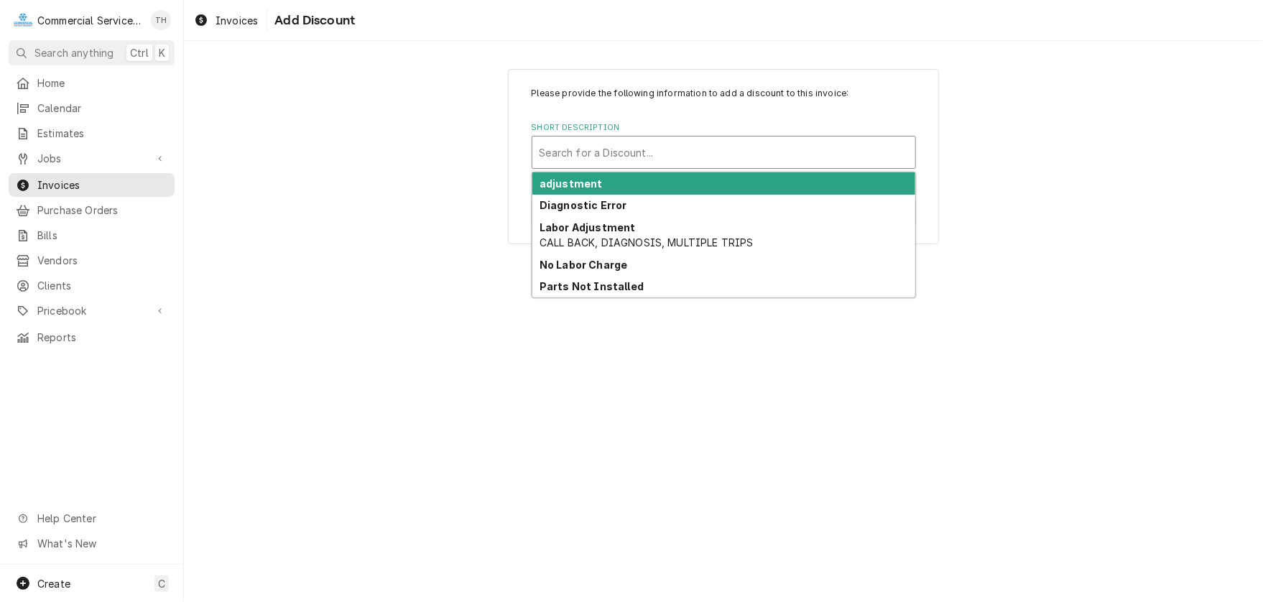
click at [627, 149] on div "Short Description" at bounding box center [723, 152] width 368 height 26
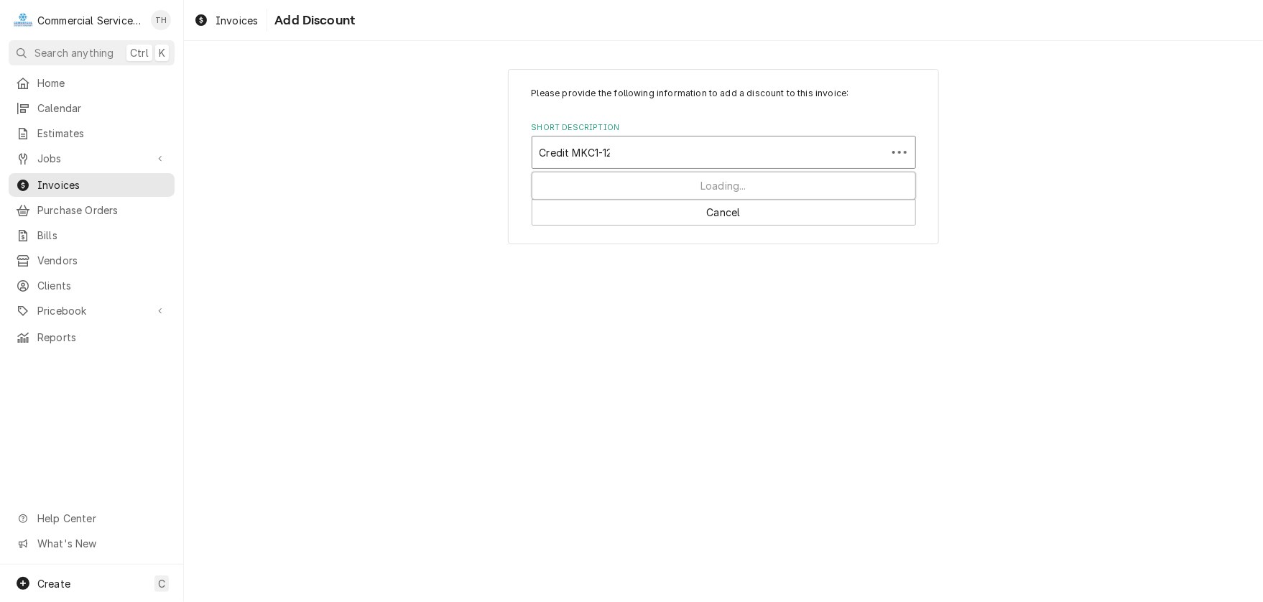
type input "Credit MKC1-120"
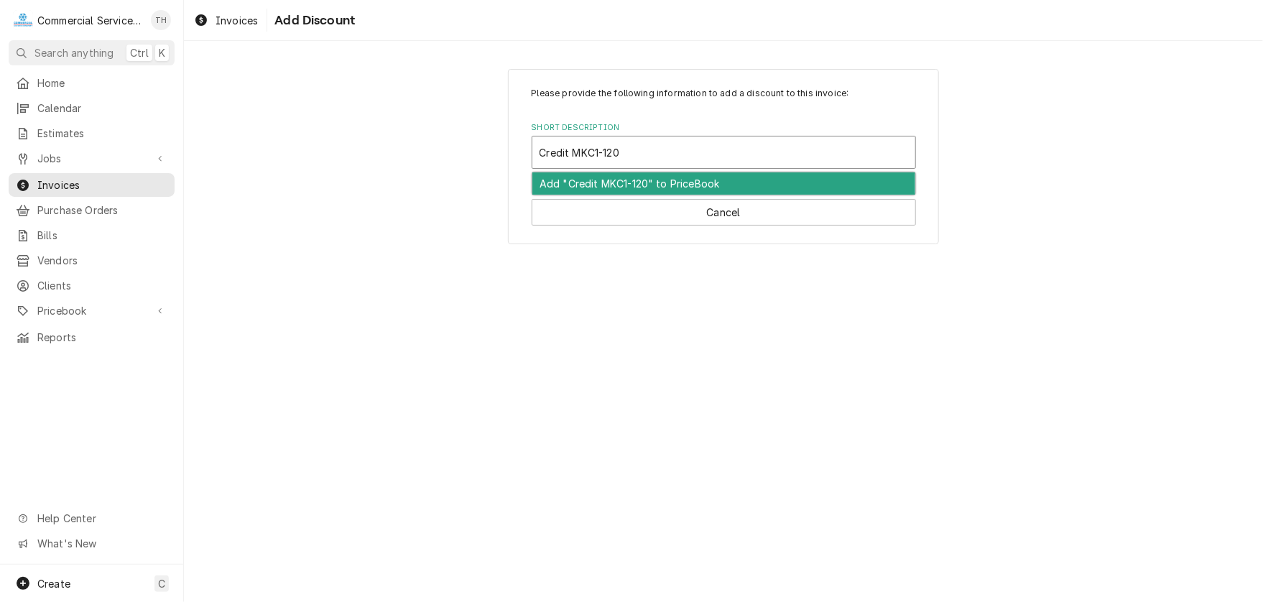
click at [633, 187] on div "Add "Credit MKC1-120" to PriceBook" at bounding box center [723, 183] width 383 height 22
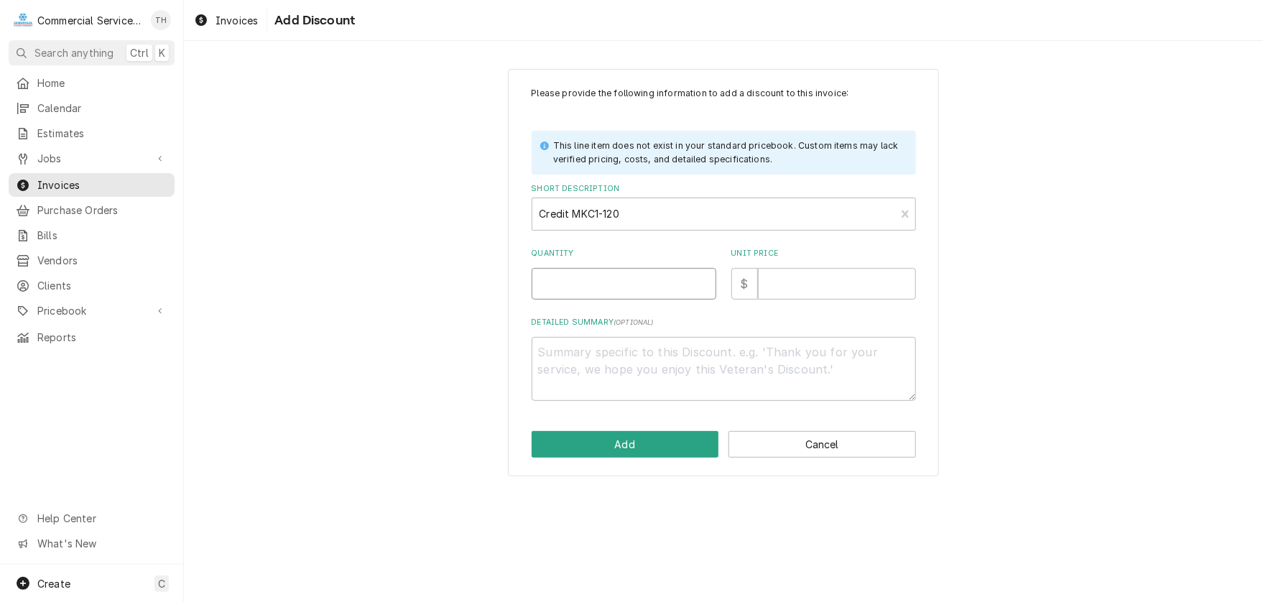
click at [638, 281] on input "Quantity" at bounding box center [623, 284] width 185 height 32
type textarea "x"
type input "1"
type textarea "x"
type input "1"
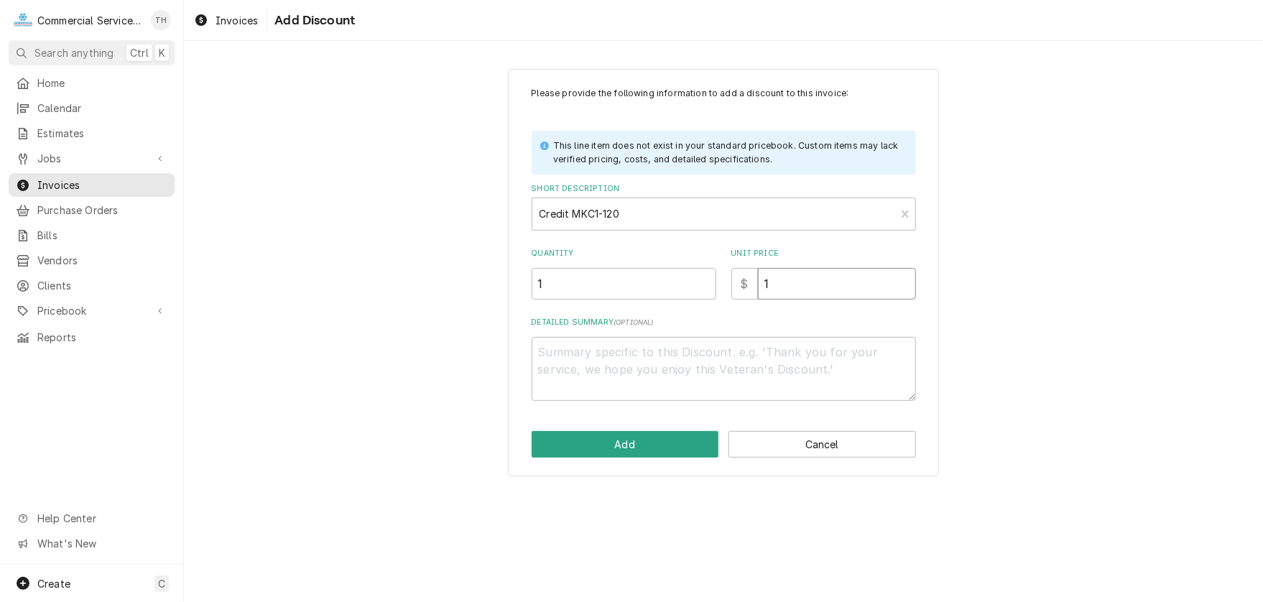
type textarea "x"
type input "14"
type textarea "x"
type input "143"
type textarea "x"
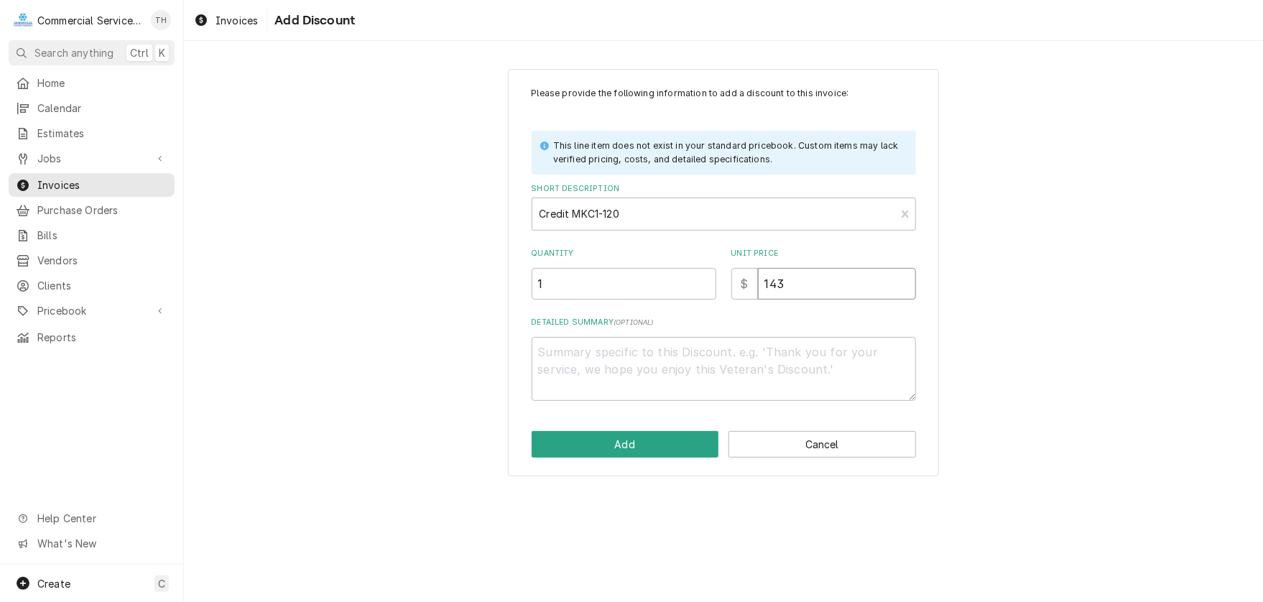
type input "143.4"
type textarea "x"
type input "143.40"
click at [657, 450] on button "Add" at bounding box center [624, 444] width 187 height 27
type textarea "x"
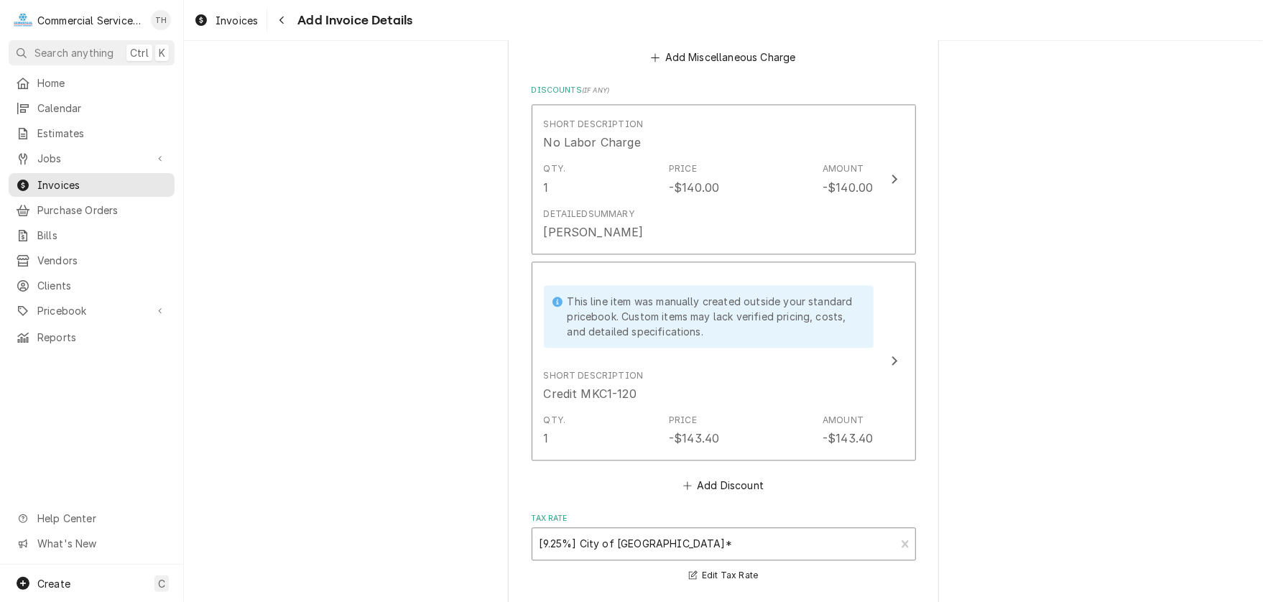
scroll to position [1941, 0]
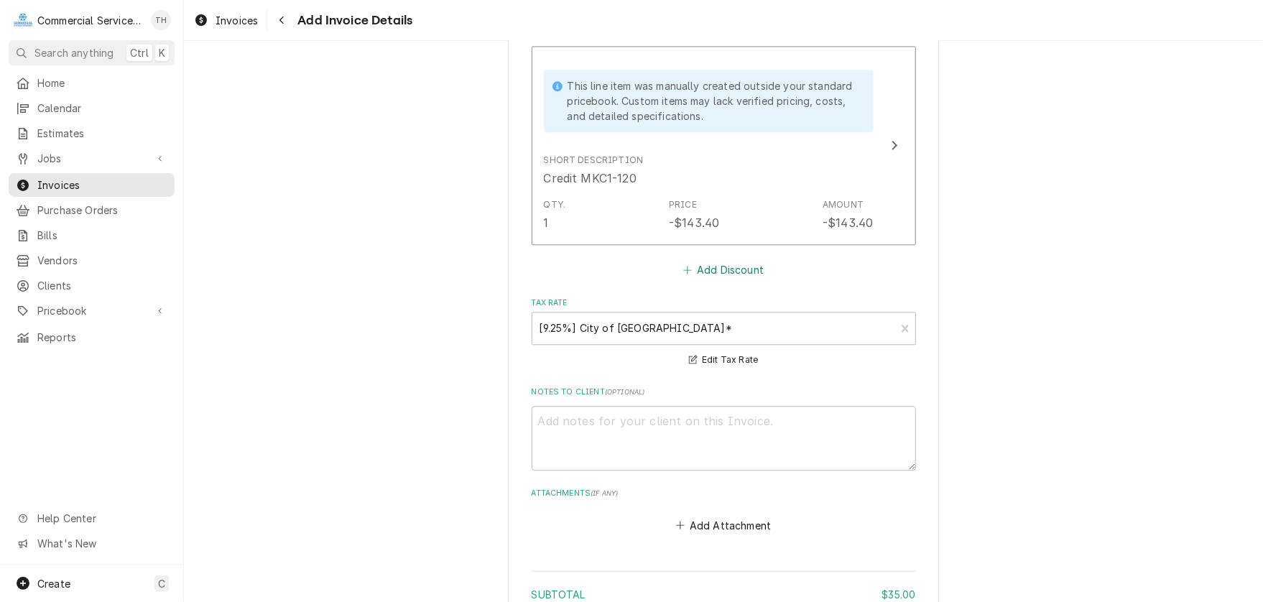
click at [708, 264] on button "Add Discount" at bounding box center [722, 270] width 85 height 20
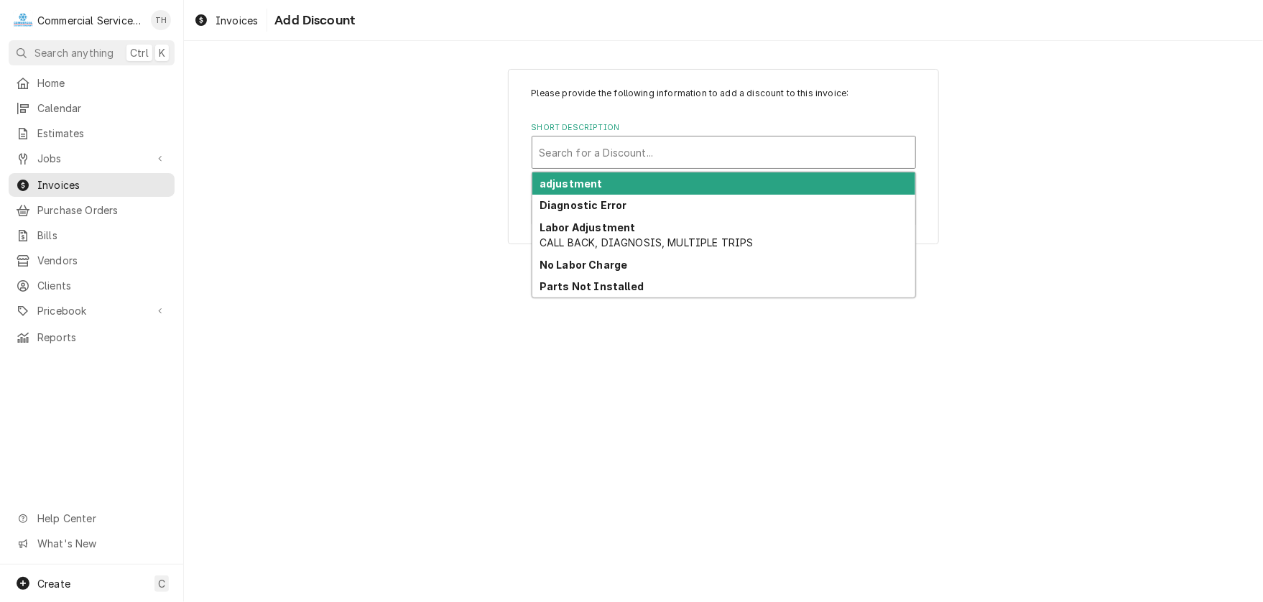
click at [637, 152] on div "Short Description" at bounding box center [723, 152] width 368 height 26
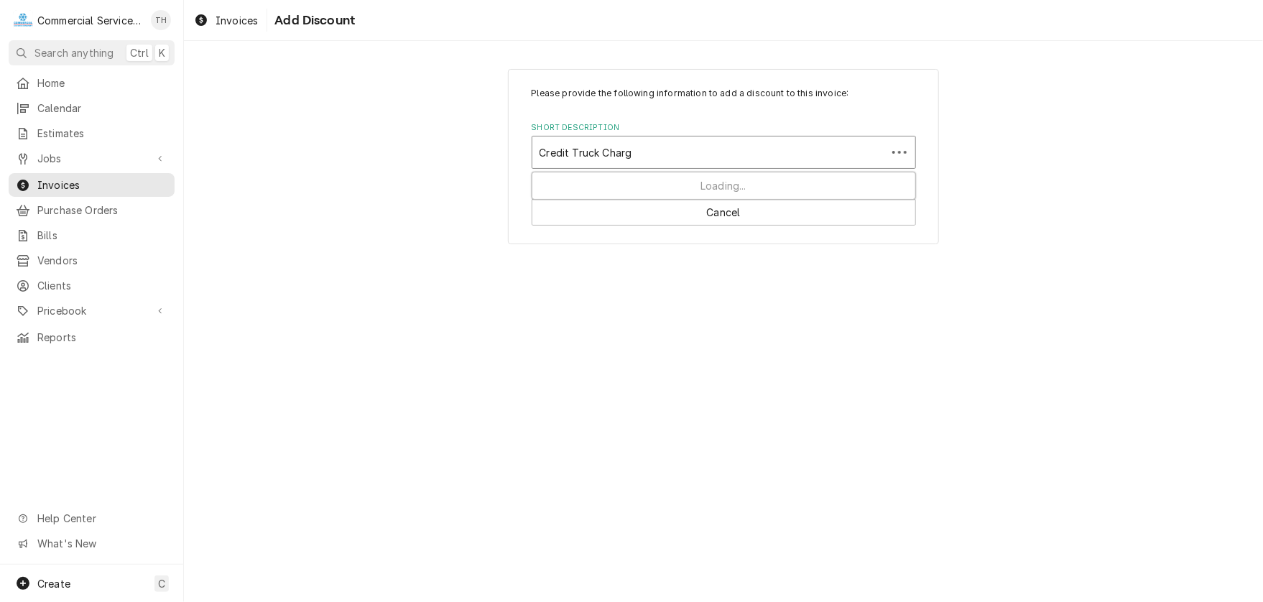
type input "Credit Truck Charge"
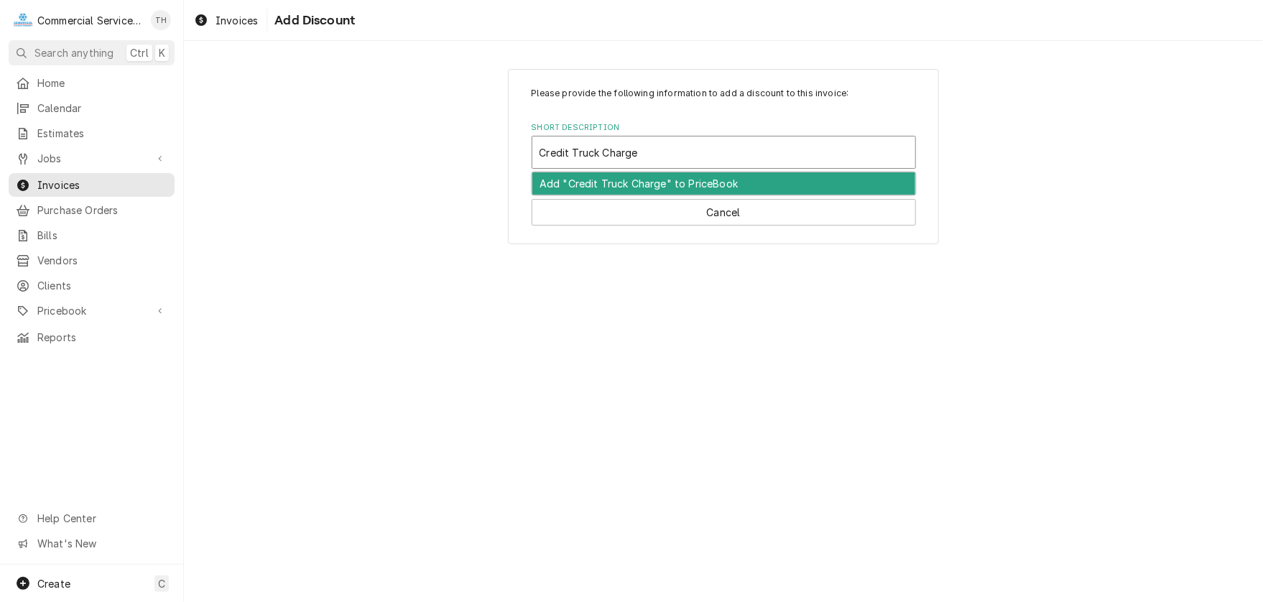
click at [624, 186] on div "Add "Credit Truck Charge" to PriceBook" at bounding box center [723, 183] width 383 height 22
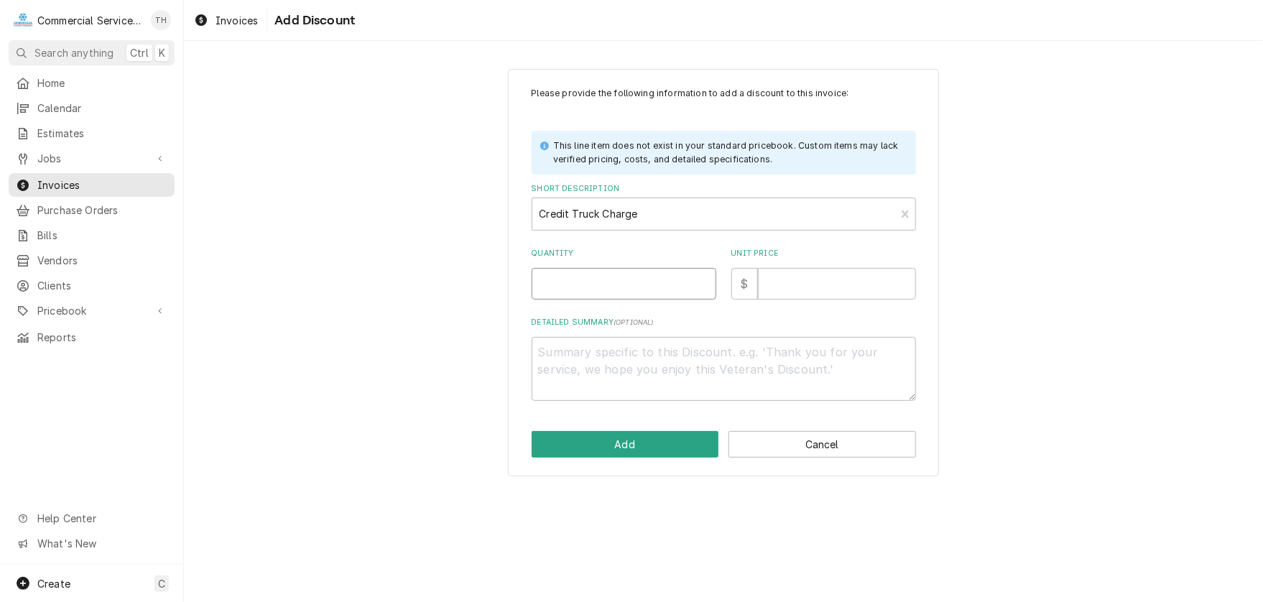
click at [615, 281] on input "Quantity" at bounding box center [623, 284] width 185 height 32
type textarea "x"
type input "1"
type textarea "x"
type input "3"
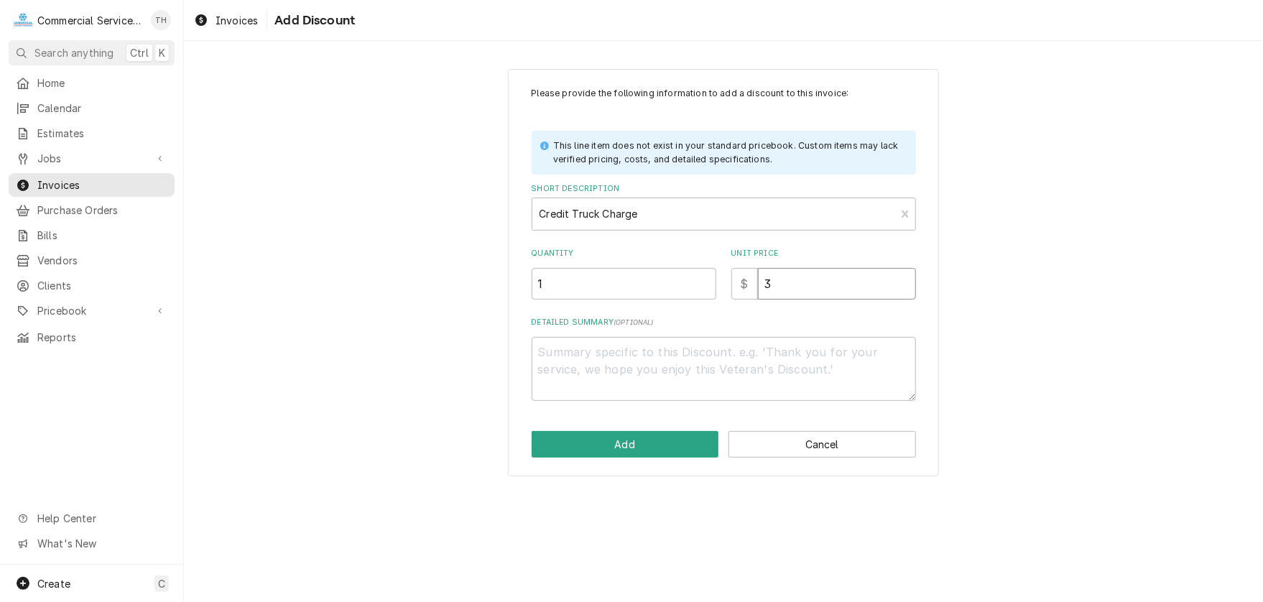
type textarea "x"
type input "35"
type textarea "x"
type input "35.0"
type textarea "x"
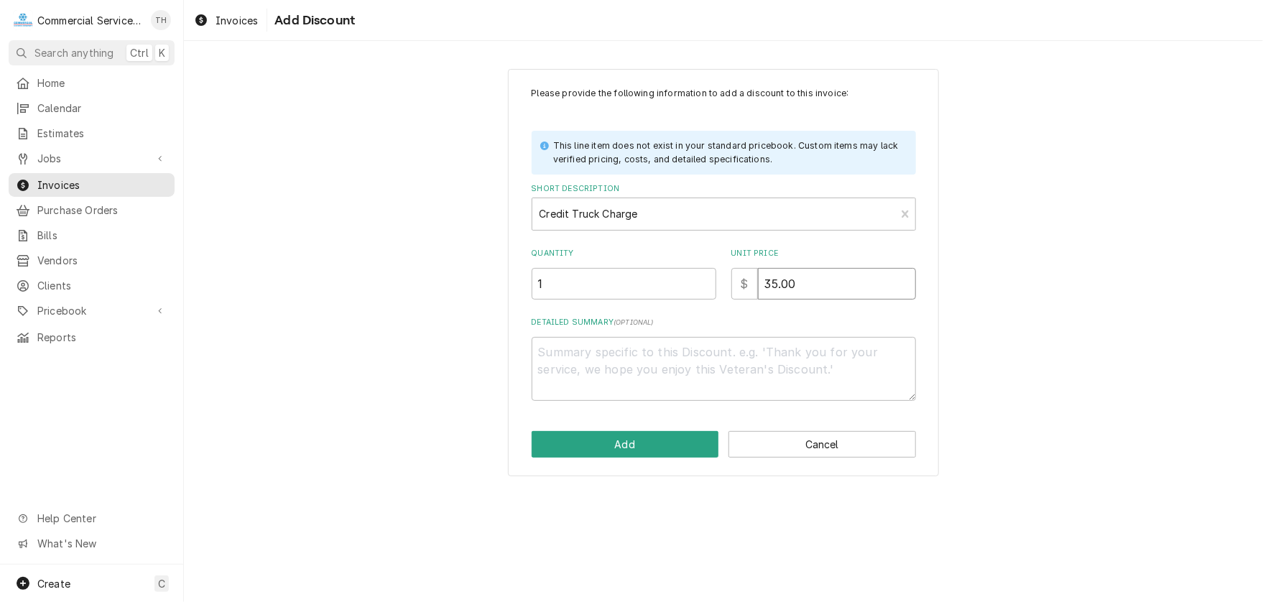
type input "35.00"
click at [638, 445] on button "Add" at bounding box center [624, 444] width 187 height 27
type textarea "x"
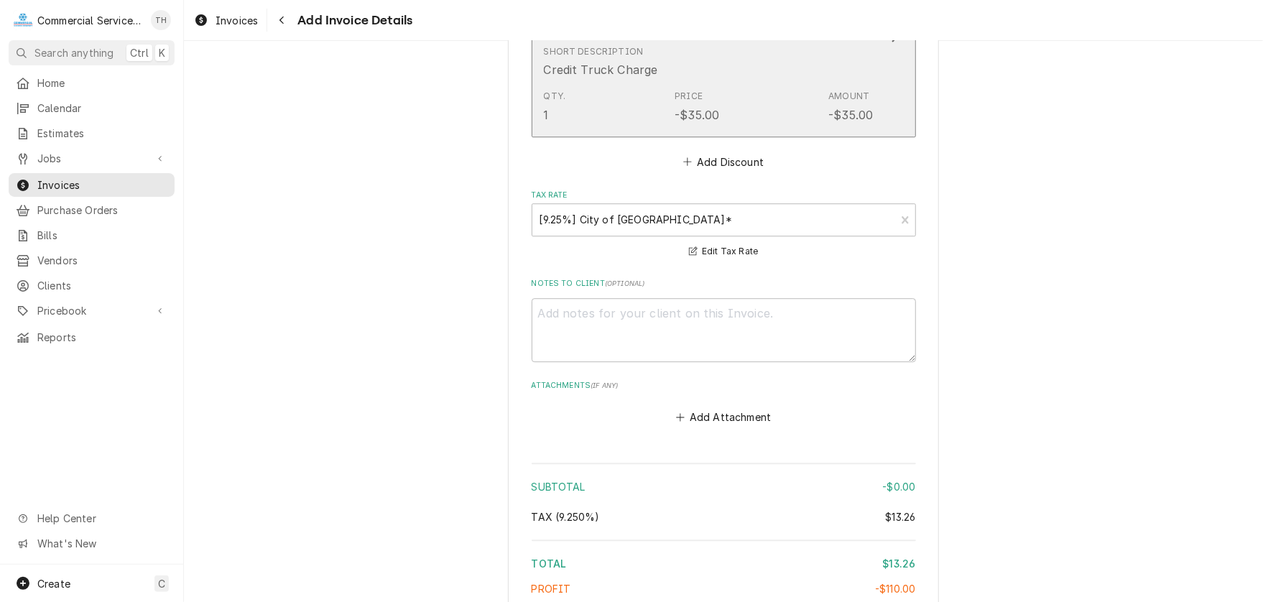
scroll to position [2282, 0]
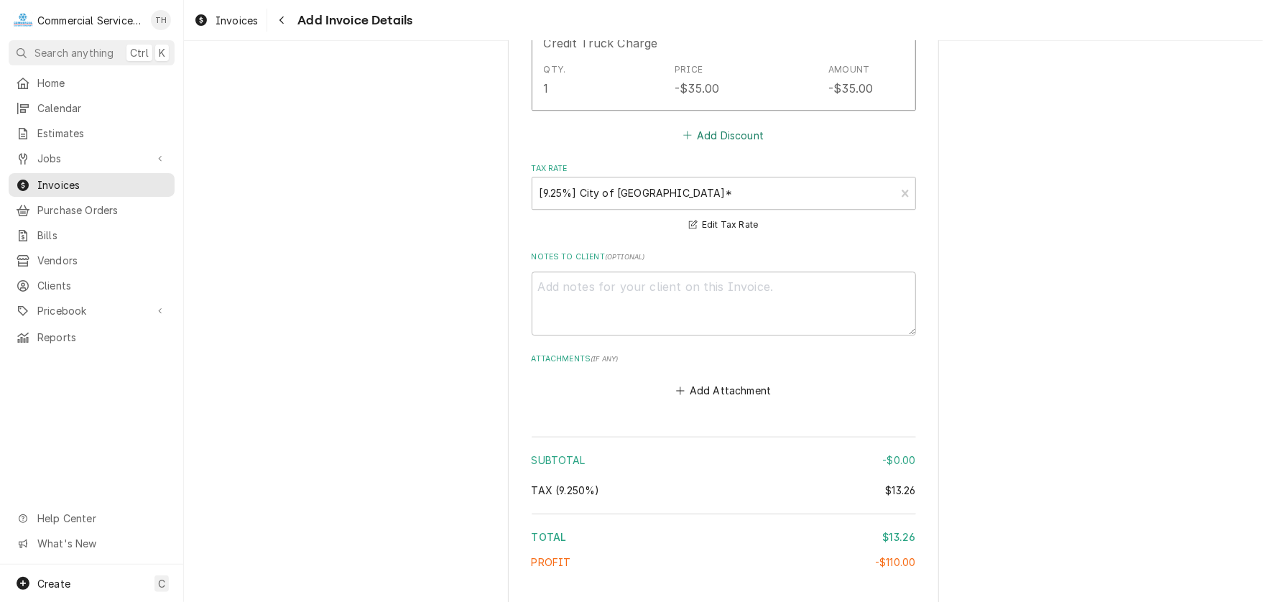
click at [728, 131] on button "Add Discount" at bounding box center [722, 135] width 85 height 20
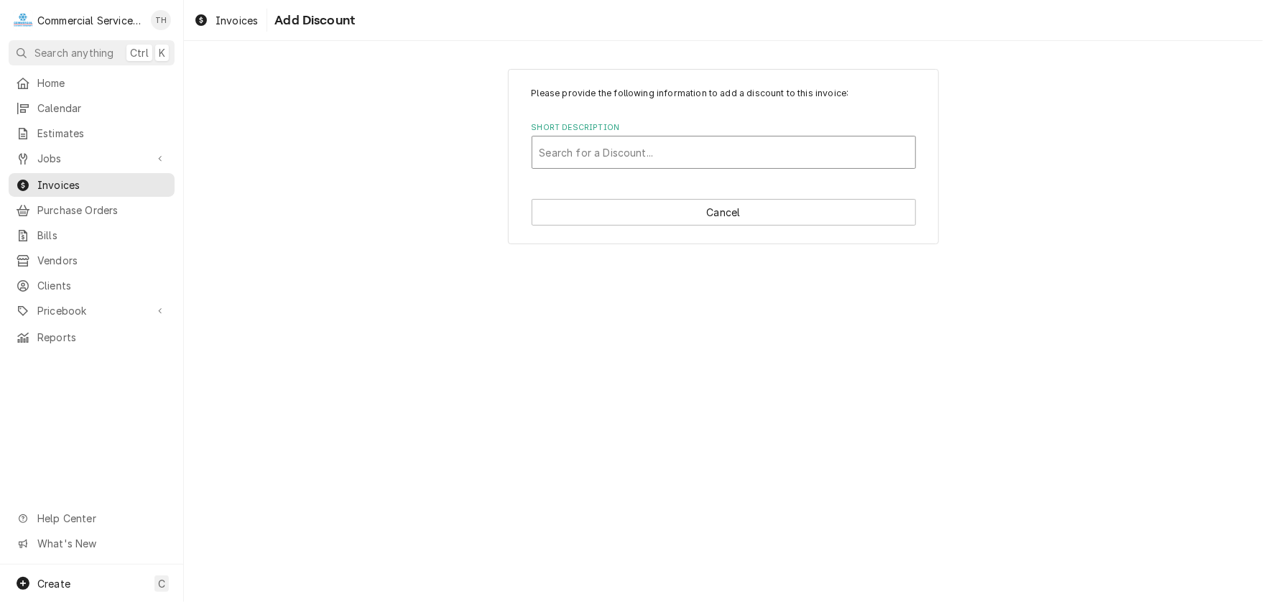
click at [661, 140] on div "Short Description" at bounding box center [723, 152] width 368 height 26
type input "Credit Sales Tax"
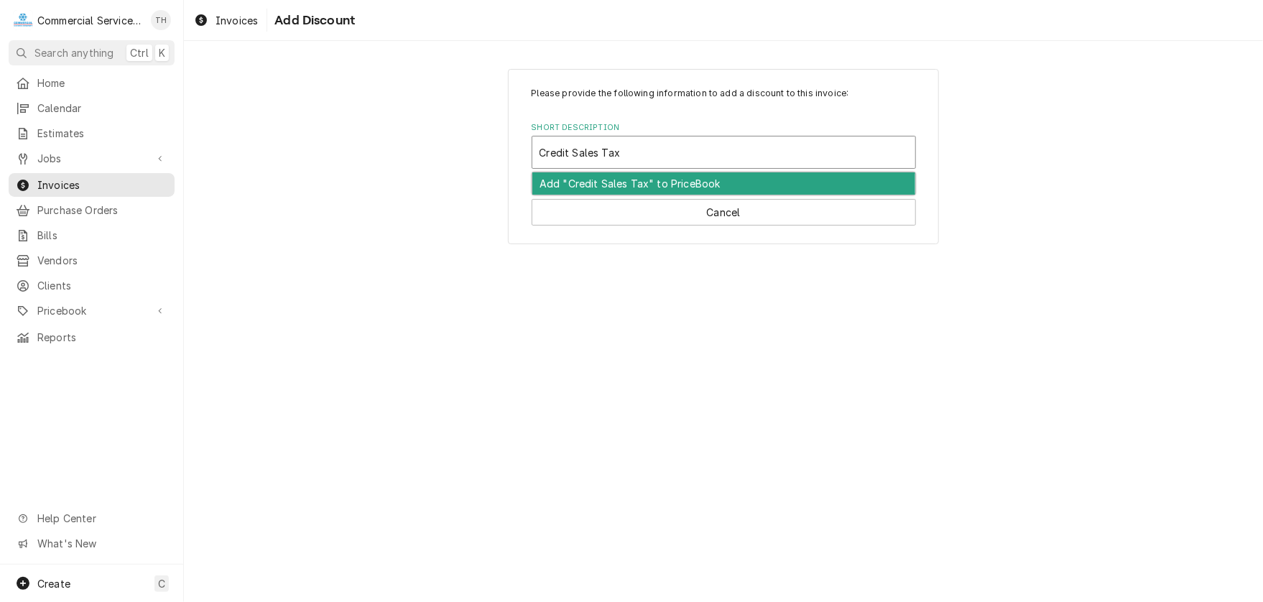
click at [666, 178] on div "Add "Credit Sales Tax" to PriceBook" at bounding box center [723, 183] width 383 height 22
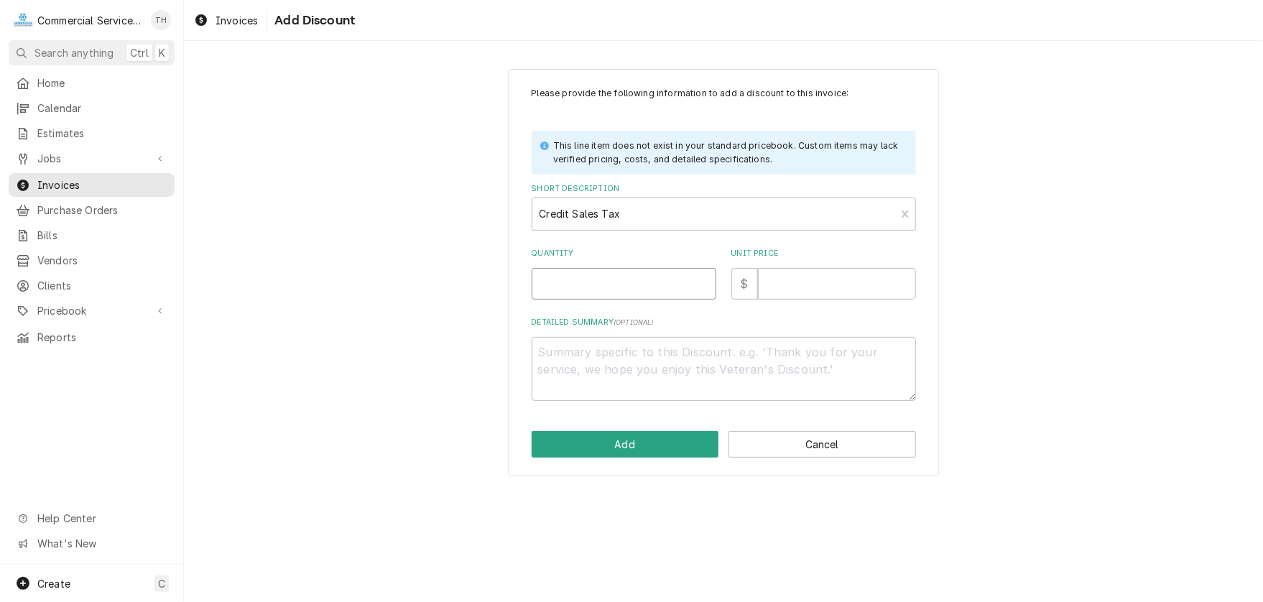
click at [641, 275] on input "Quantity" at bounding box center [623, 284] width 185 height 32
type textarea "x"
type input "1"
type textarea "x"
type input "1"
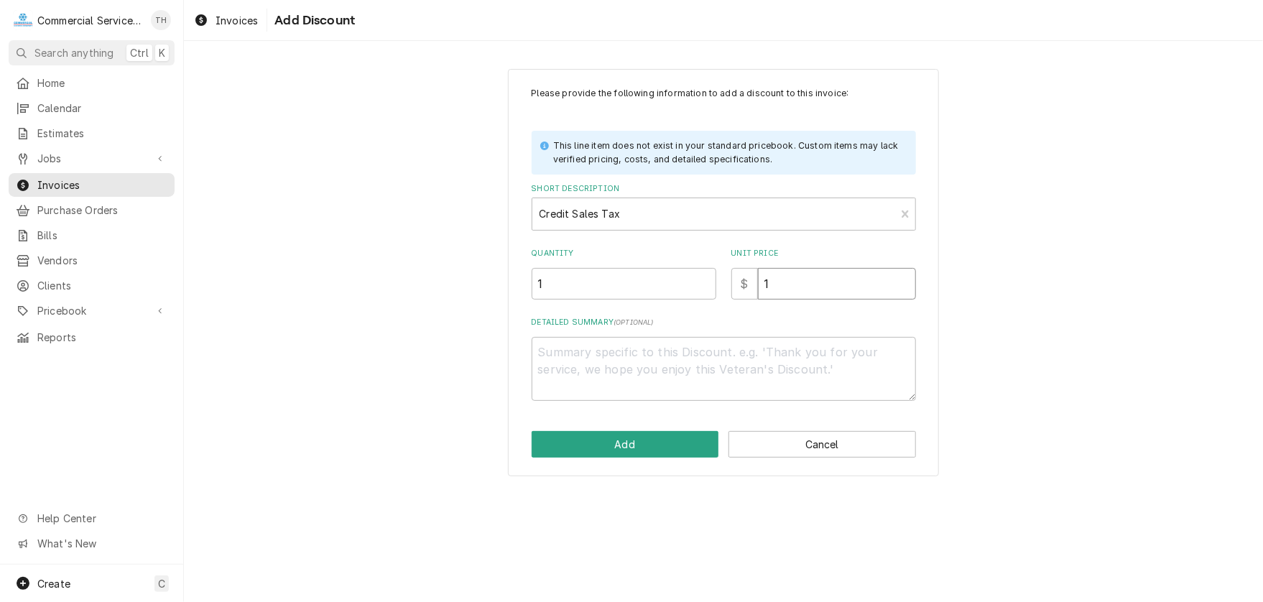
type textarea "x"
type input "13"
type textarea "x"
type input "13.2"
type textarea "x"
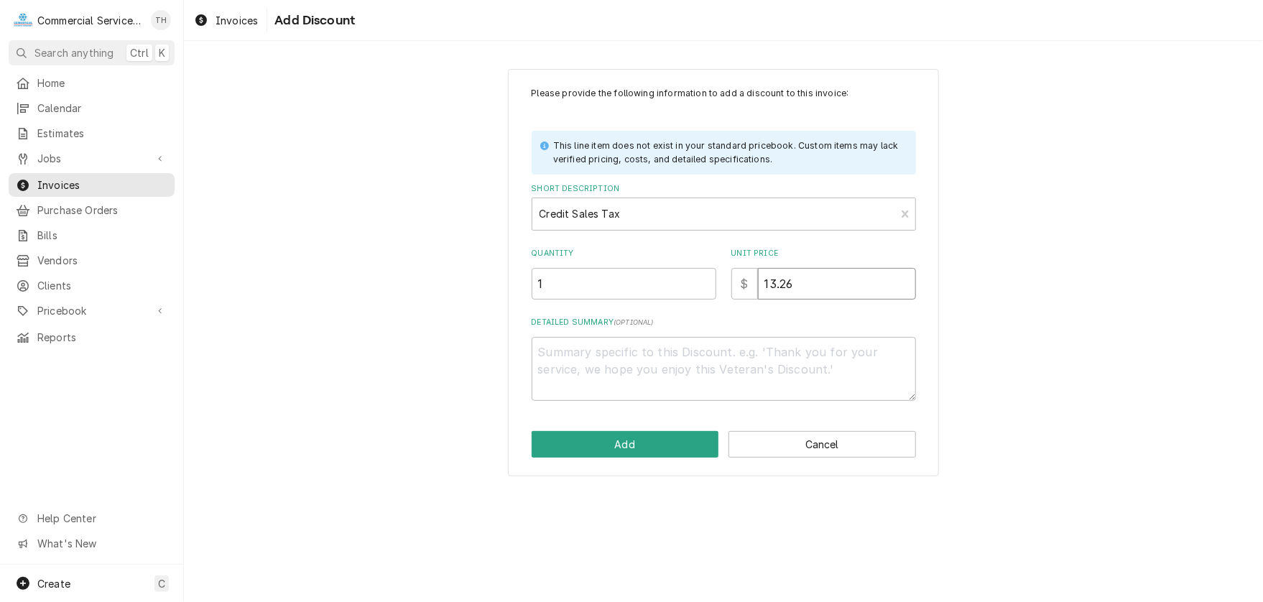
type input "13.26"
click at [609, 439] on button "Add" at bounding box center [624, 444] width 187 height 27
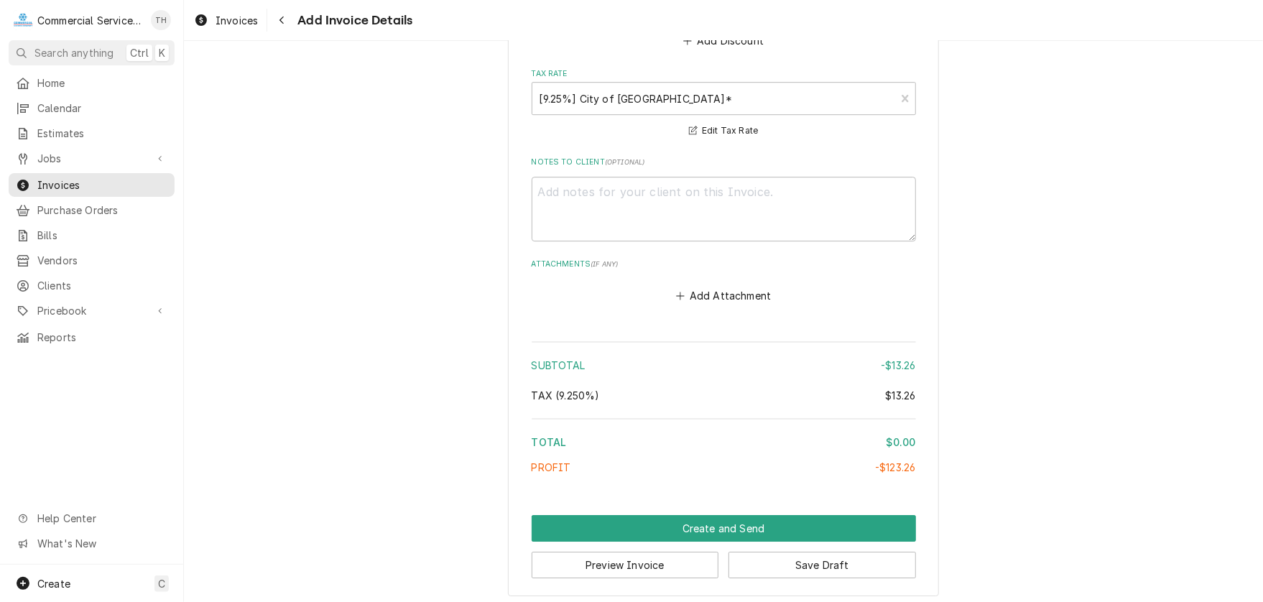
scroll to position [2583, 0]
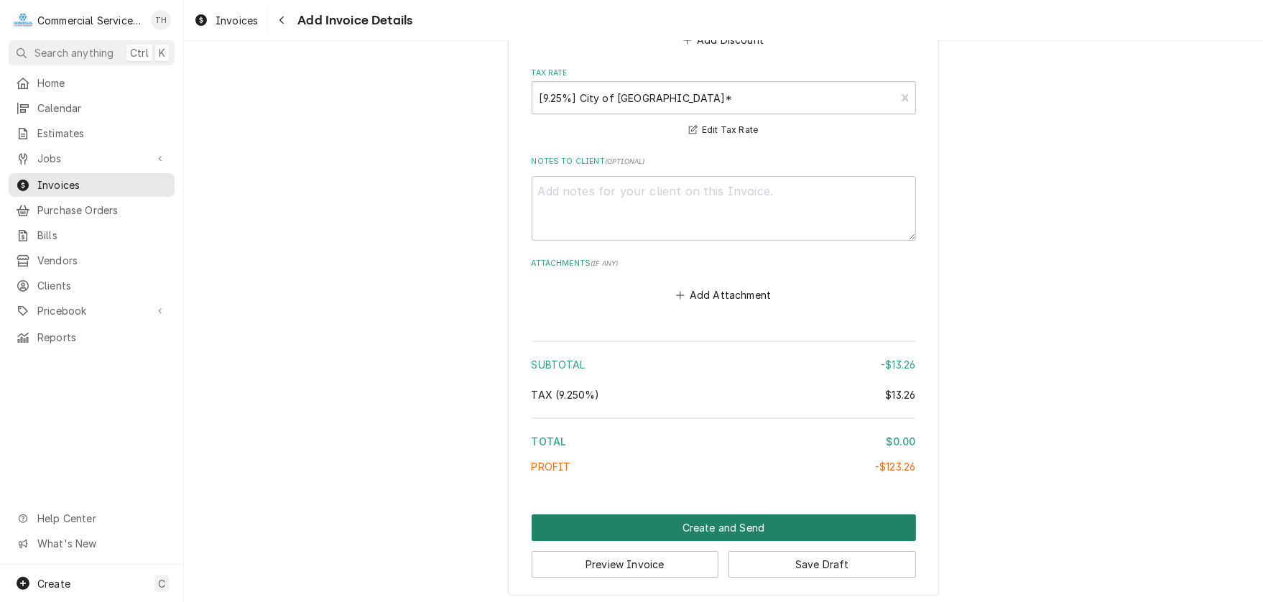
click at [712, 516] on button "Create and Send" at bounding box center [723, 527] width 384 height 27
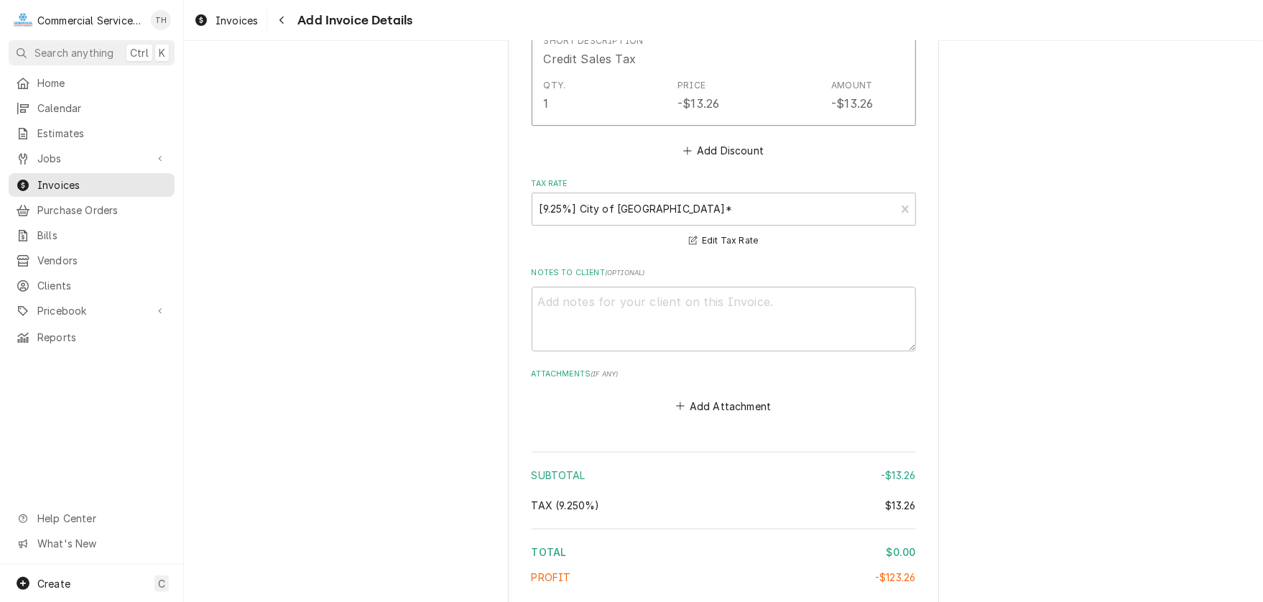
scroll to position [2616, 0]
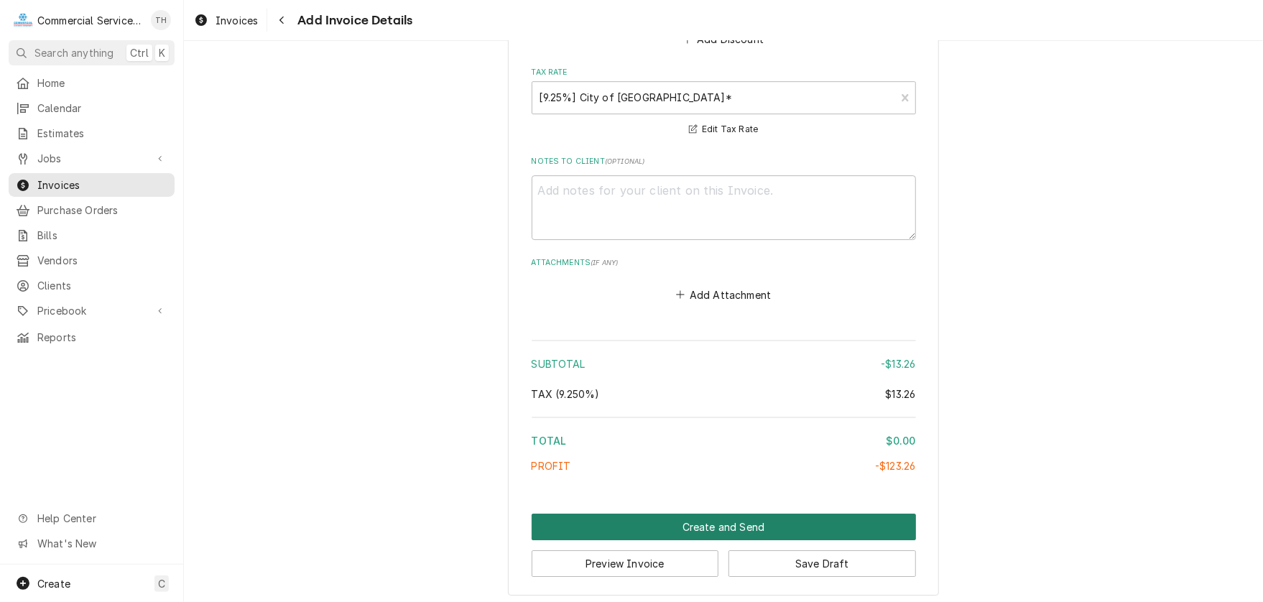
click at [727, 519] on button "Create and Send" at bounding box center [723, 527] width 384 height 27
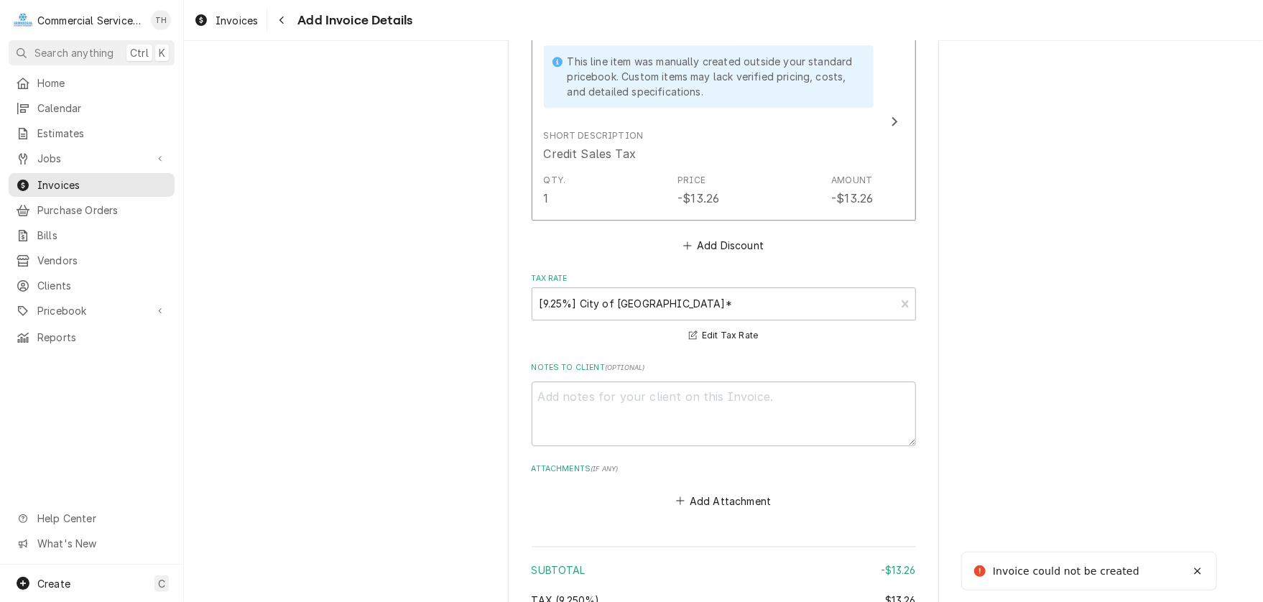
scroll to position [2185, 0]
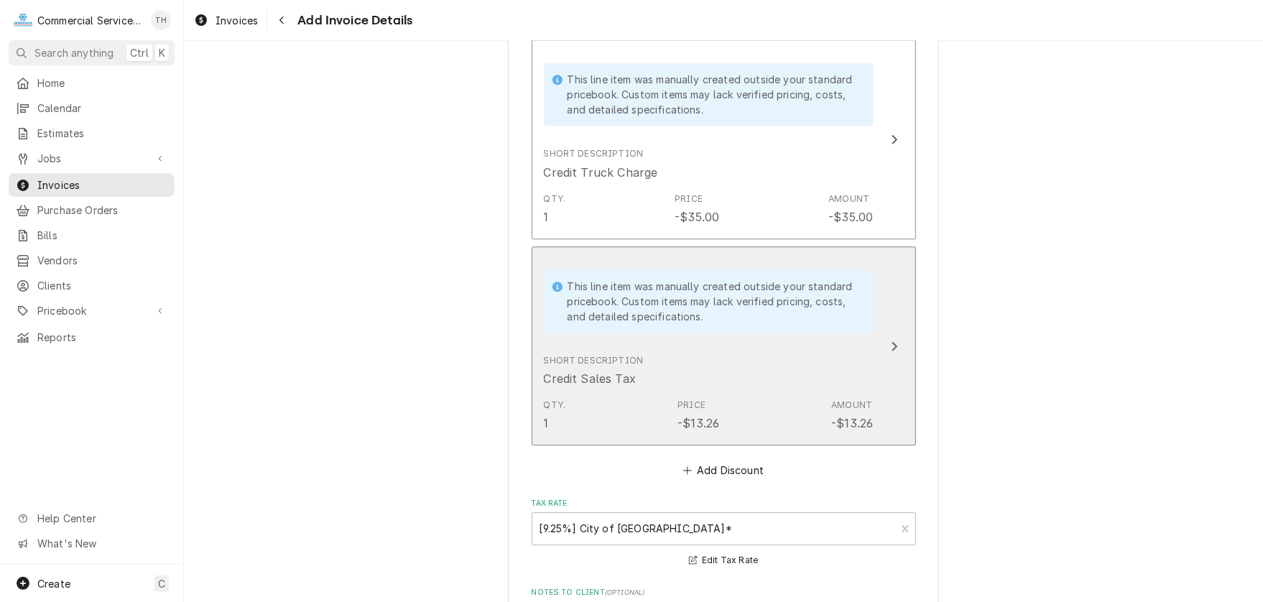
click at [753, 384] on div "Short Description Credit Sales Tax" at bounding box center [709, 370] width 330 height 45
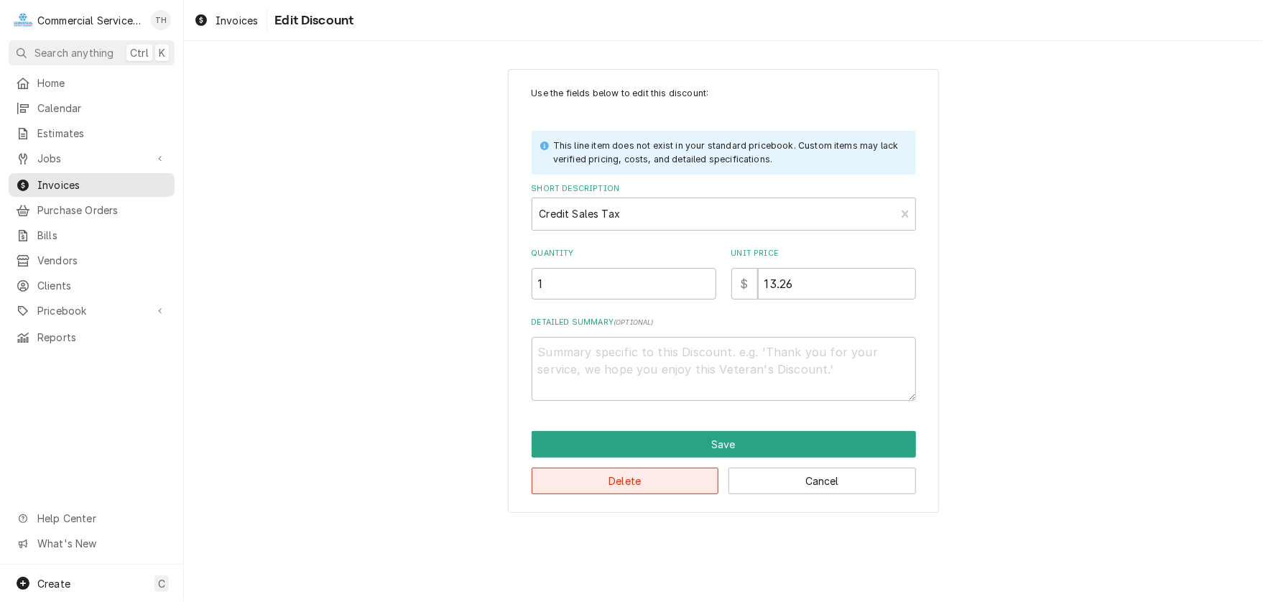
click at [669, 485] on button "Delete" at bounding box center [624, 481] width 187 height 27
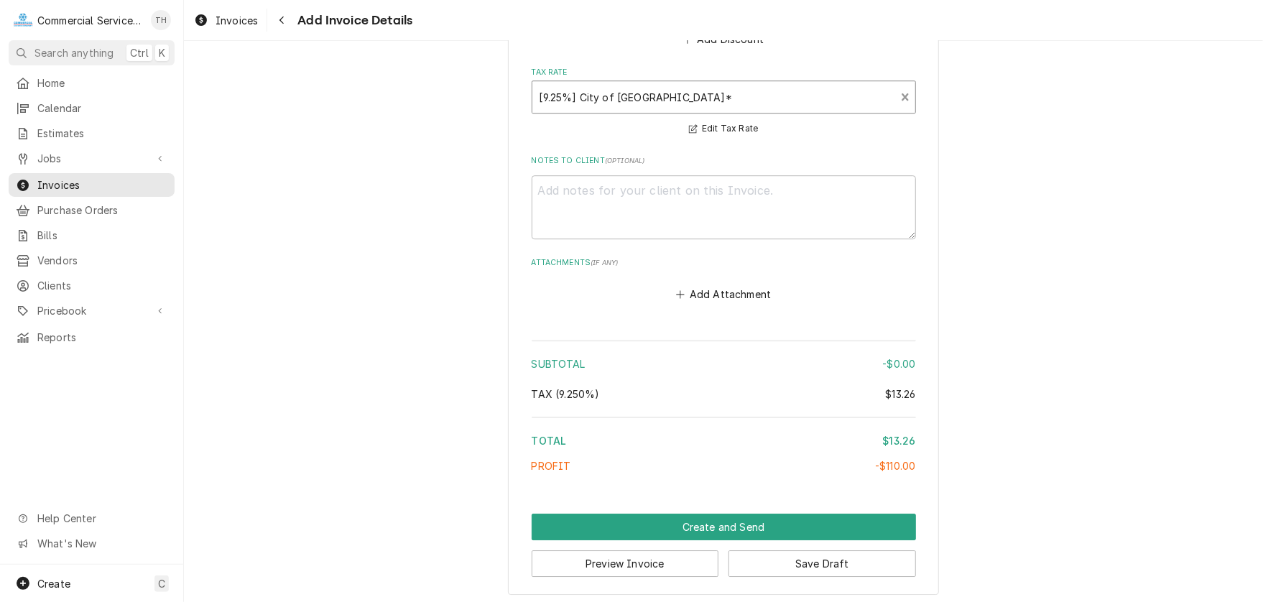
scroll to position [2386, 0]
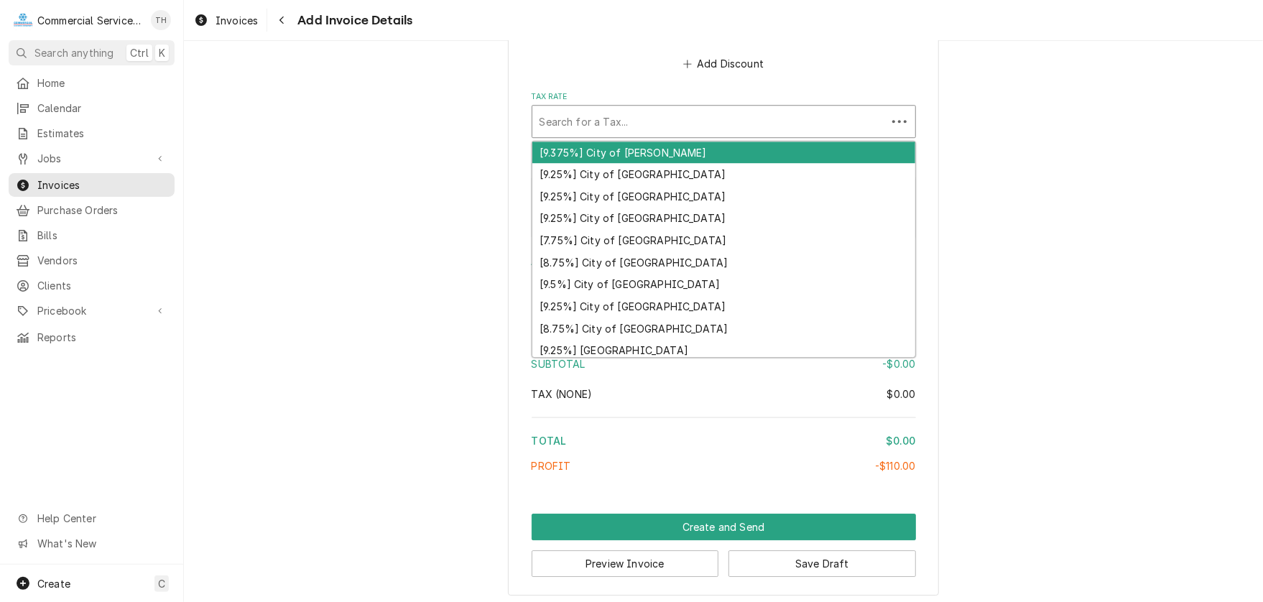
click at [842, 116] on div "Tax Rate" at bounding box center [709, 121] width 340 height 26
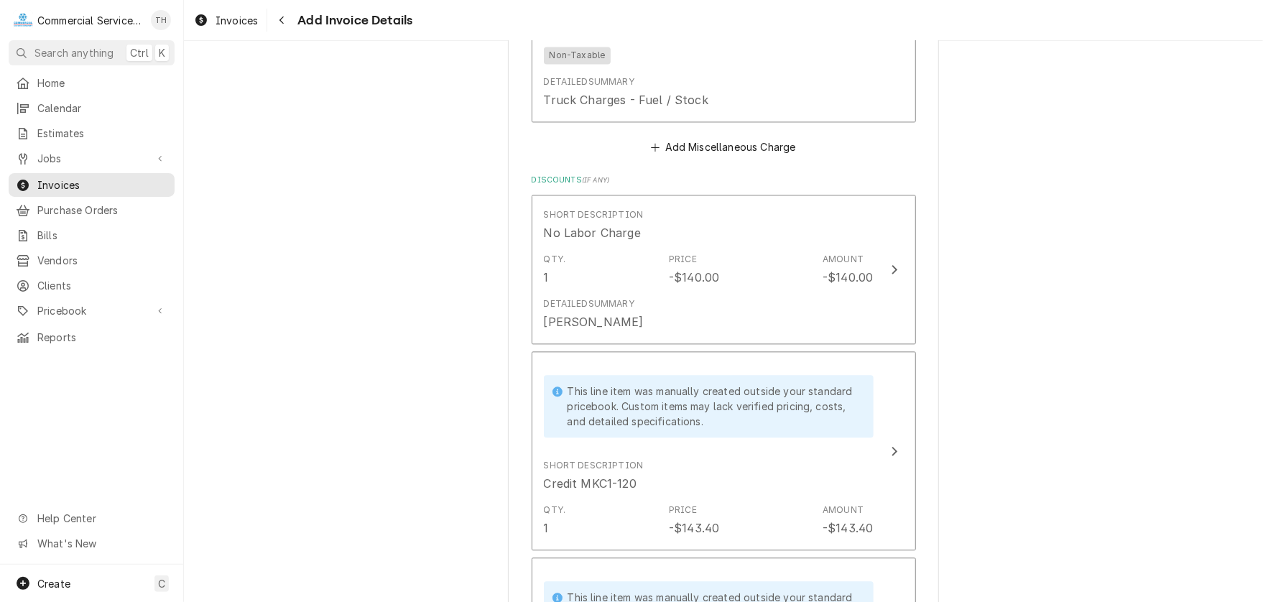
scroll to position [1739, 0]
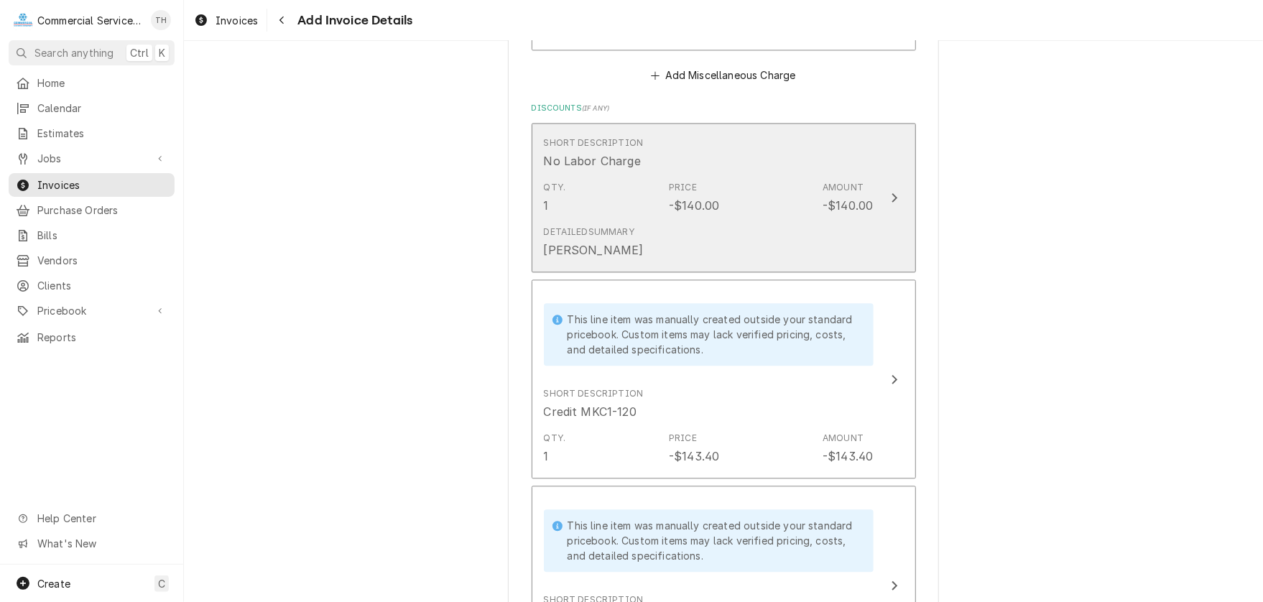
click at [797, 221] on div "Detailed Summary Per John" at bounding box center [709, 242] width 330 height 45
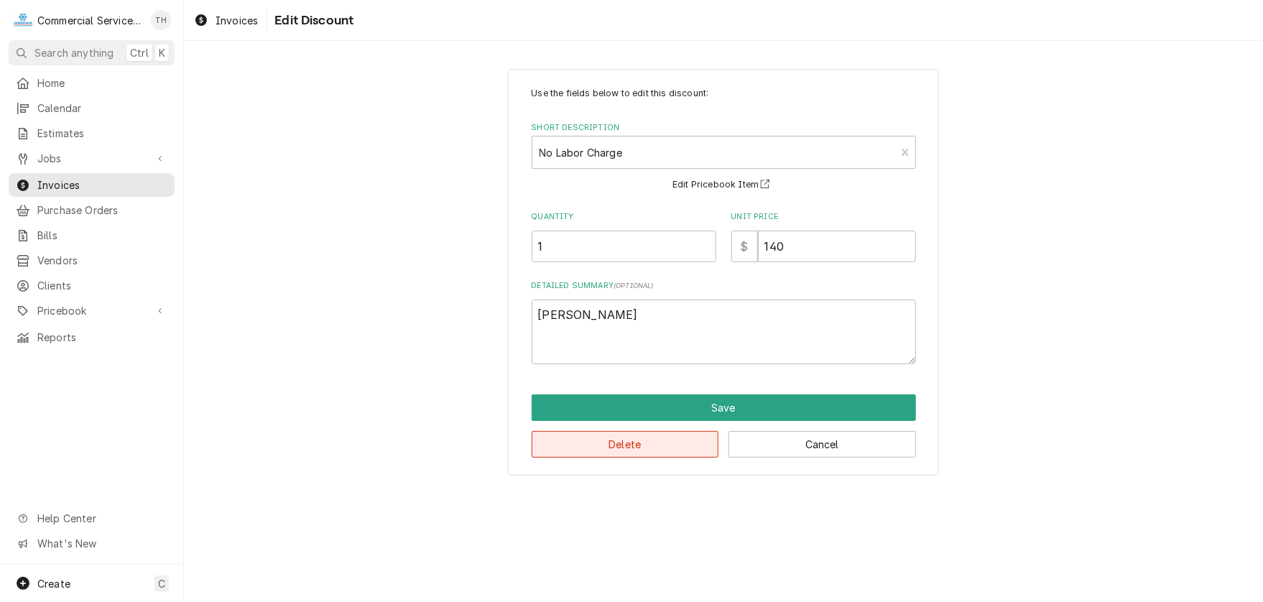
click at [649, 446] on button "Delete" at bounding box center [624, 444] width 187 height 27
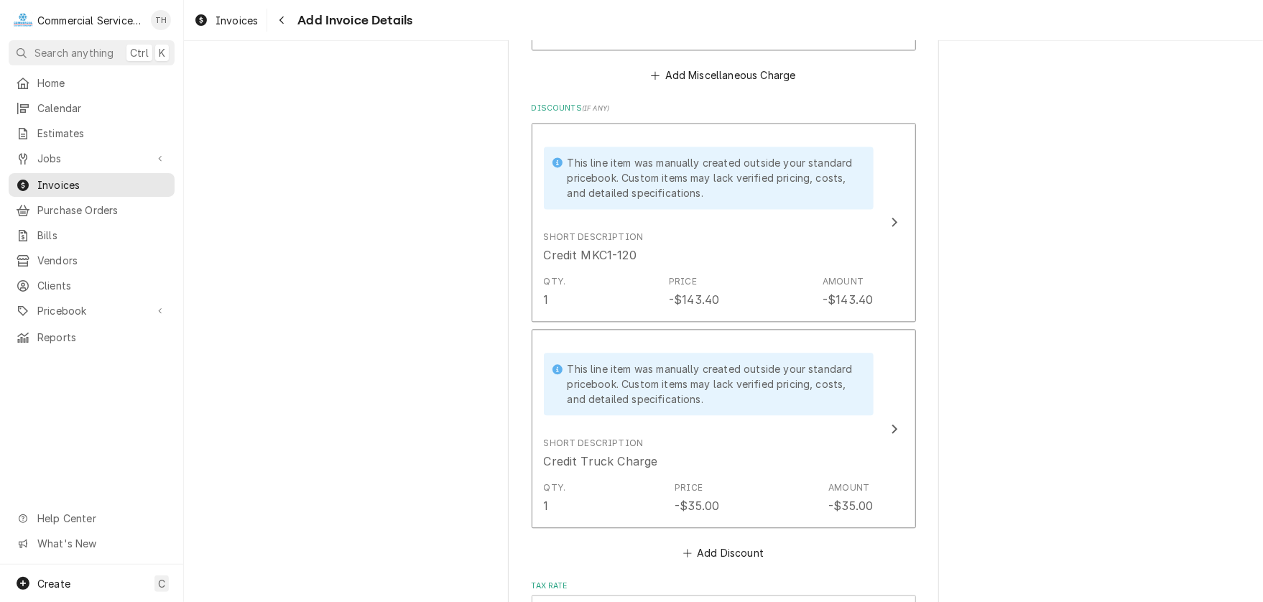
scroll to position [1722, 0]
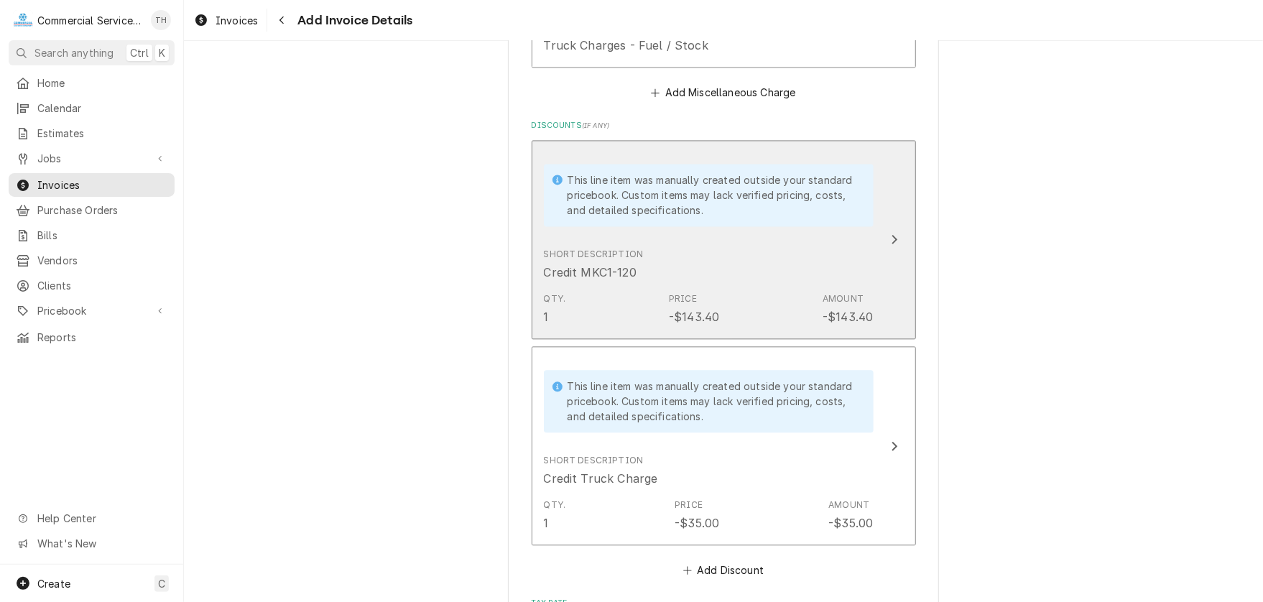
click at [745, 294] on div "Qty. 1 Price -$143.40 Amount -$143.40" at bounding box center [709, 309] width 330 height 45
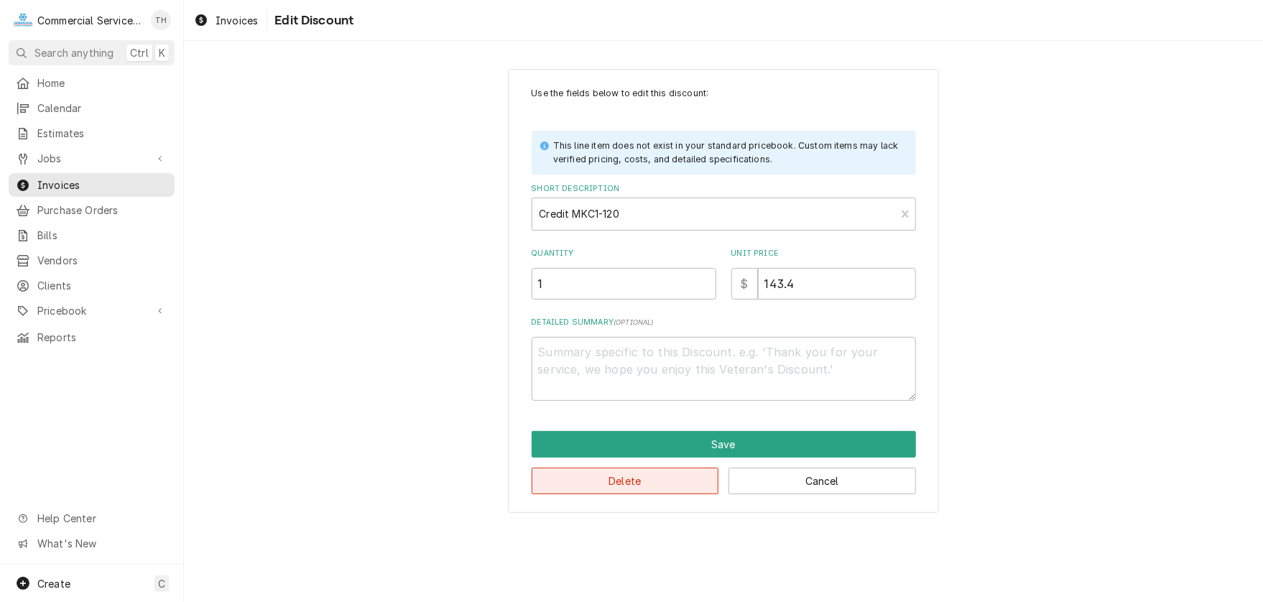
click at [655, 478] on button "Delete" at bounding box center [624, 481] width 187 height 27
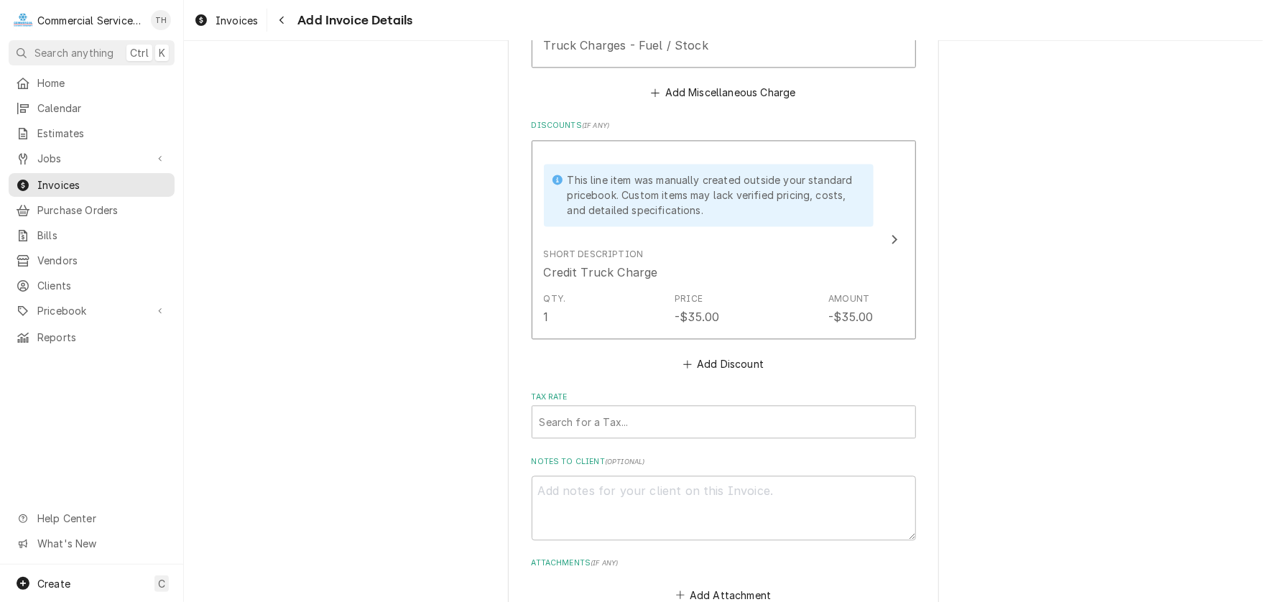
scroll to position [1705, 0]
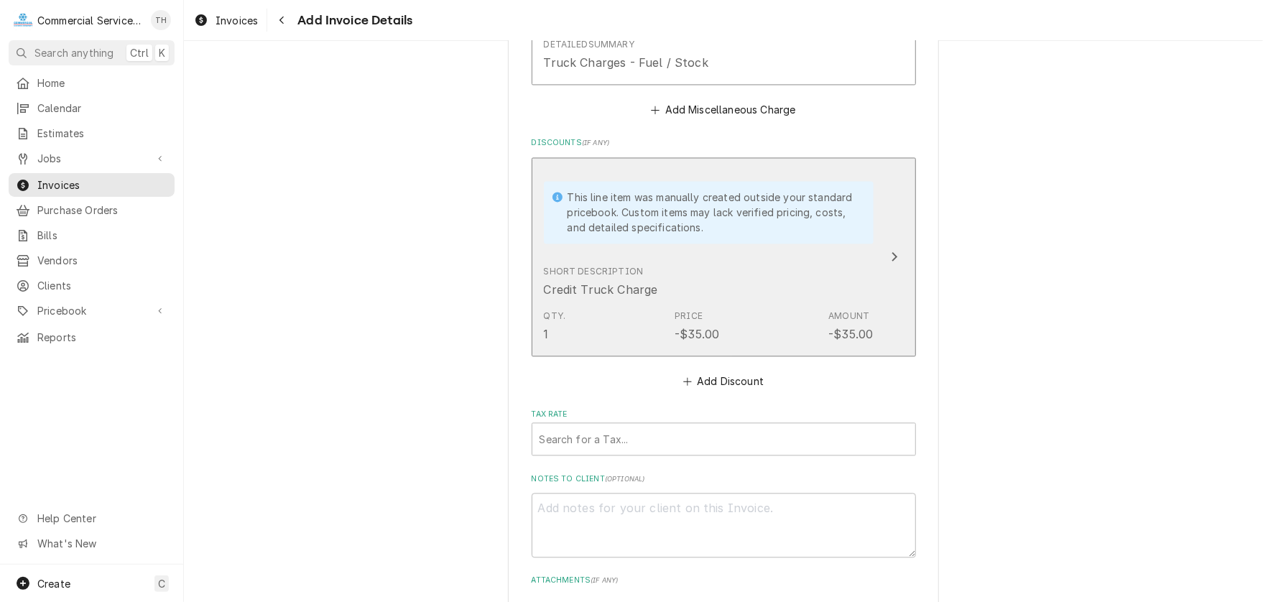
click at [718, 295] on div "Short Description Credit Truck Charge" at bounding box center [709, 281] width 330 height 45
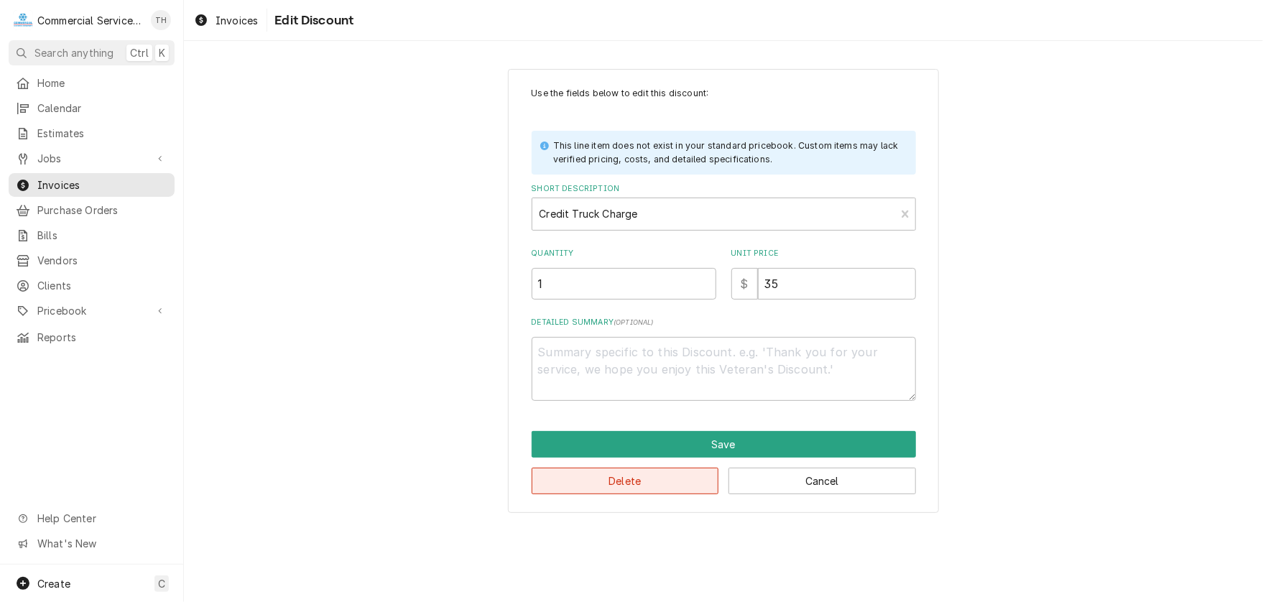
click at [611, 473] on button "Delete" at bounding box center [624, 481] width 187 height 27
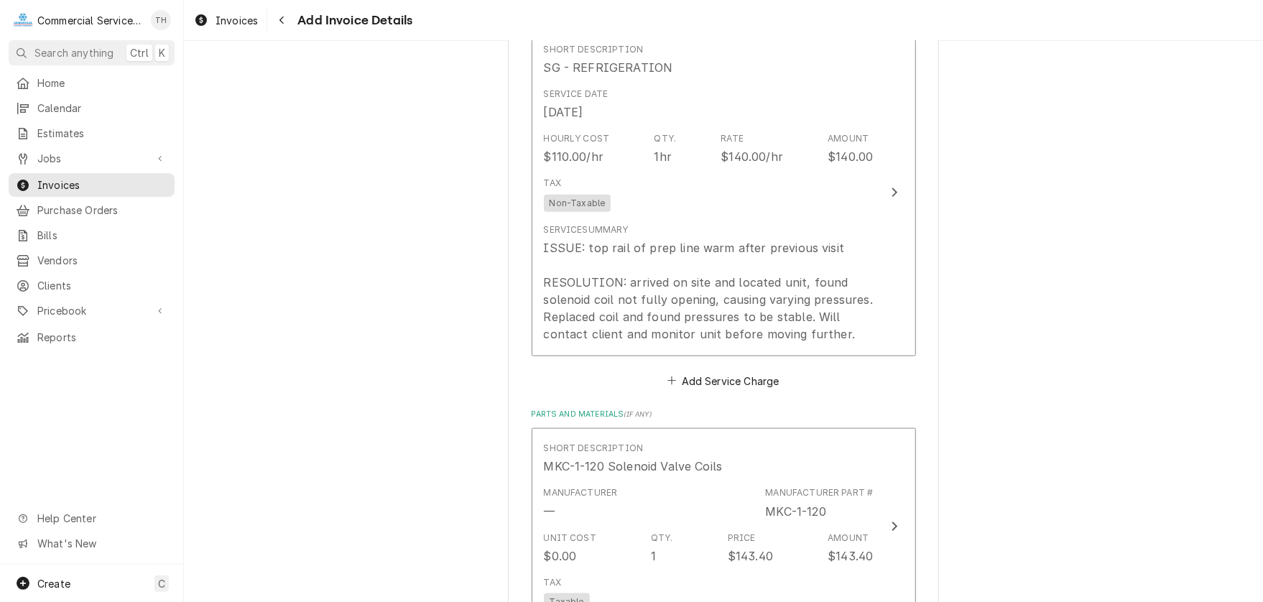
scroll to position [754, 0]
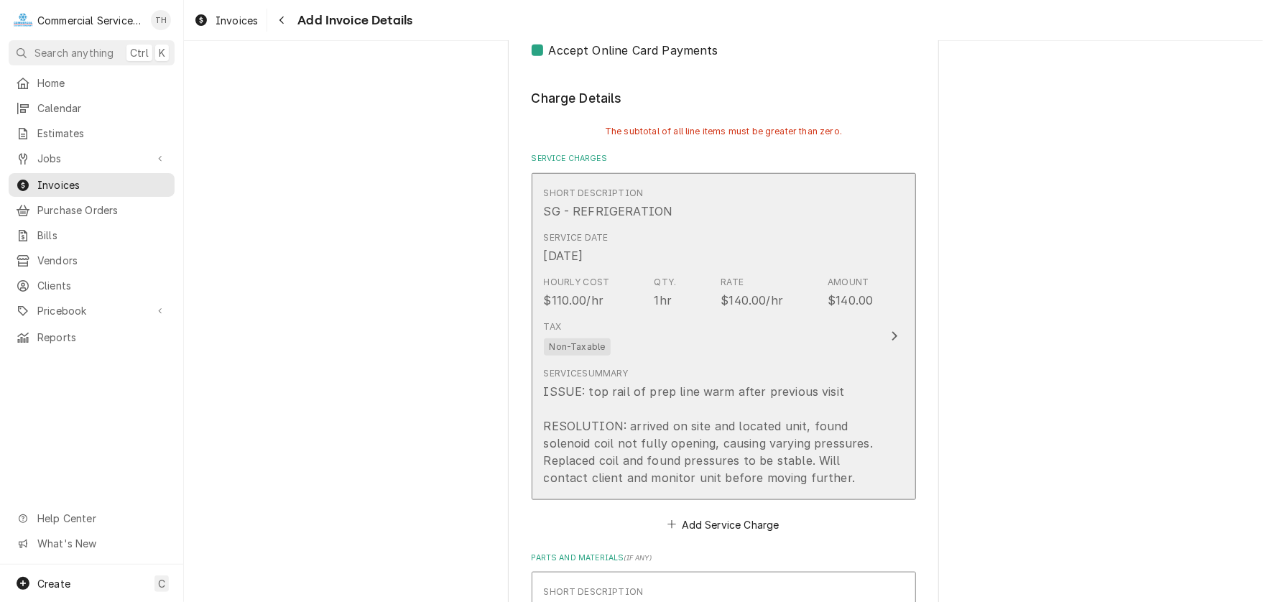
click at [732, 383] on div "ISSUE: top rail of prep line warm after previous visit RESOLUTION: arrived on s…" at bounding box center [709, 434] width 330 height 103
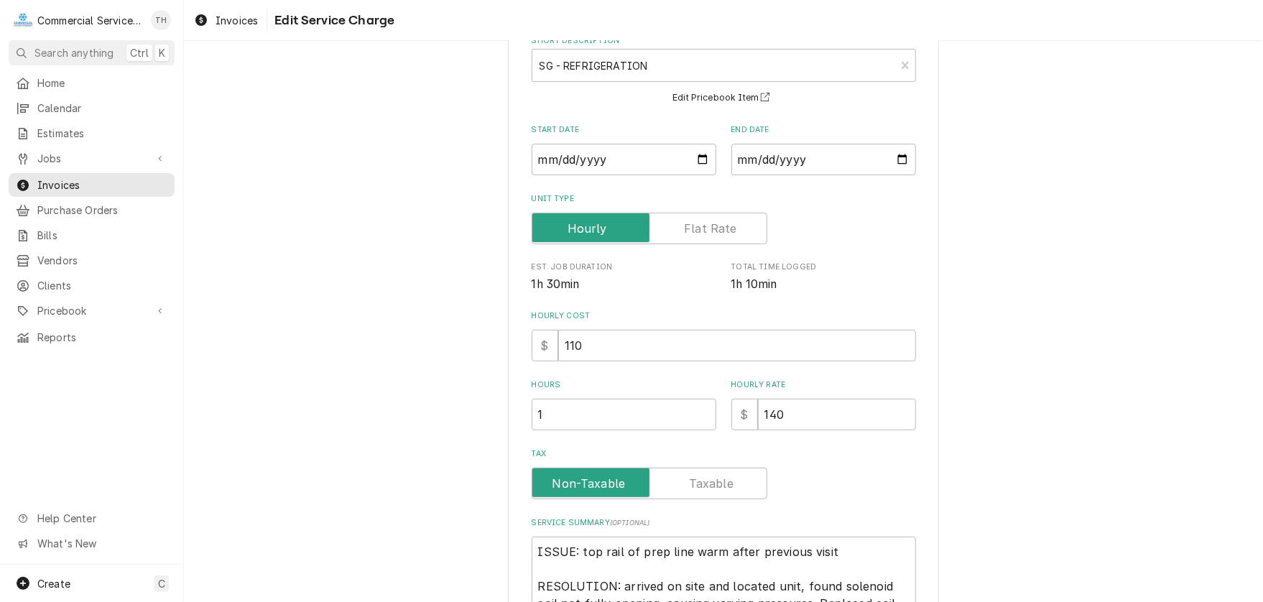
scroll to position [144, 0]
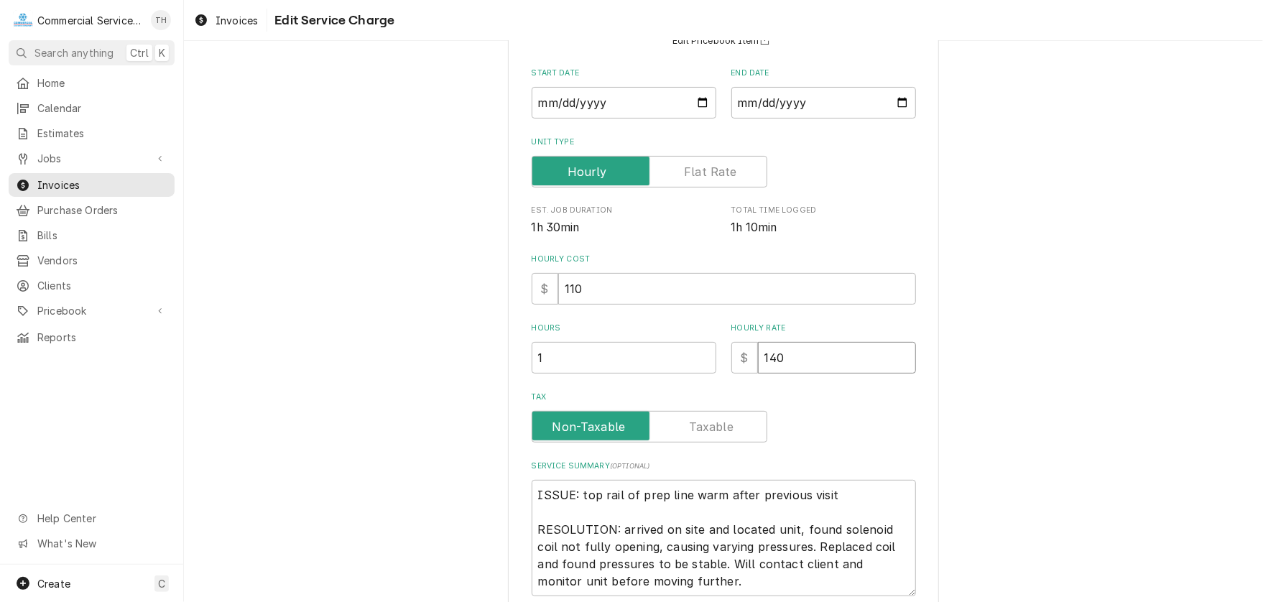
drag, startPoint x: 755, startPoint y: 355, endPoint x: 789, endPoint y: 355, distance: 34.5
click at [789, 355] on input "140" at bounding box center [837, 358] width 158 height 32
type textarea "x"
type input "0"
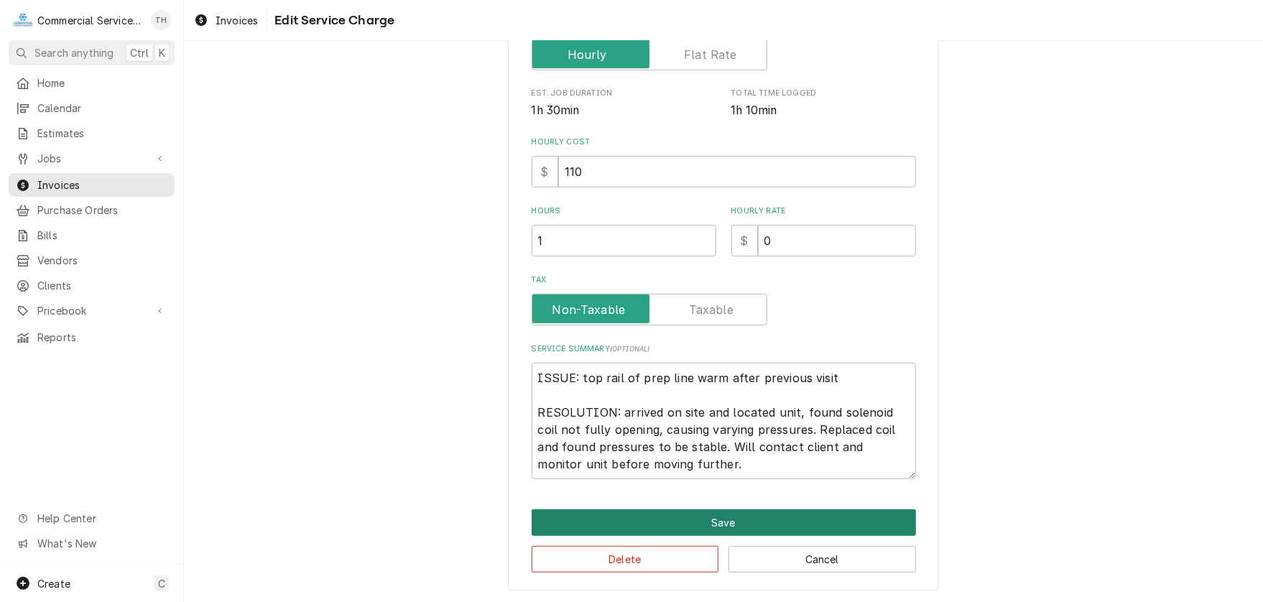
click at [715, 518] on button "Save" at bounding box center [723, 522] width 384 height 27
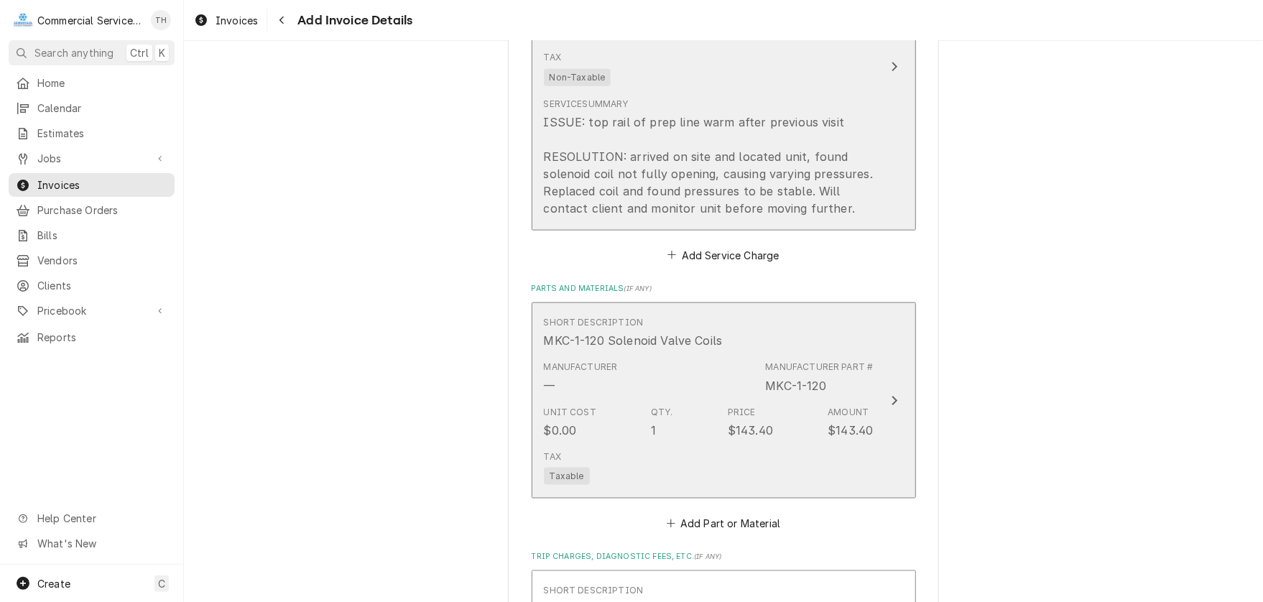
click at [767, 377] on div "MKC-1-120" at bounding box center [795, 385] width 60 height 17
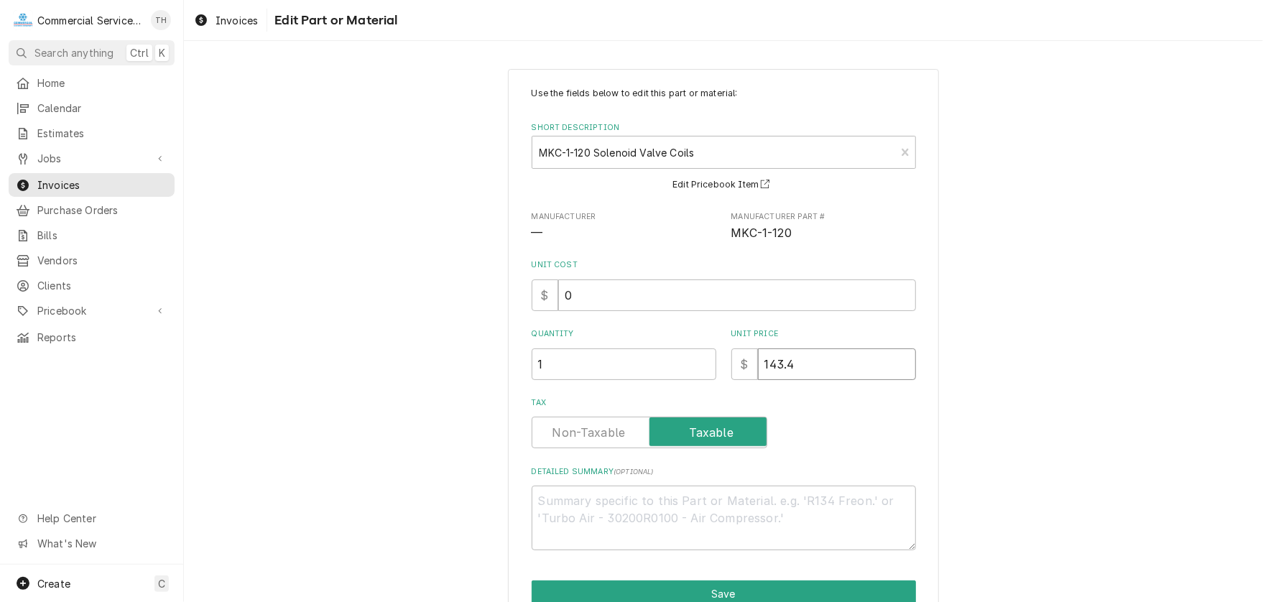
drag, startPoint x: 756, startPoint y: 361, endPoint x: 855, endPoint y: 361, distance: 99.8
click at [856, 364] on input "143.4" at bounding box center [837, 364] width 158 height 32
type textarea "x"
type input "0"
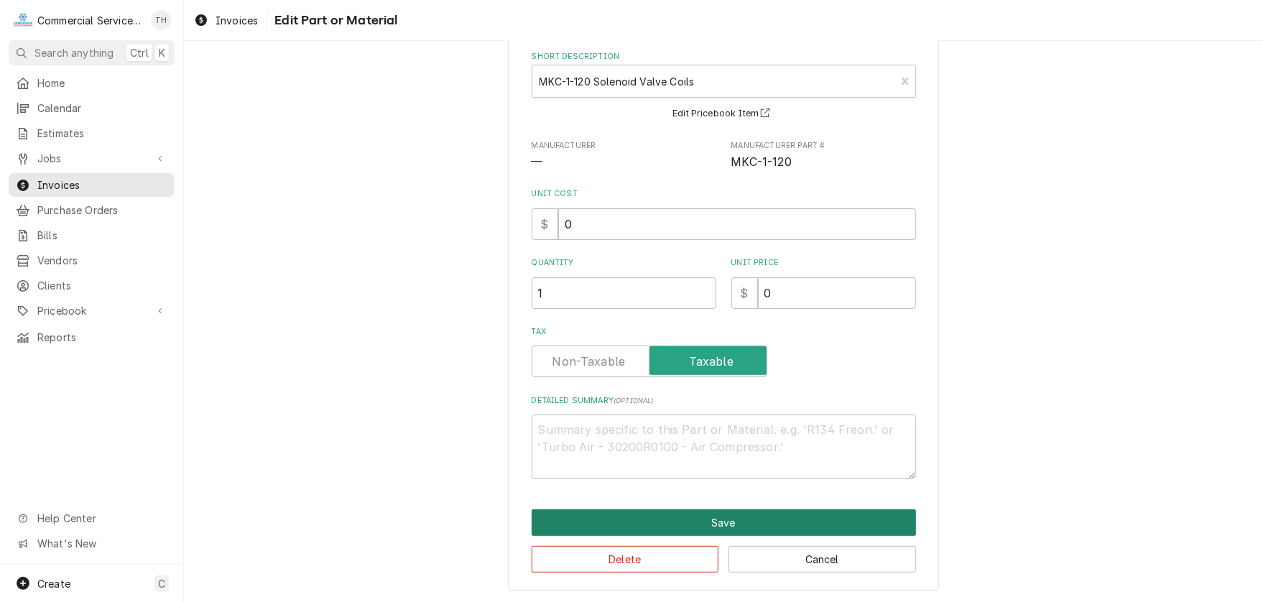
click at [790, 511] on button "Save" at bounding box center [723, 522] width 384 height 27
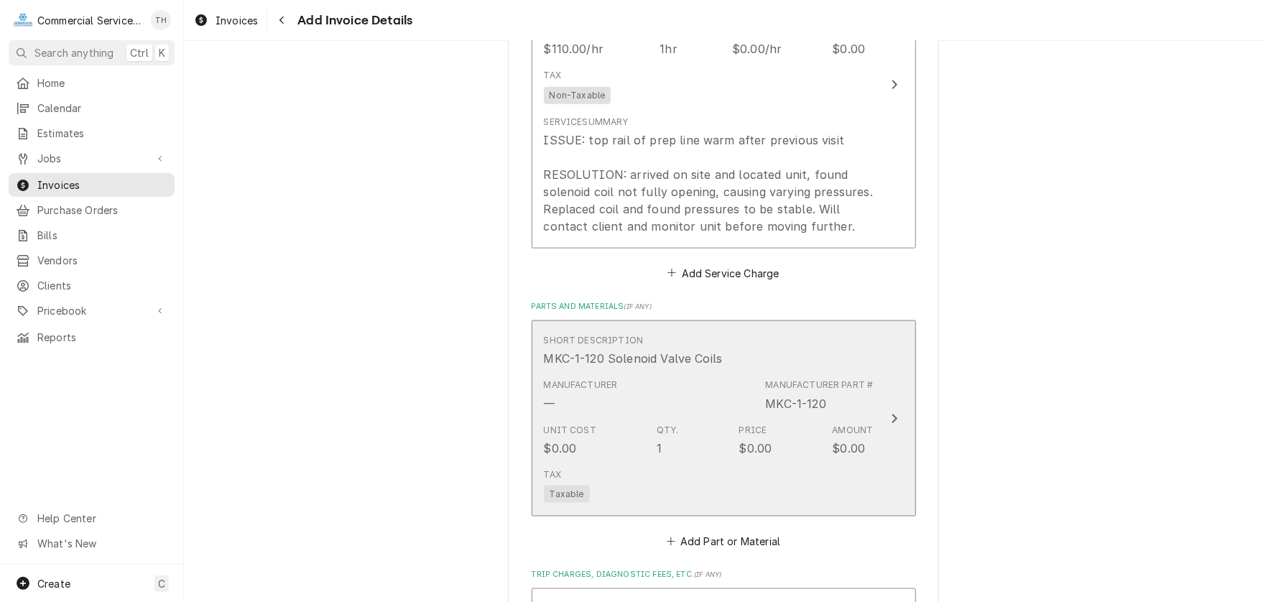
scroll to position [1293, 0]
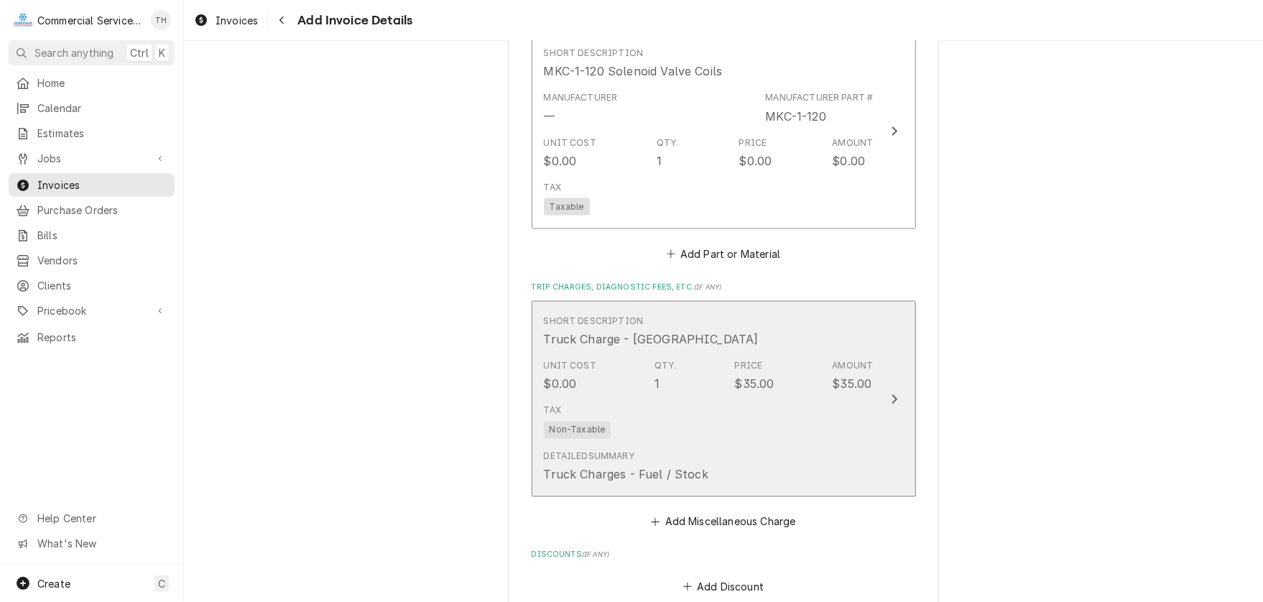
click at [747, 348] on div "Short Description Truck Charge - Salinas" at bounding box center [709, 331] width 330 height 45
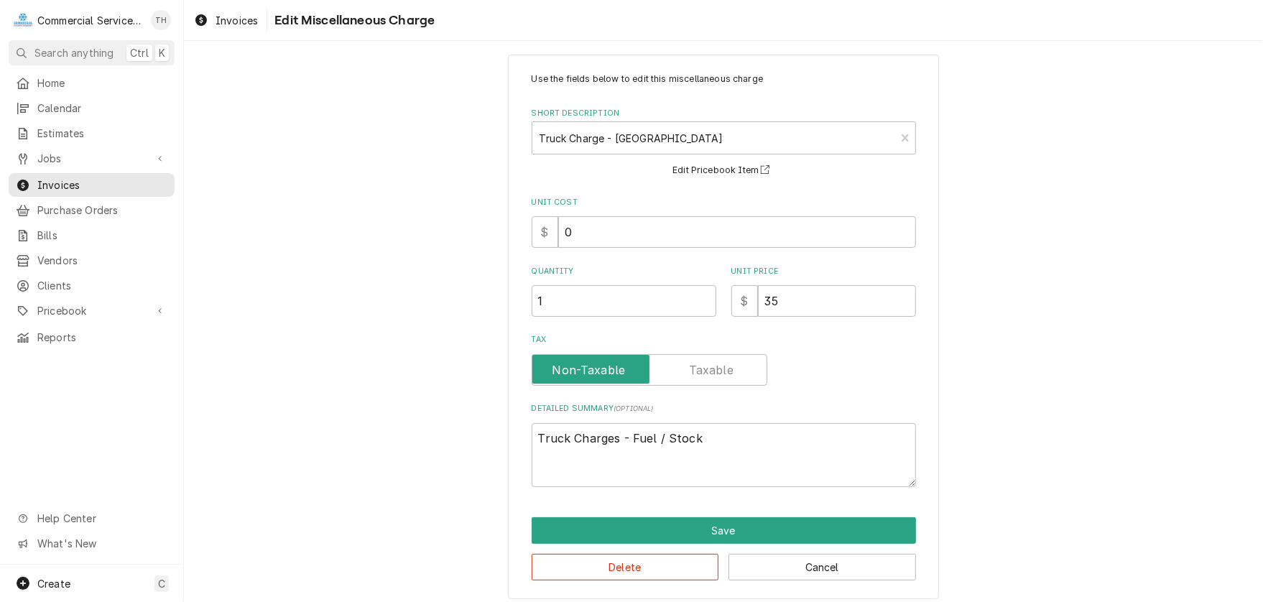
scroll to position [23, 0]
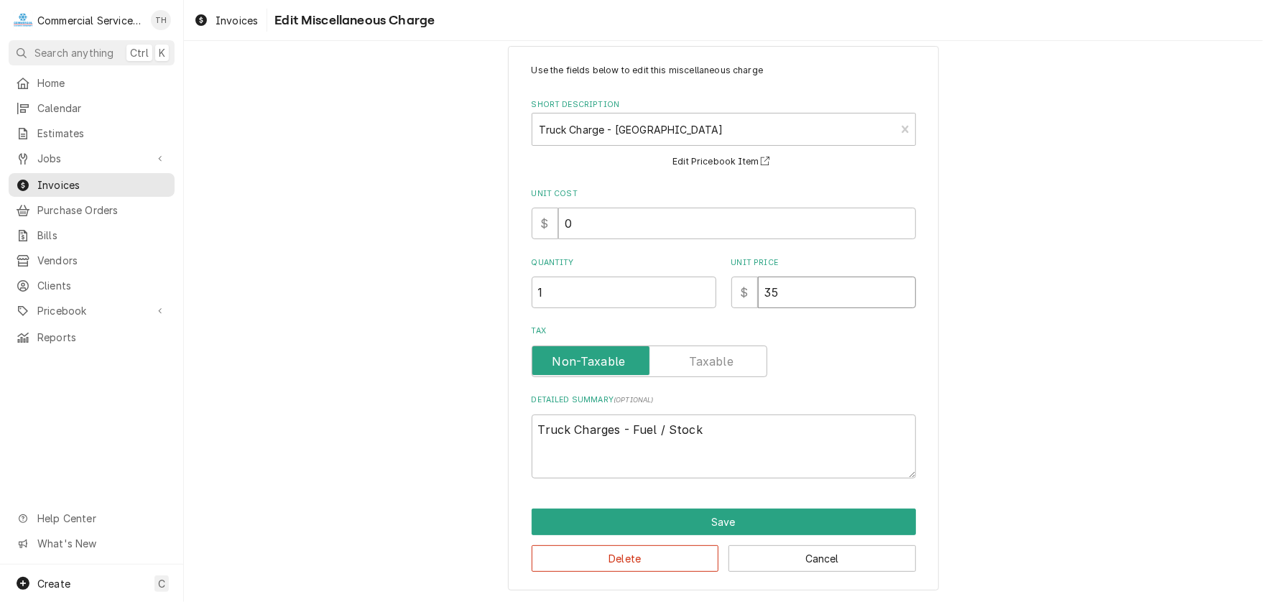
drag, startPoint x: 758, startPoint y: 296, endPoint x: 816, endPoint y: 297, distance: 57.5
click at [816, 297] on input "35" at bounding box center [837, 293] width 158 height 32
type textarea "x"
type input "0"
click at [773, 521] on button "Save" at bounding box center [723, 521] width 384 height 27
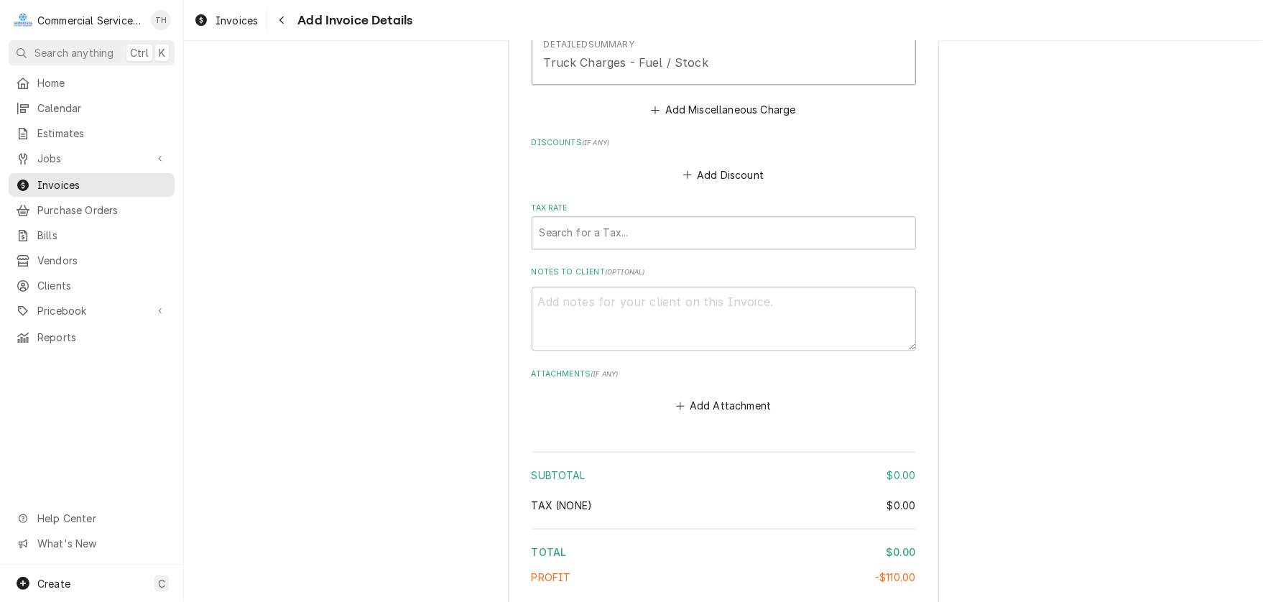
scroll to position [1706, 0]
click at [721, 228] on div "Tax Rate" at bounding box center [723, 231] width 368 height 26
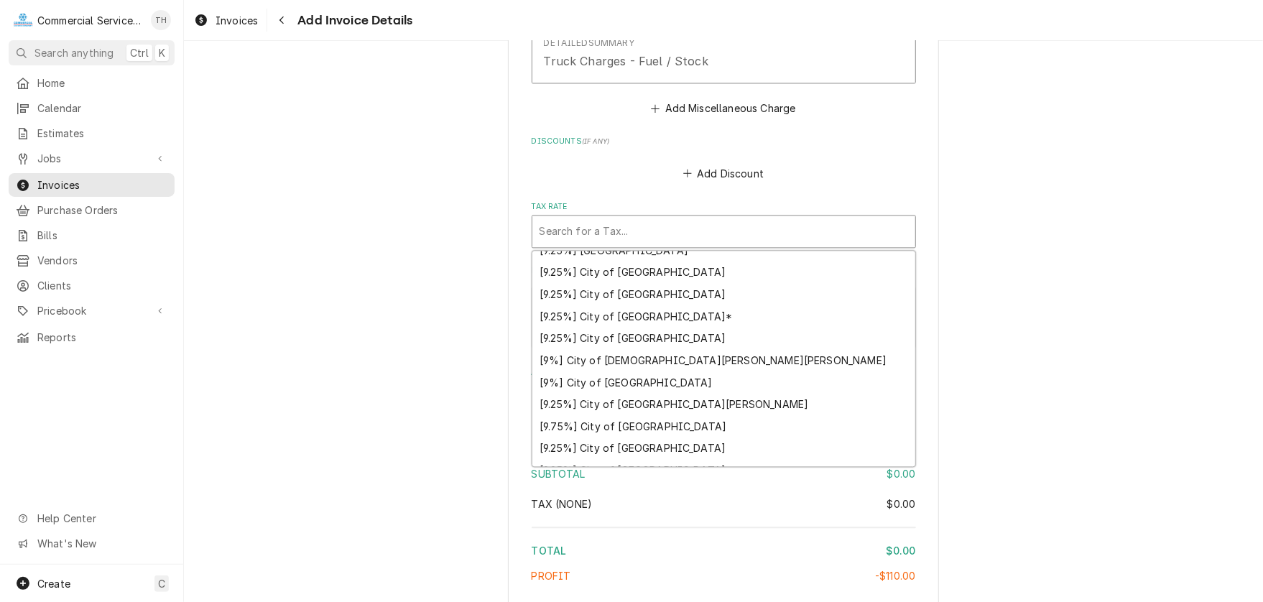
scroll to position [215, 0]
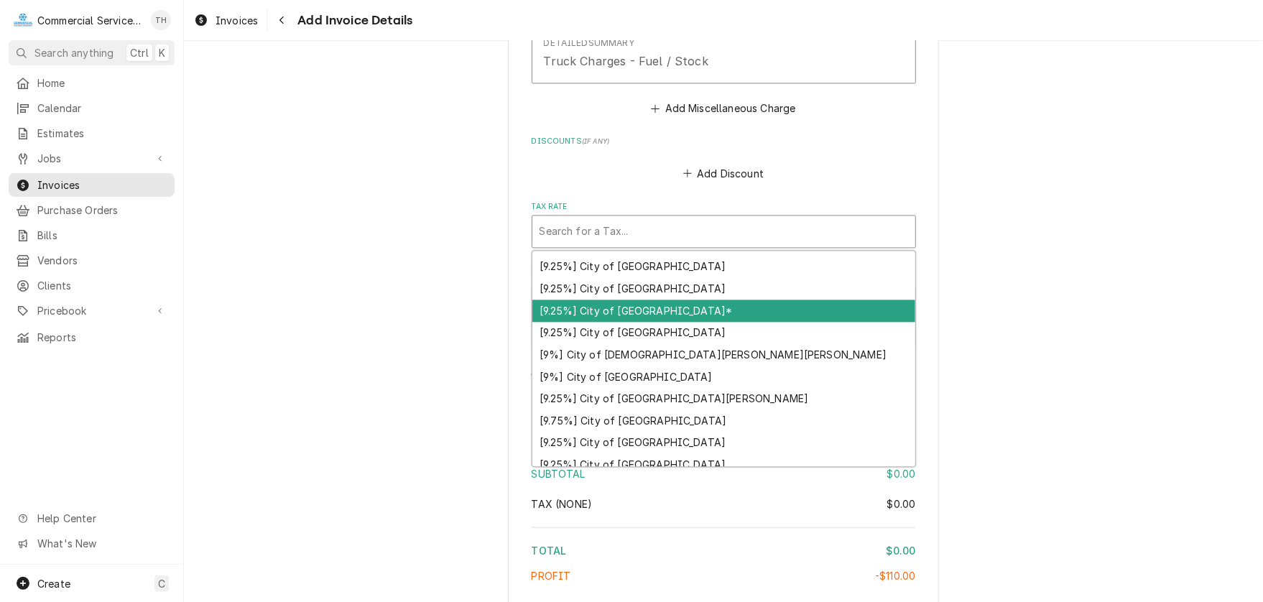
click at [698, 310] on div "[9.25%] City of Salinas*" at bounding box center [723, 310] width 383 height 22
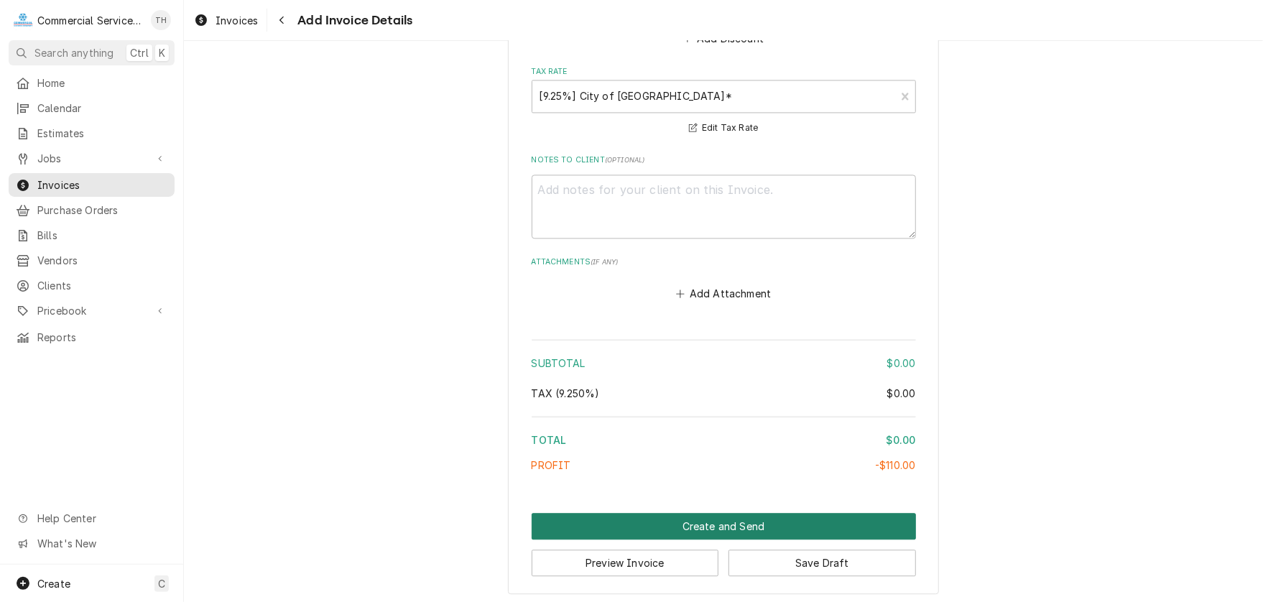
click at [730, 518] on button "Create and Send" at bounding box center [723, 526] width 384 height 27
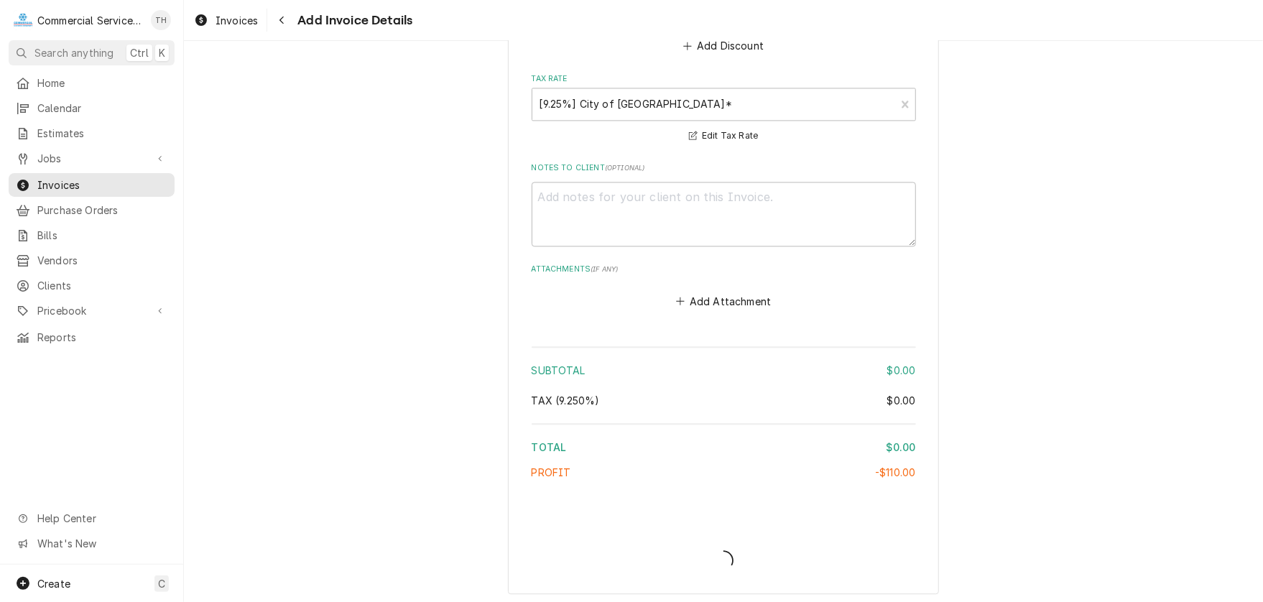
type textarea "x"
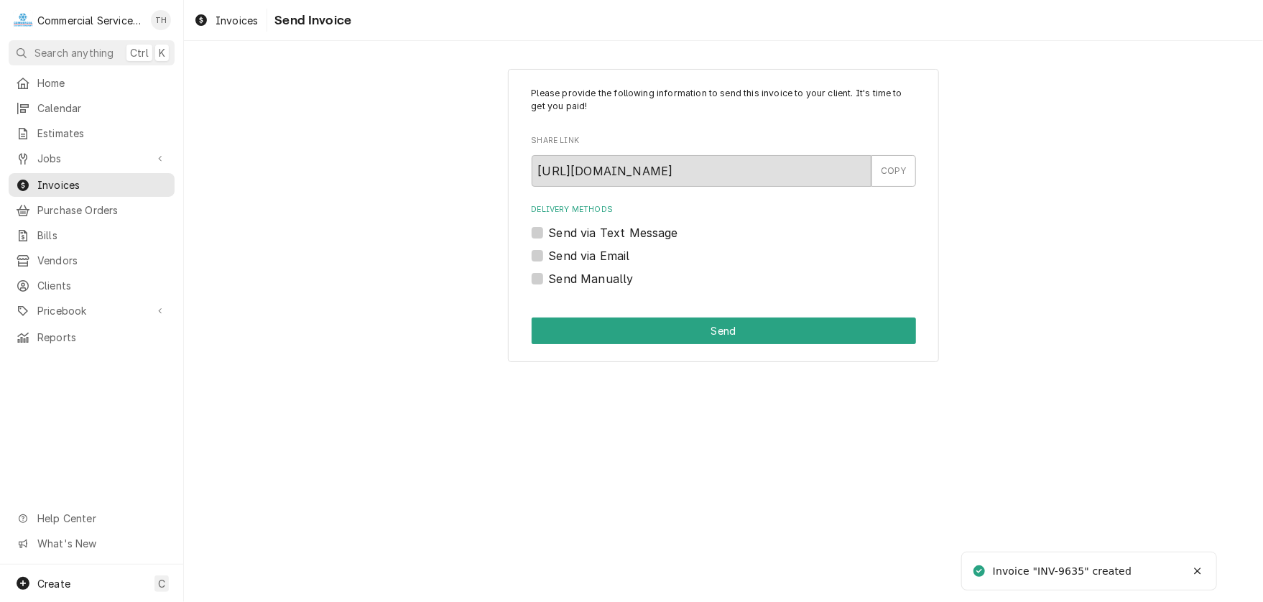
drag, startPoint x: 540, startPoint y: 277, endPoint x: 549, endPoint y: 279, distance: 8.9
click at [549, 277] on label "Send Manually" at bounding box center [591, 278] width 85 height 17
click at [549, 277] on input "Send Manually" at bounding box center [741, 286] width 384 height 32
checkbox input "true"
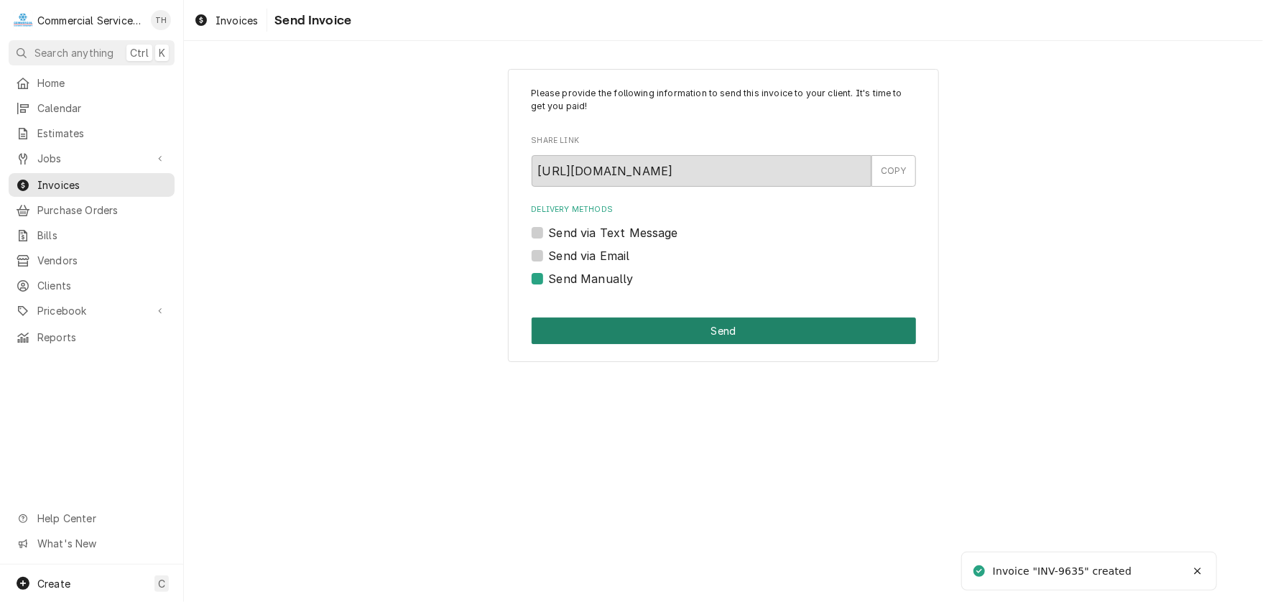
click at [681, 324] on button "Send" at bounding box center [723, 330] width 384 height 27
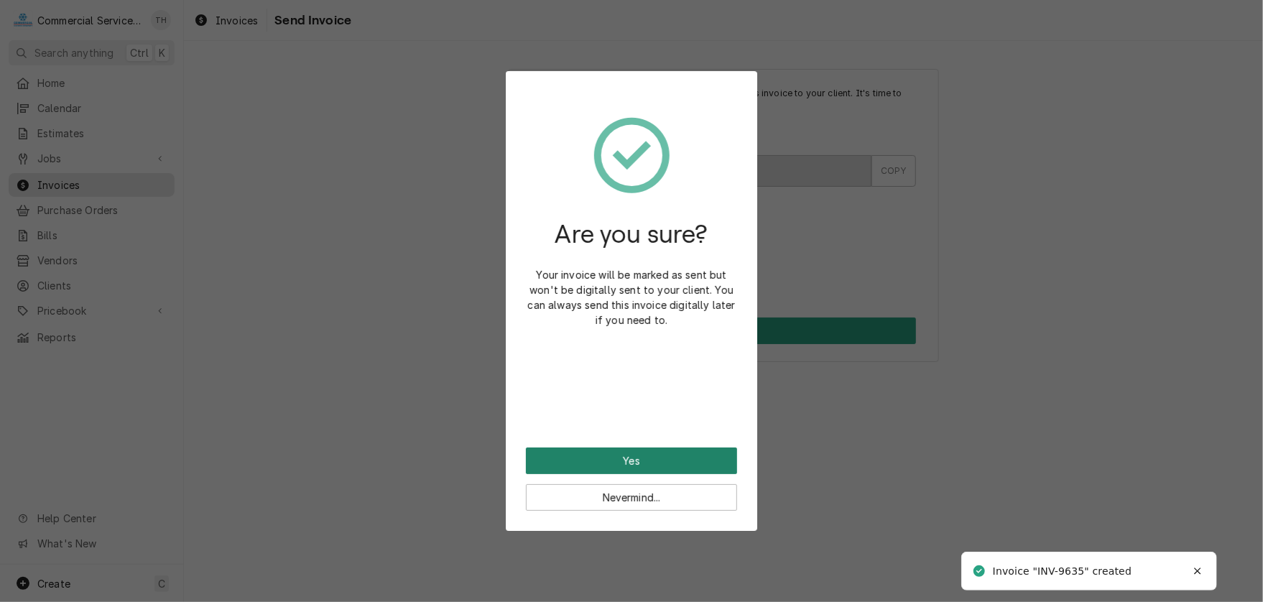
click at [636, 459] on button "Yes" at bounding box center [631, 460] width 211 height 27
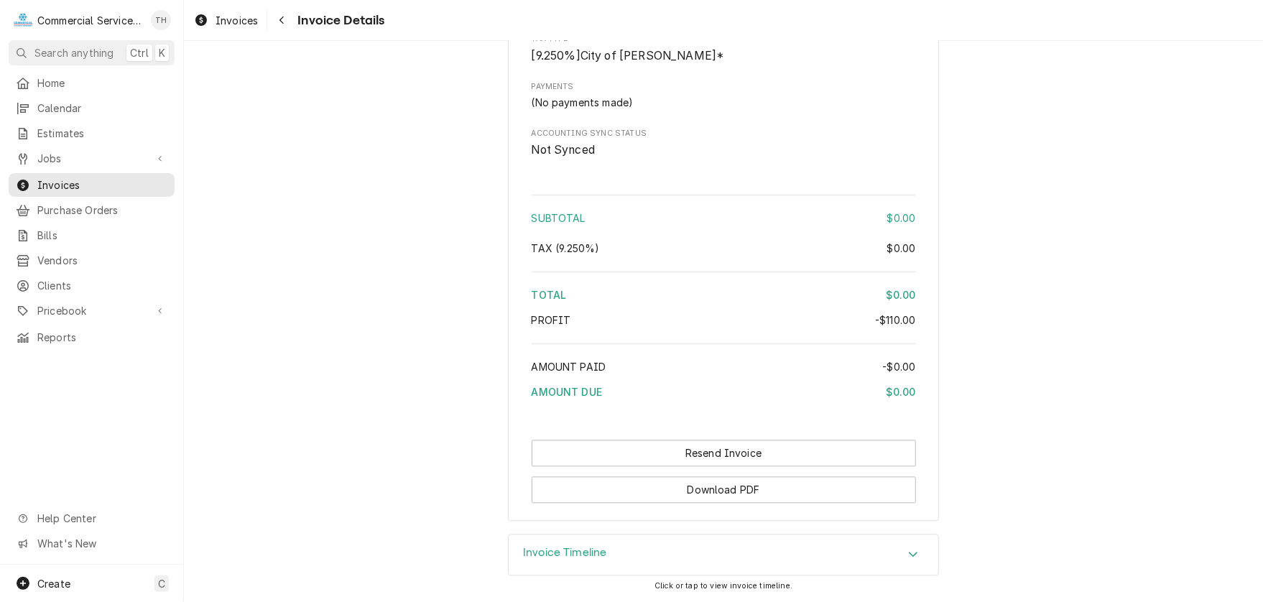
scroll to position [1600, 0]
click at [902, 548] on div "Accordion Header" at bounding box center [913, 555] width 22 height 17
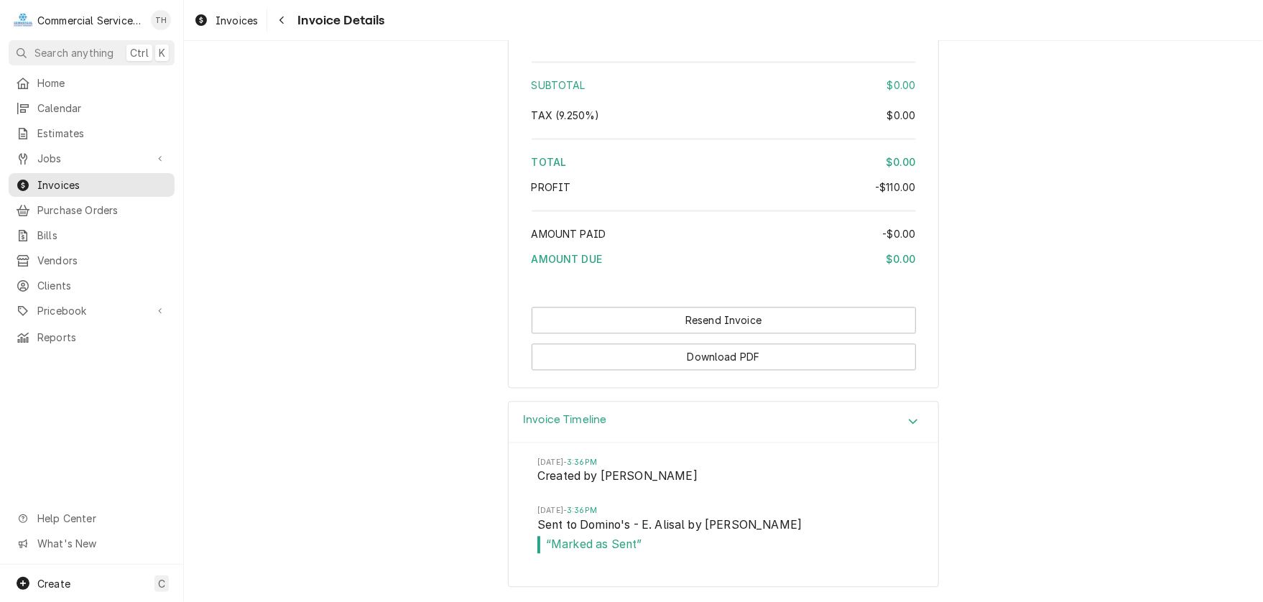
scroll to position [1589, 0]
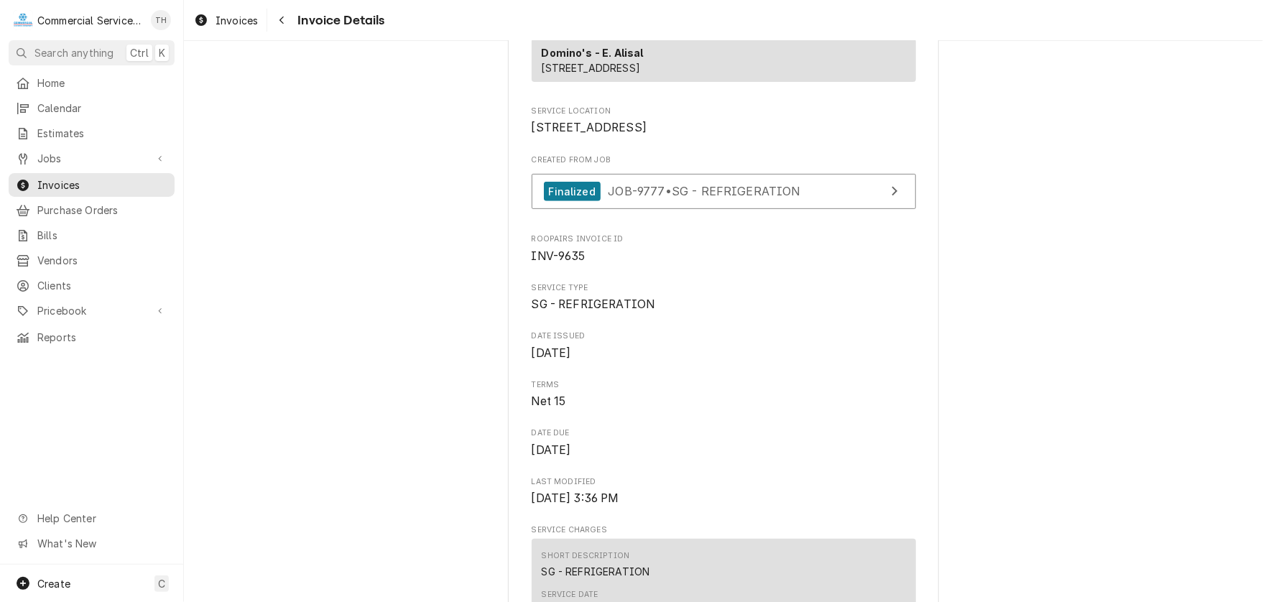
scroll to position [152, 0]
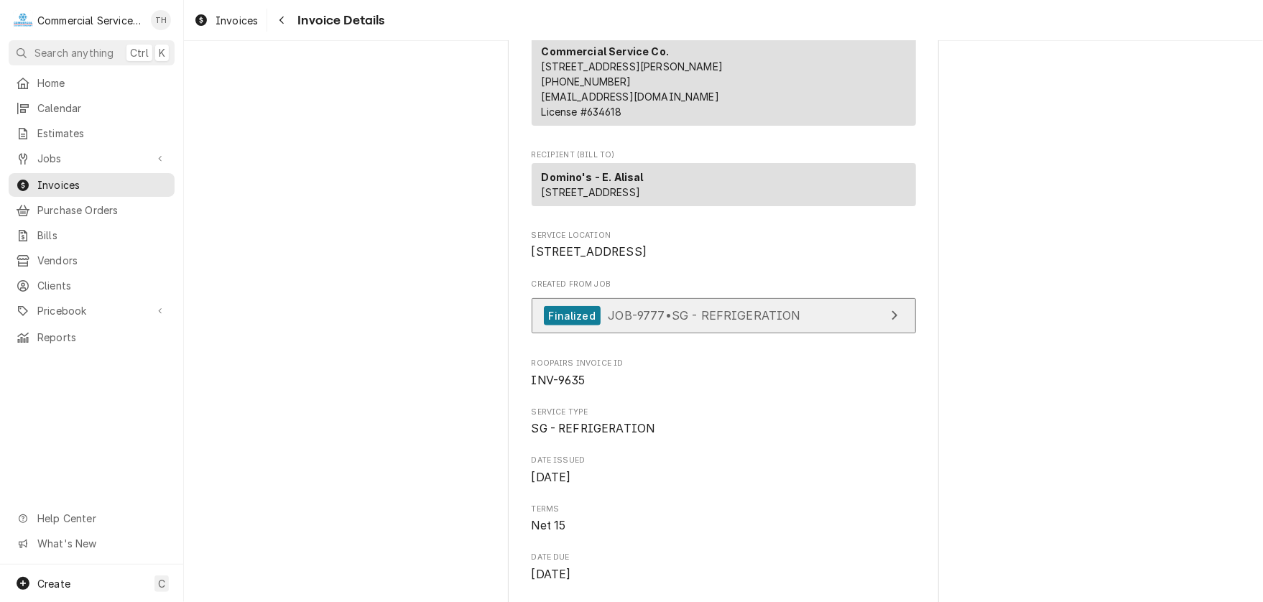
click at [744, 325] on div "Finalized JOB-9777 • SG - REFRIGERATION" at bounding box center [672, 315] width 257 height 19
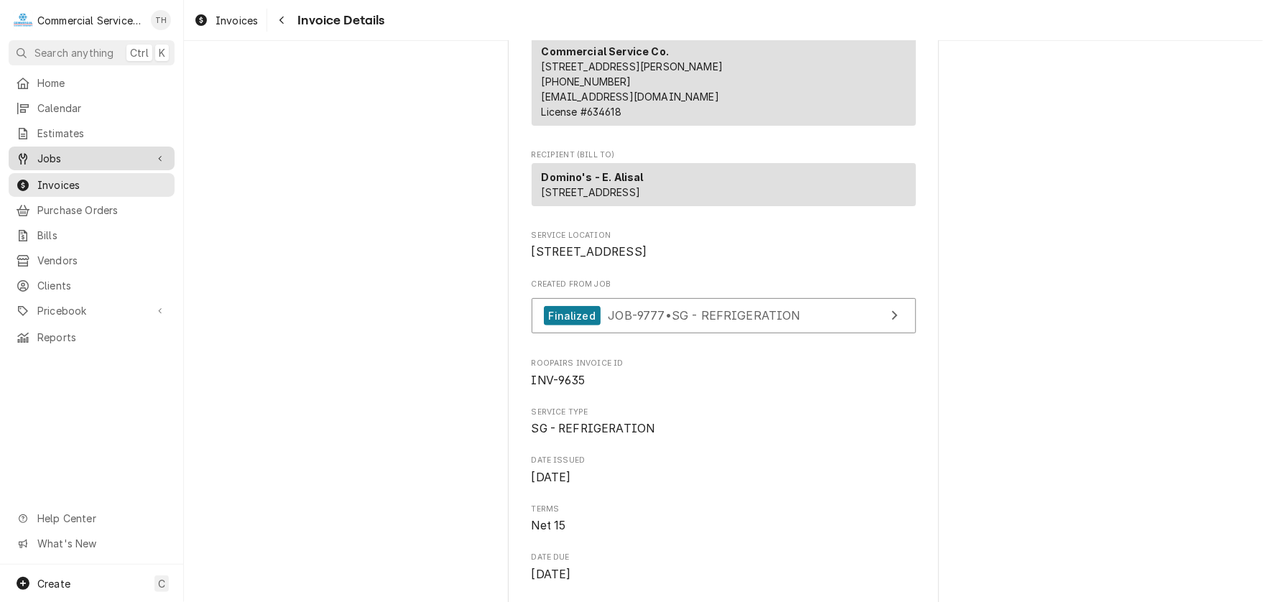
click at [88, 154] on span "Jobs" at bounding box center [91, 158] width 108 height 15
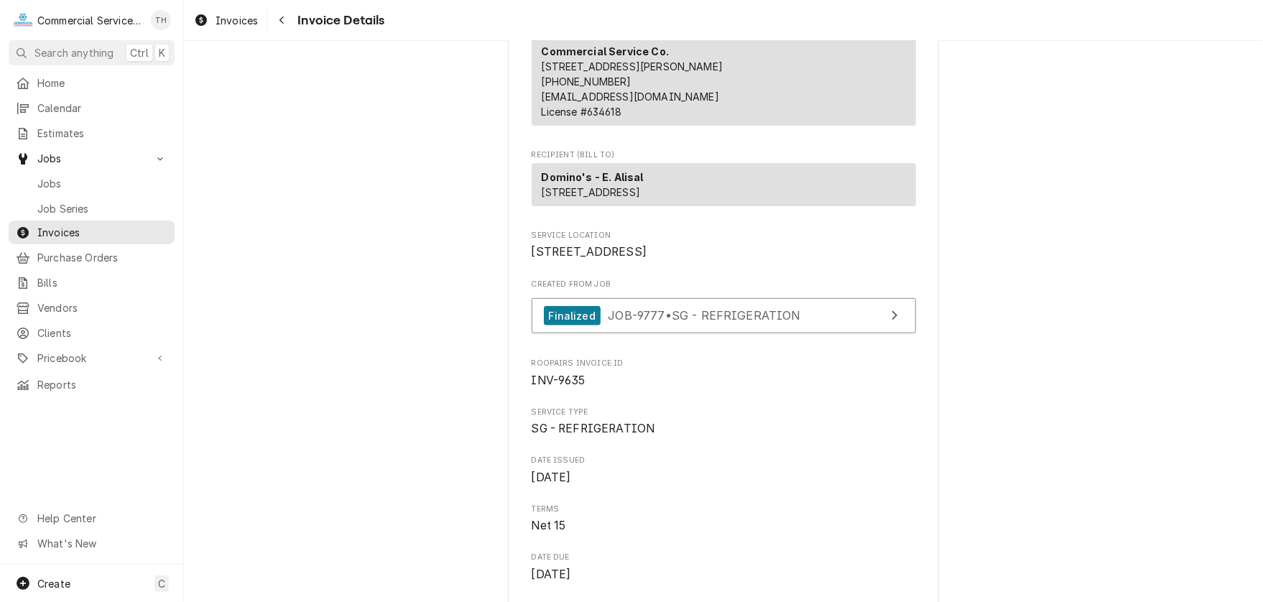
click at [81, 176] on span "Jobs" at bounding box center [102, 183] width 130 height 15
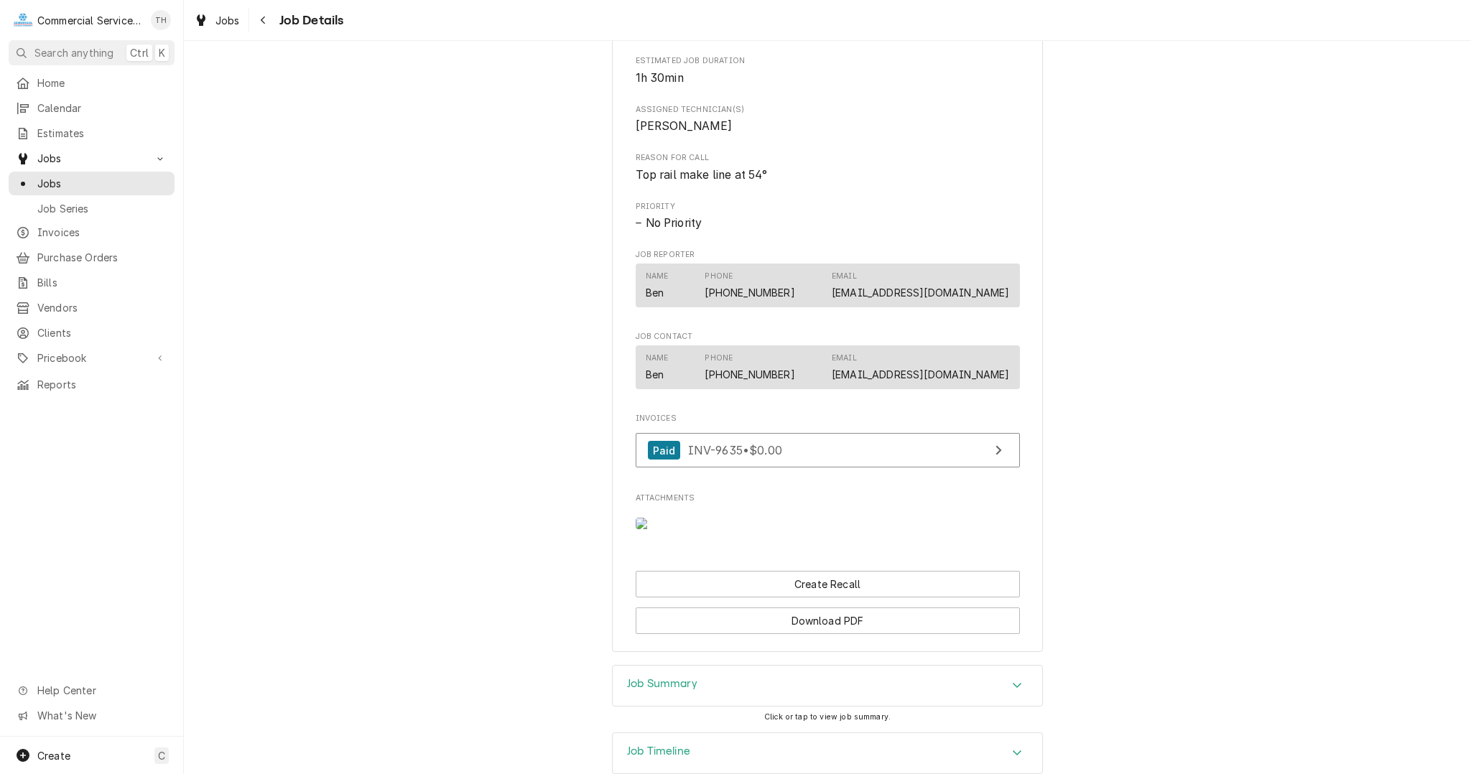
scroll to position [713, 0]
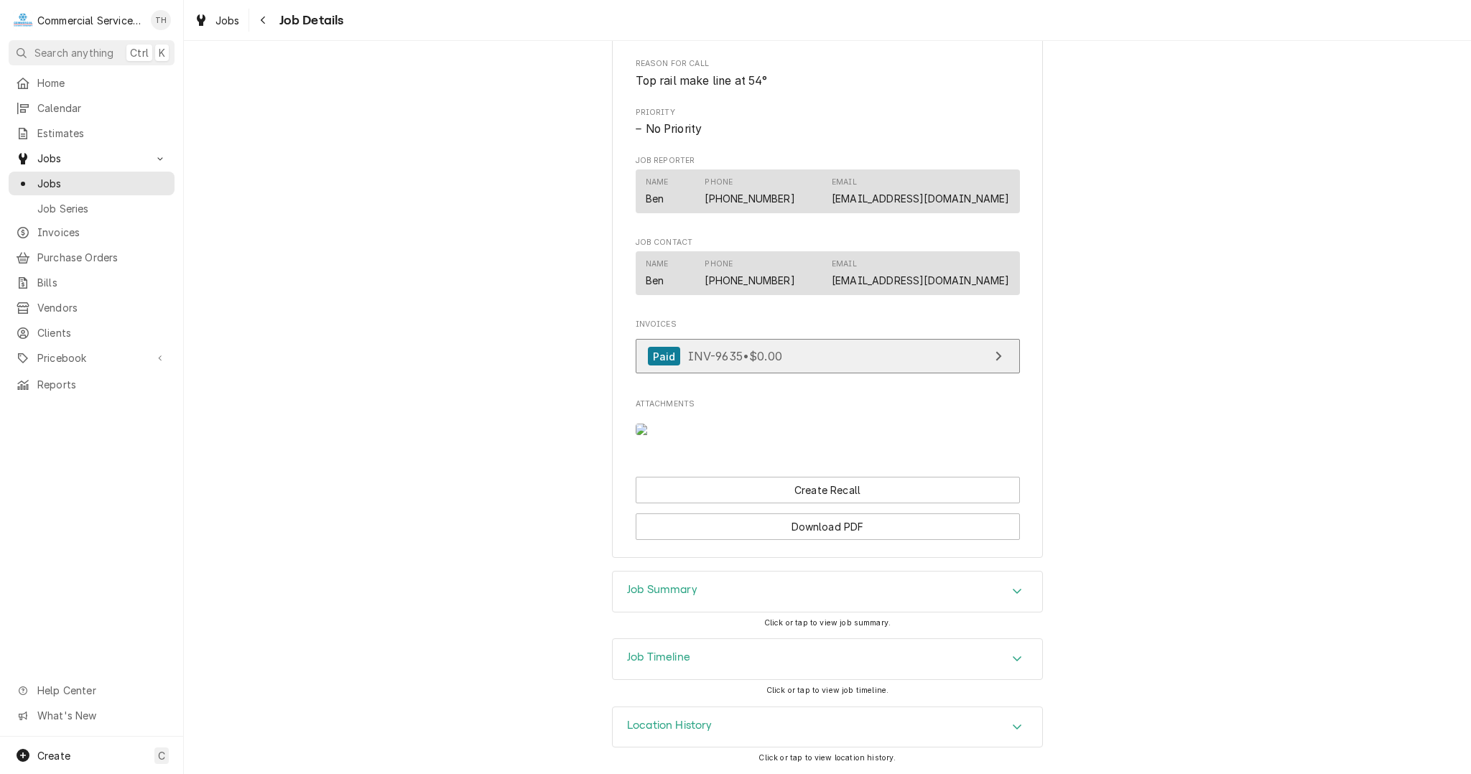
click at [820, 339] on link "Paid INV-9635 • $0.00" at bounding box center [828, 356] width 384 height 35
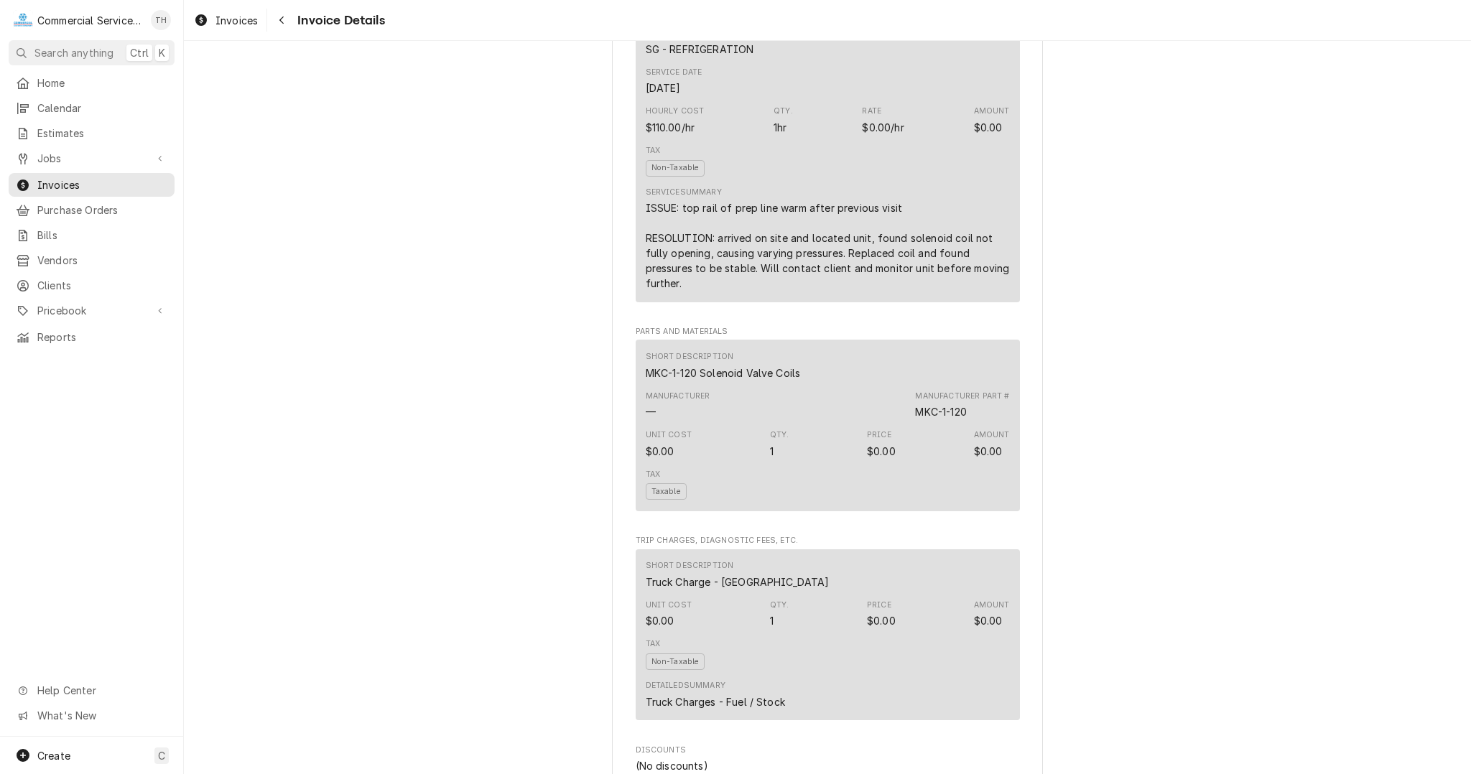
scroll to position [781, 0]
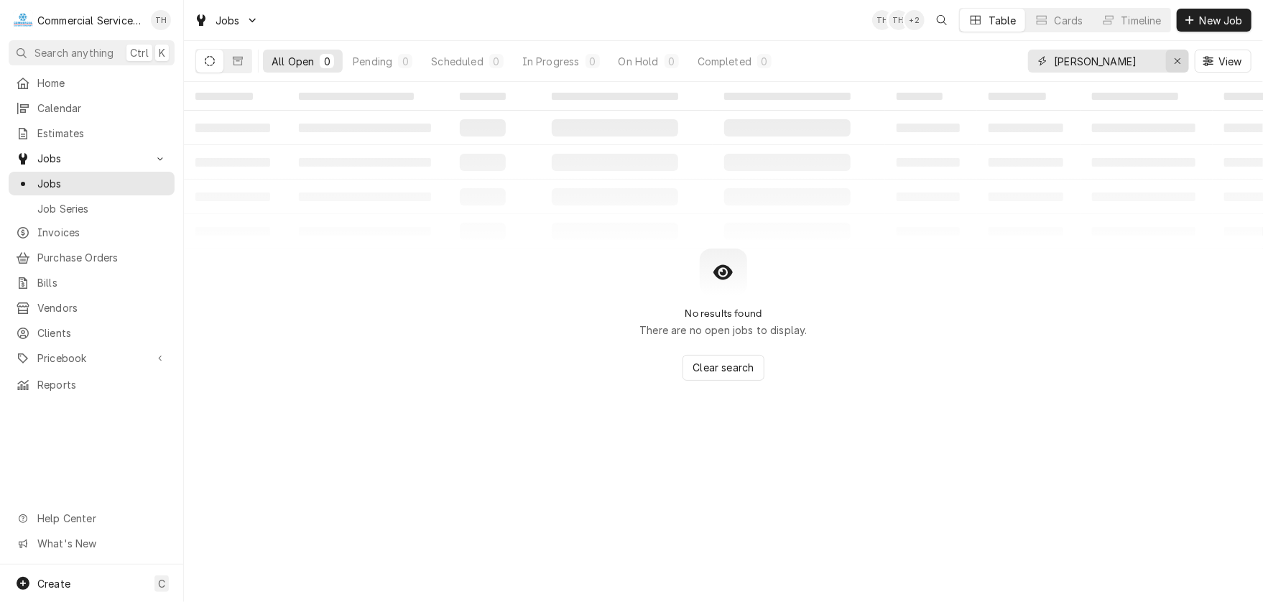
click at [1176, 56] on icon "Erase input" at bounding box center [1178, 61] width 8 height 10
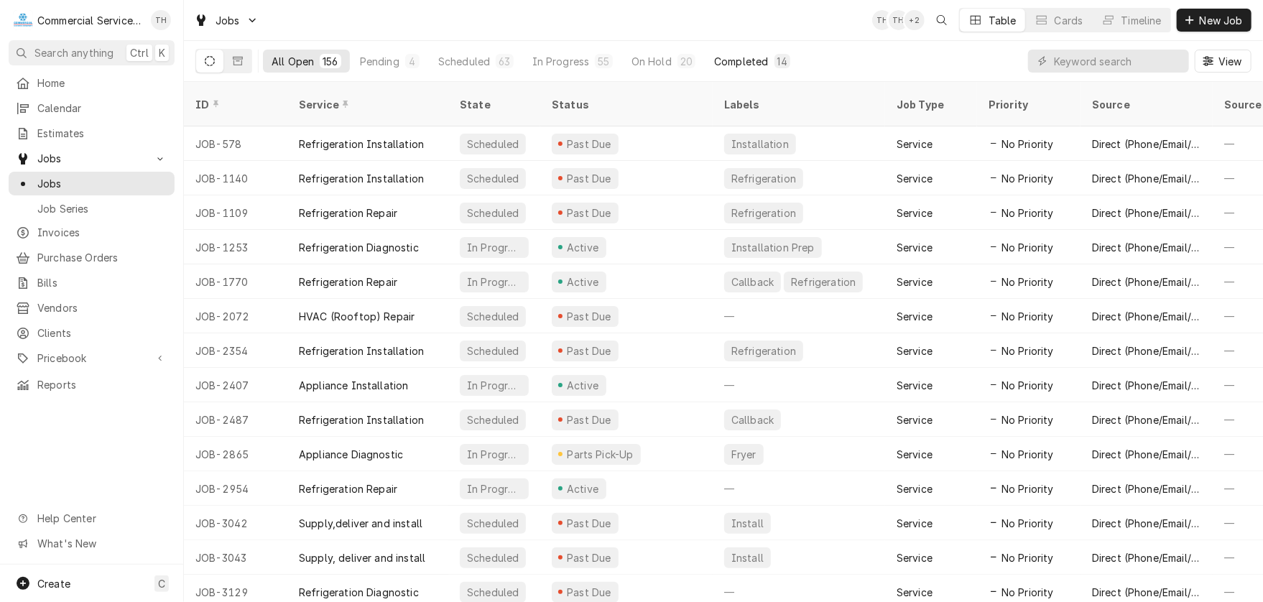
click at [743, 62] on div "Completed" at bounding box center [741, 61] width 54 height 15
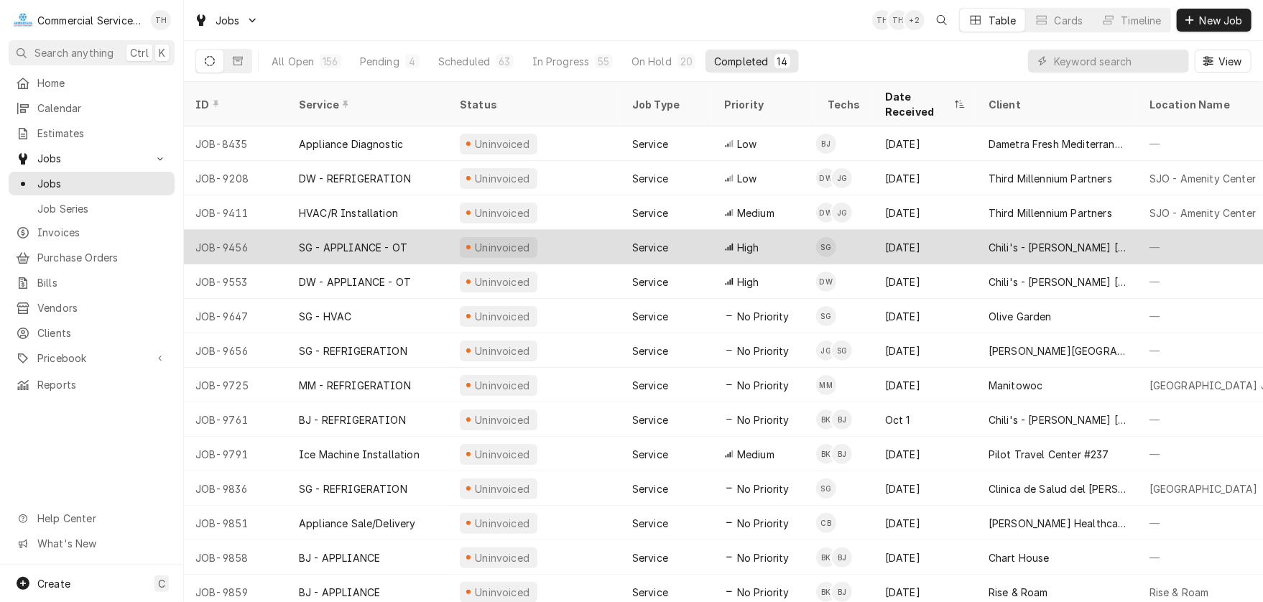
scroll to position [1, 0]
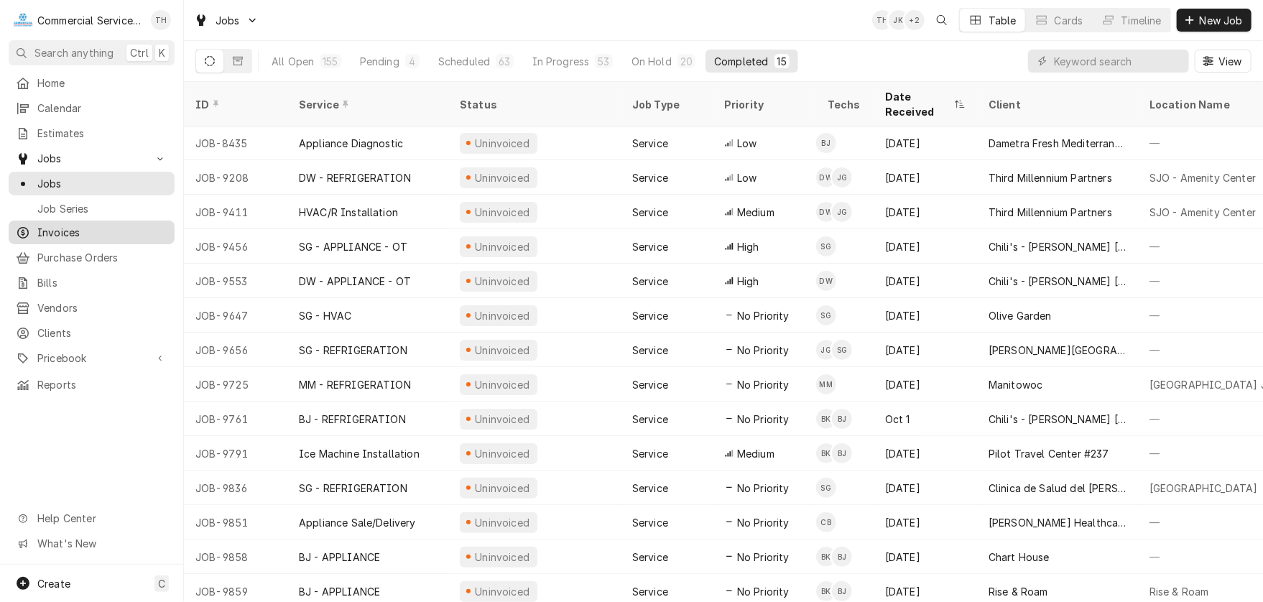
click at [75, 231] on span "Invoices" at bounding box center [102, 232] width 130 height 15
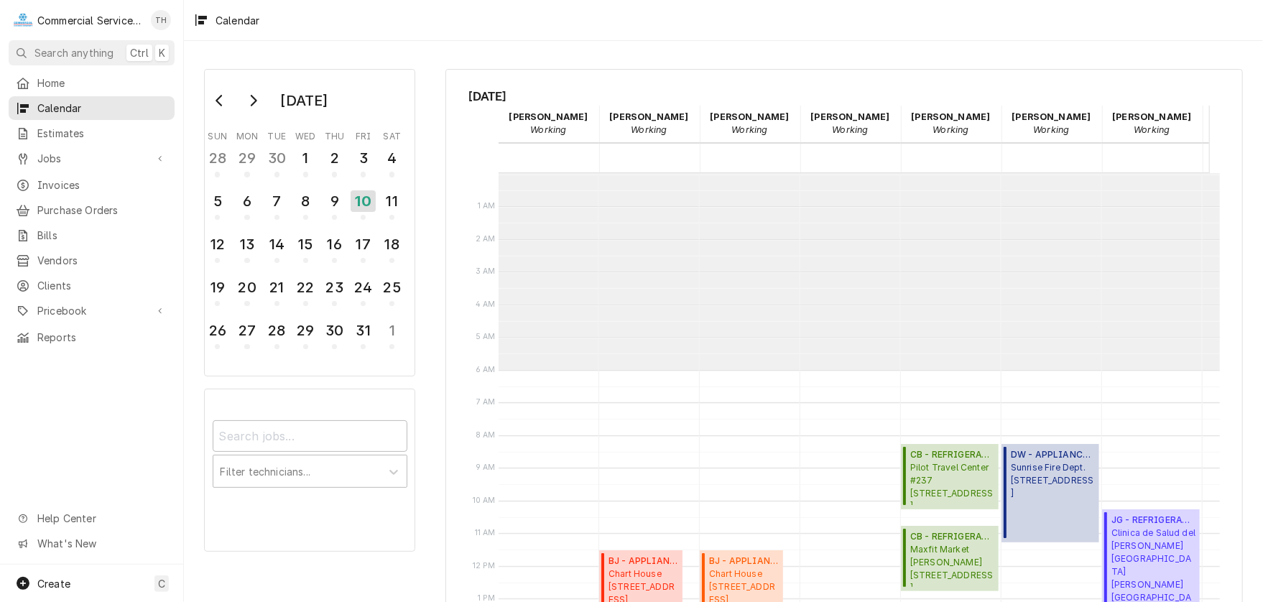
scroll to position [196, 0]
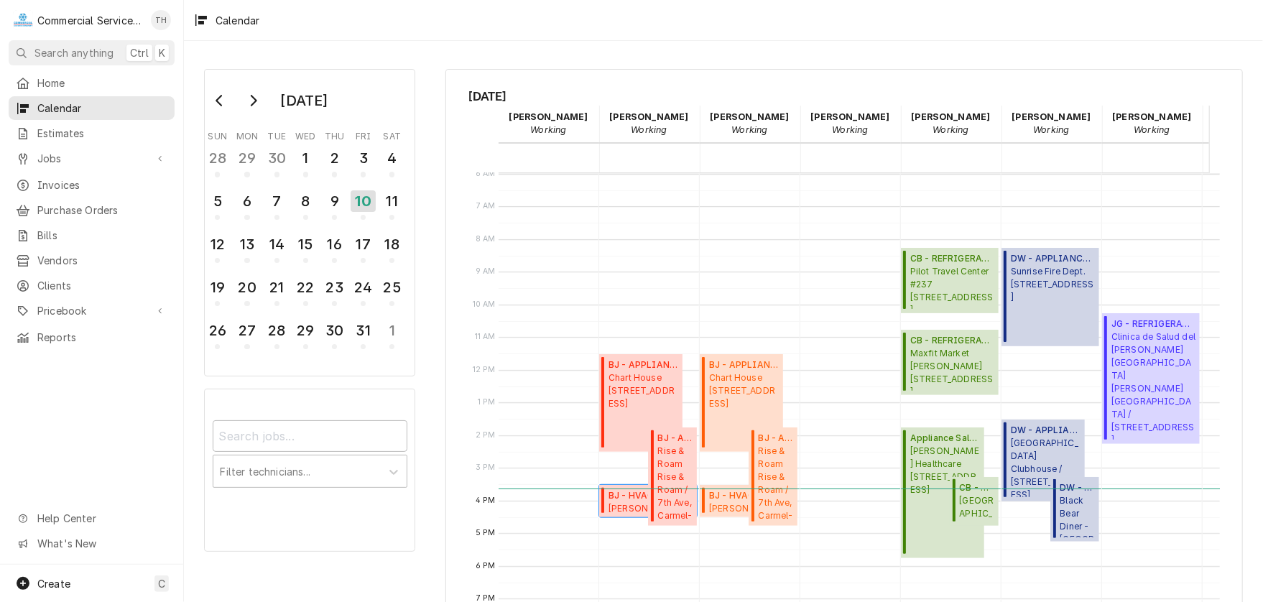
click at [635, 493] on span "BJ - HVAC ( Active )" at bounding box center [650, 495] width 84 height 13
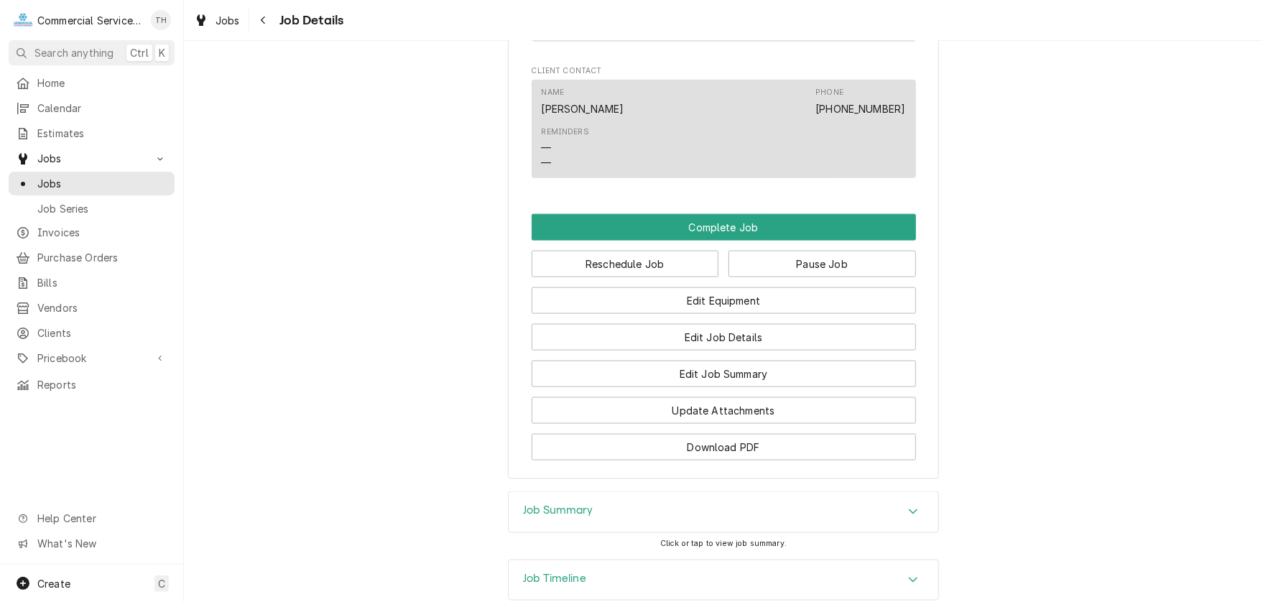
scroll to position [1005, 0]
click at [759, 240] on button "Complete Job" at bounding box center [723, 226] width 384 height 27
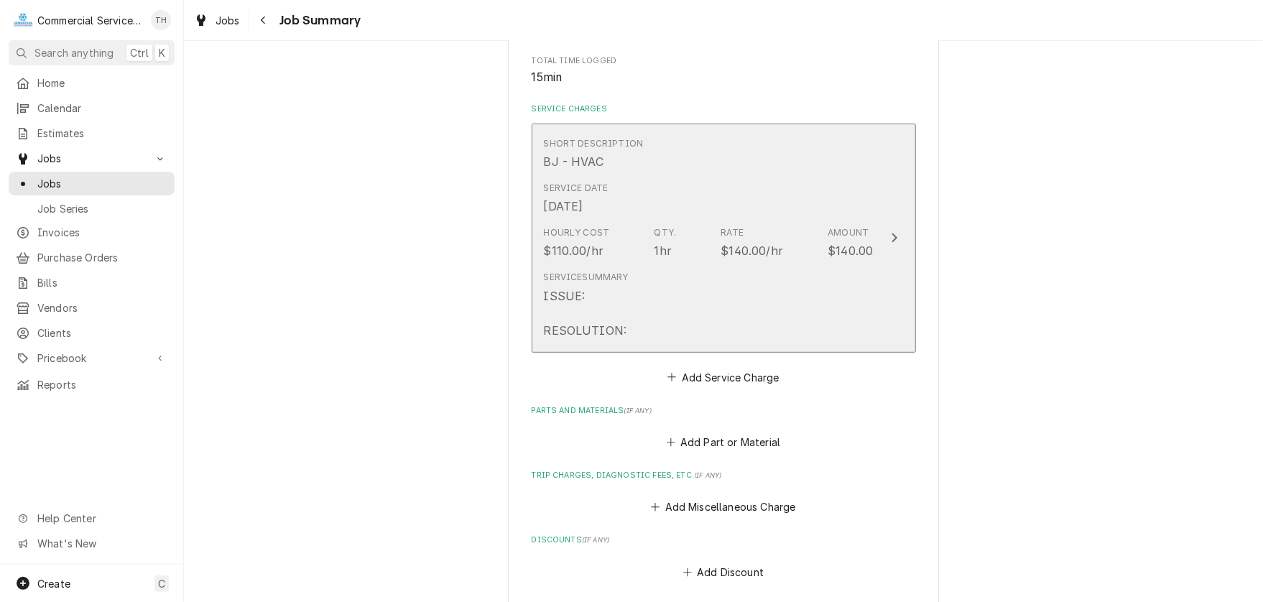
click at [751, 285] on div "Service Summary ISSUE: RESOLUTION:" at bounding box center [709, 304] width 330 height 79
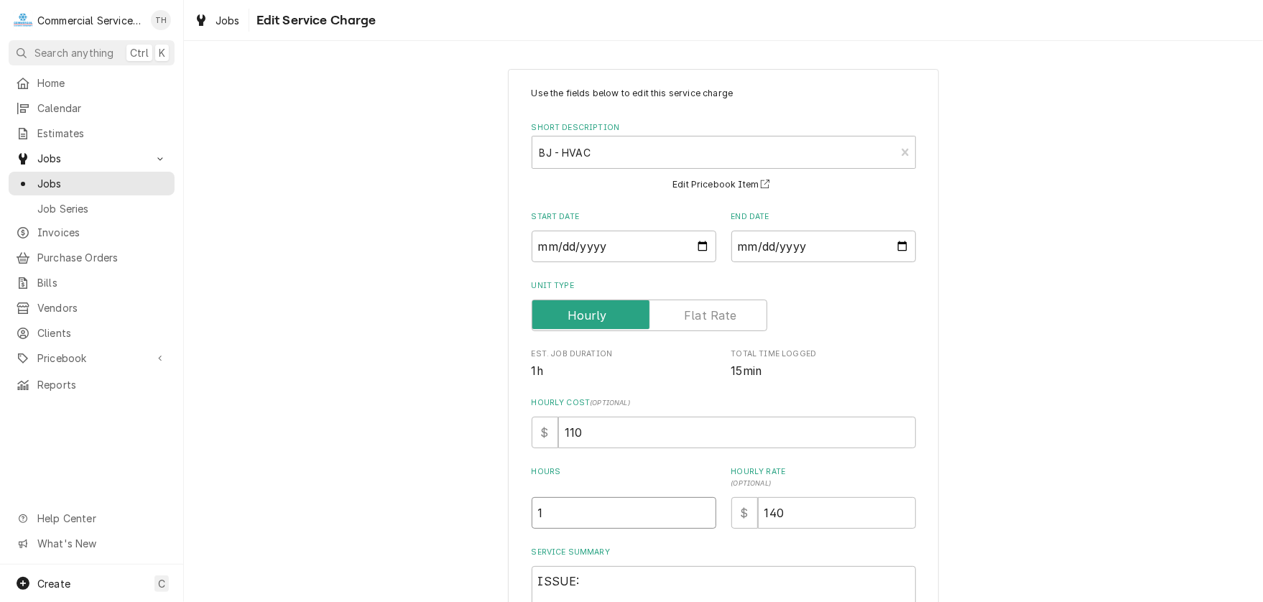
drag, startPoint x: 544, startPoint y: 510, endPoint x: 511, endPoint y: 508, distance: 33.8
click at [511, 508] on div "Use the fields below to edit this service charge Short Description BJ - HVAC BJ…" at bounding box center [723, 406] width 431 height 674
type textarea "x"
type input ".0"
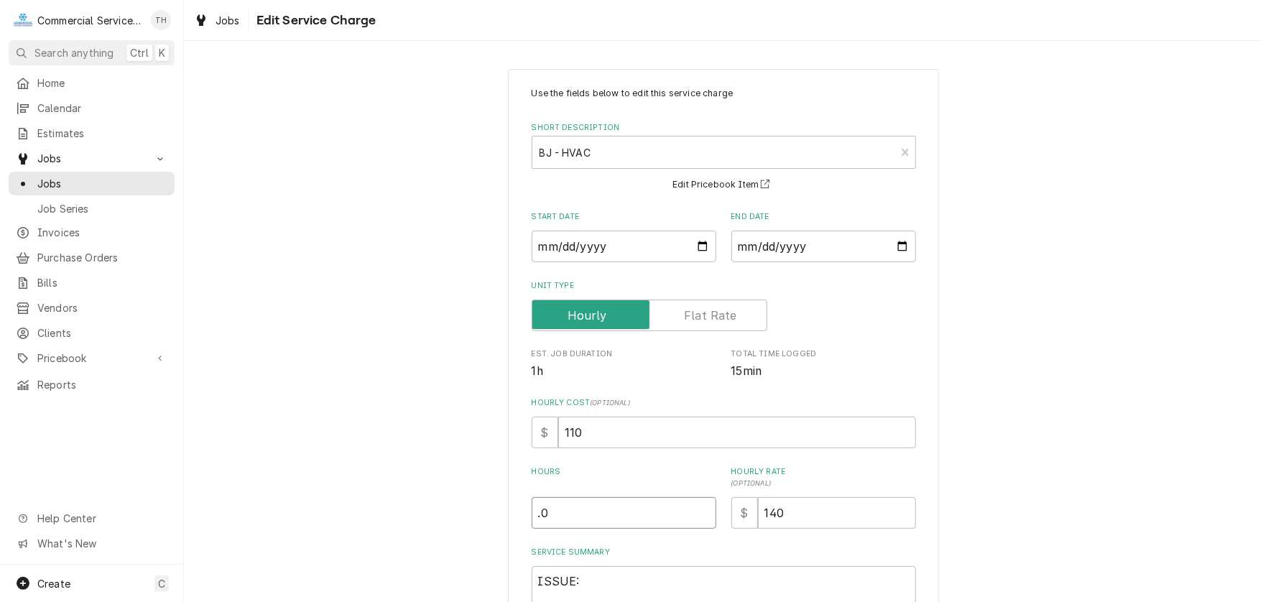
type textarea "x"
type input ".00"
type textarea "x"
type input ".001"
type textarea "x"
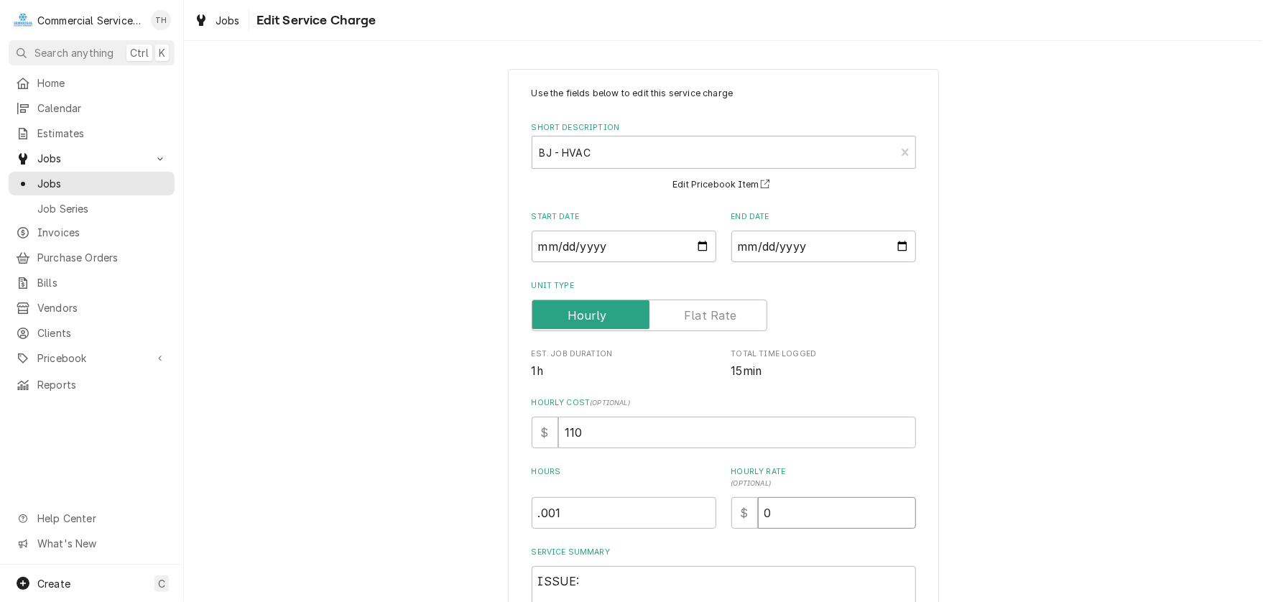
type input "0"
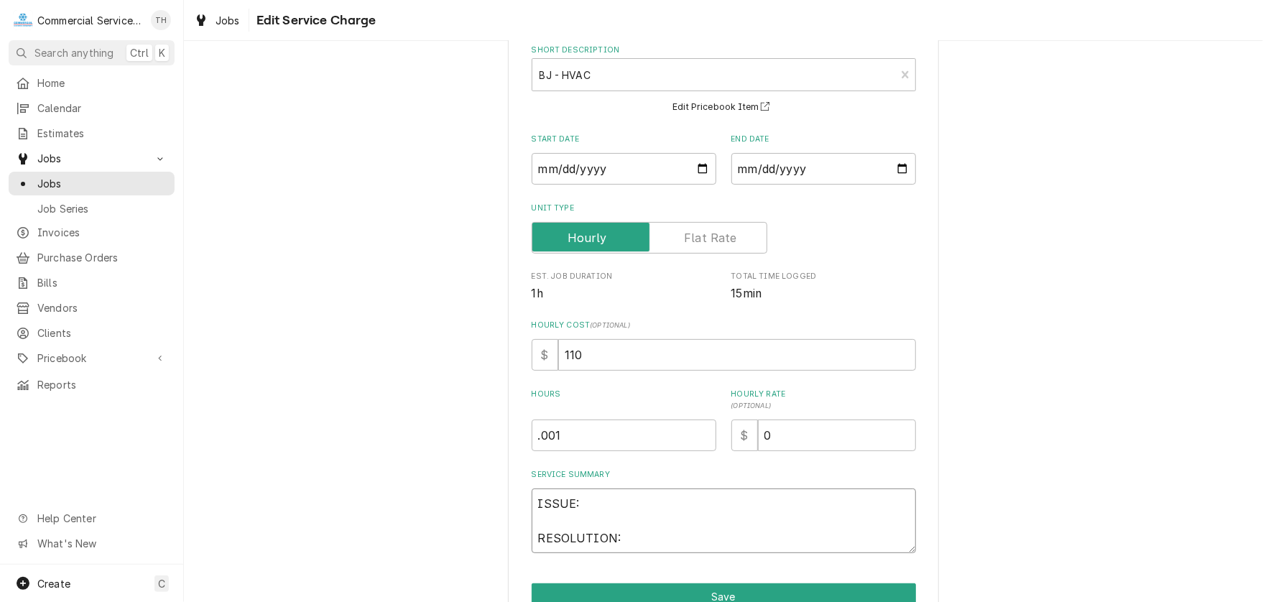
scroll to position [152, 0]
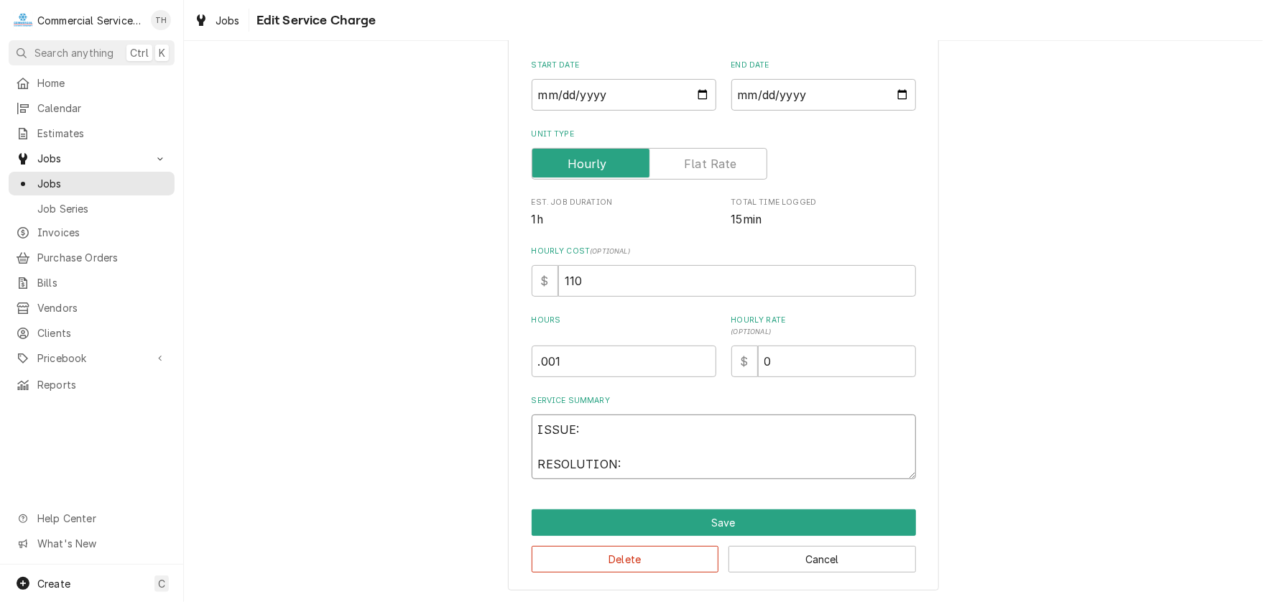
drag, startPoint x: 595, startPoint y: 428, endPoint x: 557, endPoint y: 465, distance: 52.8
click at [557, 465] on textarea "ISSUE: RESOLUTION:" at bounding box center [723, 446] width 384 height 65
type textarea "x"
type textarea "ISSUE:OLUTION:"
type textarea "x"
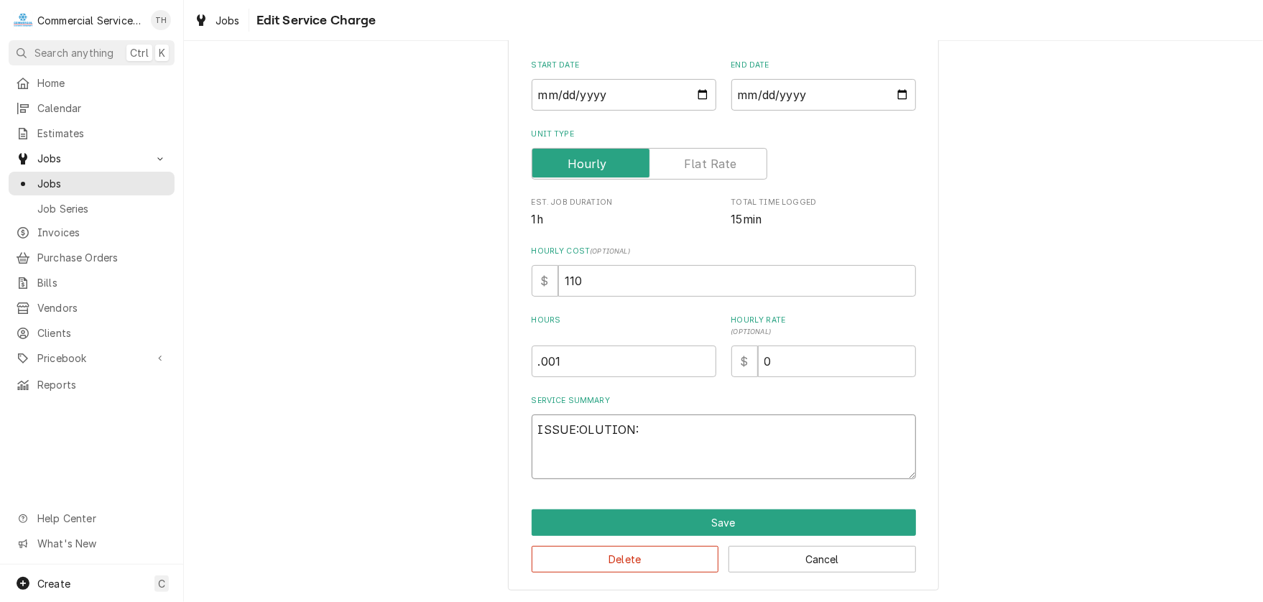
type textarea "SSUE:OLUTION:"
type textarea "x"
type textarea "SUE:OLUTION:"
type textarea "x"
type textarea "UE:OLUTION:"
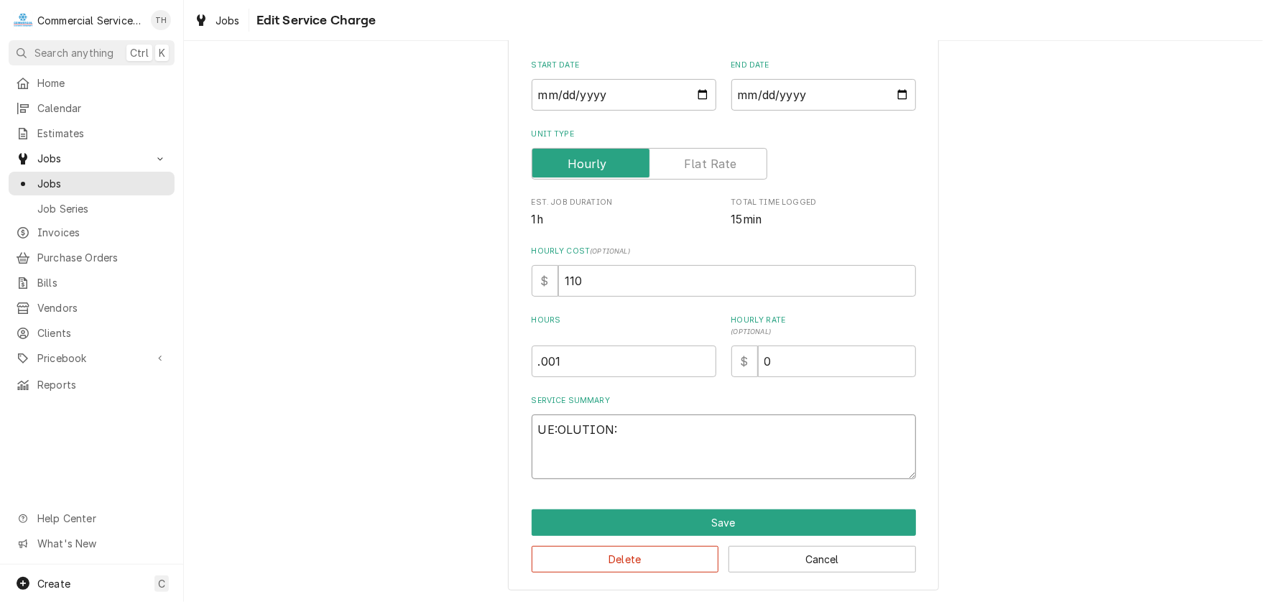
type textarea "x"
type textarea "E:OLUTION:"
type textarea "x"
type textarea ":OLUTION:"
type textarea "x"
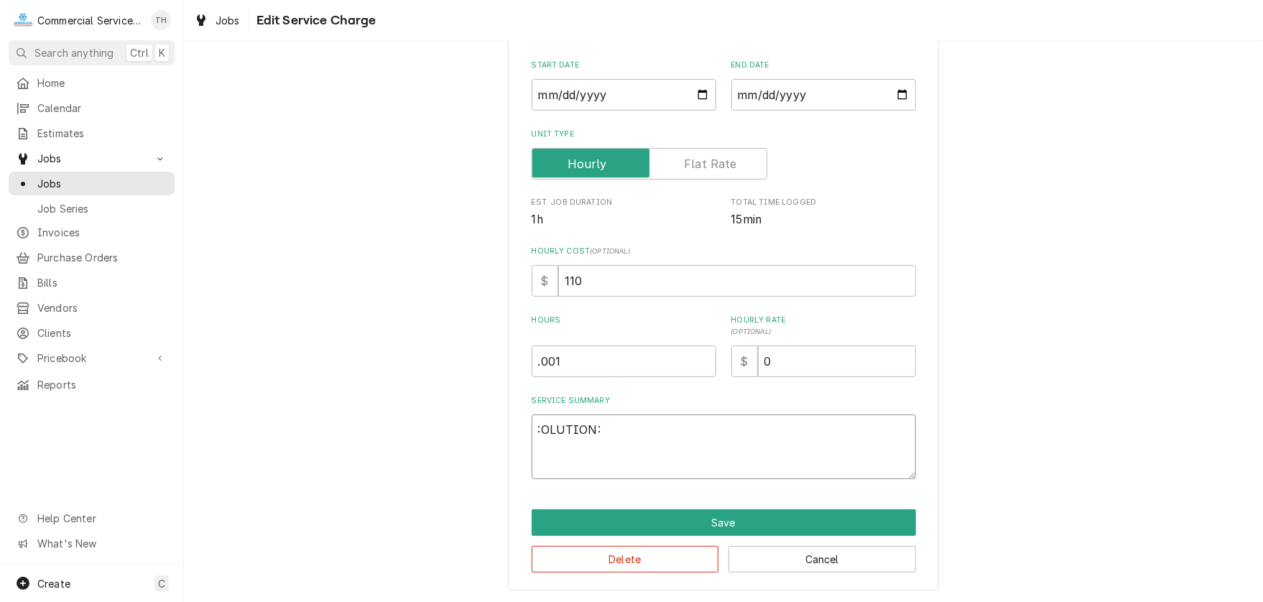
type textarea "OLUTION:"
type textarea "x"
type textarea "LUTION:"
type textarea "x"
type textarea "UTION:"
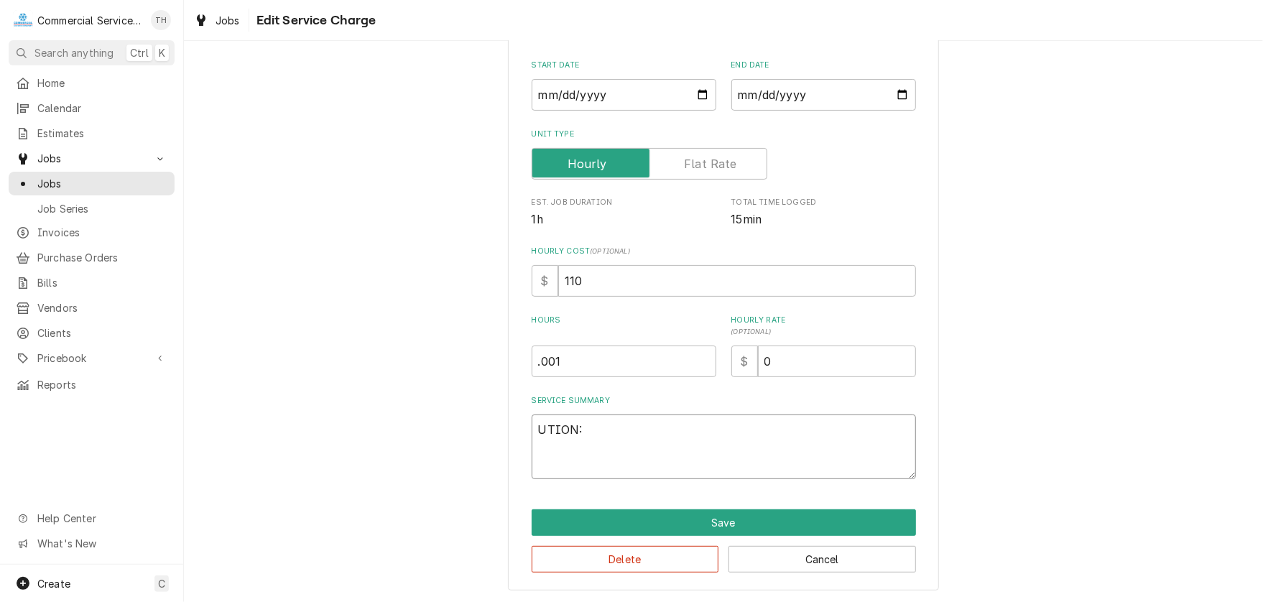
type textarea "x"
type textarea "TION:"
type textarea "x"
type textarea "ION:"
type textarea "x"
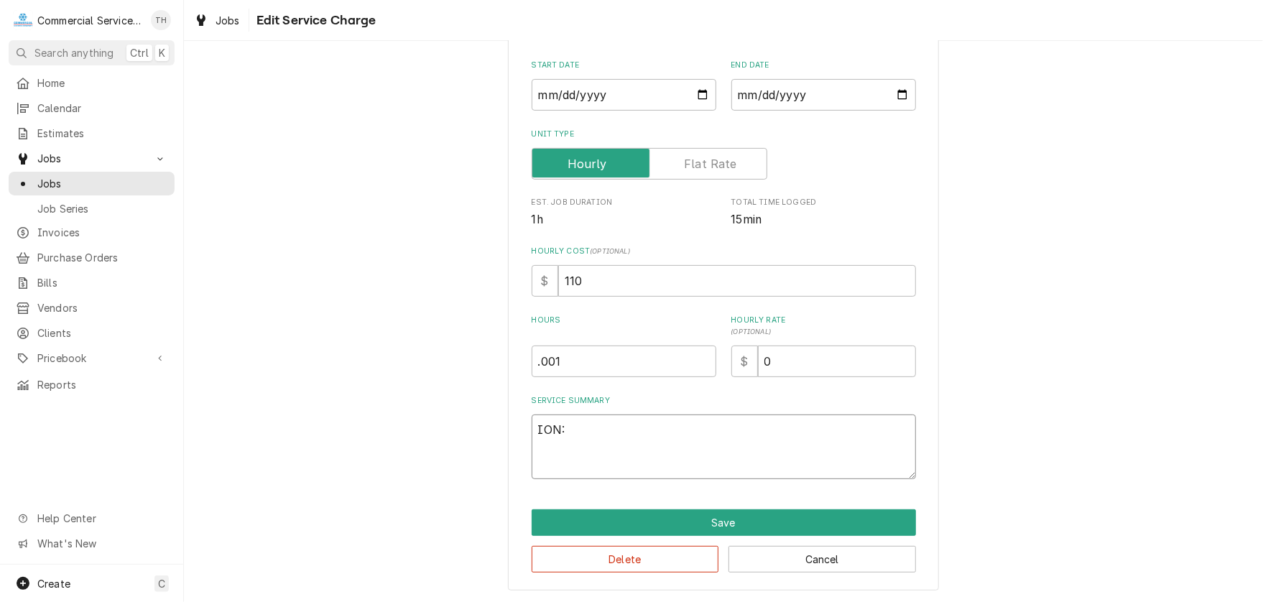
type textarea "ON:"
type textarea "x"
type textarea "N:"
type textarea "x"
type textarea ":"
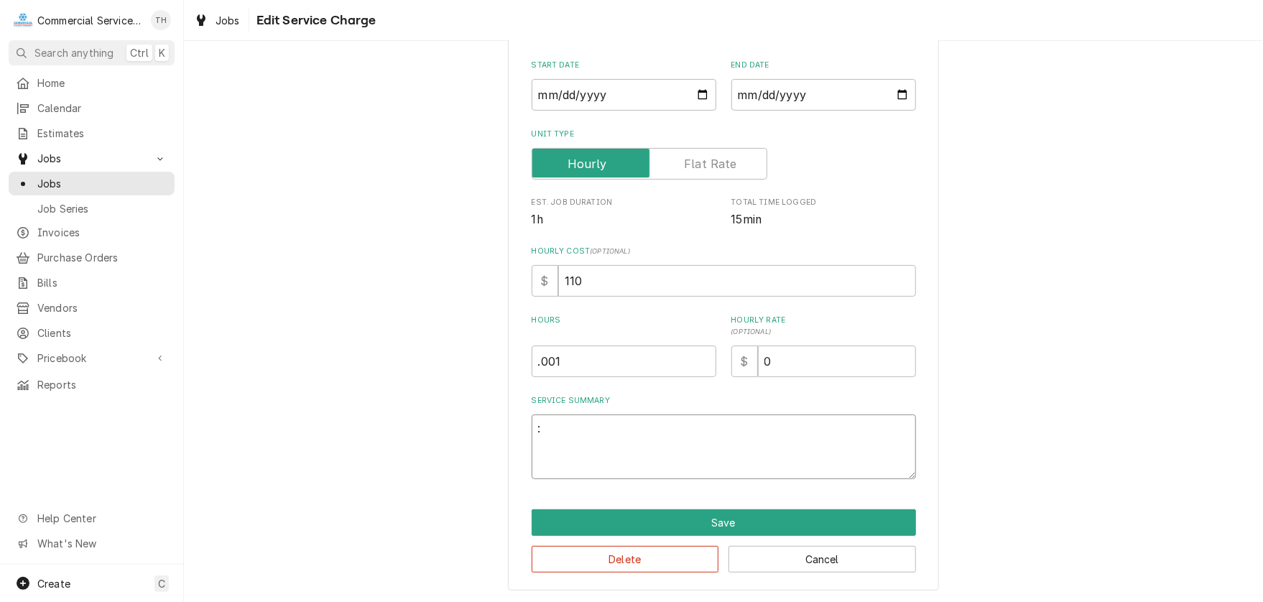
type textarea "x"
type textarea "C"
type textarea "x"
type textarea "Ca"
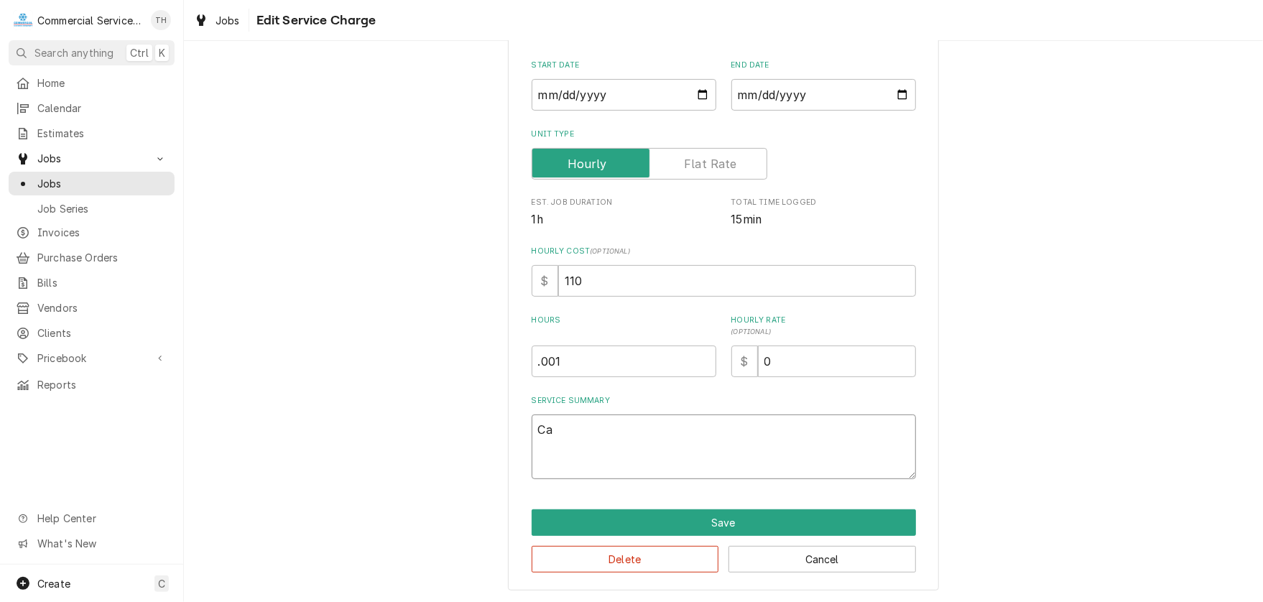
type textarea "x"
type textarea "Can"
type textarea "x"
type textarea "Canc"
type textarea "x"
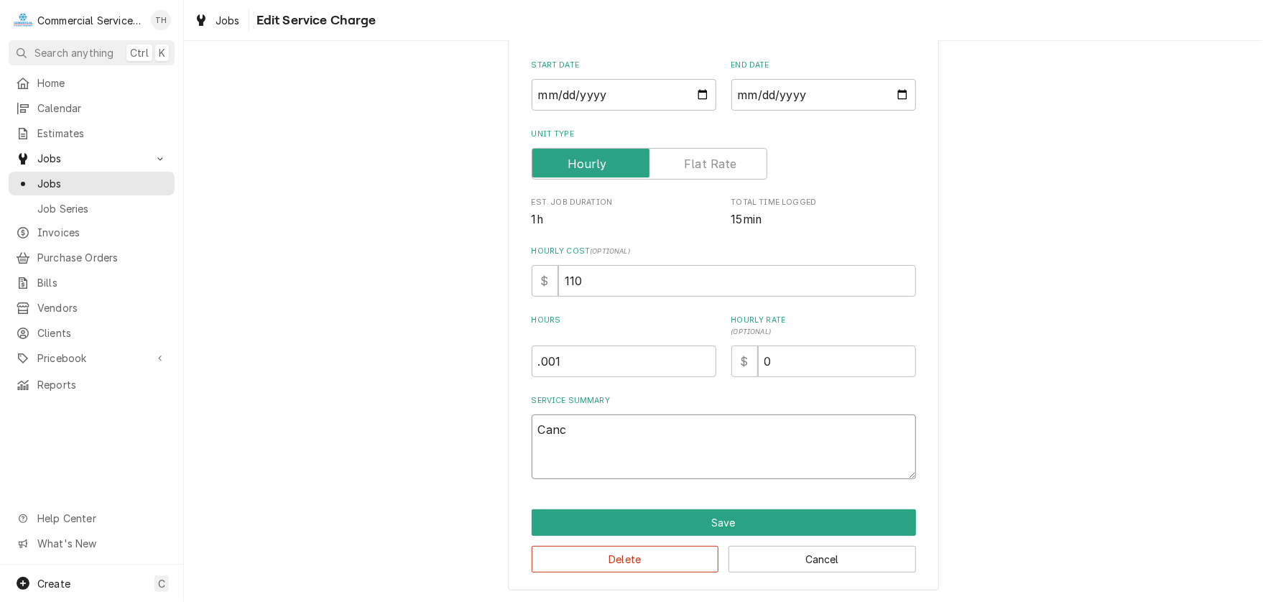
type textarea "Cance"
type textarea "x"
type textarea "Cancel"
type textarea "x"
type textarea "Cancell"
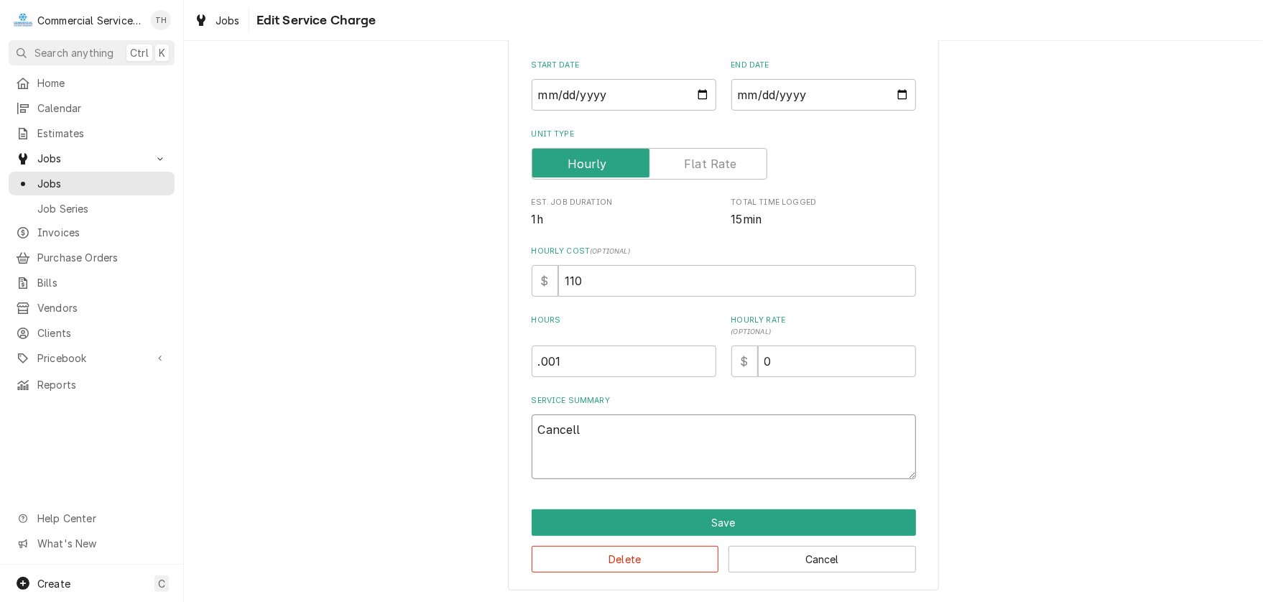
type textarea "x"
type textarea "Cancelle"
type textarea "x"
type textarea "Cancelled"
type textarea "x"
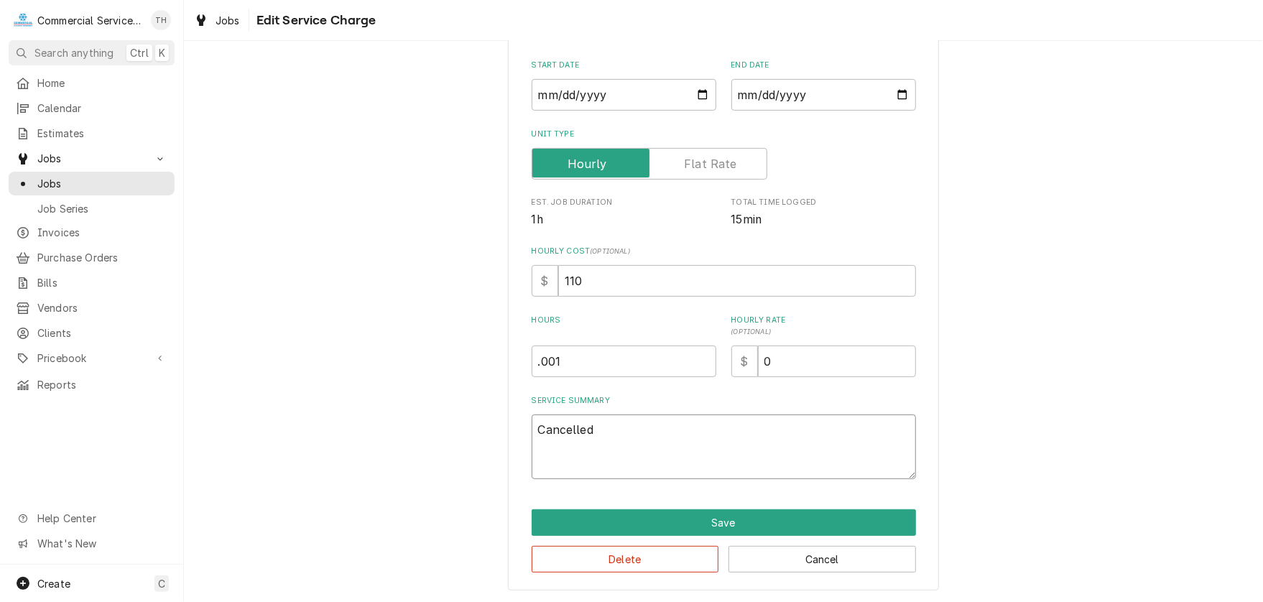
type textarea "Cancelled"
type textarea "x"
type textarea "Cancelled p"
type textarea "x"
type textarea "Cancelled pe"
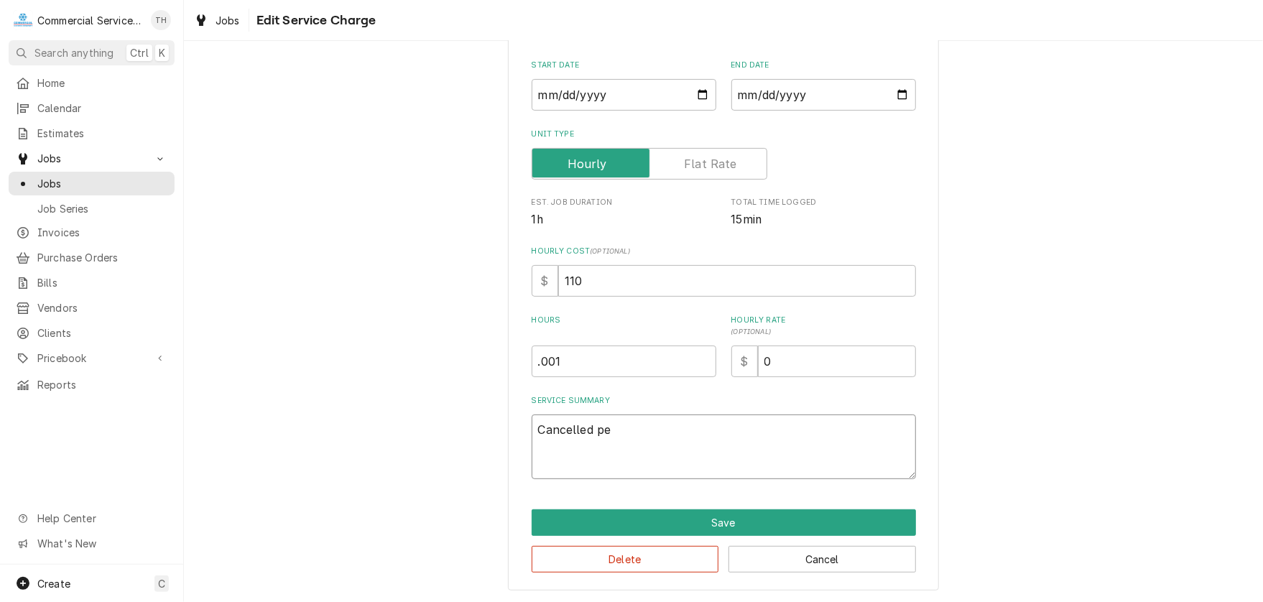
type textarea "x"
type textarea "Cancelled per"
type textarea "x"
type textarea "Cancelled per"
type textarea "x"
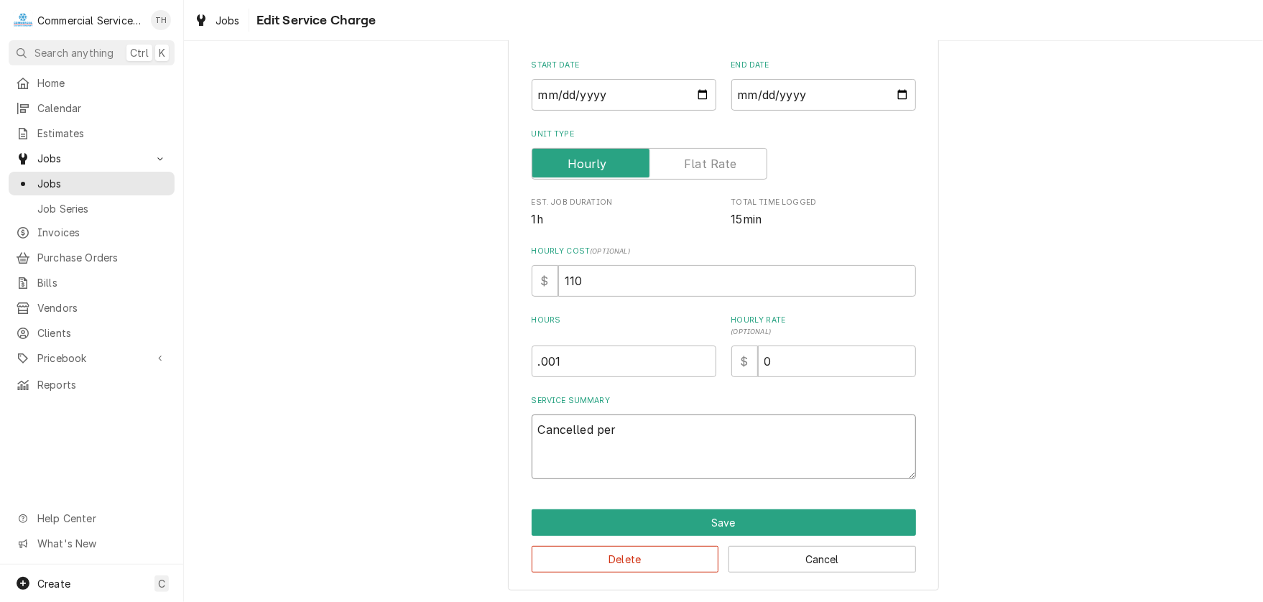
type textarea "Cancelled per B"
type textarea "x"
type textarea "Cancelled per BJ"
click at [672, 511] on button "Save" at bounding box center [723, 522] width 384 height 27
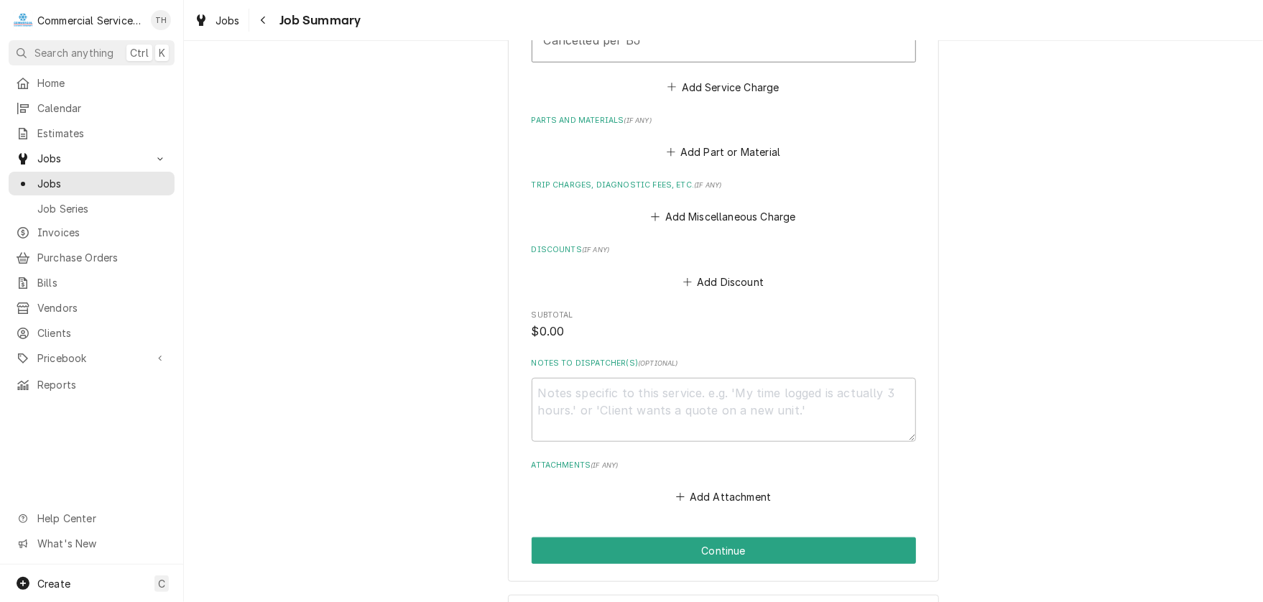
scroll to position [603, 0]
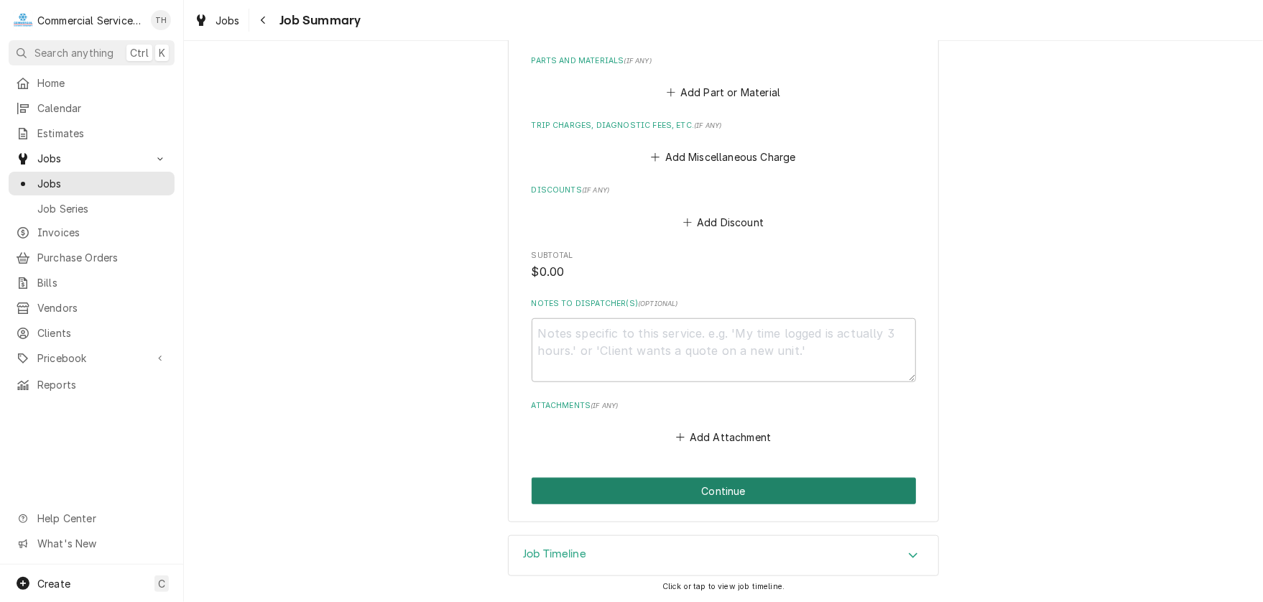
click at [744, 478] on button "Continue" at bounding box center [723, 491] width 384 height 27
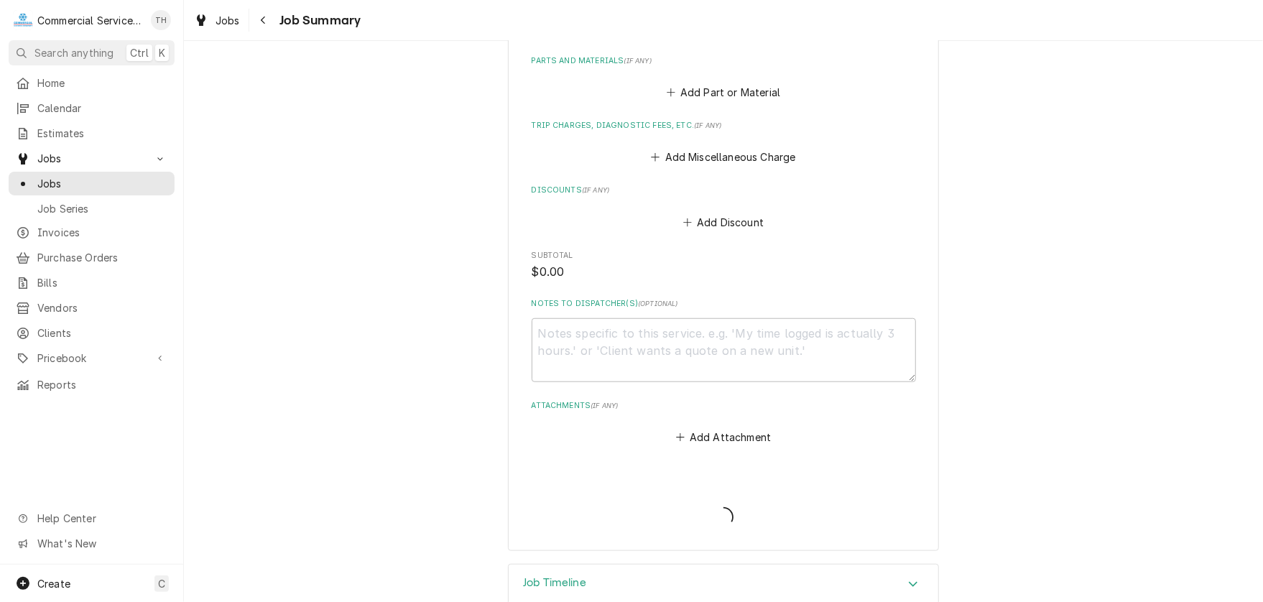
type textarea "x"
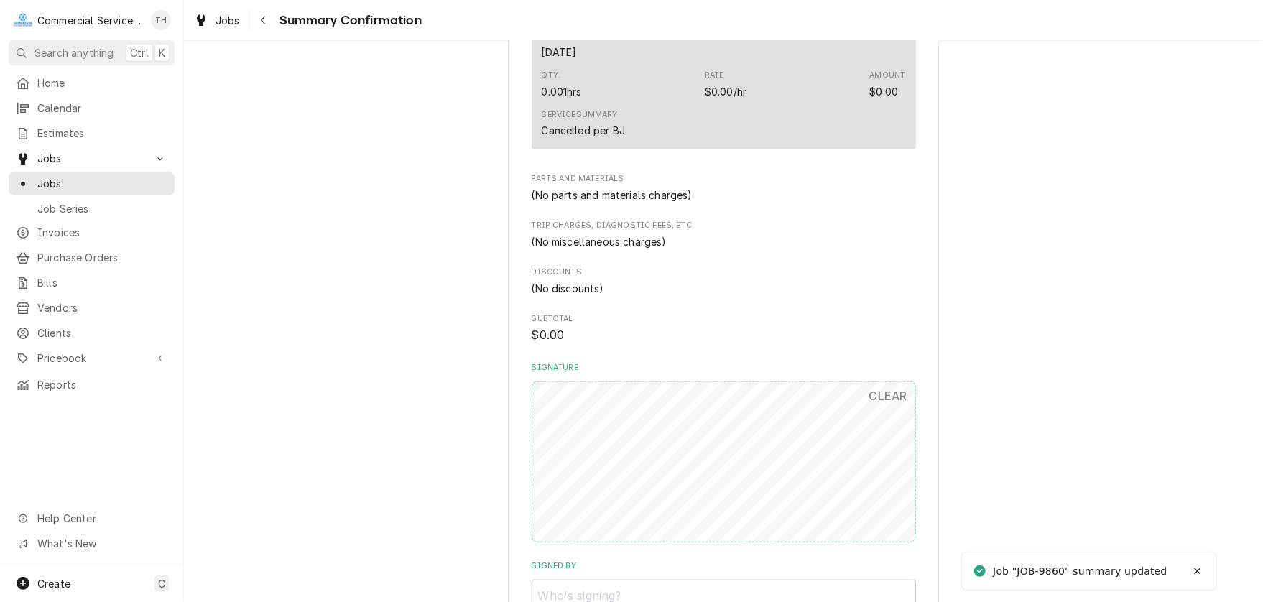
scroll to position [575, 0]
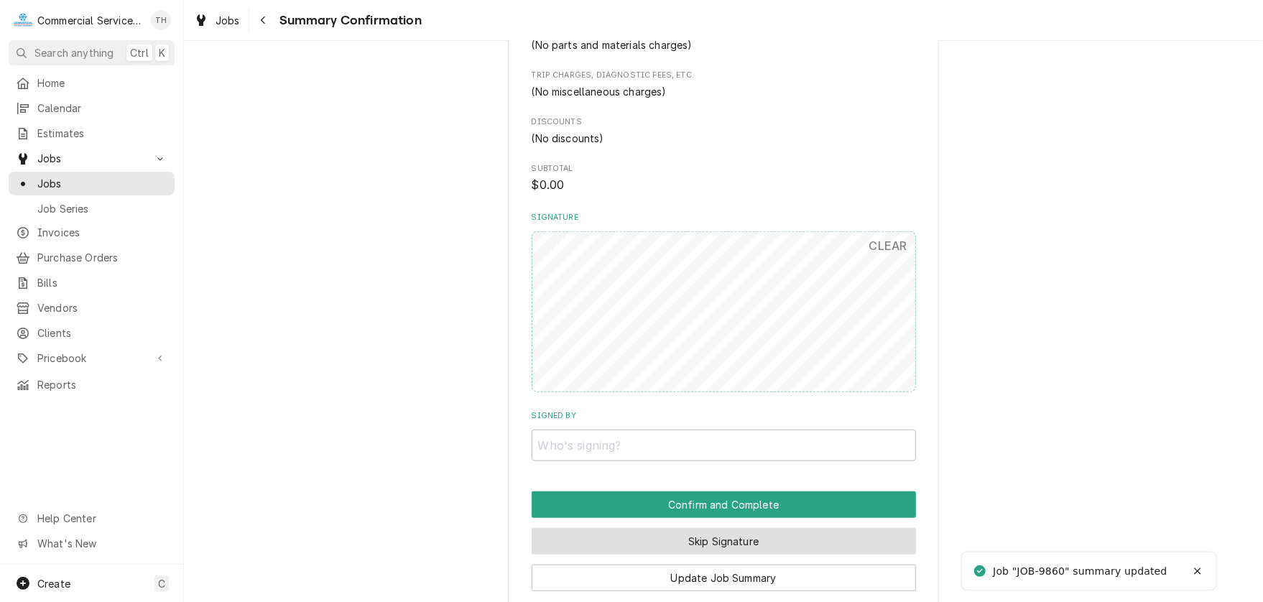
drag, startPoint x: 751, startPoint y: 528, endPoint x: 707, endPoint y: 384, distance: 150.2
click at [751, 528] on button "Skip Signature" at bounding box center [723, 541] width 384 height 27
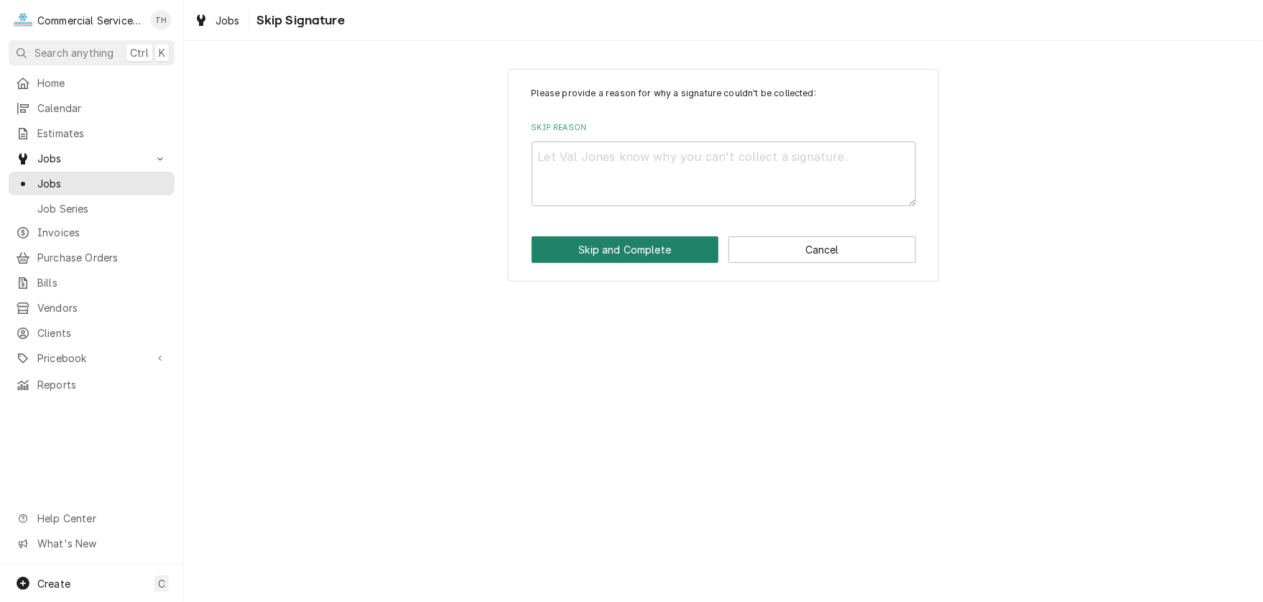
click at [619, 252] on button "Skip and Complete" at bounding box center [624, 249] width 187 height 27
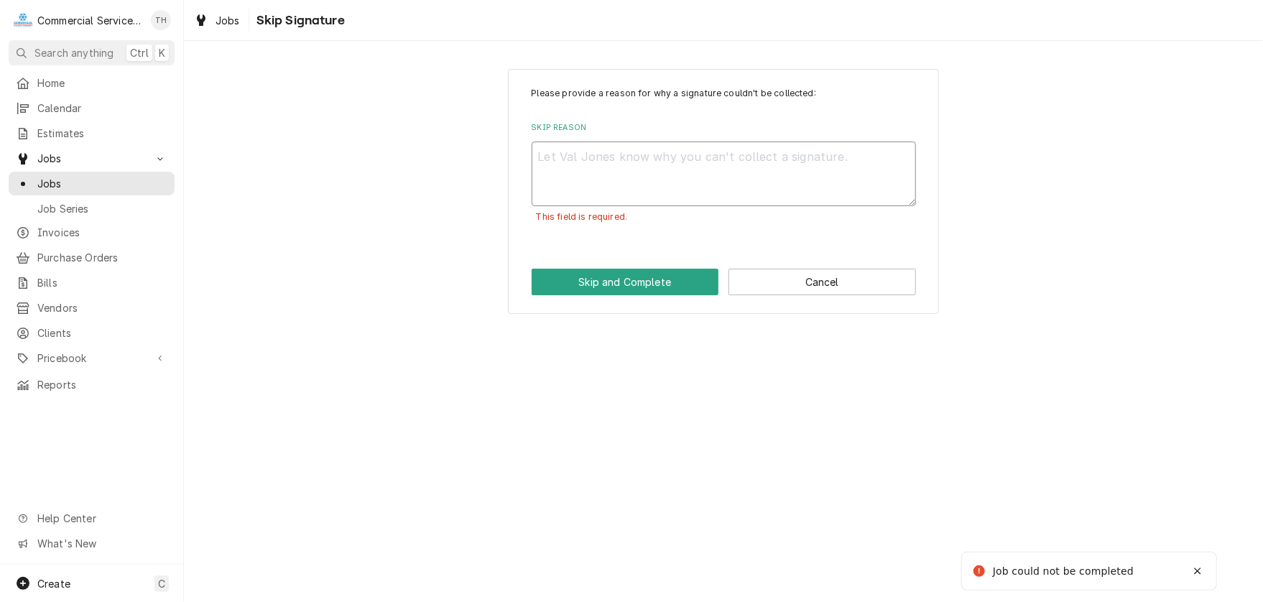
click at [586, 154] on textarea "Skip Reason" at bounding box center [723, 173] width 384 height 65
type textarea "x"
type textarea "-"
type textarea "x"
type textarea "--"
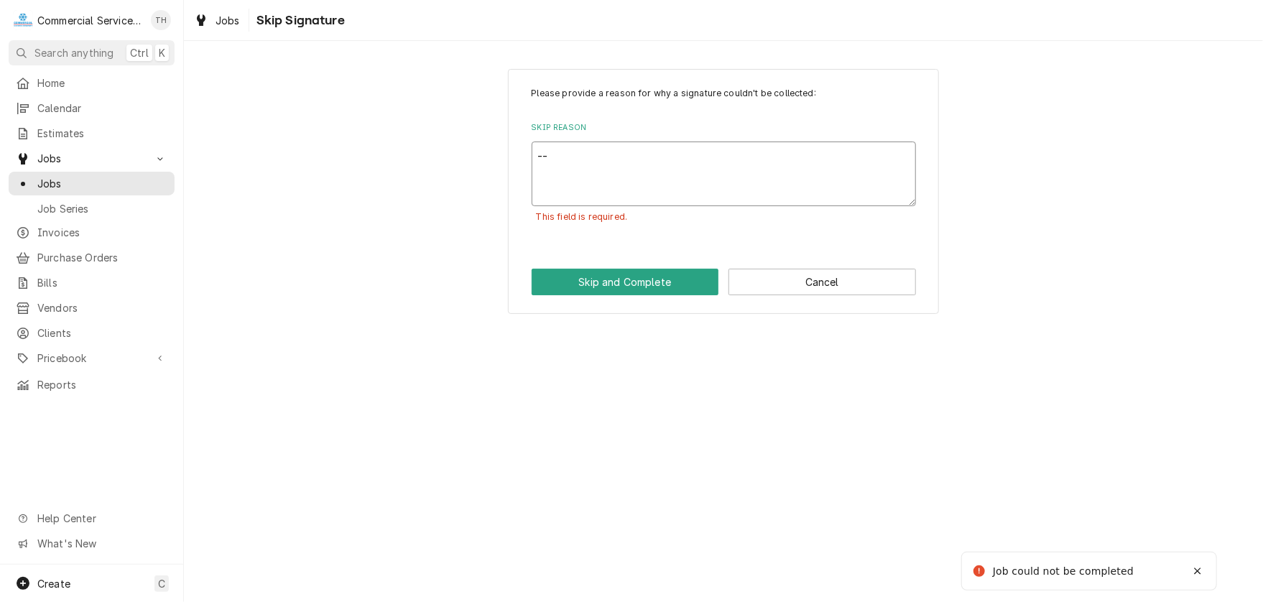
type textarea "x"
type textarea "---"
click at [622, 281] on button "Skip and Complete" at bounding box center [624, 282] width 187 height 27
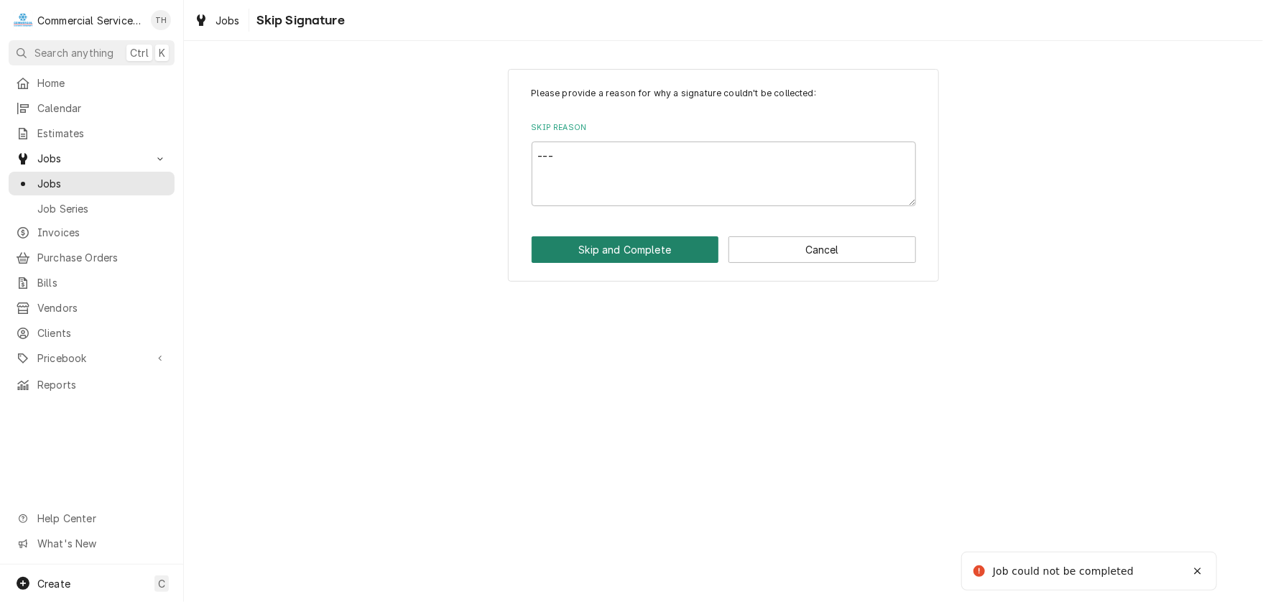
type textarea "x"
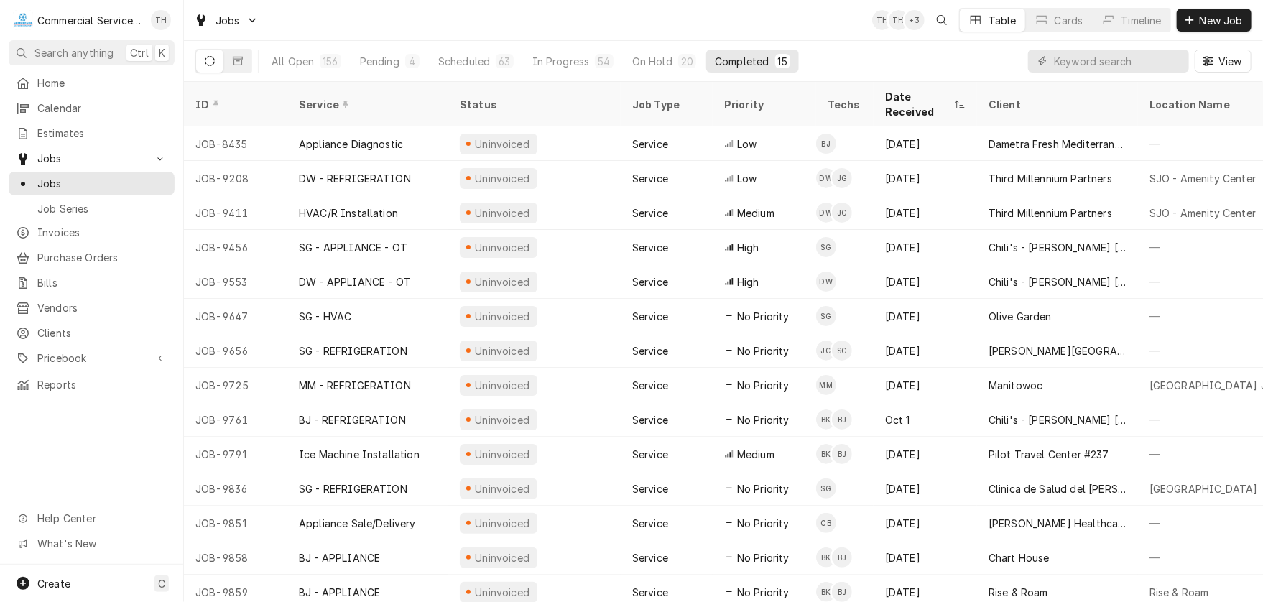
scroll to position [35, 0]
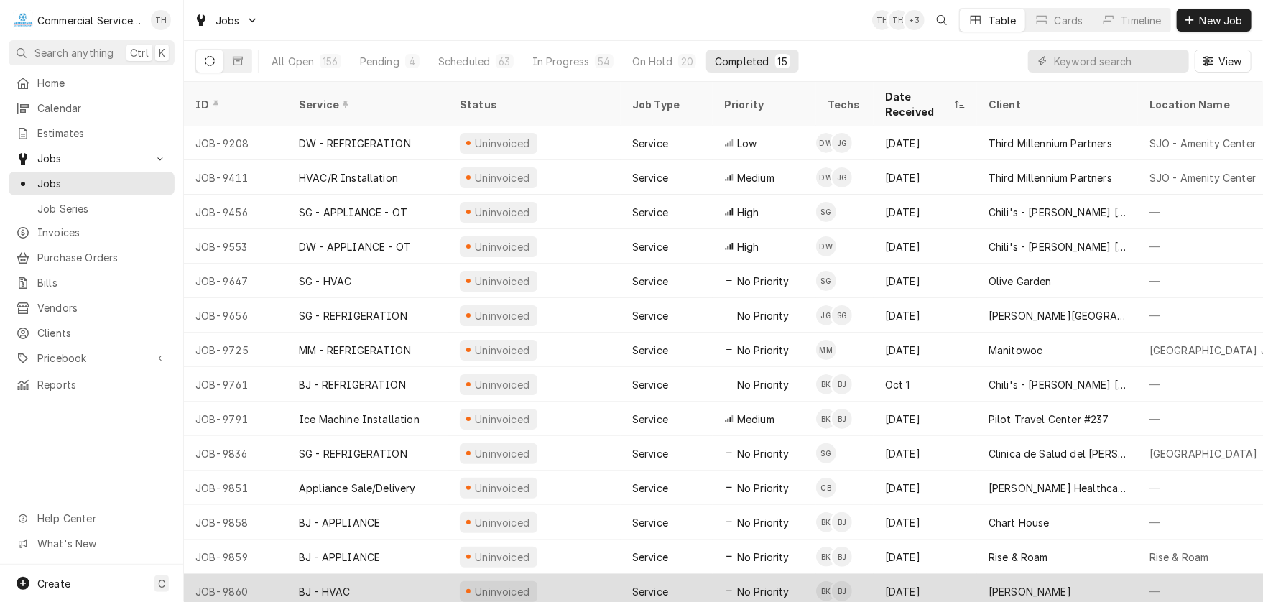
click at [909, 574] on div "[DATE]" at bounding box center [924, 591] width 103 height 34
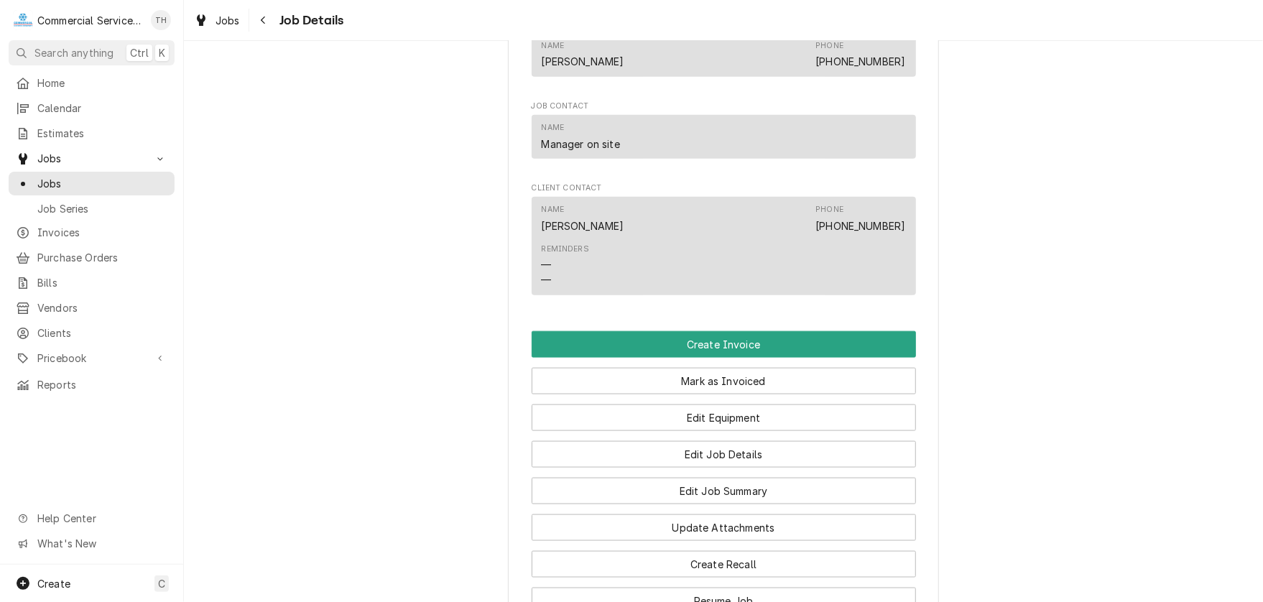
scroll to position [1005, 0]
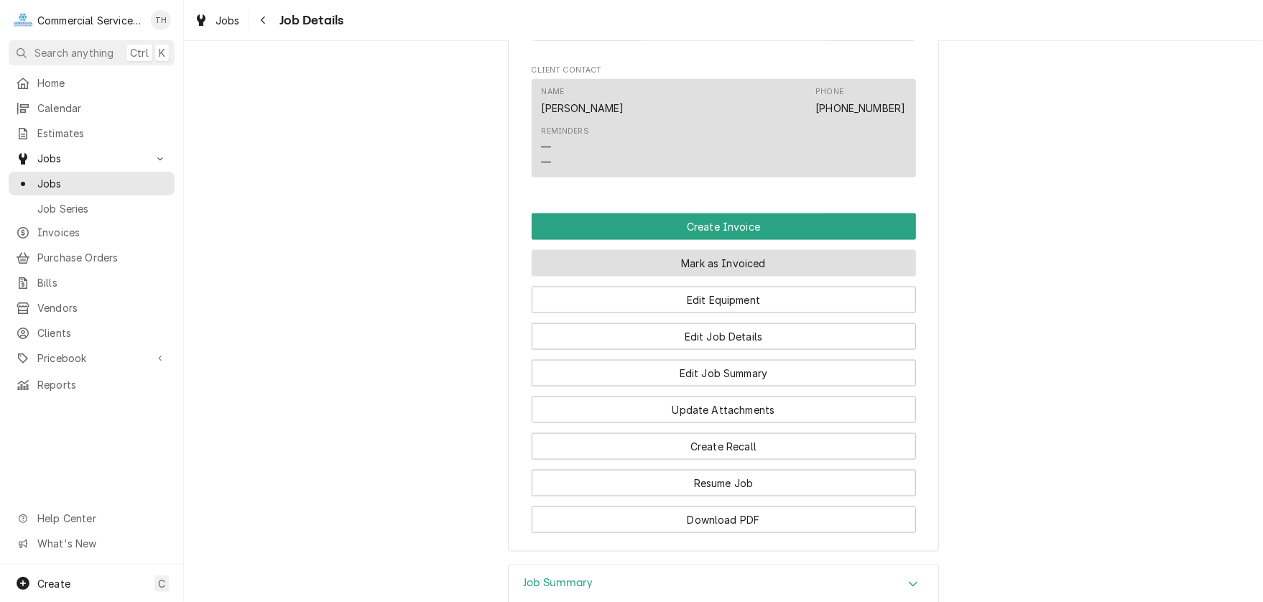
click at [708, 277] on button "Mark as Invoiced" at bounding box center [723, 263] width 384 height 27
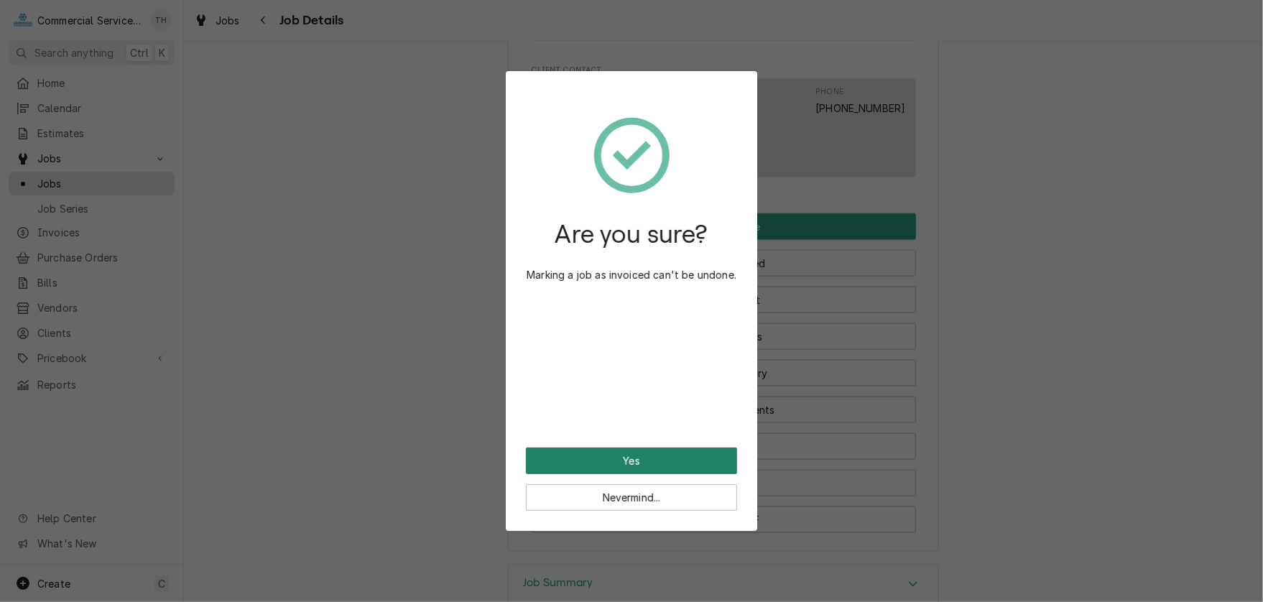
click at [600, 454] on button "Yes" at bounding box center [631, 460] width 211 height 27
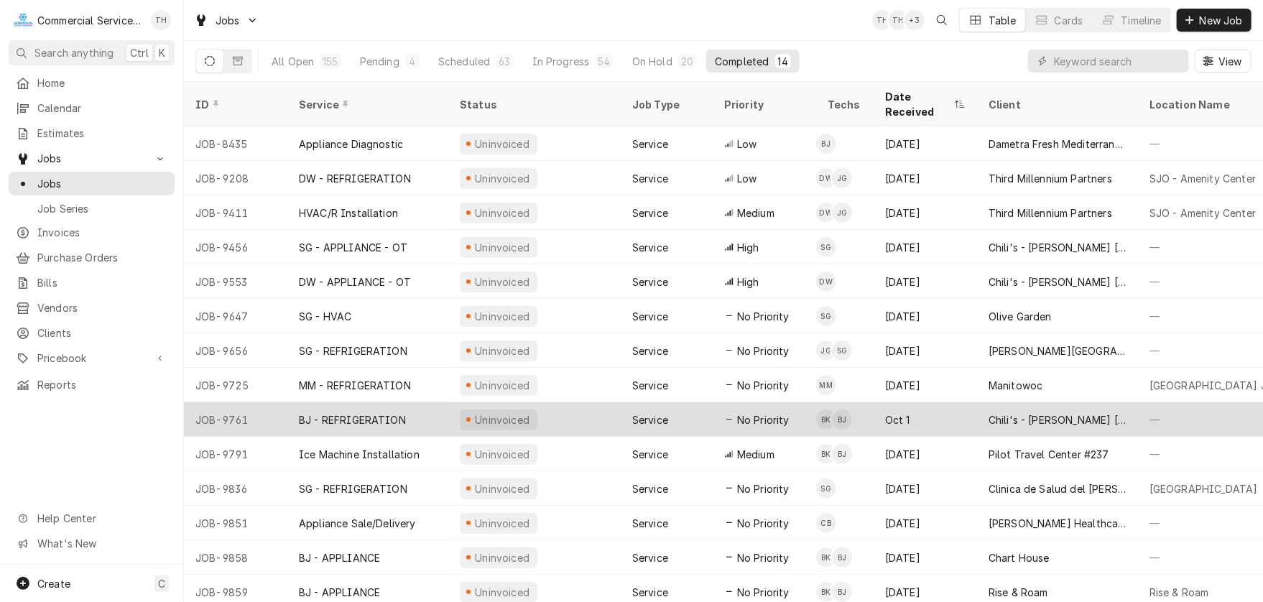
scroll to position [1, 0]
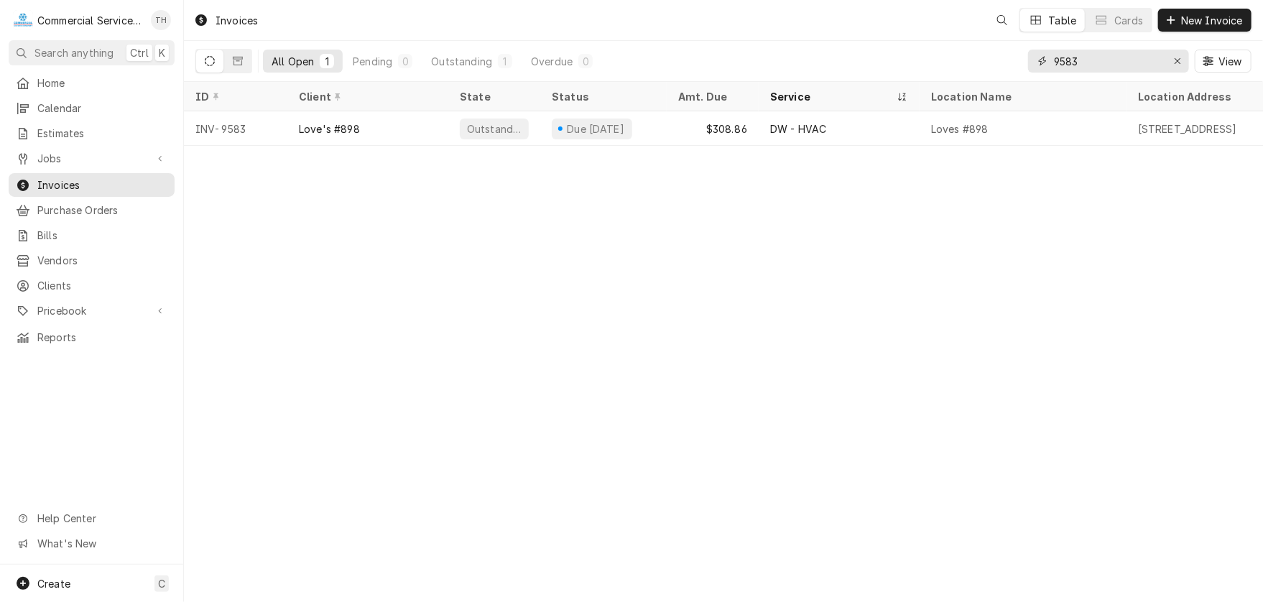
drag, startPoint x: 1092, startPoint y: 56, endPoint x: 1049, endPoint y: 57, distance: 43.1
click at [1049, 57] on div "9583" at bounding box center [1108, 61] width 161 height 23
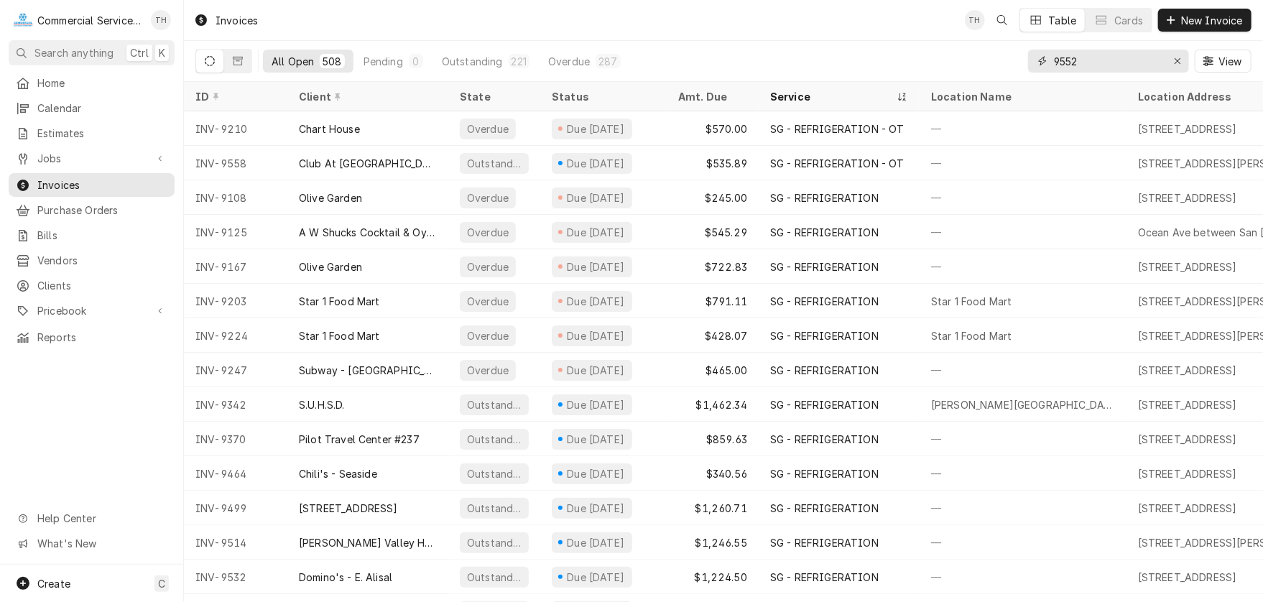
type input "9552"
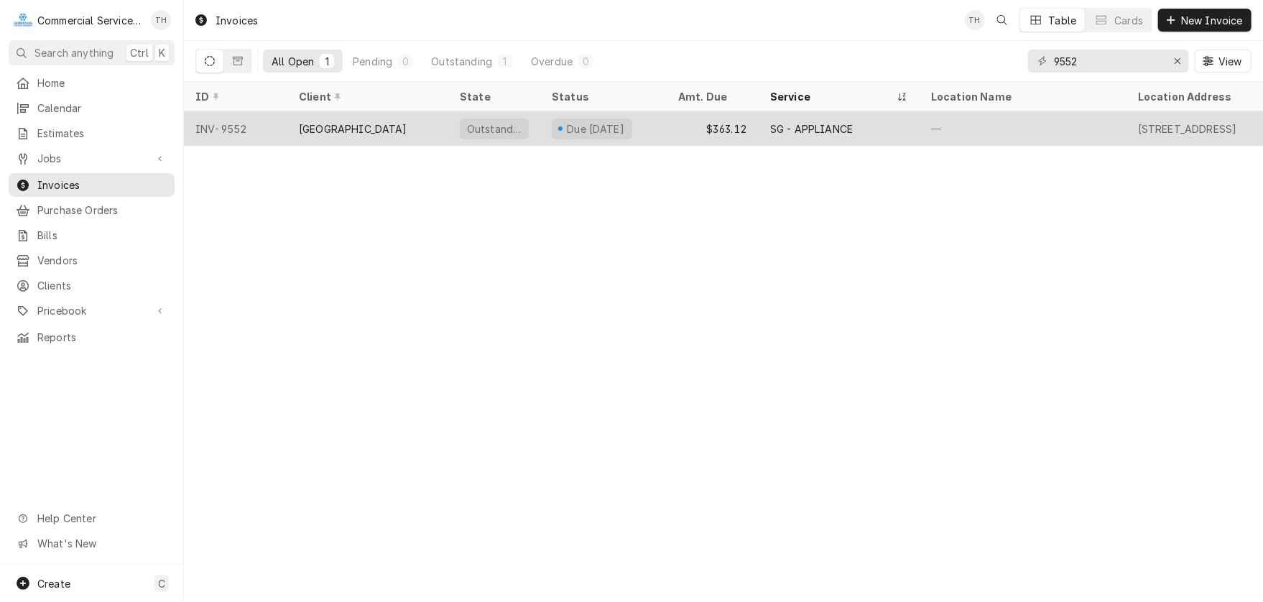
click at [713, 126] on div "$363.12" at bounding box center [712, 128] width 92 height 34
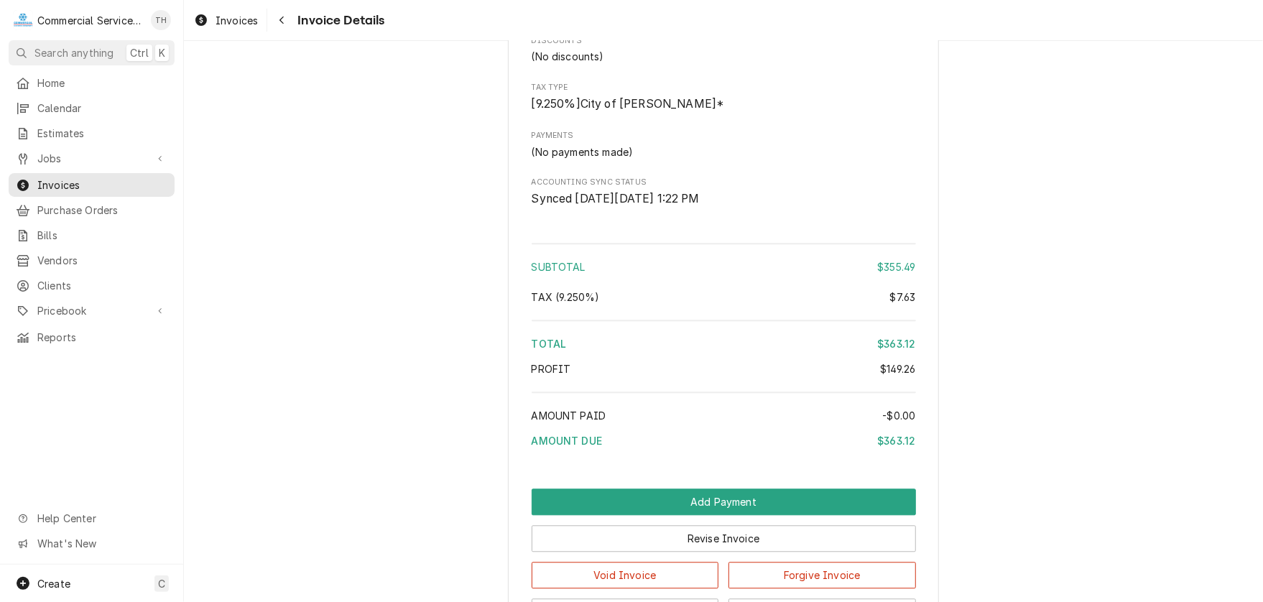
scroll to position [1867, 0]
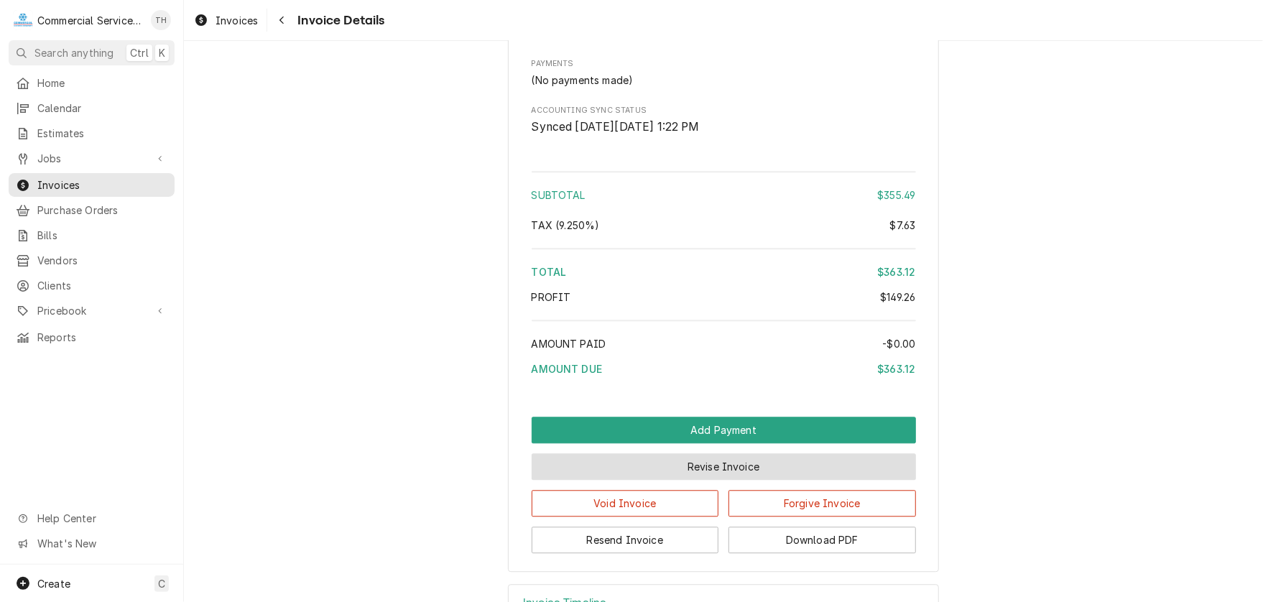
click at [701, 480] on button "Revise Invoice" at bounding box center [723, 466] width 384 height 27
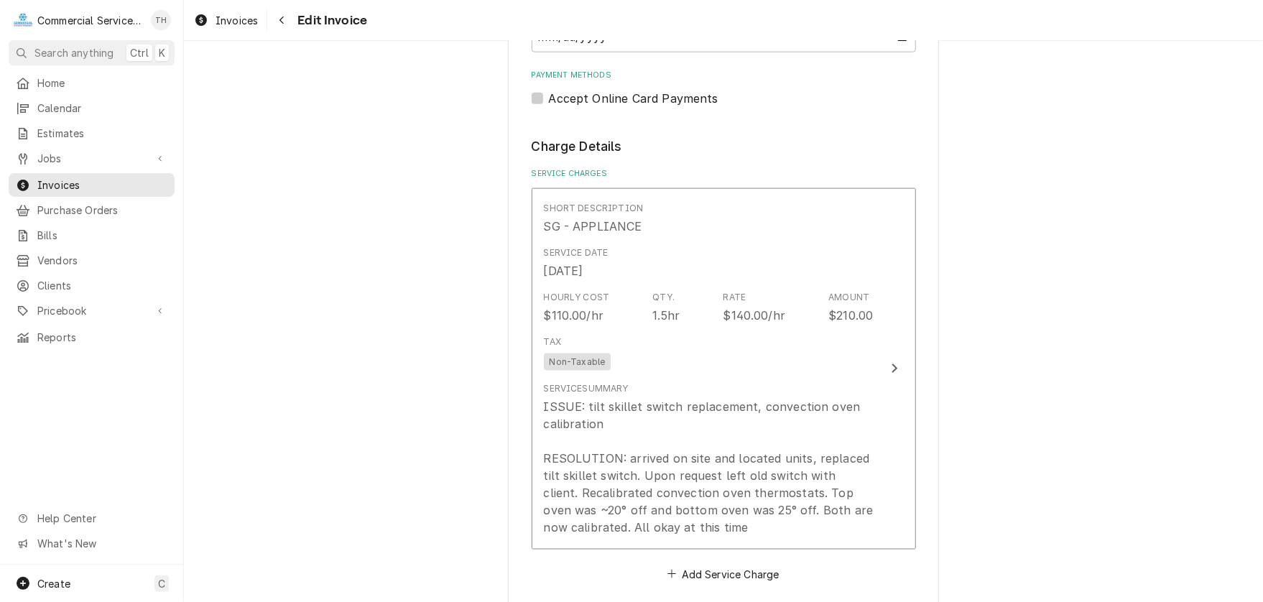
scroll to position [1077, 0]
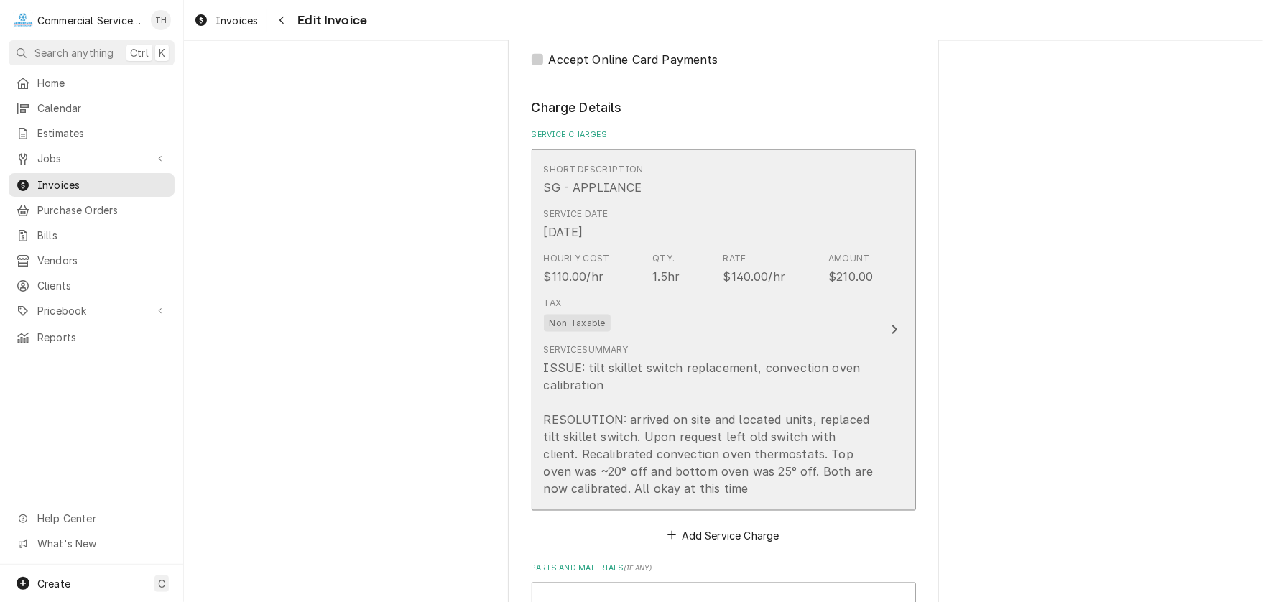
click at [683, 325] on div "Tax Non-Taxable" at bounding box center [709, 314] width 330 height 46
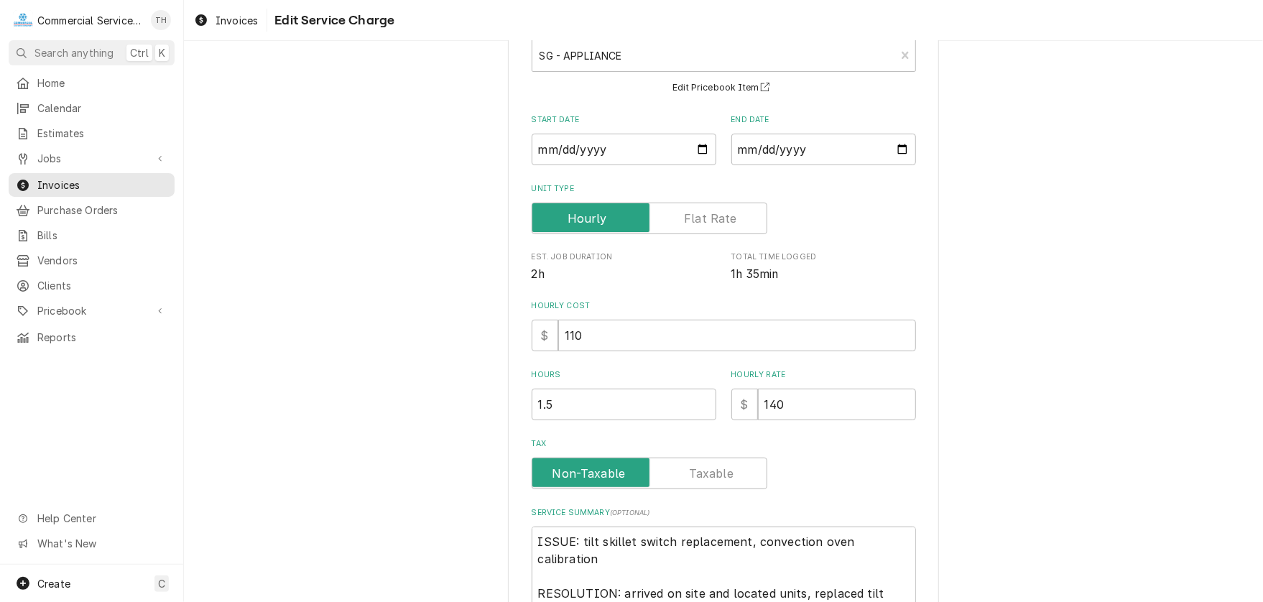
scroll to position [144, 0]
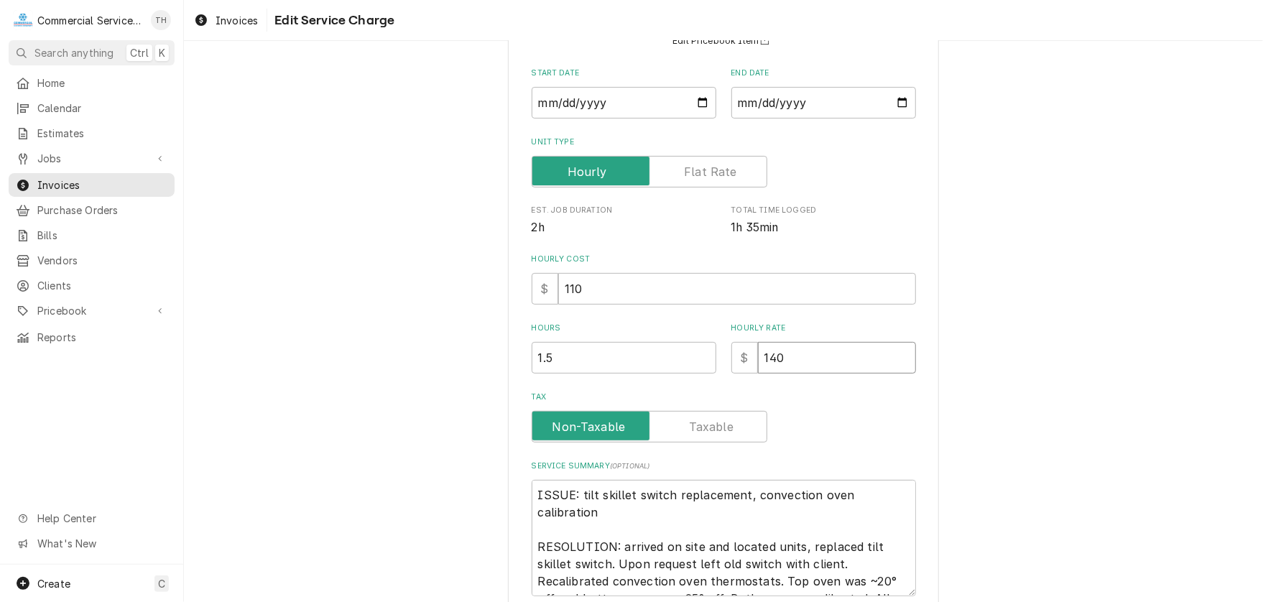
drag, startPoint x: 791, startPoint y: 358, endPoint x: 801, endPoint y: 358, distance: 10.1
click at [801, 358] on input "140" at bounding box center [837, 358] width 158 height 32
type textarea "x"
type input "12"
type textarea "x"
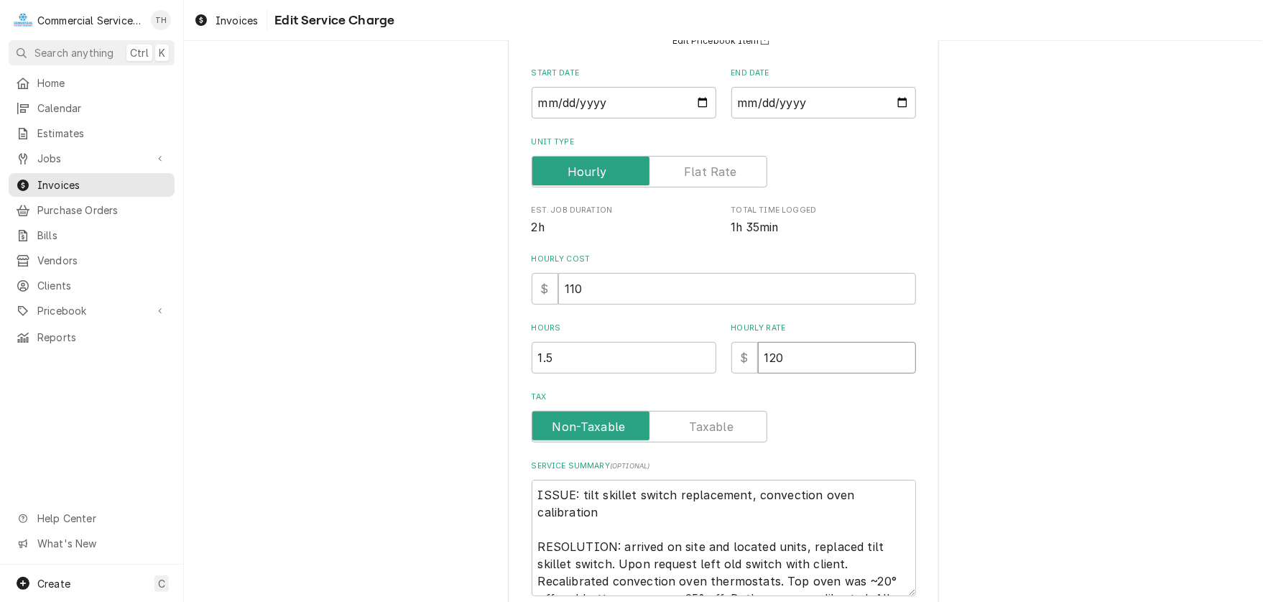
type input "120"
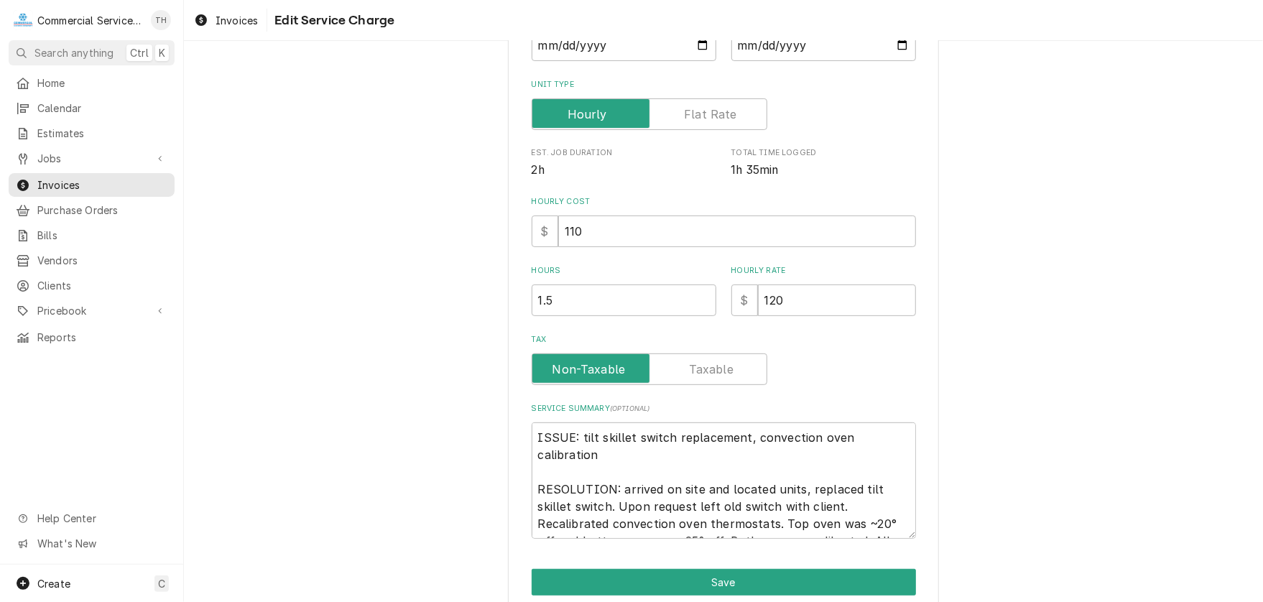
scroll to position [261, 0]
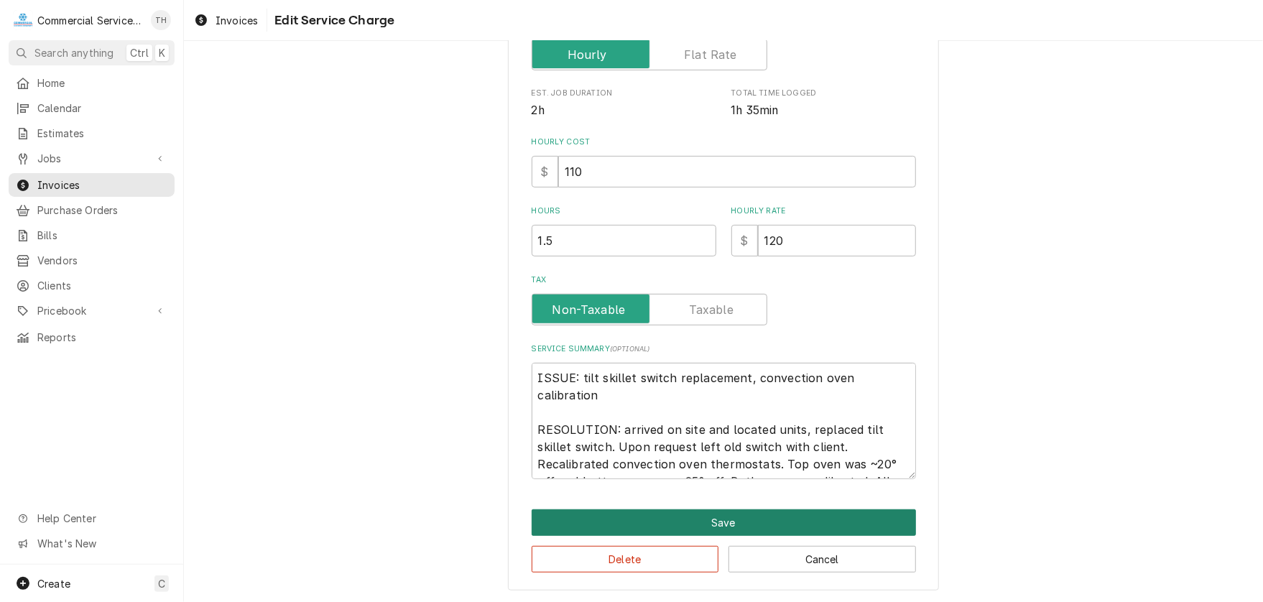
click at [725, 519] on button "Save" at bounding box center [723, 522] width 384 height 27
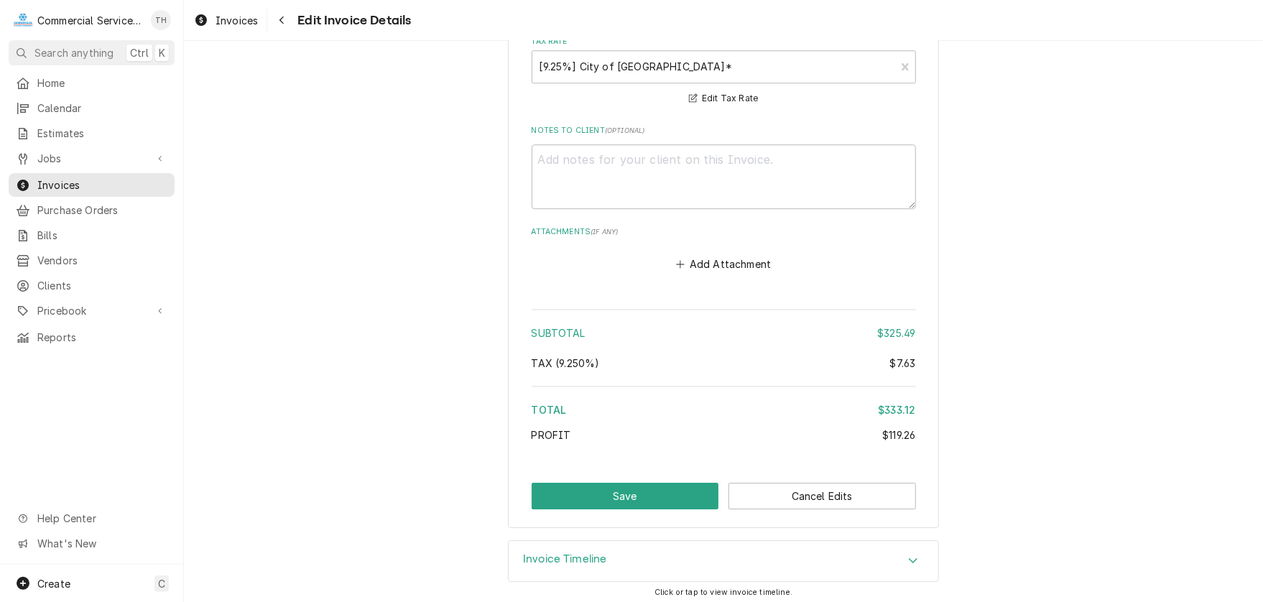
scroll to position [2503, 0]
click at [578, 483] on button "Save" at bounding box center [624, 495] width 187 height 27
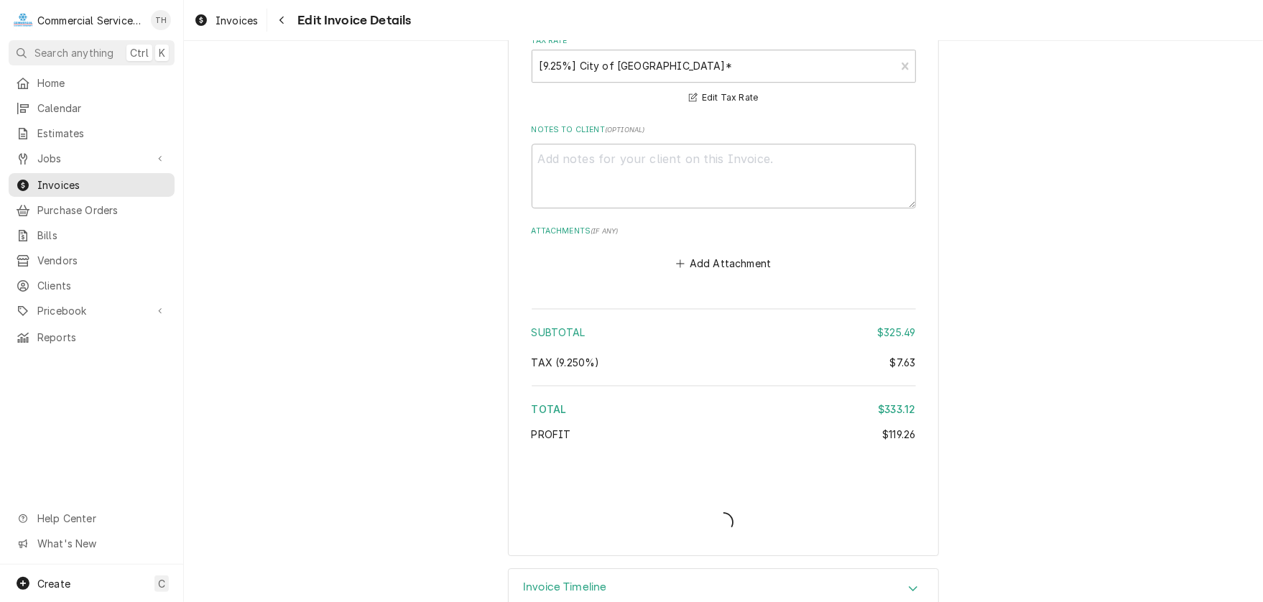
type textarea "x"
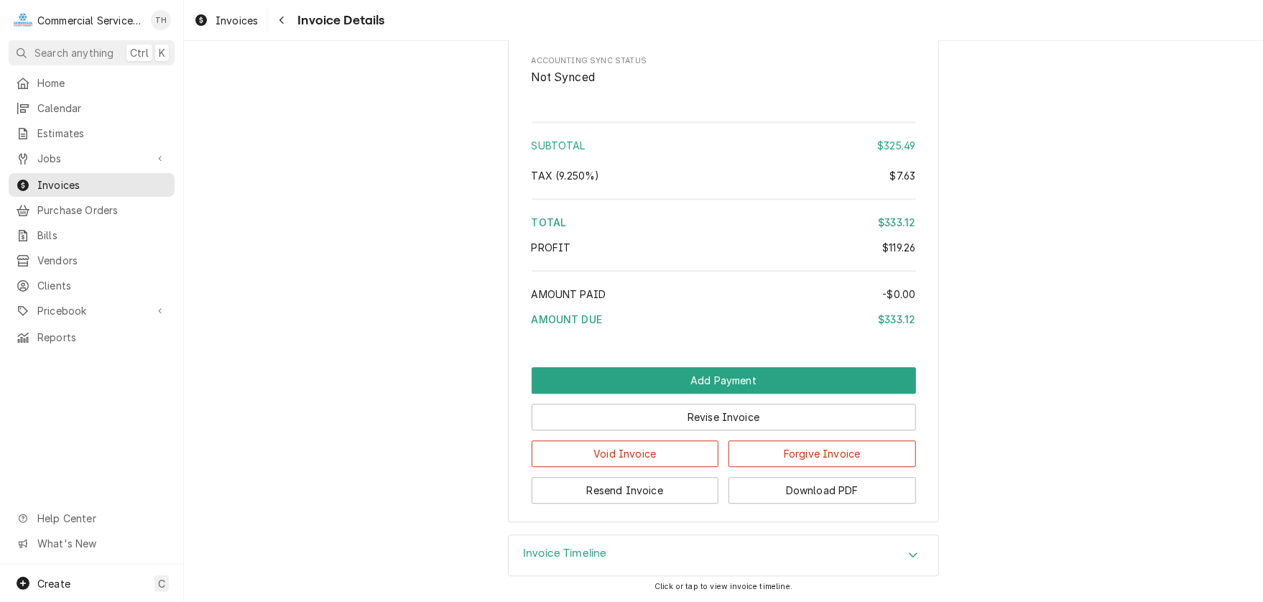
scroll to position [1959, 0]
click at [646, 485] on button "Resend Invoice" at bounding box center [624, 490] width 187 height 27
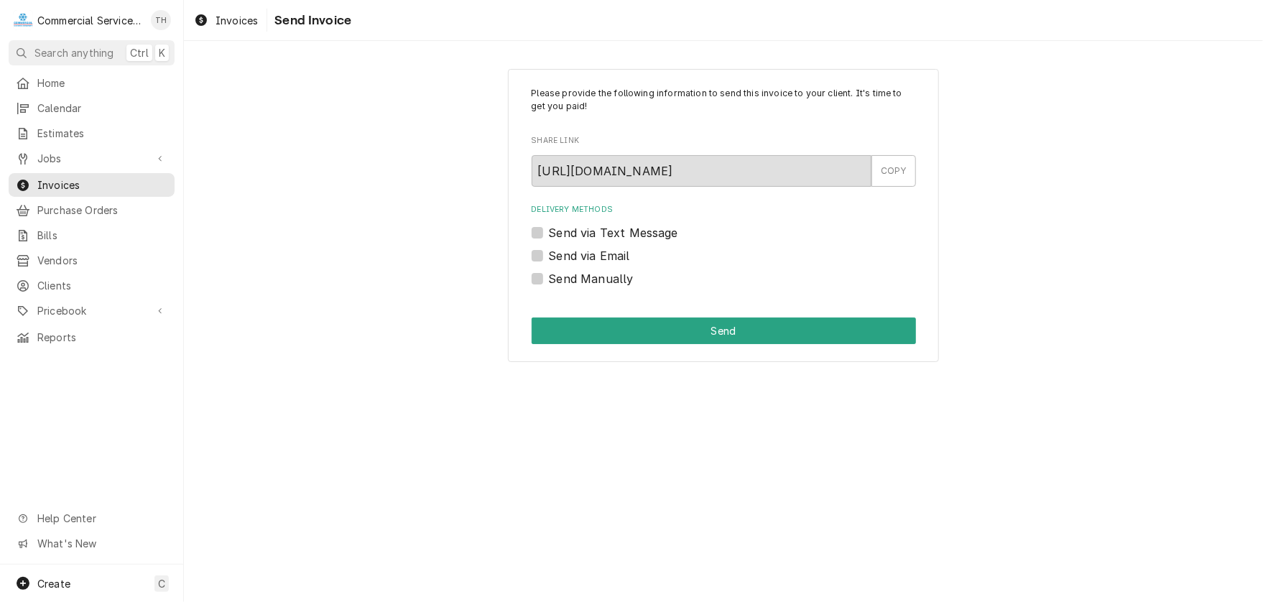
click at [549, 255] on label "Send via Email" at bounding box center [589, 255] width 81 height 17
click at [549, 255] on input "Send via Email" at bounding box center [741, 263] width 384 height 32
checkbox input "true"
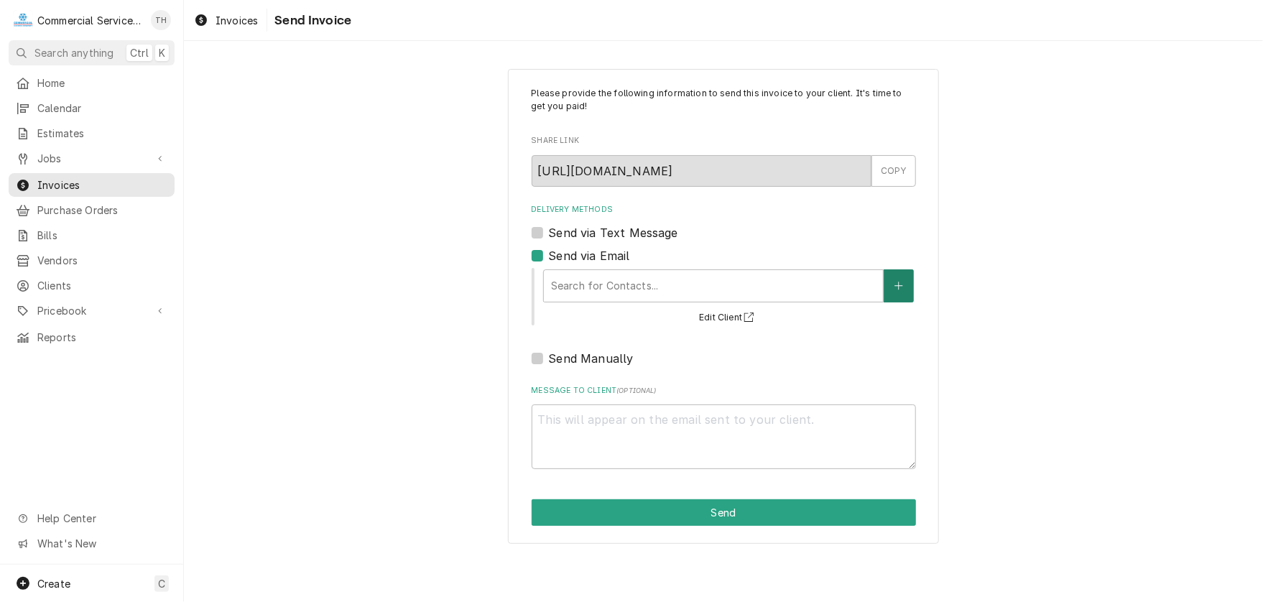
click at [901, 281] on icon "Create New Contact" at bounding box center [898, 286] width 9 height 10
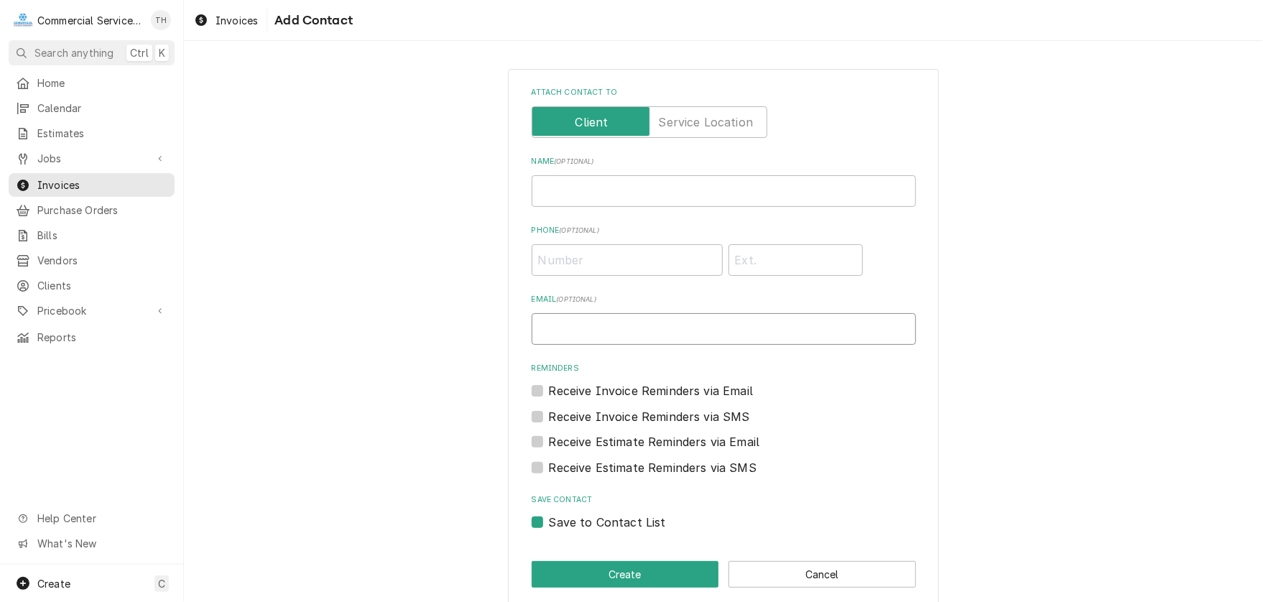
click at [638, 329] on input "Email ( optional )" at bounding box center [723, 329] width 384 height 32
type input "@"
type input "[EMAIL_ADDRESS][DOMAIN_NAME]"
click at [623, 566] on button "Create" at bounding box center [624, 574] width 187 height 27
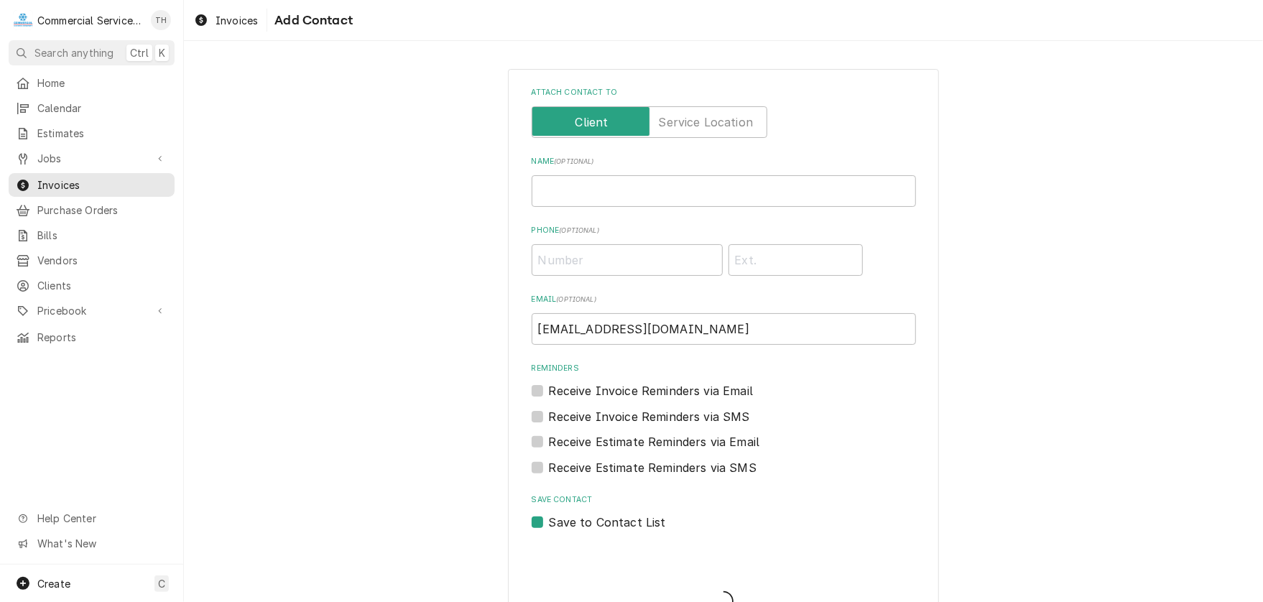
type textarea "x"
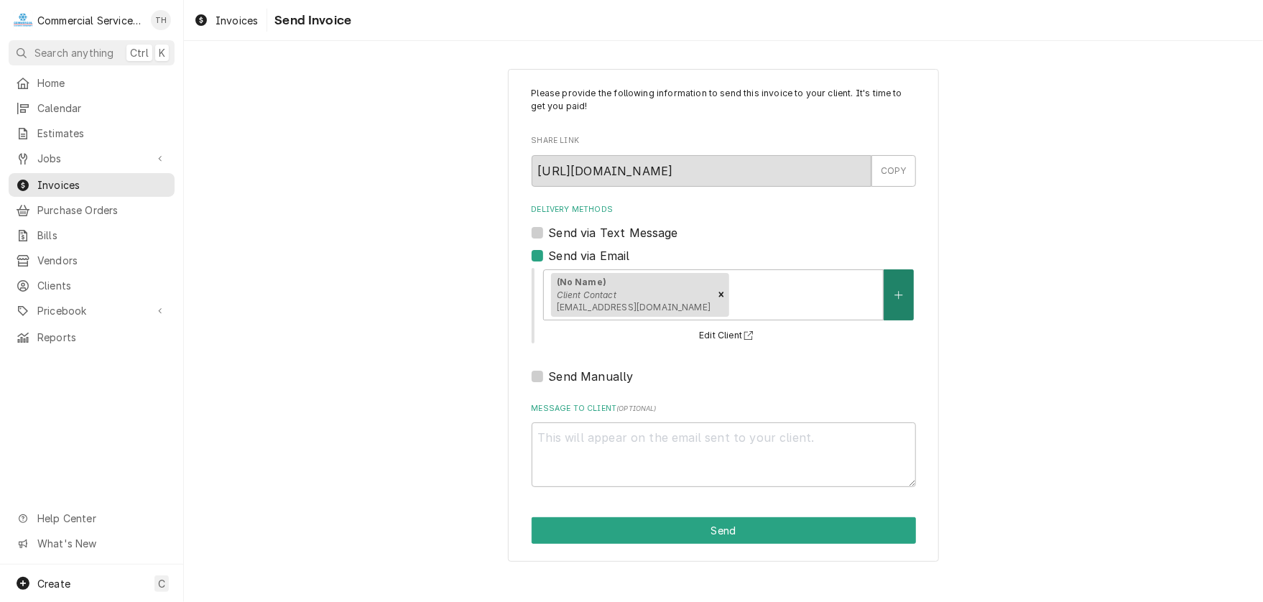
click at [893, 289] on button "Delivery Methods" at bounding box center [898, 294] width 30 height 51
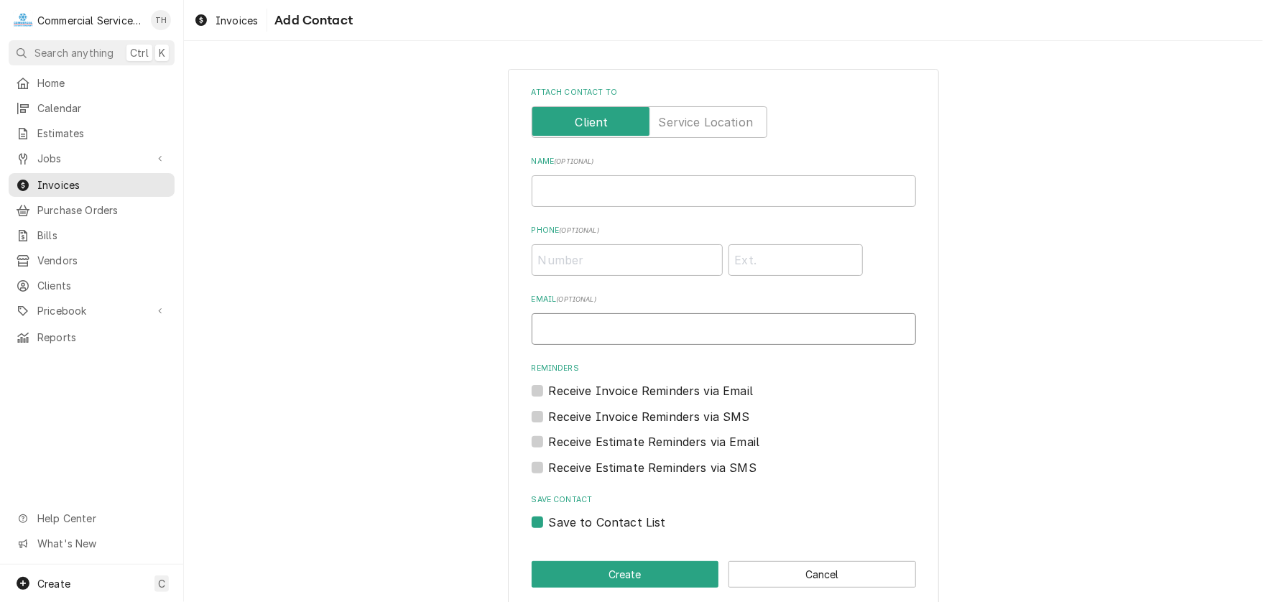
click at [666, 335] on input "Email ( optional )" at bounding box center [723, 329] width 384 height 32
type input "[EMAIL_ADDRESS][DOMAIN_NAME]"
click at [640, 569] on button "Create" at bounding box center [624, 574] width 187 height 27
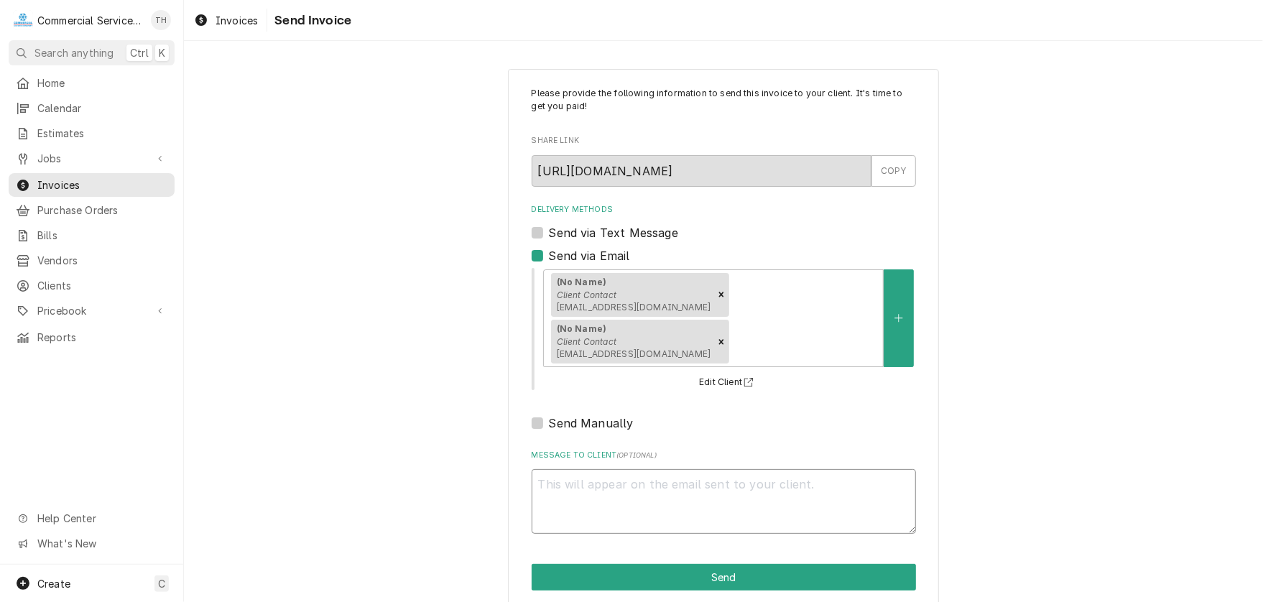
click at [631, 489] on textarea "Message to Client ( optional )" at bounding box center [723, 501] width 384 height 65
type textarea "x"
type textarea "P"
type textarea "x"
type textarea "Pl"
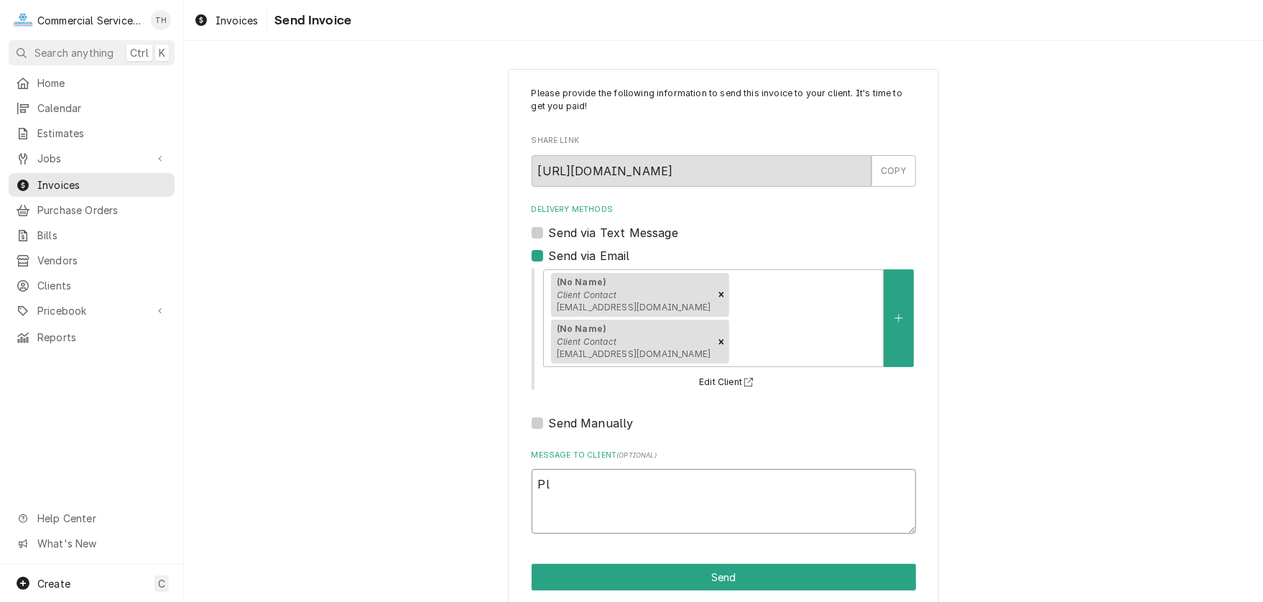
type textarea "x"
type textarea "Ple"
type textarea "x"
type textarea "Plea"
type textarea "x"
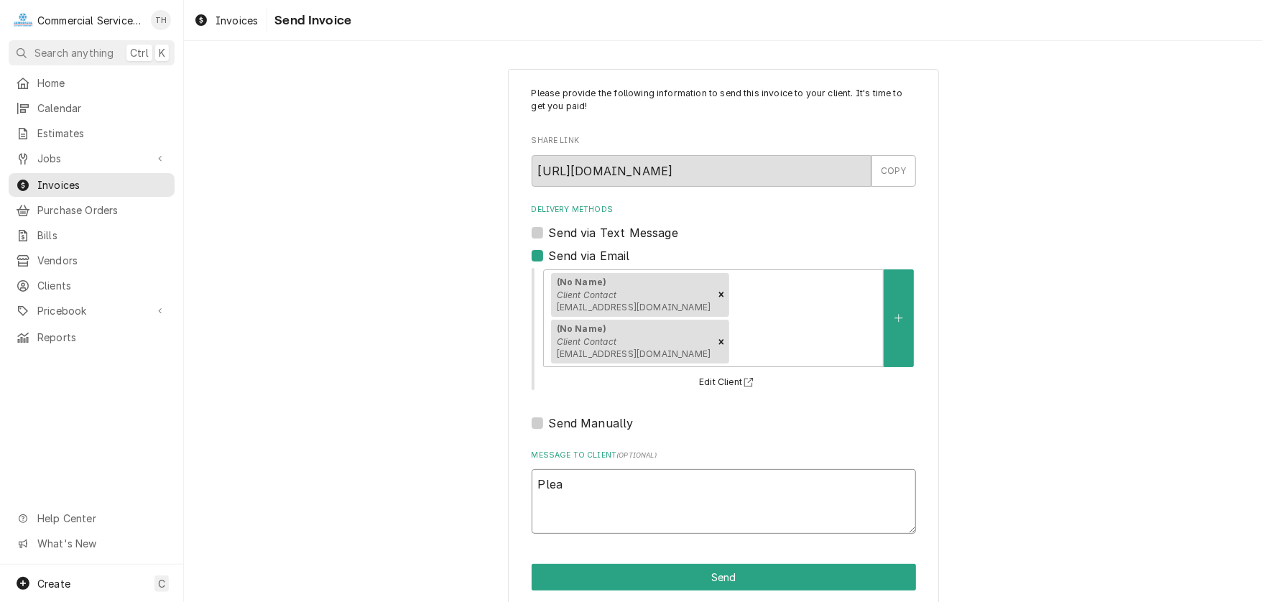
type textarea "Pleas"
type textarea "x"
type textarea "Please"
type textarea "x"
type textarea "Please"
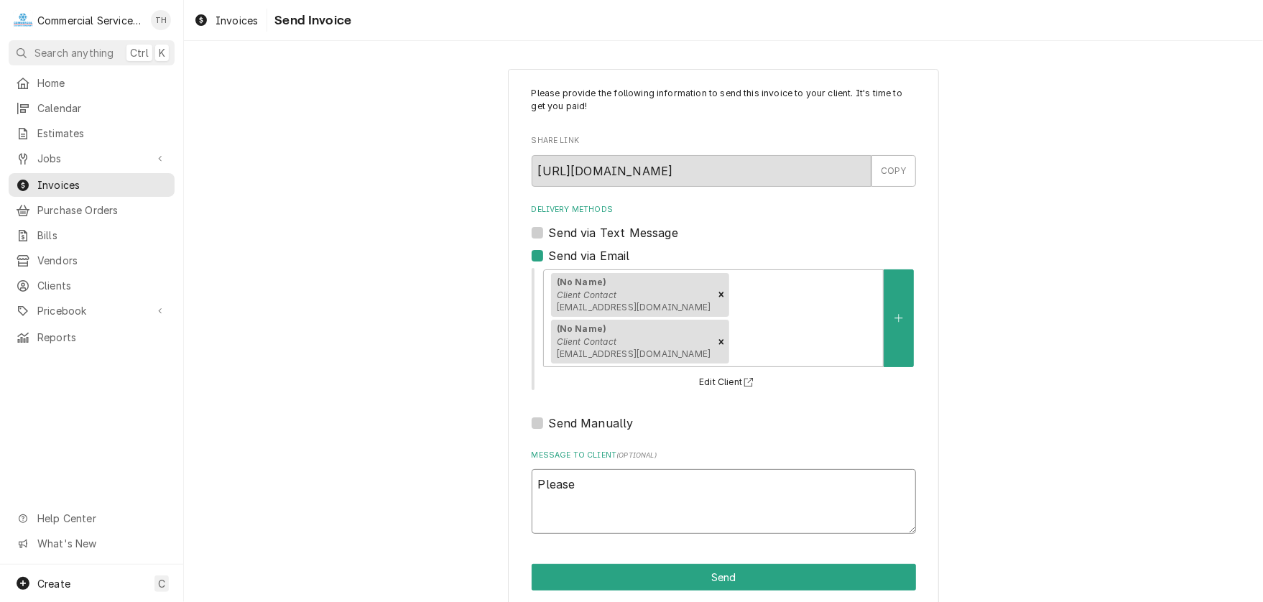
type textarea "x"
type textarea "Please s"
type textarea "x"
type textarea "Please se"
type textarea "x"
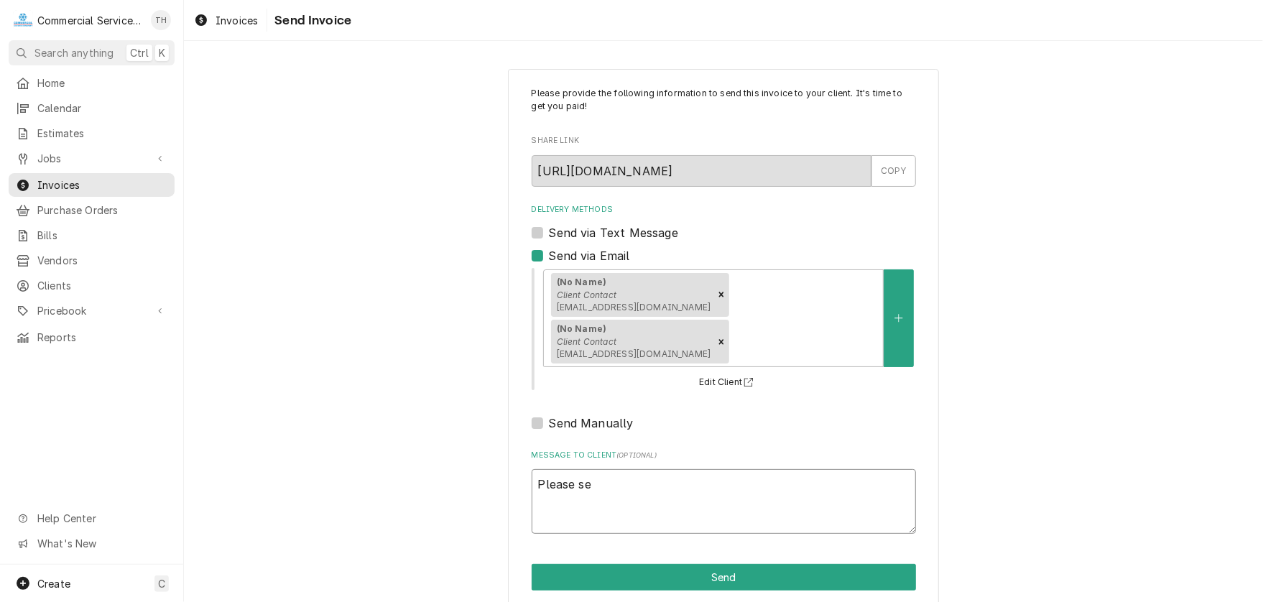
type textarea "Please see"
type textarea "x"
type textarea "Please see"
type textarea "x"
type textarea "Please see t"
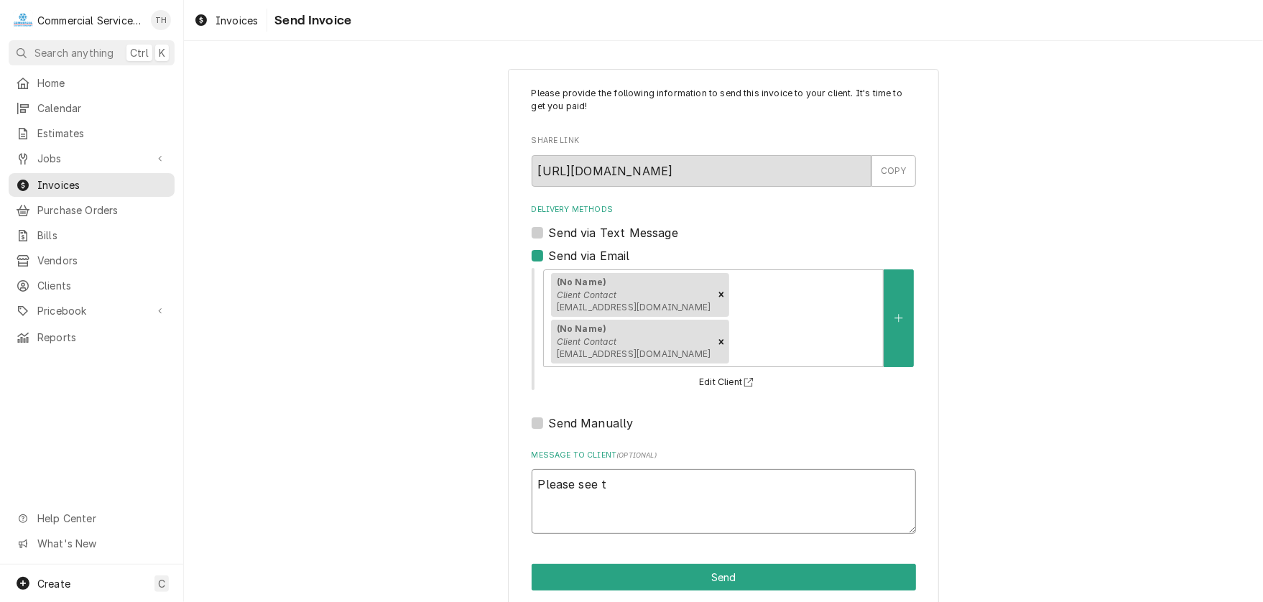
type textarea "x"
type textarea "Please see th"
type textarea "x"
type textarea "Please see the"
type textarea "x"
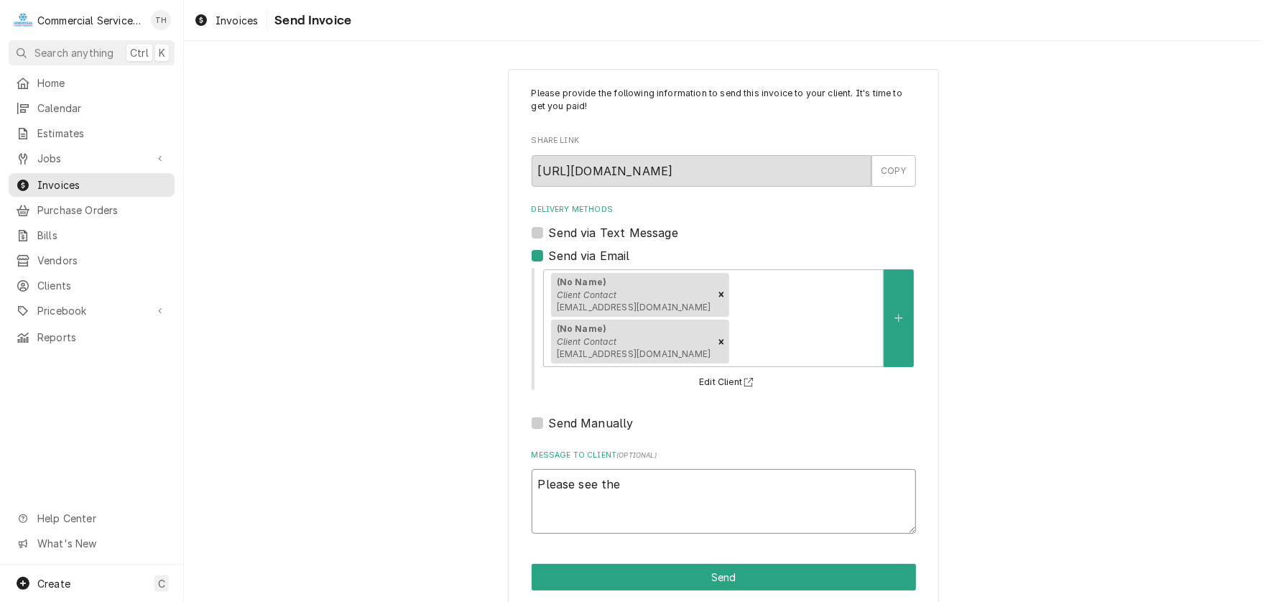
type textarea "Please see the"
type textarea "x"
type textarea "Please see the a"
type textarea "x"
type textarea "Please see the at"
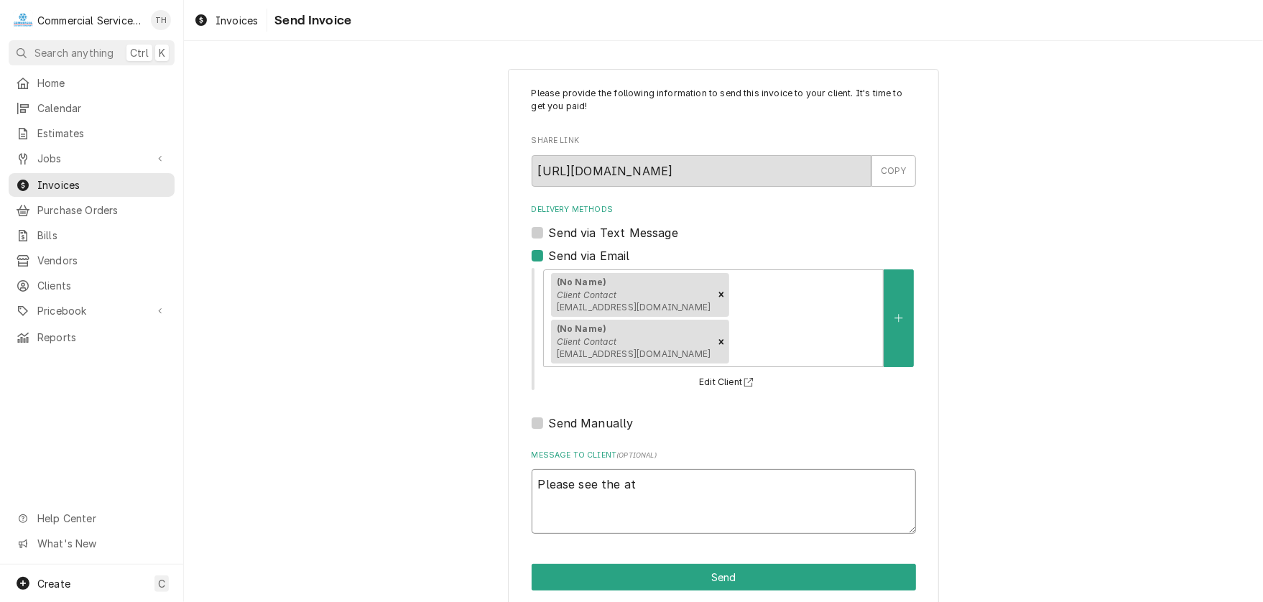
type textarea "x"
type textarea "Please see the att"
type textarea "x"
type textarea "Please see the atta"
type textarea "x"
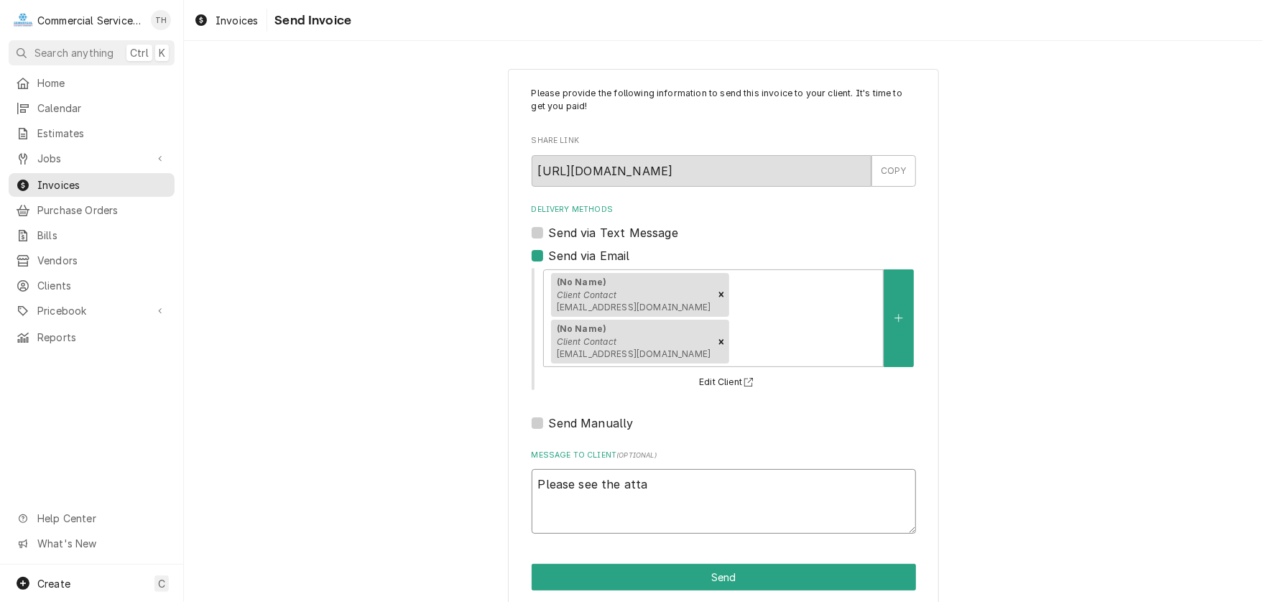
type textarea "Please see the attac"
type textarea "x"
type textarea "Please see the attach"
type textarea "x"
type textarea "Please see the attache"
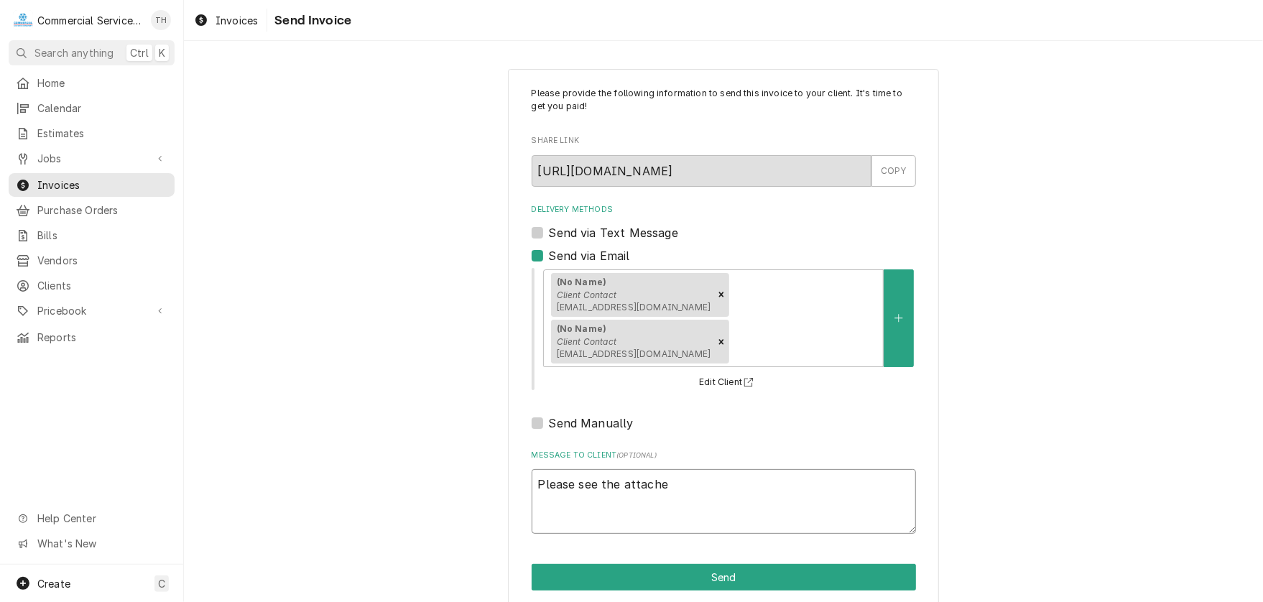
type textarea "x"
type textarea "Please see the attached"
type textarea "x"
type textarea "Please see the attached"
type textarea "x"
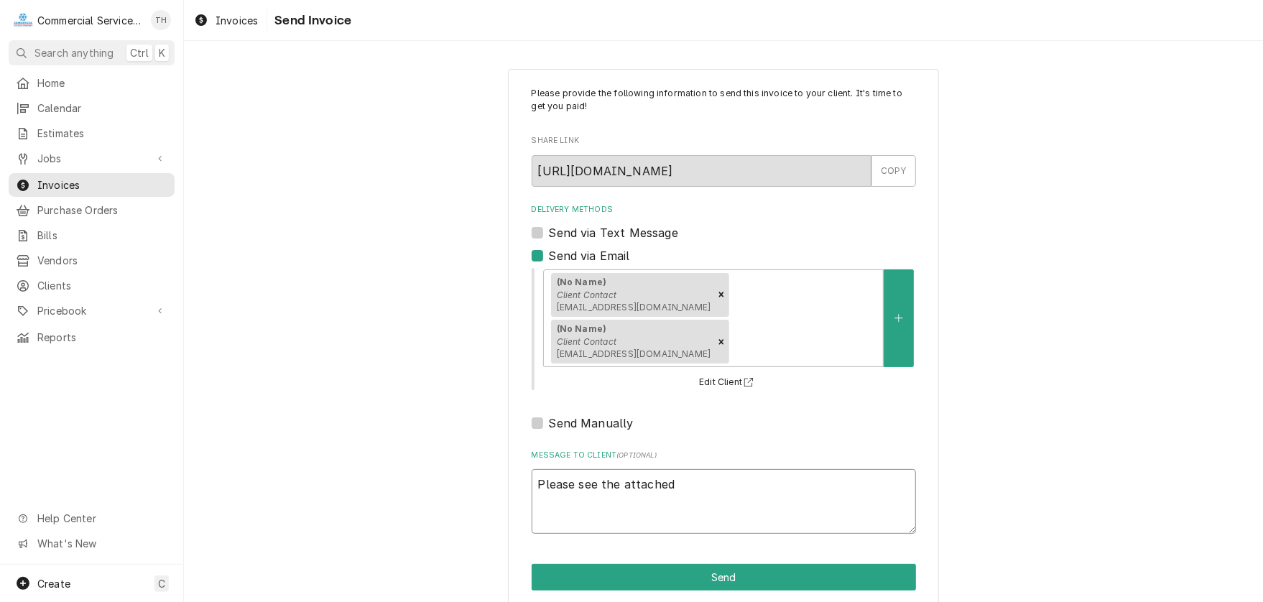
type textarea "Please see the attached r"
type textarea "x"
type textarea "Please see the attached re"
type textarea "x"
type textarea "Please see the attached rev"
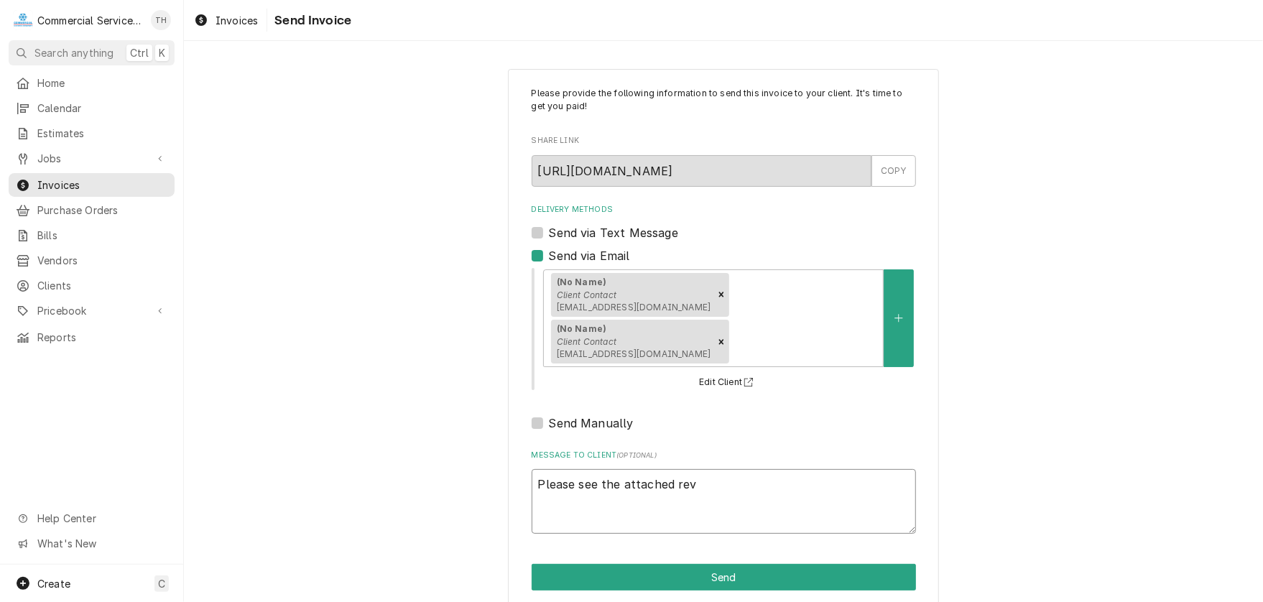
type textarea "x"
type textarea "Please see the attached revi"
type textarea "x"
type textarea "Please see the attached revis"
type textarea "x"
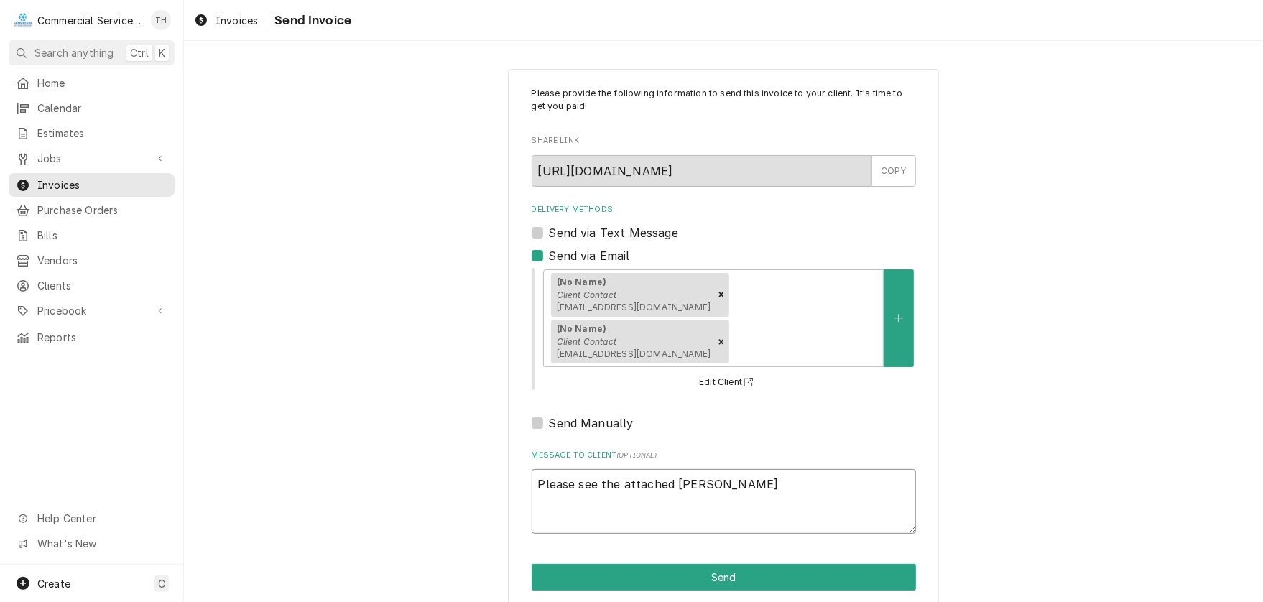
type textarea "Please see the attached revise"
type textarea "x"
type textarea "Please see the attached revised"
type textarea "x"
type textarea "Please see the attached revised"
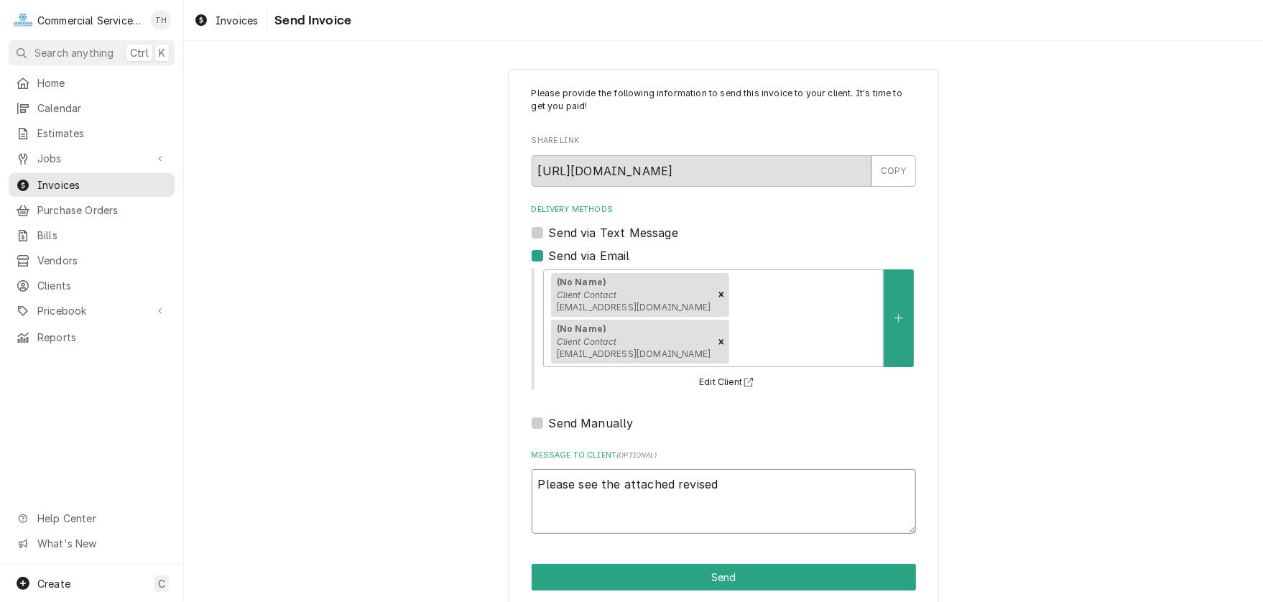
type textarea "x"
type textarea "Please see the attached revised i"
type textarea "x"
type textarea "Please see the attached revised in"
type textarea "x"
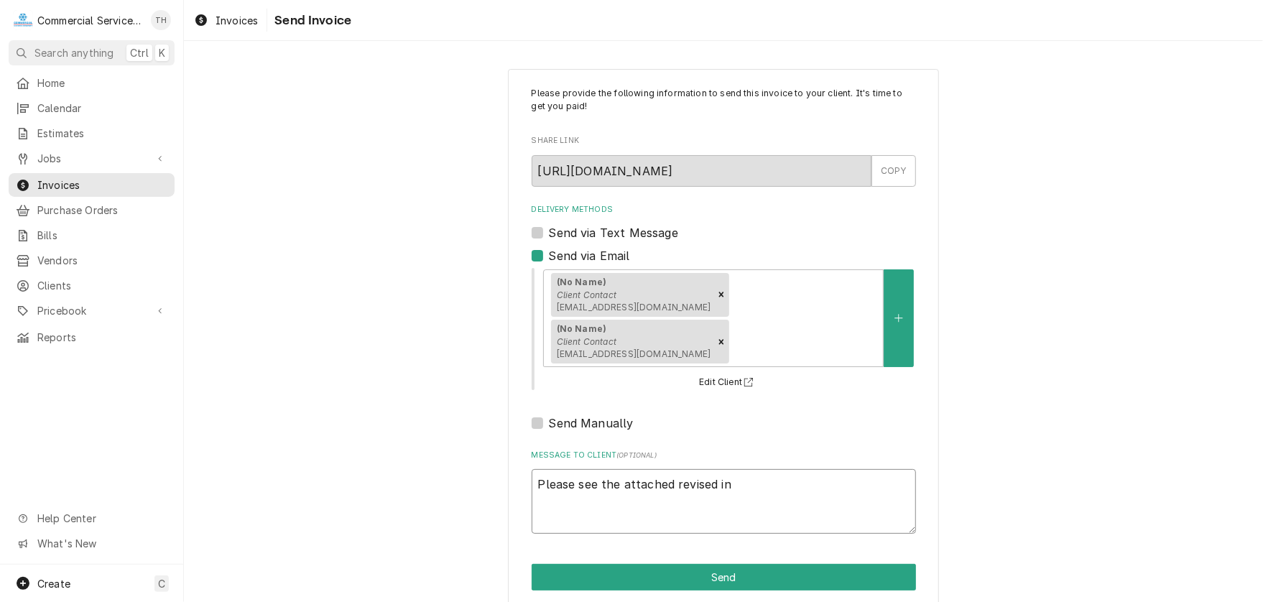
type textarea "Please see the attached revised inv"
type textarea "x"
type textarea "Please see the attached revised invo"
type textarea "x"
type textarea "Please see the attached revised invoi"
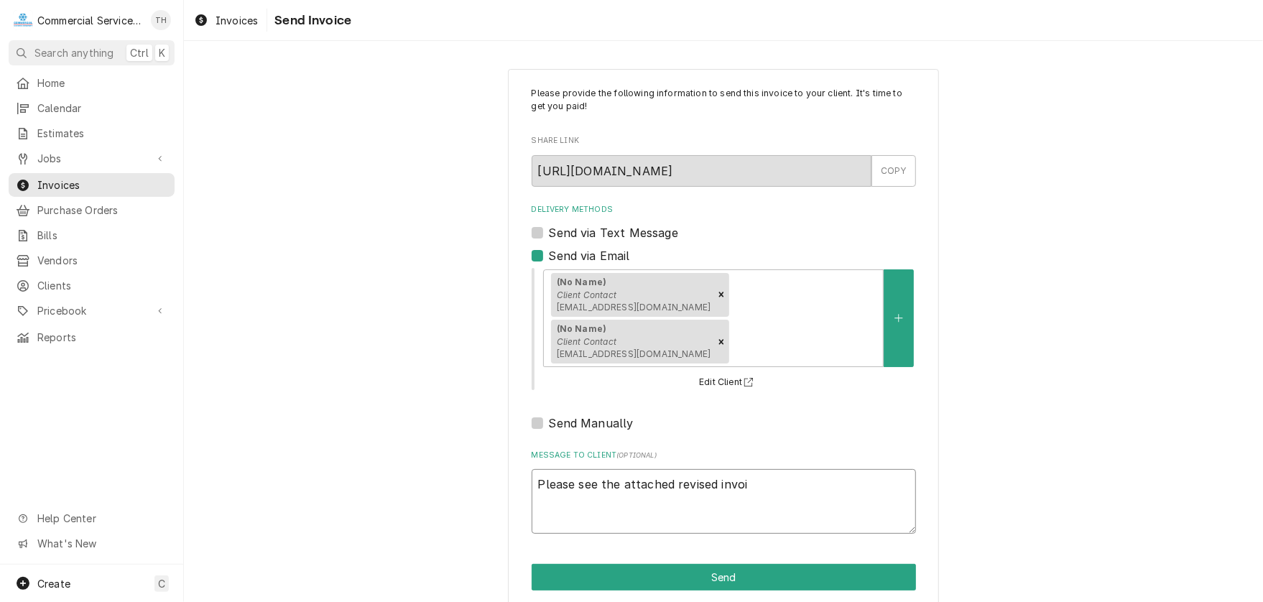
type textarea "x"
type textarea "Please see the attached revised invoic"
type textarea "x"
type textarea "Please see the attached revised invoice"
type textarea "x"
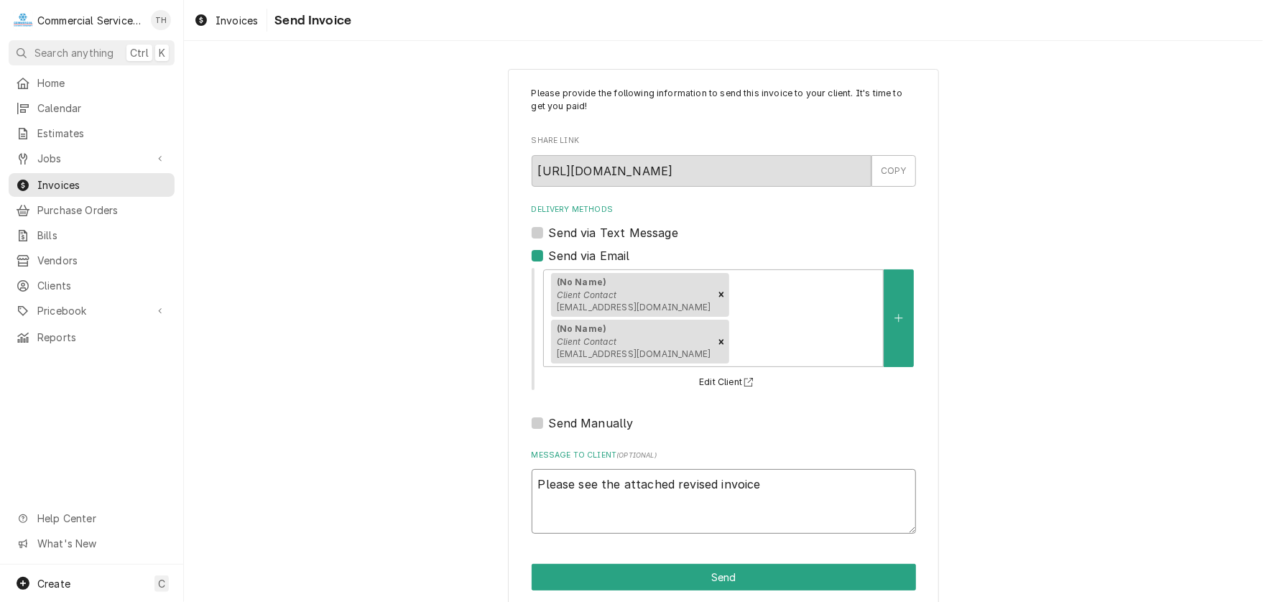
type textarea "Please see the attached revised invoice"
type textarea "x"
type textarea "Please see the attached revised invoice a"
type textarea "x"
type textarea "Please see the attached revised invoice as"
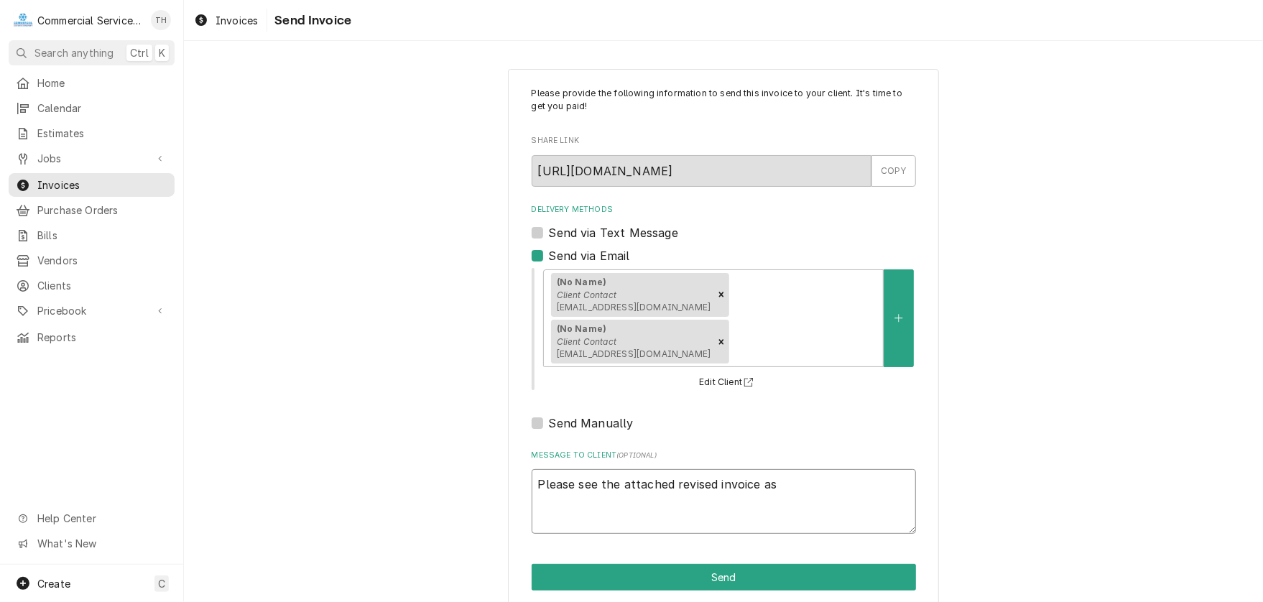
type textarea "x"
type textarea "Please see the attached revised invoice as"
type textarea "x"
type textarea "Please see the attached revised invoice as r"
type textarea "x"
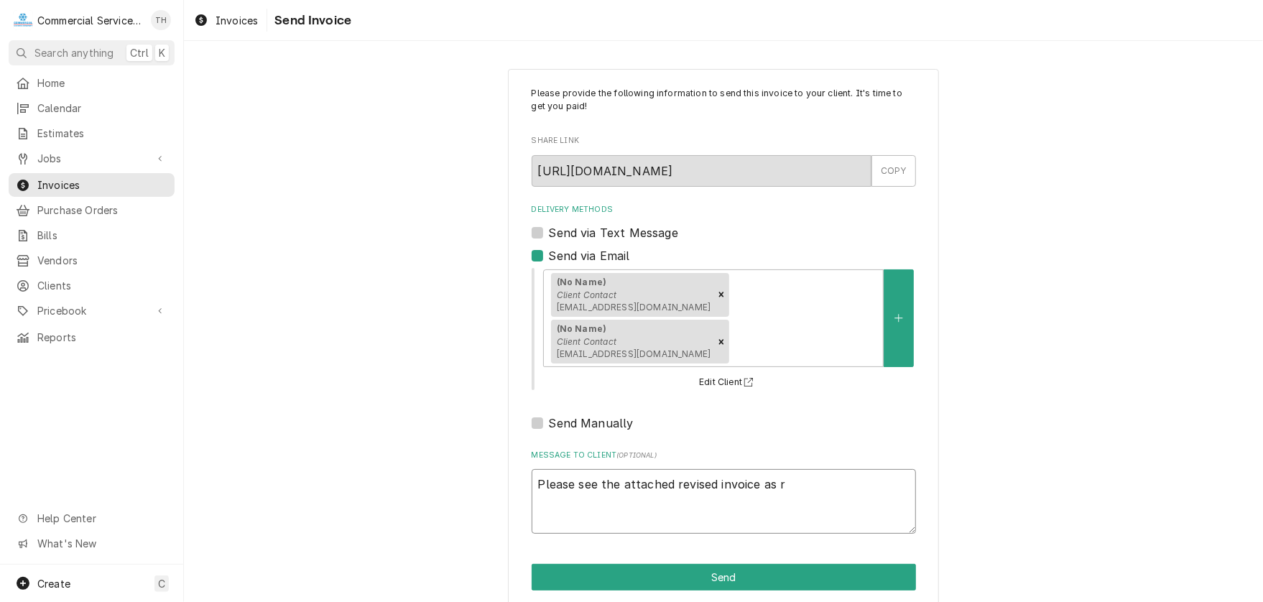
type textarea "Please see the attached revised invoice as re"
type textarea "x"
type textarea "Please see the attached revised invoice as req"
type textarea "x"
type textarea "Please see the attached revised invoice as requ"
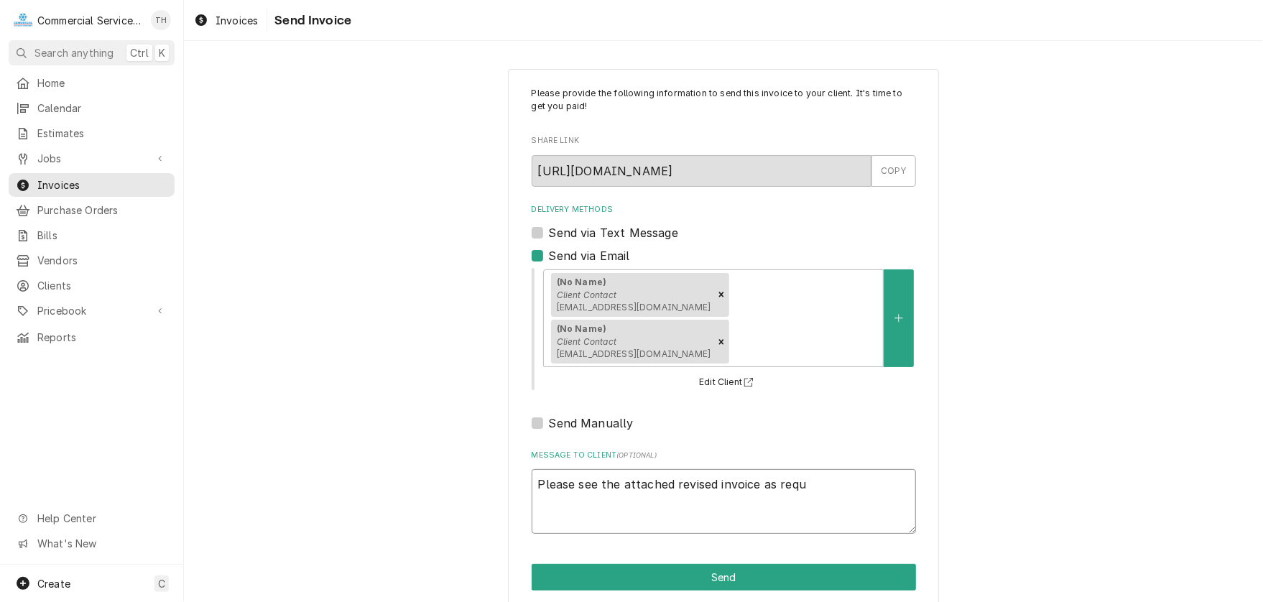
type textarea "x"
type textarea "Please see the attached revised invoice as reque"
type textarea "x"
type textarea "Please see the attached revised invoice as reques"
type textarea "x"
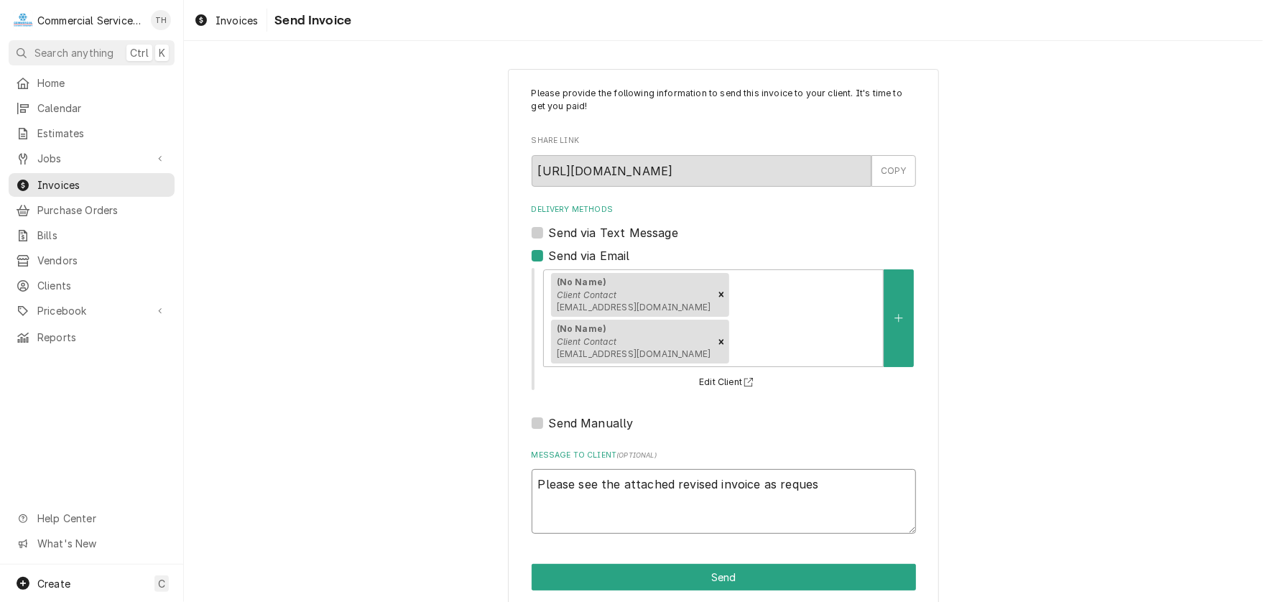
type textarea "Please see the attached revised invoice as request"
type textarea "x"
type textarea "Please see the attached revised invoice as requeste"
type textarea "x"
type textarea "Please see the attached revised invoice as requested"
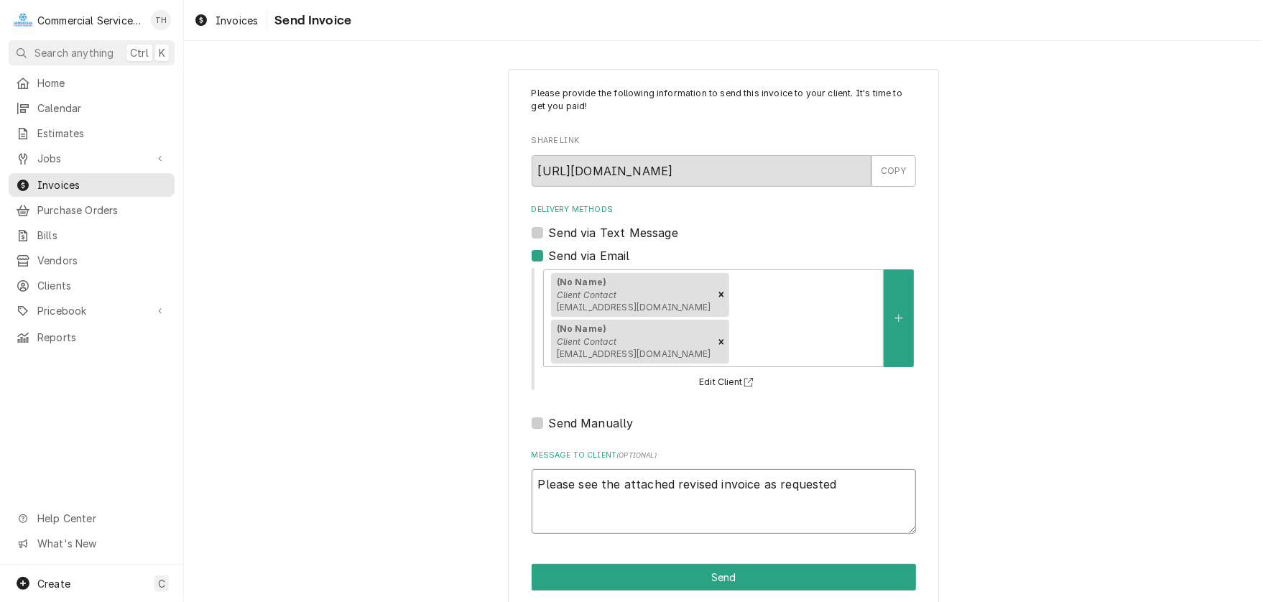
type textarea "x"
type textarea "Please see the attached revised invoice as requested."
type textarea "x"
type textarea "Please see the attached revised invoice as requested."
type textarea "x"
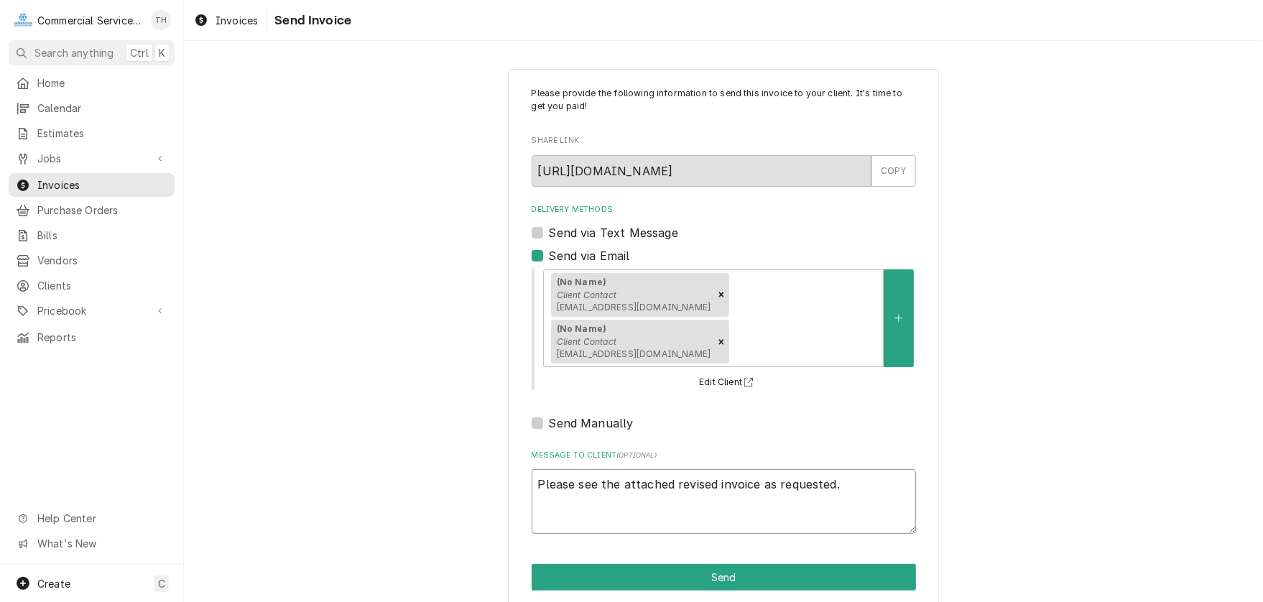
type textarea "Please see the attached revised invoice as requested. T"
type textarea "x"
type textarea "Please see the attached revised invoice as requested. Th"
type textarea "x"
type textarea "Please see the attached revised invoice as requested. Tha"
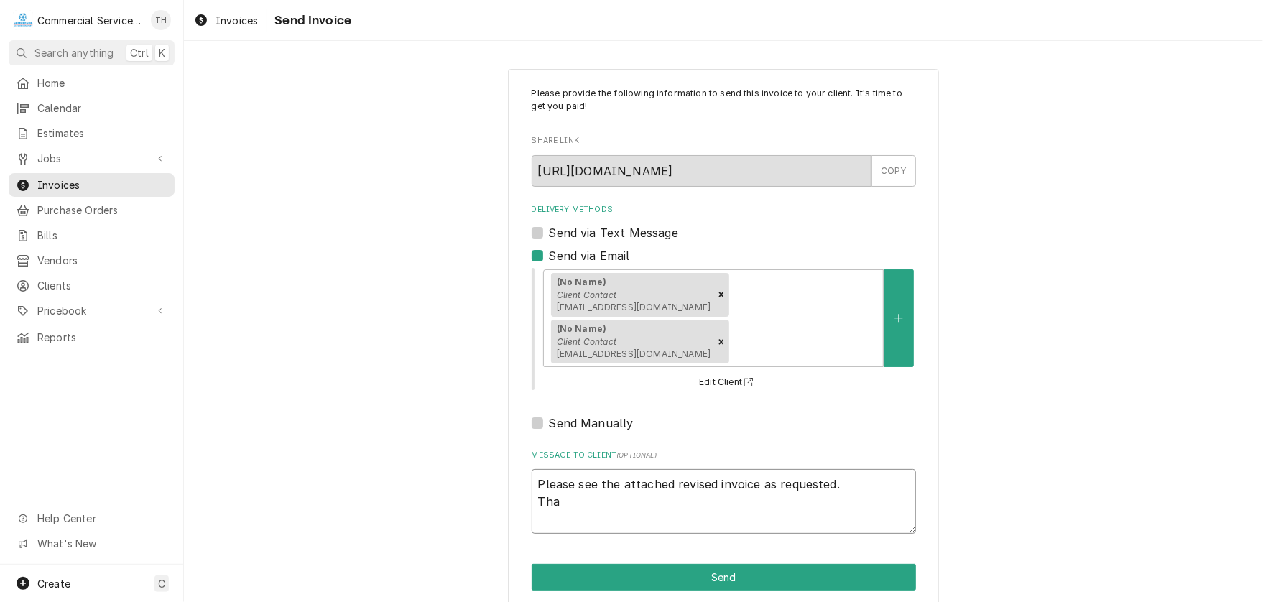
type textarea "x"
type textarea "Please see the attached revised invoice as requested. Than"
type textarea "x"
type textarea "Please see the attached revised invoice as requested. Thank"
type textarea "x"
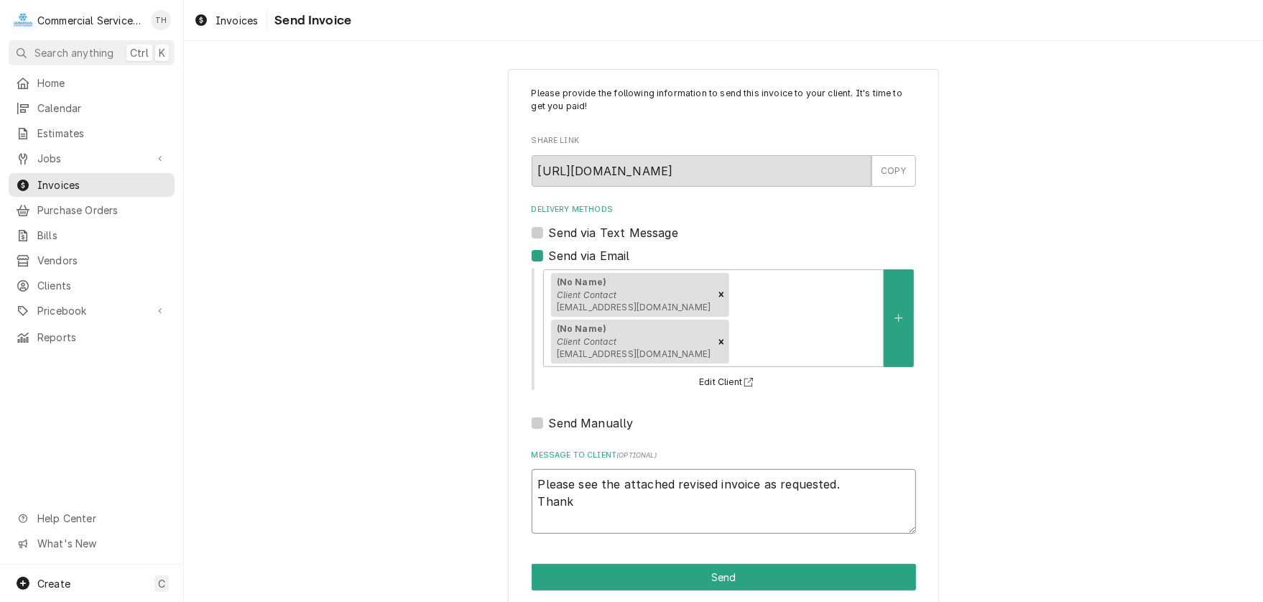
type textarea "Please see the attached revised invoice as requested. Thank"
type textarea "x"
type textarea "Please see the attached revised invoice as requested. Thank y"
type textarea "x"
type textarea "Please see the attached revised invoice as requested. Thank yo"
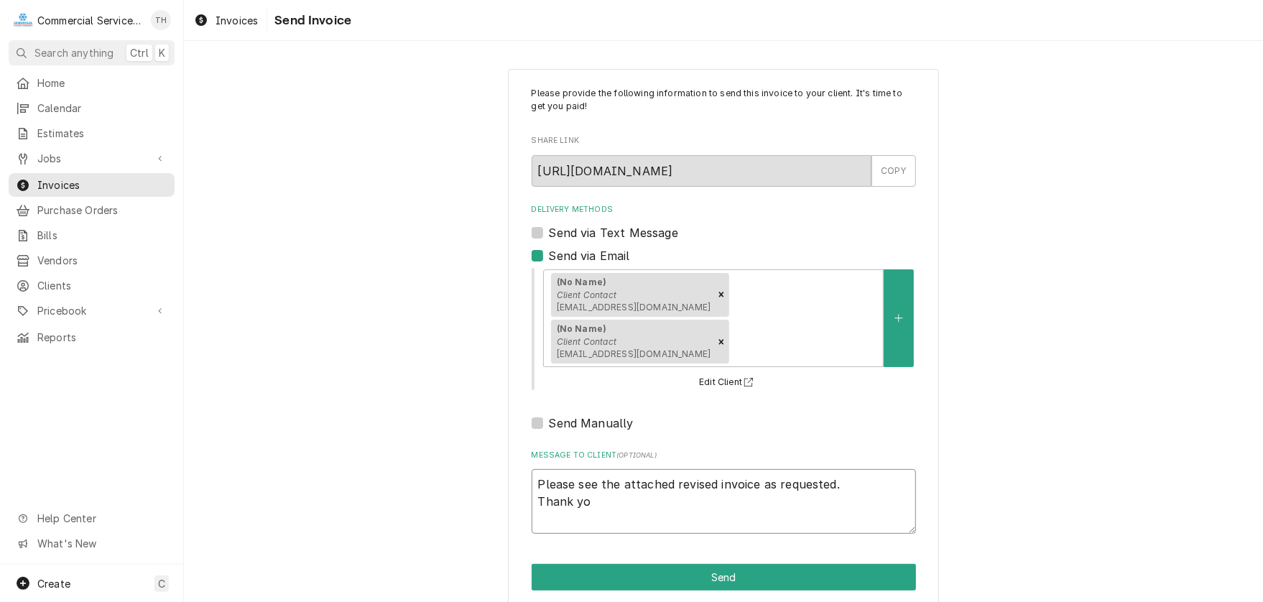
type textarea "x"
type textarea "Please see the attached revised invoice as requested. Thank you"
click at [672, 567] on button "Send" at bounding box center [723, 577] width 384 height 27
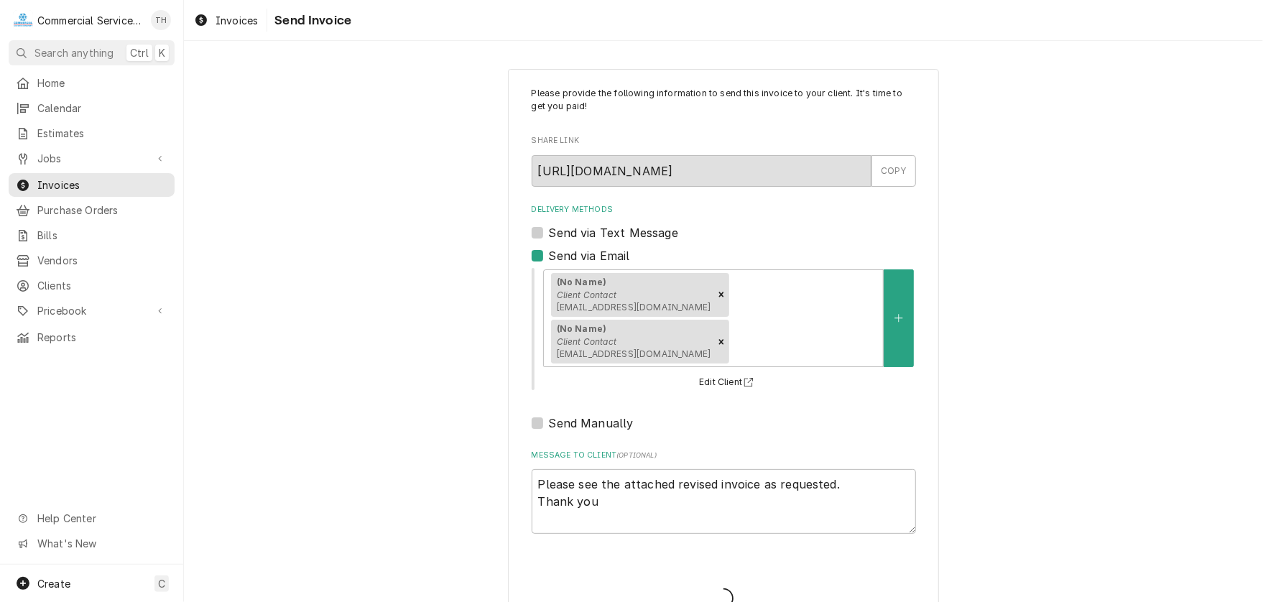
type textarea "x"
